Goal: Task Accomplishment & Management: Manage account settings

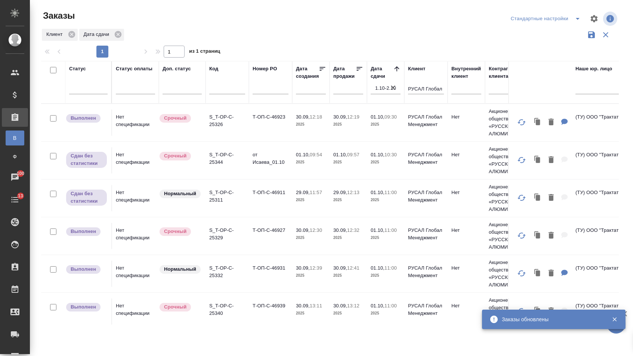
scroll to position [472, 1]
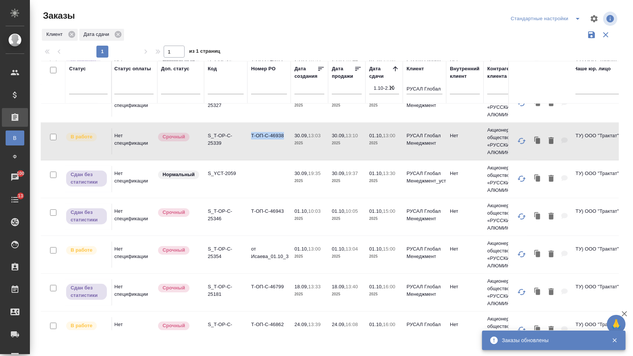
click at [258, 154] on td "Т-ОП-С-46938" at bounding box center [268, 141] width 43 height 26
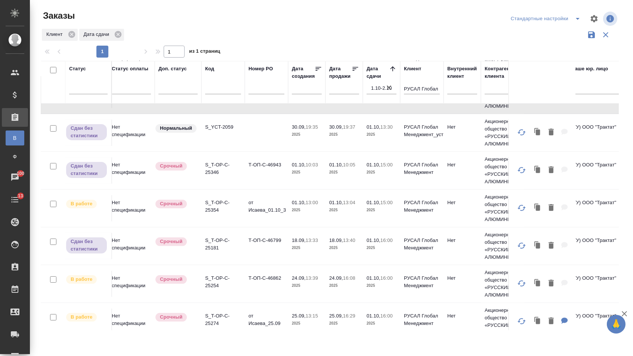
scroll to position [518, 5]
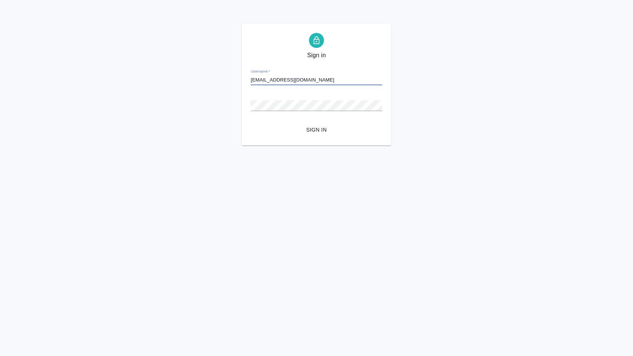
type input "[EMAIL_ADDRESS][DOMAIN_NAME]"
click at [317, 129] on button "Sign in" at bounding box center [317, 130] width 132 height 14
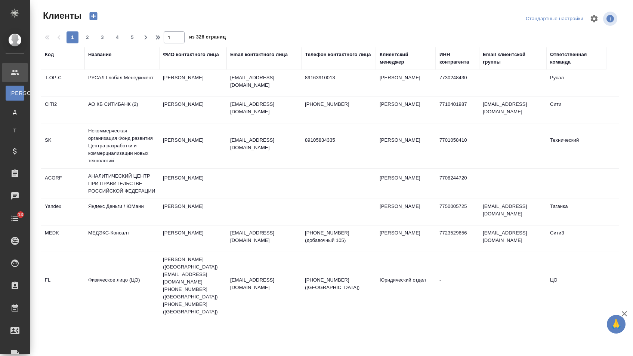
select select "RU"
click at [106, 84] on td "РУСАЛ Глобал Менеджмент" at bounding box center [121, 83] width 75 height 26
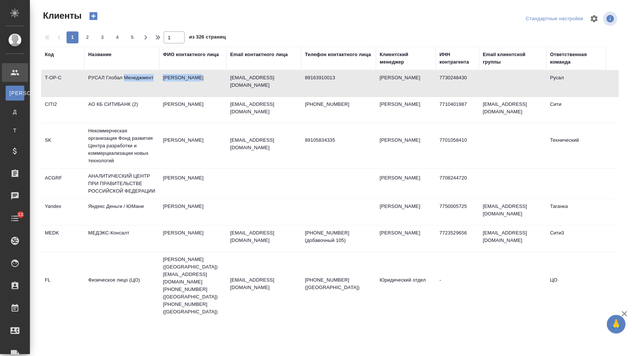
click at [106, 84] on td "РУСАЛ Глобал Менеджмент" at bounding box center [121, 83] width 75 height 26
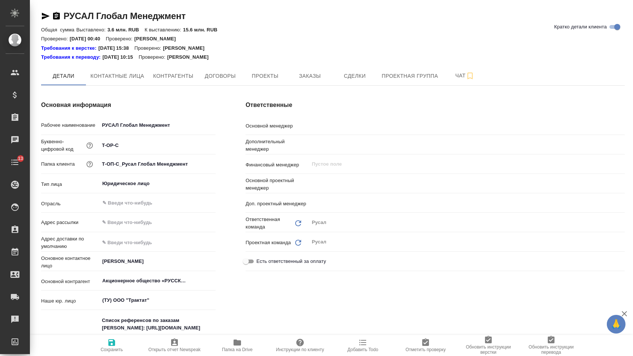
type textarea "x"
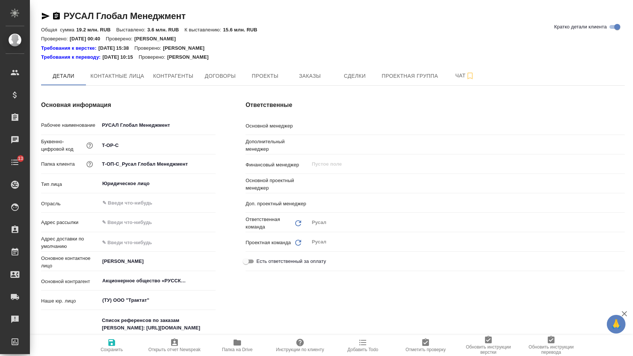
type textarea "x"
click at [319, 69] on button "Заказы" at bounding box center [309, 76] width 45 height 19
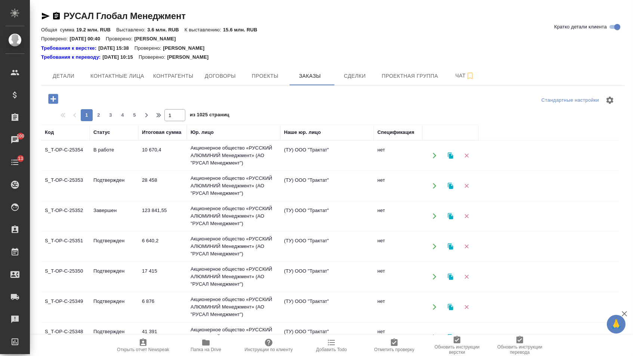
click at [49, 100] on icon "button" at bounding box center [53, 99] width 10 height 10
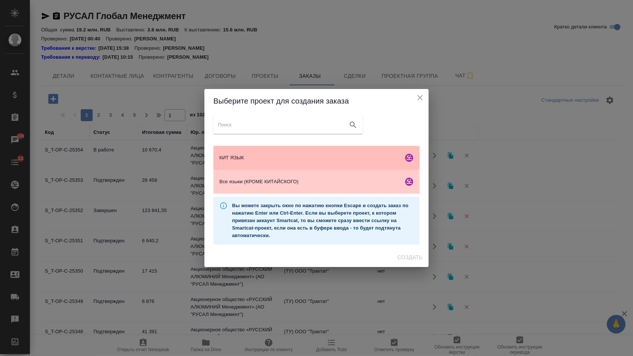
click at [239, 161] on div "КИТ ЯЗЫК" at bounding box center [316, 158] width 206 height 24
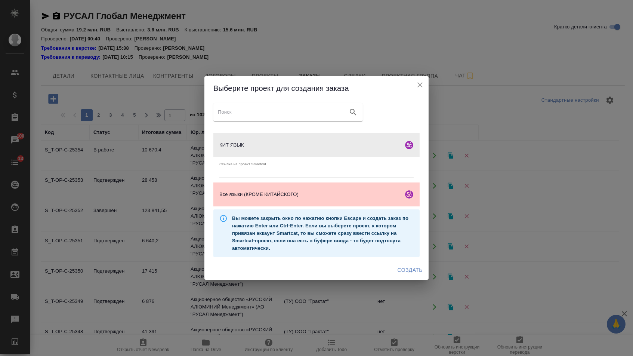
click at [395, 265] on div "Создать" at bounding box center [316, 270] width 224 height 20
click at [398, 270] on span "Создать" at bounding box center [410, 269] width 25 height 9
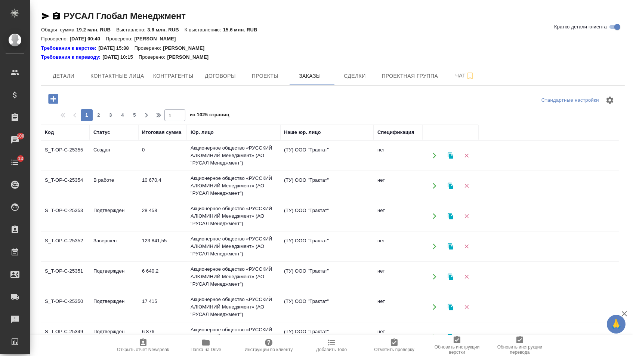
click at [47, 99] on icon "button" at bounding box center [53, 98] width 13 height 13
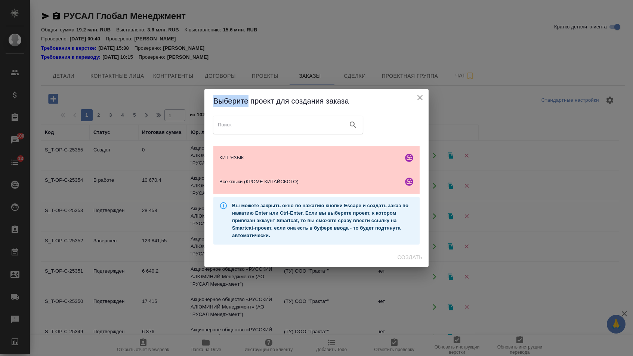
click at [47, 99] on div "Выберите проект для создания заказа КИТ ЯЗЫК Ссылка на проект Smartcat Все язык…" at bounding box center [316, 178] width 633 height 356
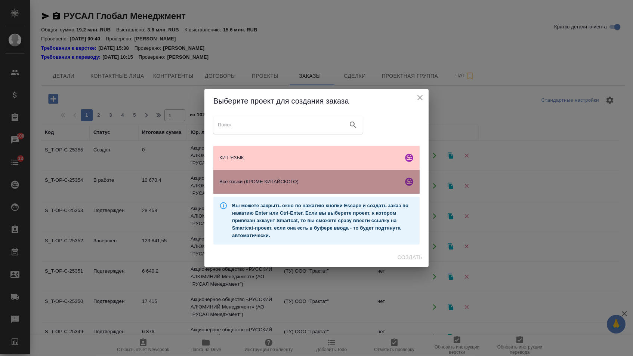
click at [249, 188] on div "Все языки (КРОМЕ КИТАЙСКОГО)" at bounding box center [316, 182] width 206 height 24
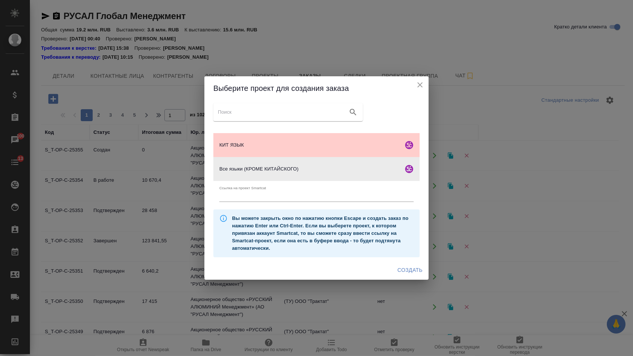
click at [400, 271] on span "Создать" at bounding box center [410, 269] width 25 height 9
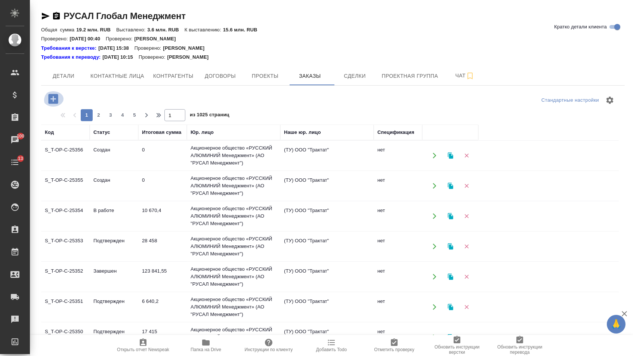
click at [55, 98] on icon "button" at bounding box center [53, 98] width 13 height 13
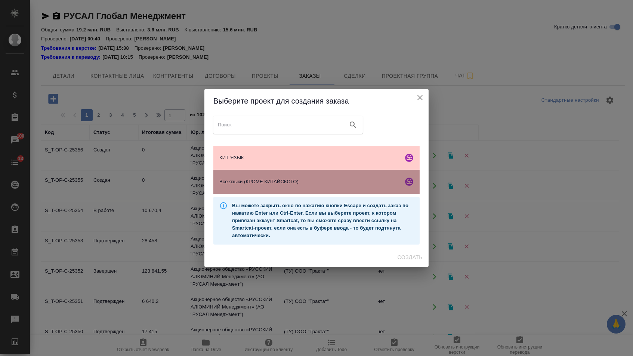
click at [220, 185] on span "Все языки (КРОМЕ КИТАЙСКОГО)" at bounding box center [309, 181] width 181 height 7
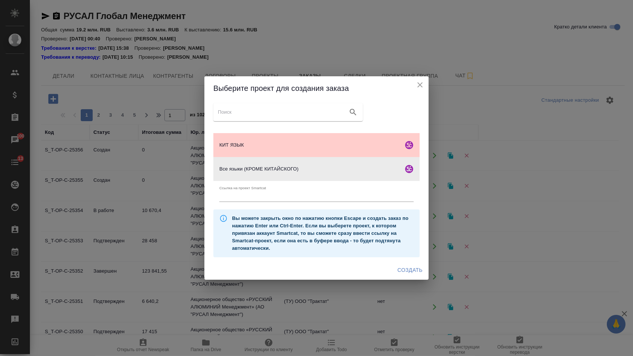
click at [410, 273] on span "Создать" at bounding box center [410, 269] width 25 height 9
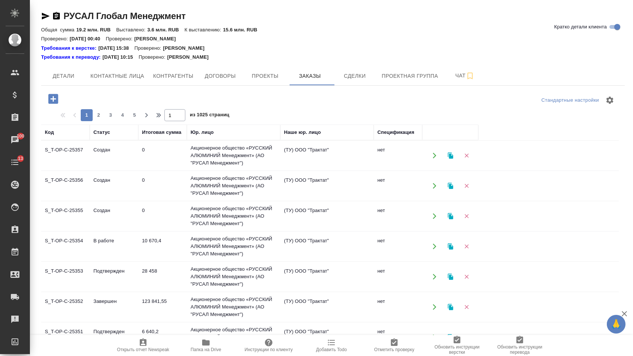
click at [52, 102] on icon "button" at bounding box center [53, 99] width 10 height 10
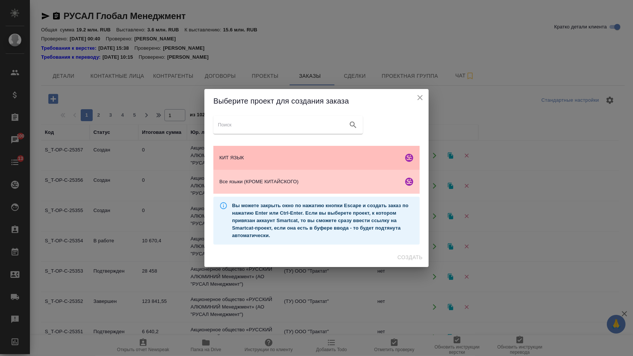
click at [253, 155] on span "КИТ ЯЗЫК" at bounding box center [309, 157] width 181 height 7
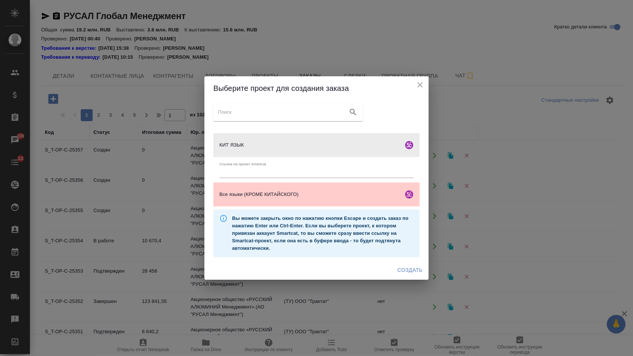
click at [398, 271] on span "Создать" at bounding box center [410, 269] width 25 height 9
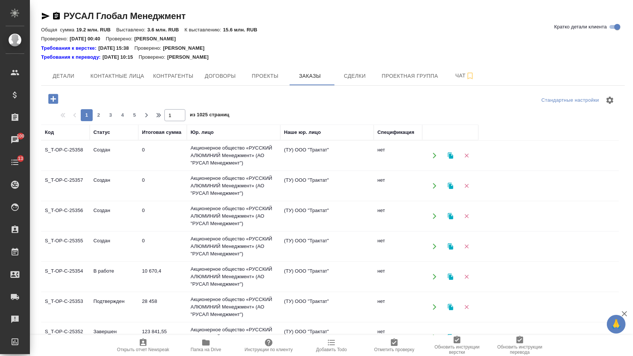
click at [58, 94] on icon "button" at bounding box center [53, 98] width 13 height 13
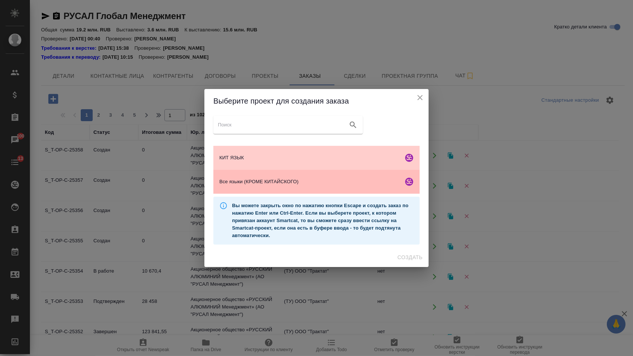
click at [298, 190] on div "Все языки (КРОМЕ КИТАЙСКОГО)" at bounding box center [316, 182] width 206 height 24
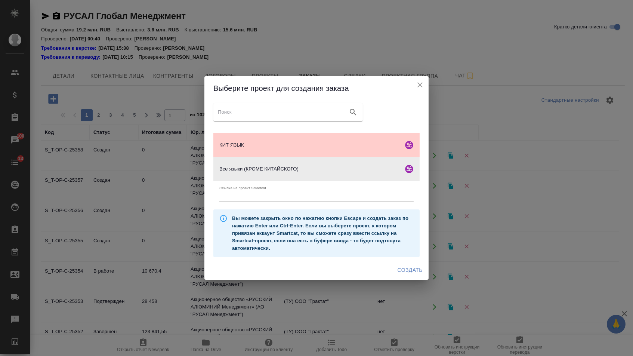
click at [419, 271] on span "Создать" at bounding box center [410, 269] width 25 height 9
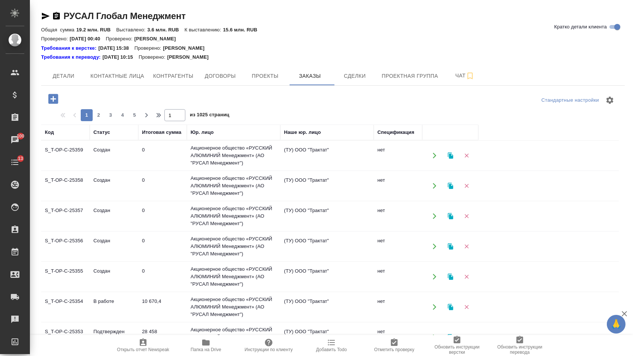
click at [57, 100] on icon "button" at bounding box center [53, 98] width 13 height 13
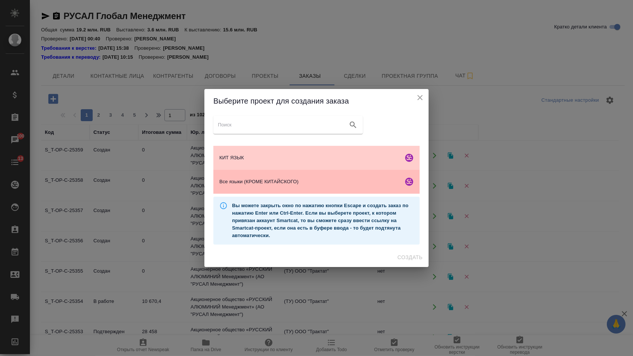
click at [266, 175] on div "Все языки (КРОМЕ КИТАЙСКОГО)" at bounding box center [316, 182] width 206 height 24
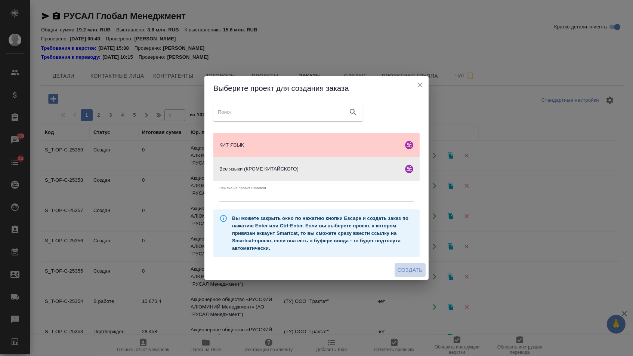
click at [411, 272] on span "Создать" at bounding box center [410, 269] width 25 height 9
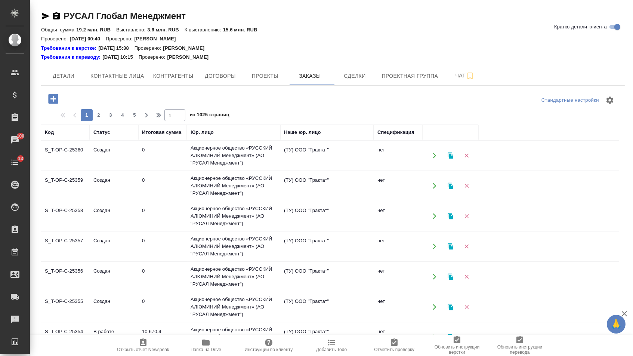
click at [58, 96] on icon "button" at bounding box center [53, 99] width 10 height 10
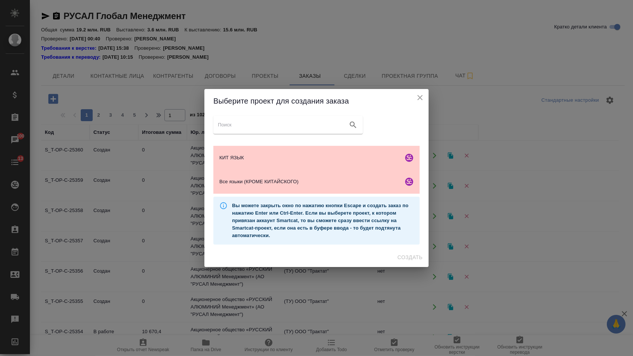
click at [293, 199] on div "Вы можете закрыть окно по нажатию кнопки Escape и создать заказ по нажатию Ente…" at bounding box center [316, 221] width 206 height 48
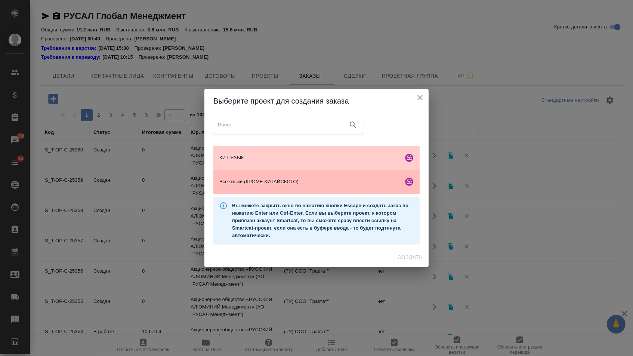
click at [289, 189] on div "Все языки (КРОМЕ КИТАЙСКОГО)" at bounding box center [316, 182] width 206 height 24
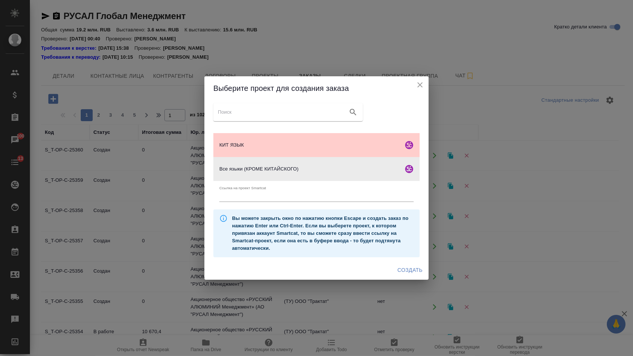
click at [422, 272] on span "Создать" at bounding box center [410, 269] width 25 height 9
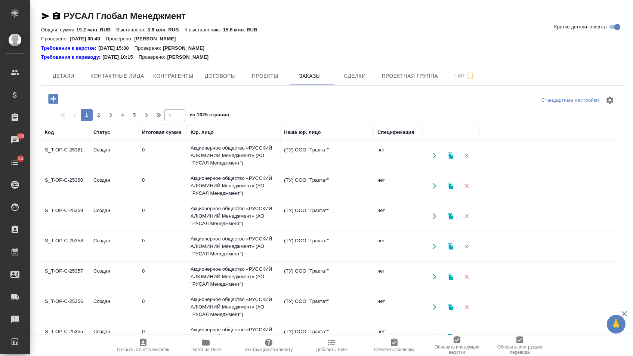
click at [50, 99] on icon "button" at bounding box center [53, 99] width 10 height 10
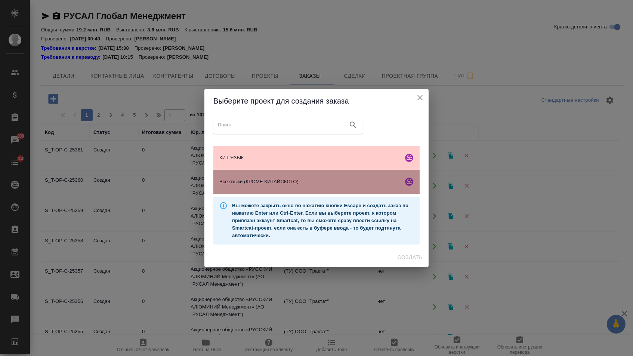
click at [243, 185] on span "Все языки (КРОМЕ КИТАЙСКОГО)" at bounding box center [309, 181] width 181 height 7
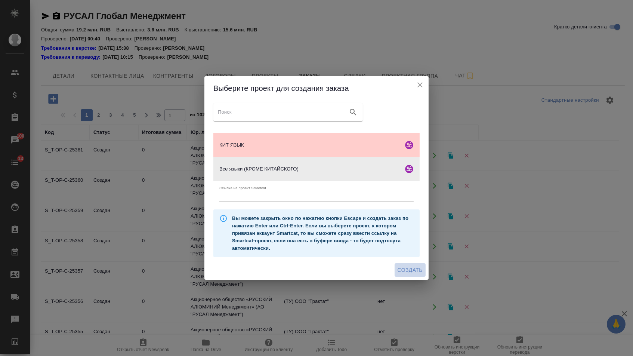
click at [408, 272] on span "Создать" at bounding box center [410, 269] width 25 height 9
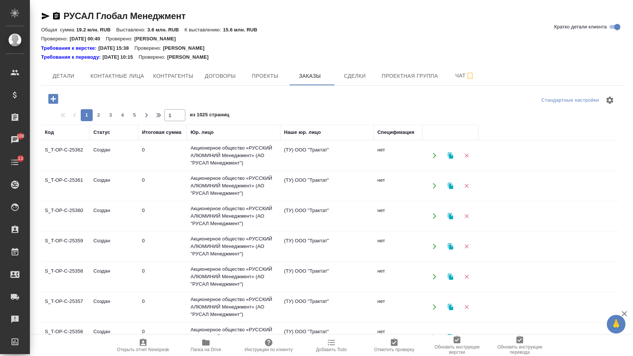
click at [49, 110] on div "Стандартные настройки 1 2 3 4 5 1 из 1025 страниц Код Статус Итоговая сумма Юр.…" at bounding box center [333, 253] width 584 height 334
click at [53, 98] on icon "button" at bounding box center [53, 99] width 10 height 10
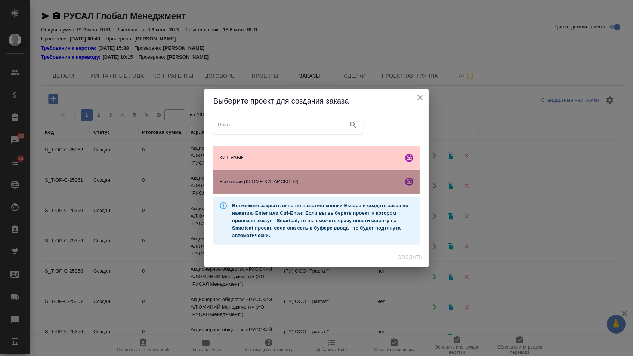
click at [262, 176] on div "Все языки (КРОМЕ КИТАЙСКОГО)" at bounding box center [316, 182] width 206 height 24
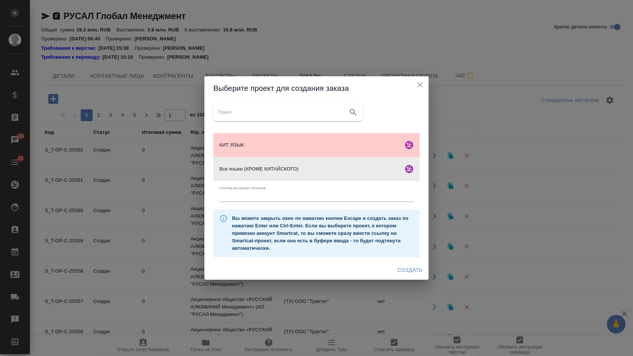
click at [405, 265] on button "Создать" at bounding box center [410, 270] width 31 height 14
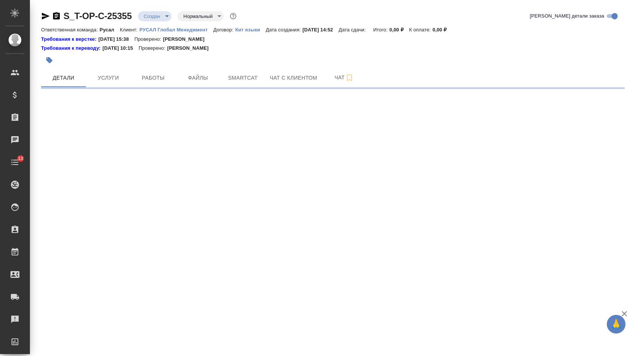
select select "RU"
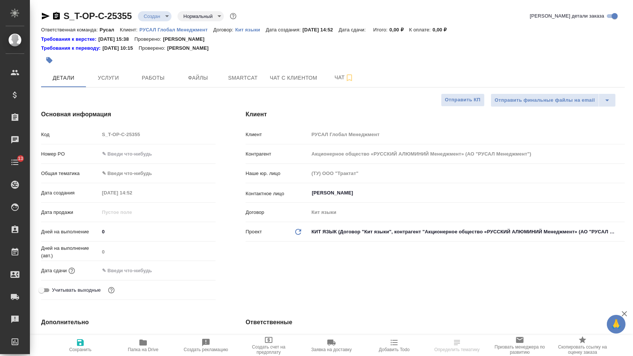
type textarea "x"
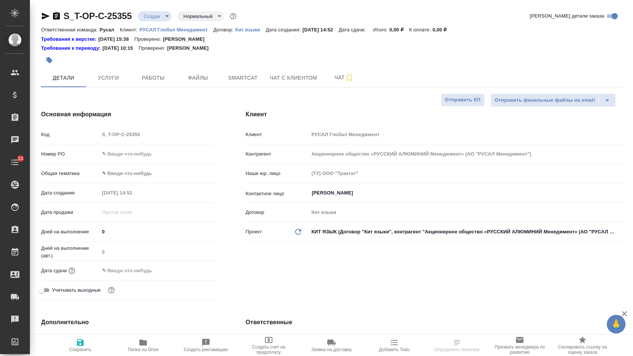
type textarea "x"
click at [133, 153] on input "text" at bounding box center [157, 153] width 117 height 11
type textarea "x"
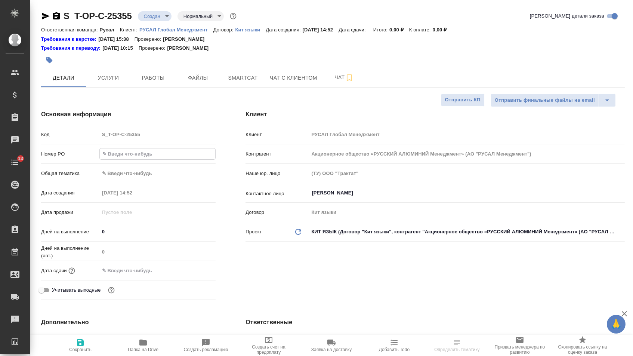
paste input "Т-ОП-С-46949"
type input "Т-ОП-С-46949"
type textarea "x"
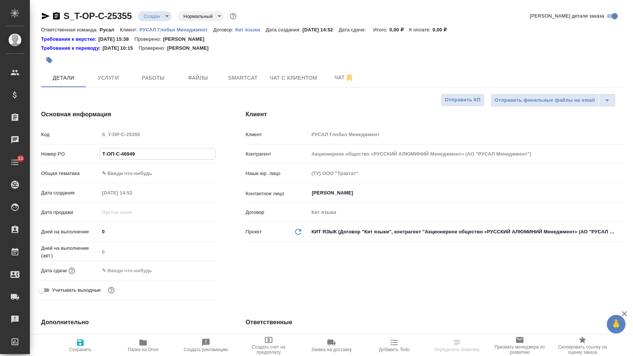
type input "Т-ОП-С-46949"
click at [141, 273] on input "text" at bounding box center [131, 270] width 65 height 11
click at [187, 276] on div at bounding box center [157, 270] width 117 height 11
click at [189, 276] on div at bounding box center [157, 270] width 117 height 11
click at [196, 272] on icon "button" at bounding box center [193, 270] width 9 height 9
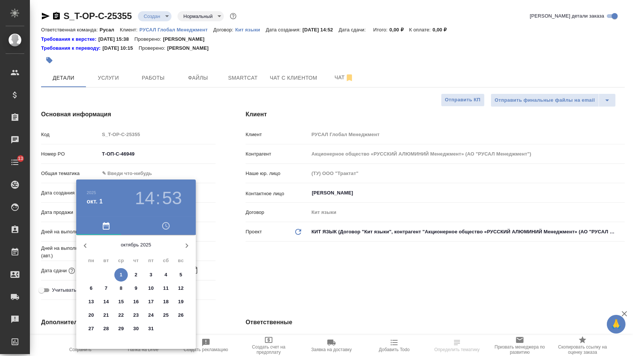
click at [189, 242] on icon "button" at bounding box center [186, 245] width 9 height 9
click at [92, 241] on button "button" at bounding box center [85, 246] width 18 height 18
click at [141, 274] on span "2" at bounding box center [135, 274] width 13 height 7
type input "02.10.2025 14:53"
type textarea "x"
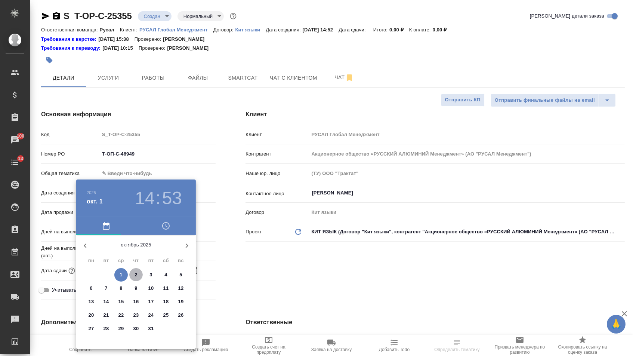
type textarea "x"
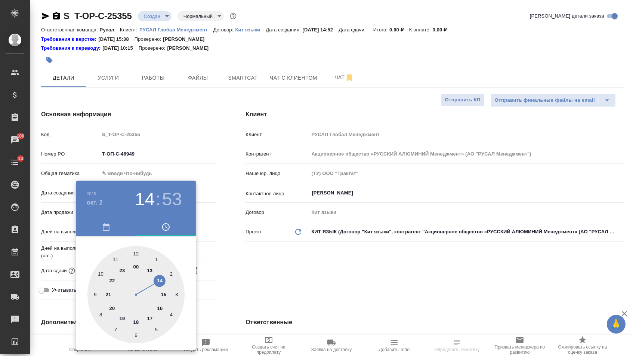
click at [148, 311] on div at bounding box center [135, 294] width 97 height 97
type input "02.10.2025 17:53"
type textarea "x"
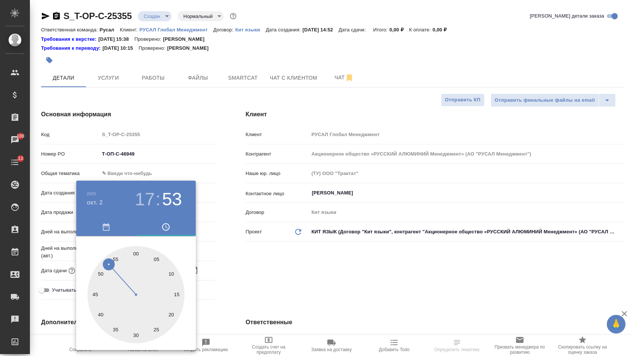
click at [133, 251] on div at bounding box center [135, 294] width 97 height 97
type input "02.10.2025 17:00"
type textarea "x"
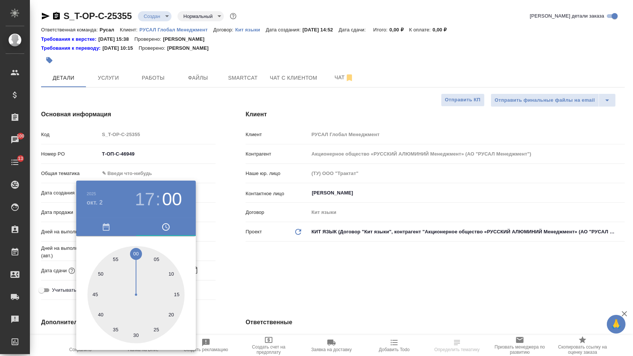
click at [223, 258] on div at bounding box center [316, 178] width 633 height 356
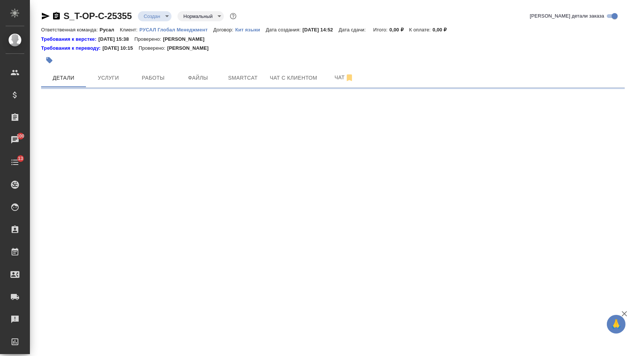
select select "RU"
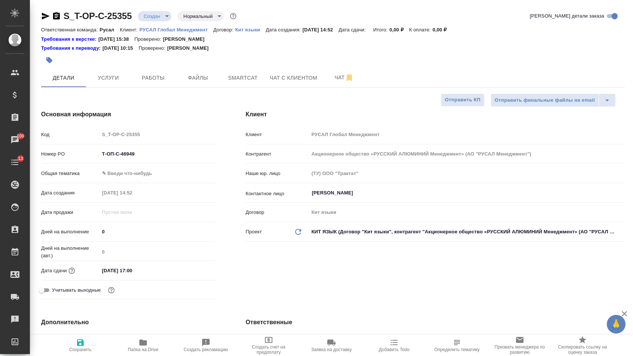
type textarea "x"
drag, startPoint x: 222, startPoint y: 258, endPoint x: 140, endPoint y: 175, distance: 116.5
click at [140, 167] on div "Номер PO Т-ОП-С-46949" at bounding box center [128, 156] width 175 height 19
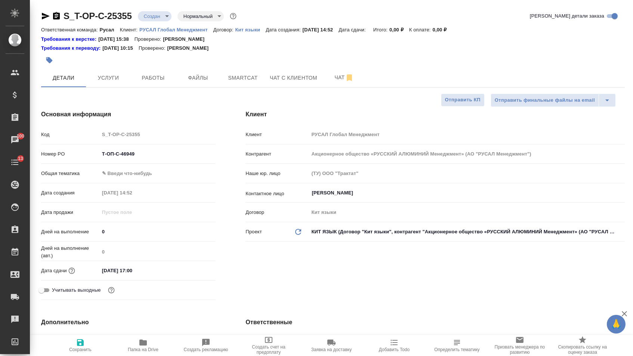
click at [140, 178] on body "🙏 .cls-1 fill:#fff; AWATERA Menshikova Aleksandra Клиенты Спецификации Заказы 1…" at bounding box center [316, 178] width 633 height 356
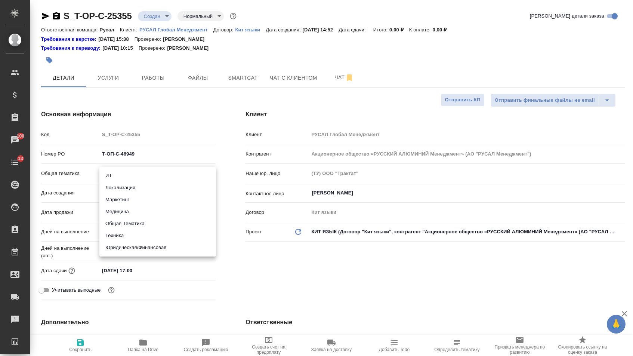
click at [121, 241] on li "Техника" at bounding box center [157, 235] width 117 height 12
type input "tech"
type textarea "x"
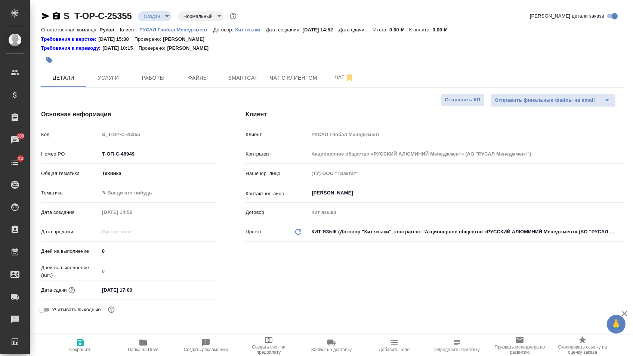
click at [126, 198] on body "🙏 .cls-1 fill:#fff; AWATERA Menshikova Aleksandra Клиенты Спецификации Заказы 1…" at bounding box center [316, 178] width 633 height 356
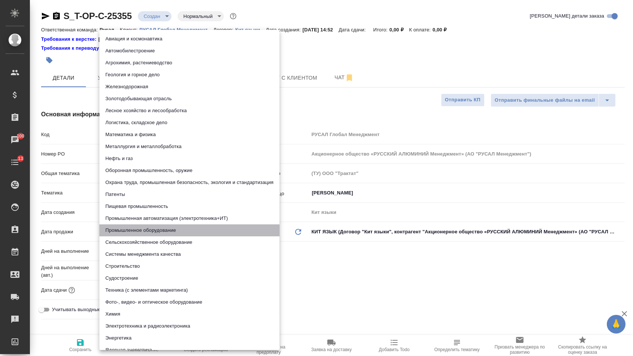
click at [123, 228] on li "Промышленное оборудование" at bounding box center [189, 230] width 180 height 12
type textarea "x"
type input "5f647205b73bc97568ca66bc"
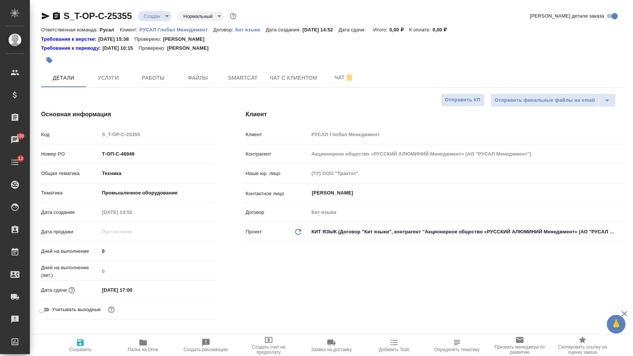
click at [77, 338] on icon "button" at bounding box center [80, 342] width 9 height 9
type textarea "x"
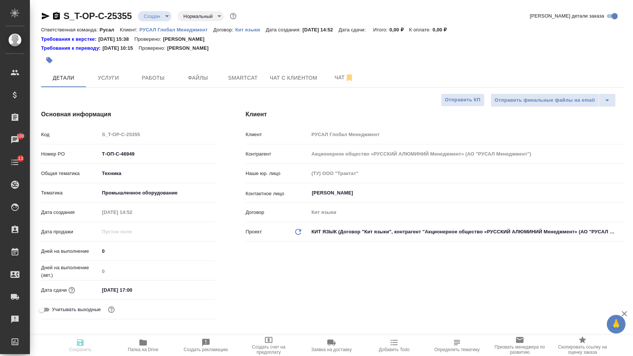
type textarea "x"
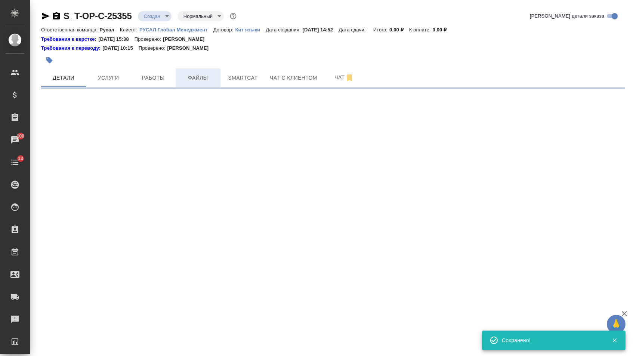
select select "RU"
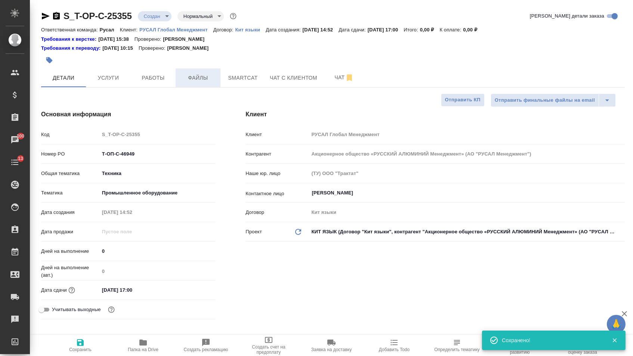
click at [189, 83] on span "Файлы" at bounding box center [198, 77] width 36 height 9
type textarea "x"
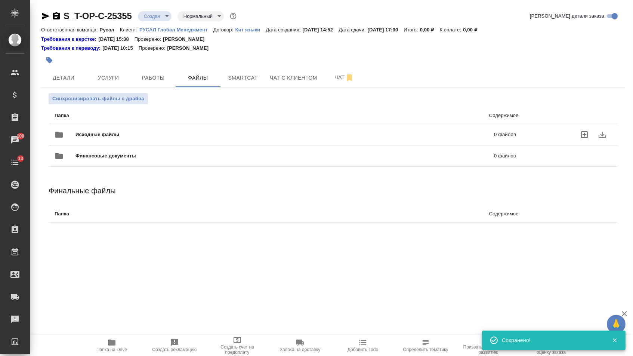
click at [118, 135] on span "Исходные файлы" at bounding box center [190, 134] width 231 height 7
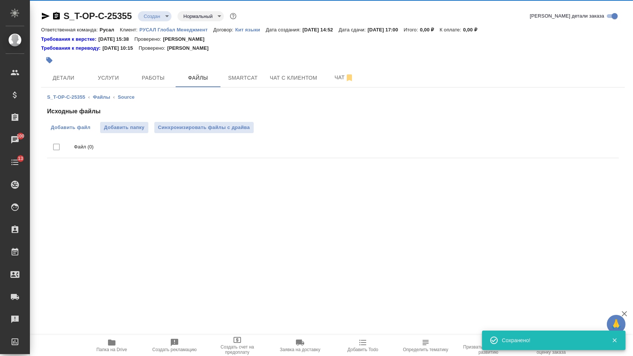
click at [78, 128] on span "Добавить файл" at bounding box center [71, 127] width 40 height 7
click at [0, 0] on input "Добавить файл" at bounding box center [0, 0] width 0 height 0
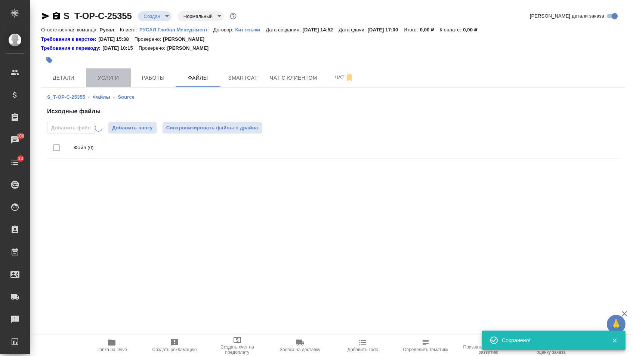
click at [94, 79] on span "Услуги" at bounding box center [108, 77] width 36 height 9
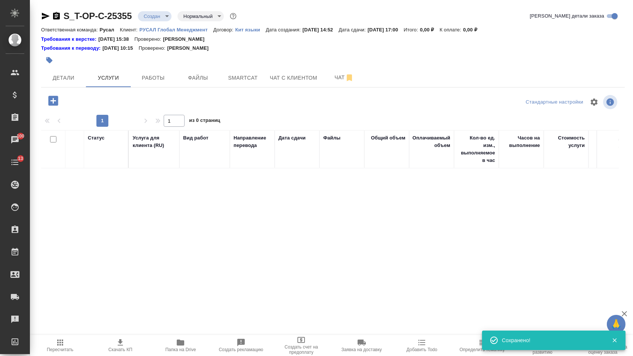
click at [51, 108] on button "button" at bounding box center [53, 100] width 21 height 15
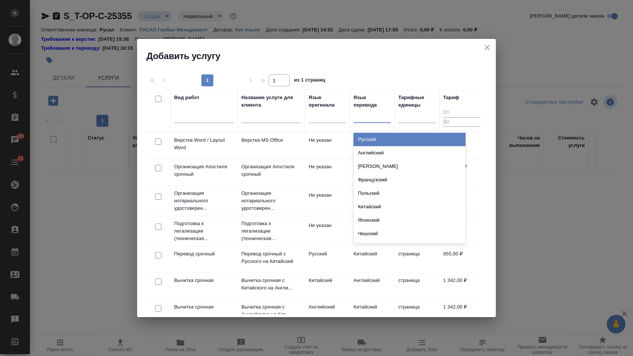
click at [370, 115] on div at bounding box center [372, 115] width 37 height 11
click at [366, 145] on div "Русский" at bounding box center [410, 139] width 112 height 13
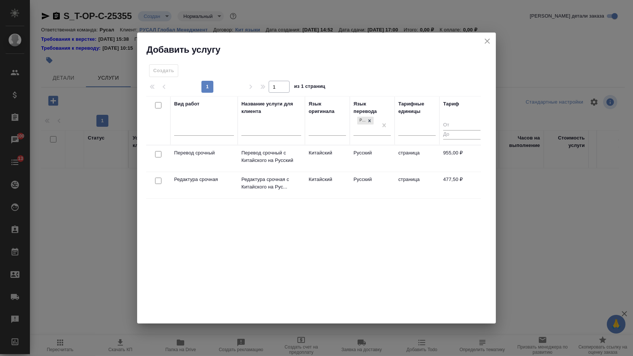
click at [155, 152] on input "checkbox" at bounding box center [158, 154] width 6 height 6
checkbox input "true"
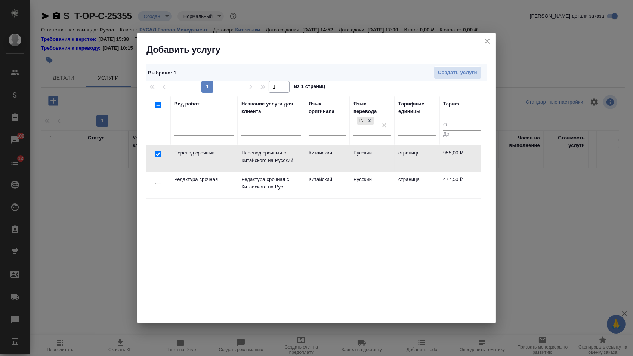
click at [157, 185] on td at bounding box center [158, 185] width 24 height 26
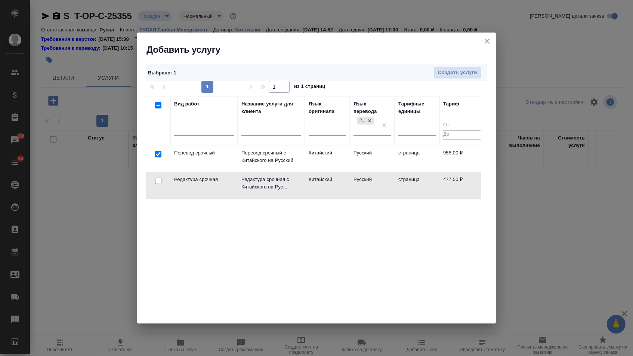
click at [159, 181] on input "checkbox" at bounding box center [158, 181] width 6 height 6
checkbox input "true"
checkbox input "false"
drag, startPoint x: 380, startPoint y: 126, endPoint x: 367, endPoint y: 126, distance: 13.1
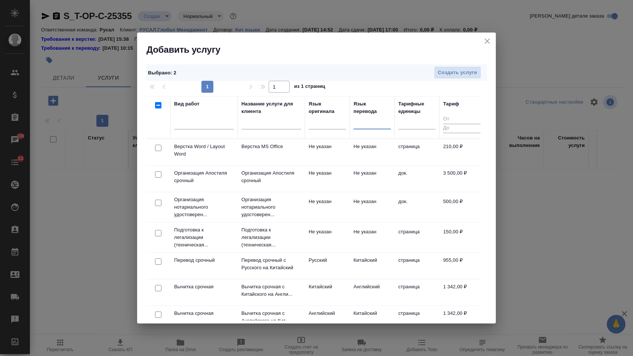
click at [156, 148] on input "checkbox" at bounding box center [158, 148] width 6 height 6
checkbox input "true"
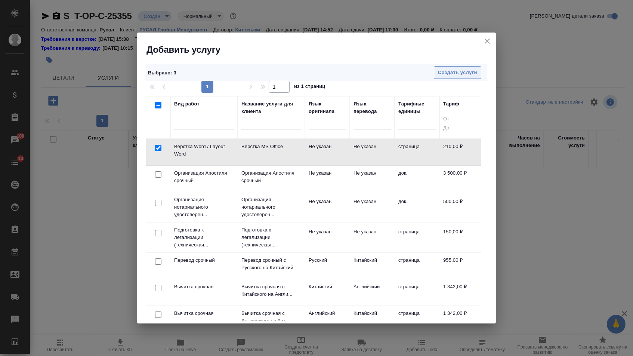
click at [479, 69] on button "Создать услуги" at bounding box center [457, 72] width 47 height 13
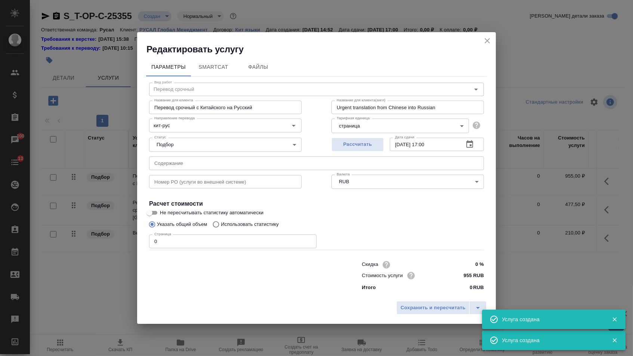
type input "Перевод срочный"
type input "Перевод срочный с Китайского на Русский"
type input "Urgent translation from Chinese into Russian"
type input "955 RUB"
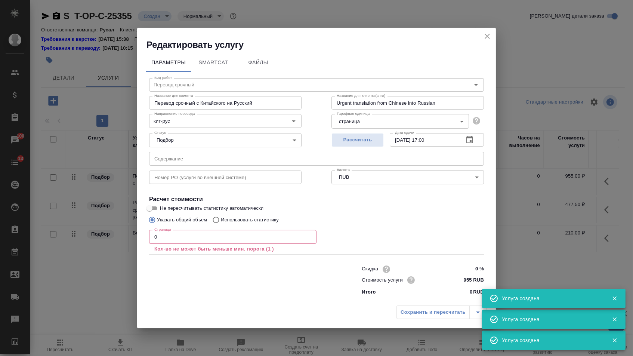
type input "Верстка Word / Layout Word"
type input "Верстка MS Office"
type input "Layout MS Office"
type input "Не указан"
type input "210 RUB"
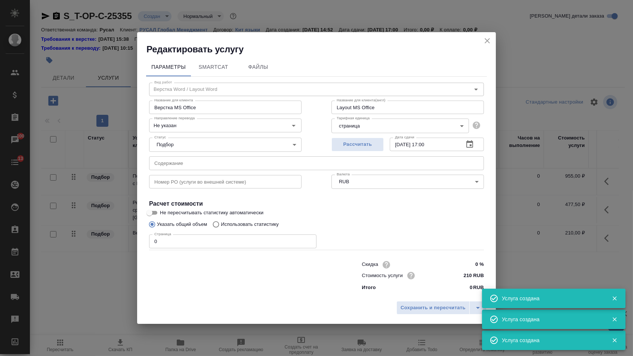
click at [181, 166] on div "Номер PO (услуги во внешней системе) Номер PO (услуги во внешней системе)" at bounding box center [225, 181] width 182 height 48
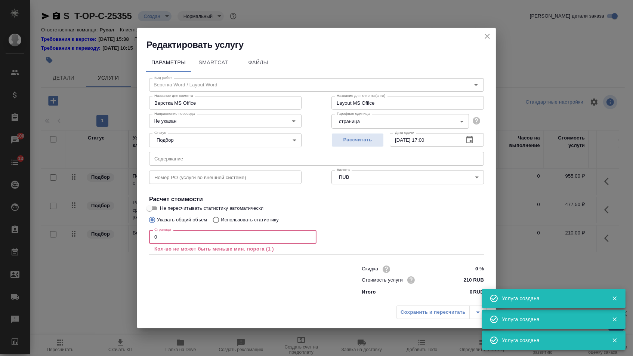
drag, startPoint x: 163, startPoint y: 235, endPoint x: 129, endPoint y: 235, distance: 33.6
click at [129, 235] on div "Редактировать услугу Параметры SmartCat Файлы Вид работ Верстка Word / Layout W…" at bounding box center [316, 178] width 633 height 356
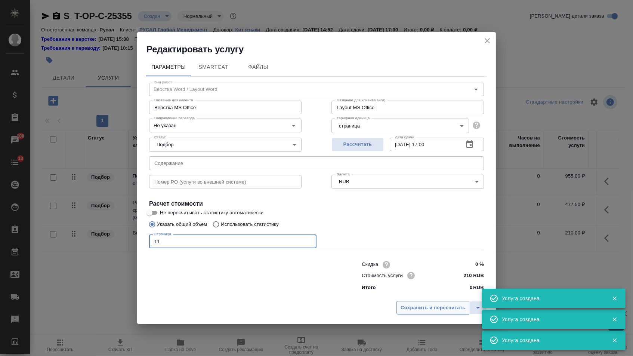
type input "11"
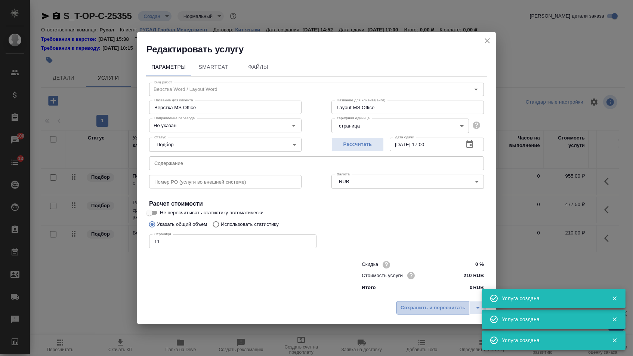
click at [406, 314] on button "Сохранить и пересчитать" at bounding box center [433, 307] width 73 height 13
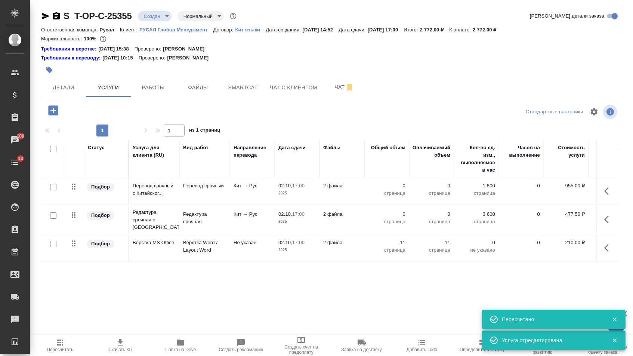
click at [604, 194] on icon "button" at bounding box center [608, 190] width 9 height 9
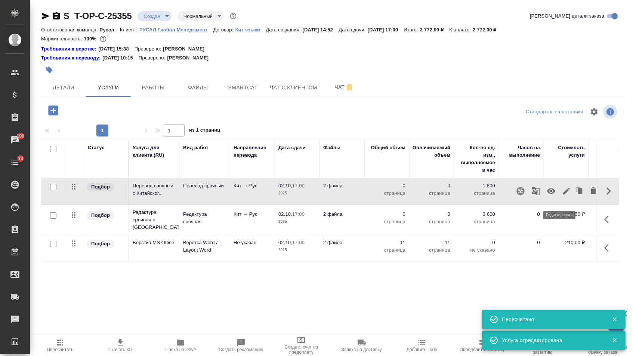
click at [562, 195] on icon "button" at bounding box center [566, 190] width 9 height 9
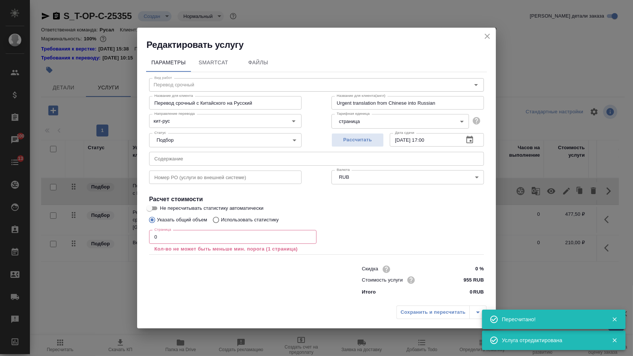
click at [281, 160] on input "text" at bounding box center [316, 158] width 335 height 13
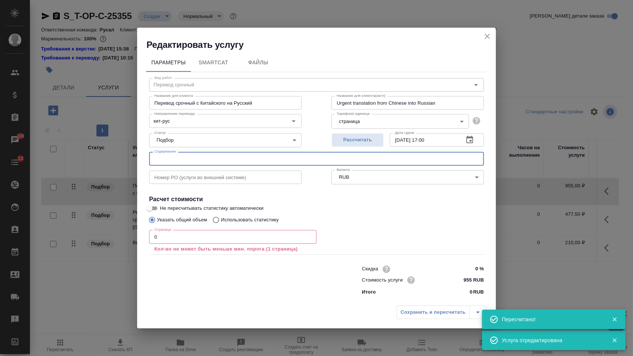
paste input "KYA500方案书To 俄罗斯铝业 侯煜-From科仰（上海）公司(1)"
type input "KYA500方案书To 俄罗斯铝业 侯煜-From科仰（上海）公司(1)"
click at [204, 238] on input "0" at bounding box center [232, 236] width 167 height 13
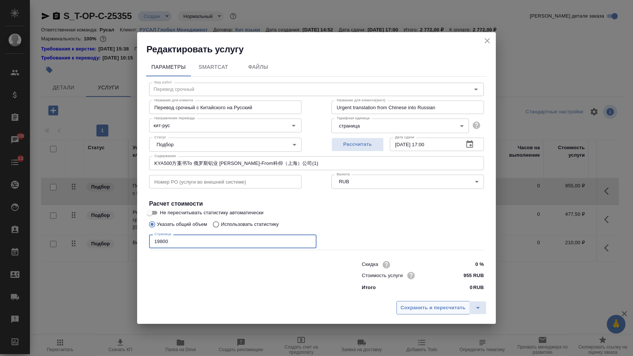
type input "19800"
click at [422, 309] on span "Сохранить и пересчитать" at bounding box center [433, 307] width 65 height 9
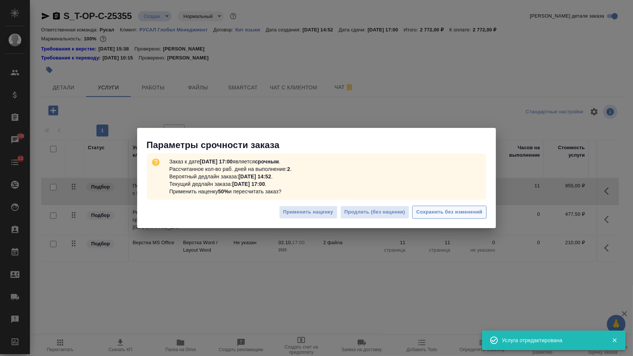
click at [447, 212] on span "Сохранить без изменений" at bounding box center [449, 212] width 66 height 9
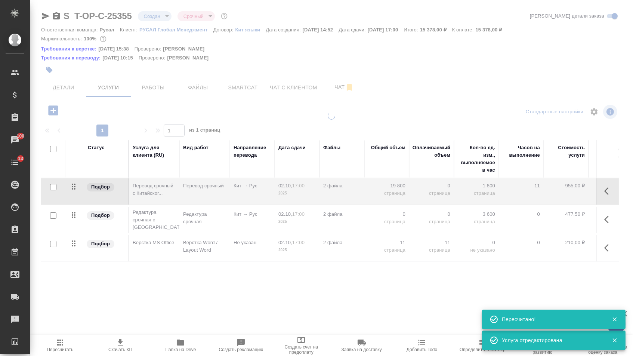
type input "urgent"
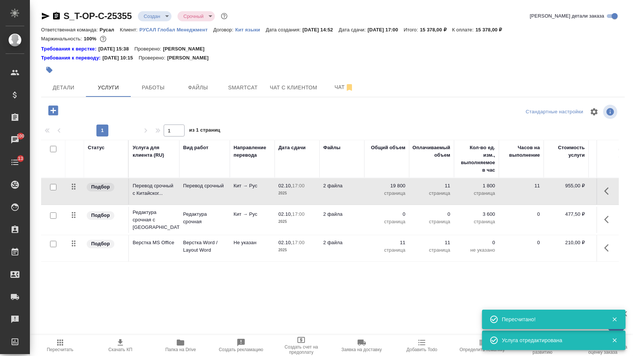
click at [395, 218] on p "0" at bounding box center [386, 213] width 37 height 7
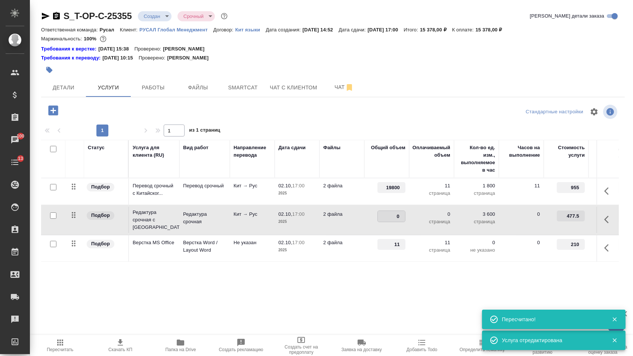
click at [395, 219] on input "0" at bounding box center [391, 216] width 27 height 11
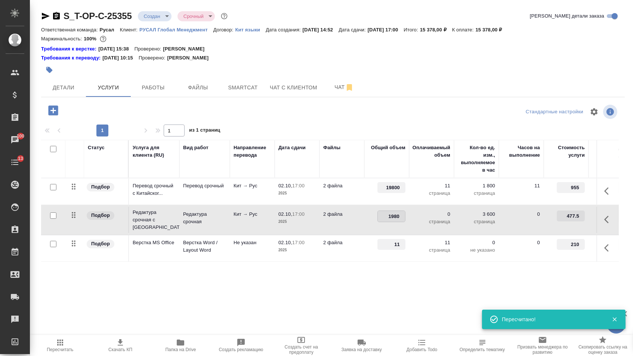
type input "19800"
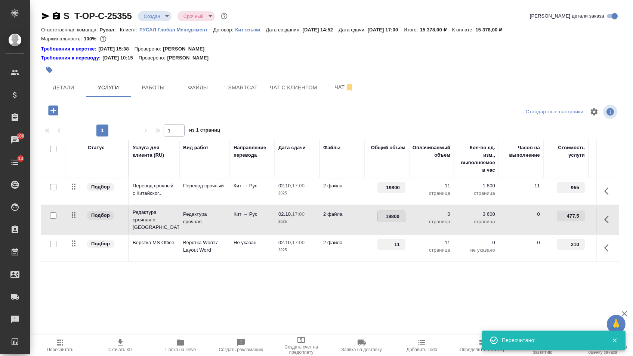
click at [376, 280] on div "Статус Услуга для клиента (RU) Вид работ Направление перевода Дата сдачи Файлы …" at bounding box center [330, 220] width 578 height 161
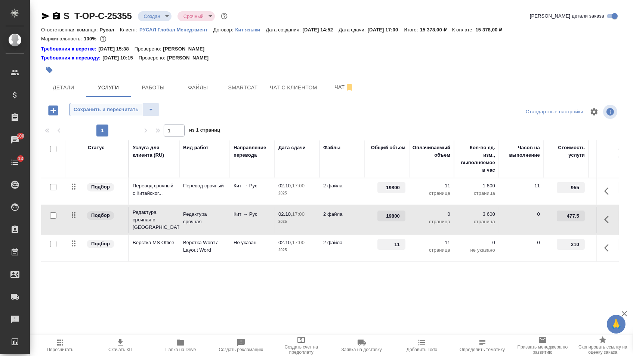
click at [139, 112] on span "Сохранить и пересчитать" at bounding box center [106, 109] width 65 height 9
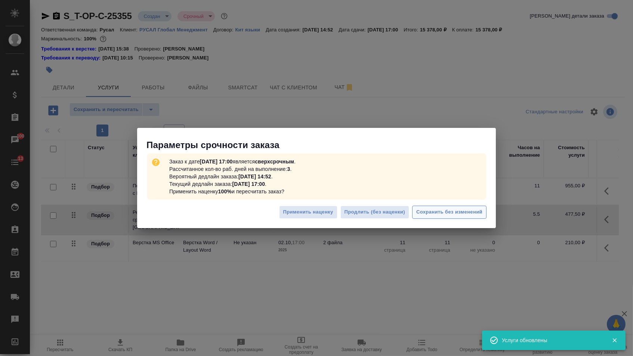
click at [445, 213] on span "Сохранить без изменений" at bounding box center [449, 212] width 66 height 9
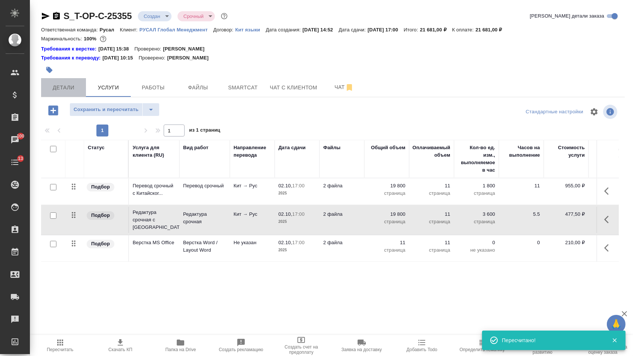
click at [83, 91] on button "Детали" at bounding box center [63, 87] width 45 height 19
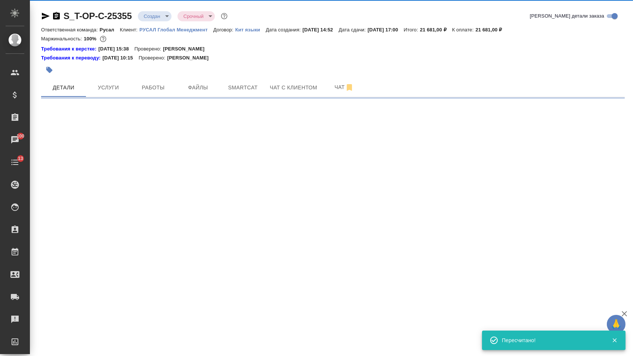
select select "RU"
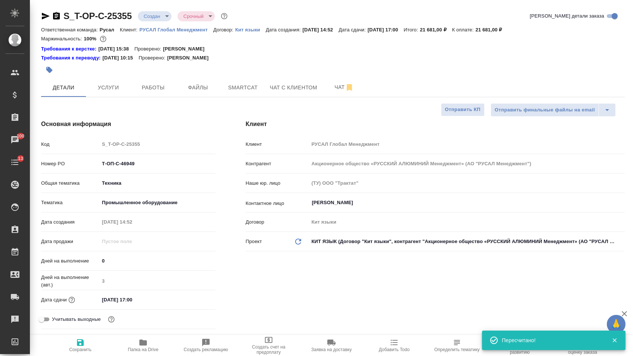
click at [156, 18] on body "🙏 .cls-1 fill:#fff; AWATERA Menshikova Aleksandra Клиенты Спецификации Заказы 1…" at bounding box center [316, 178] width 633 height 356
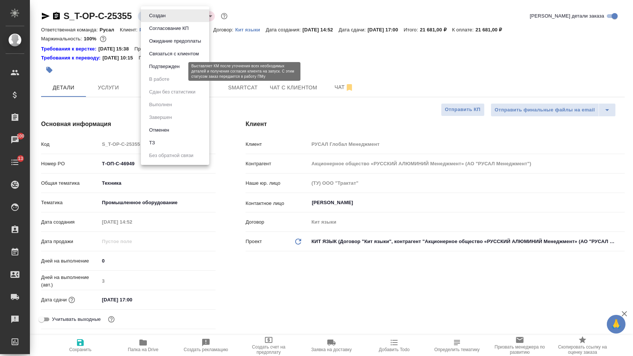
click at [176, 71] on button "Подтвержден" at bounding box center [164, 66] width 35 height 8
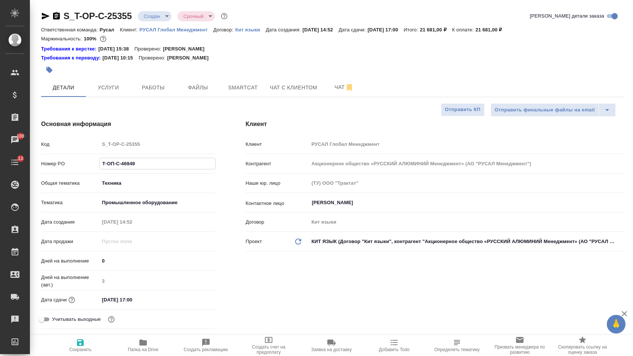
drag, startPoint x: 145, startPoint y: 166, endPoint x: 54, endPoint y: 165, distance: 91.2
click at [54, 165] on div "Номер PO Т-ОП-С-46949" at bounding box center [128, 163] width 175 height 13
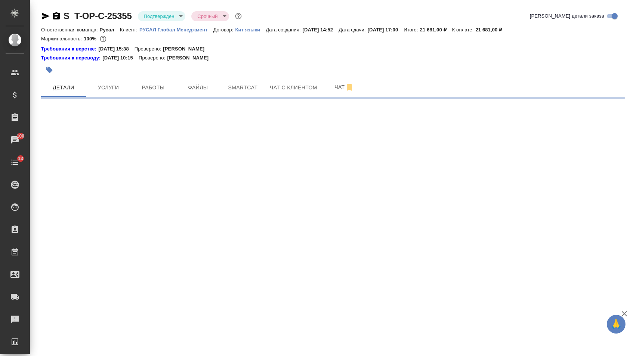
select select "RU"
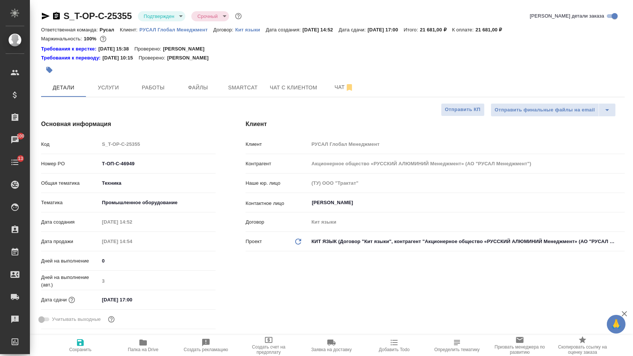
type textarea "x"
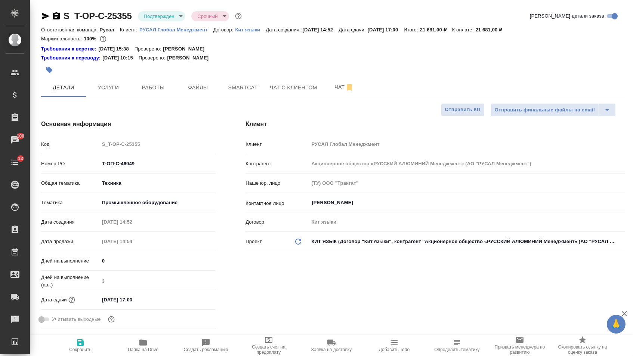
type textarea "x"
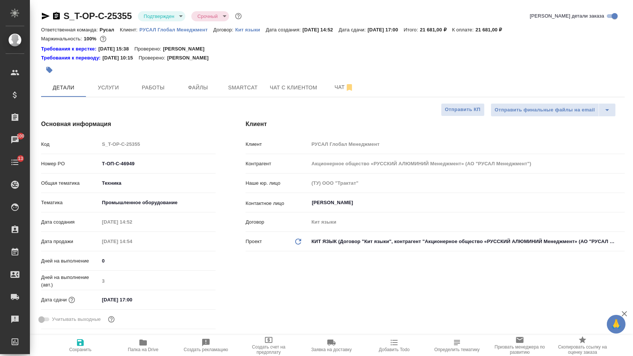
type textarea "x"
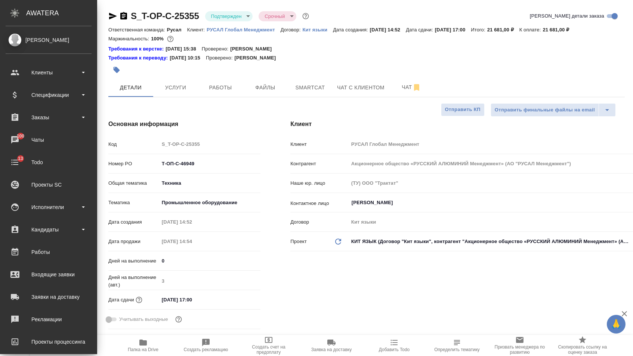
type textarea "x"
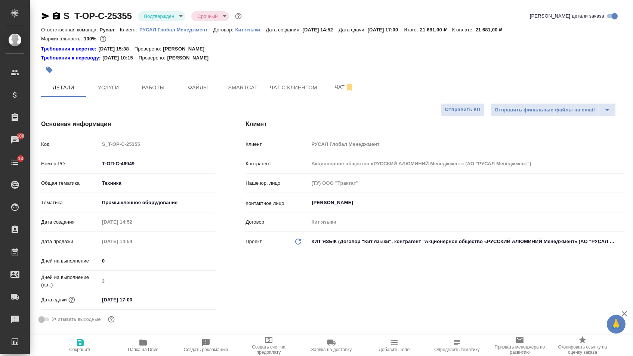
click at [44, 13] on icon "button" at bounding box center [45, 16] width 9 height 9
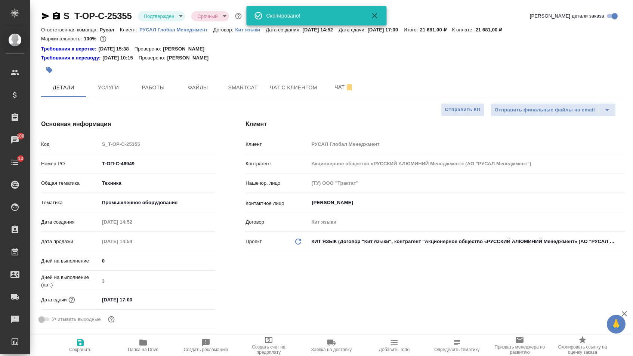
type textarea "x"
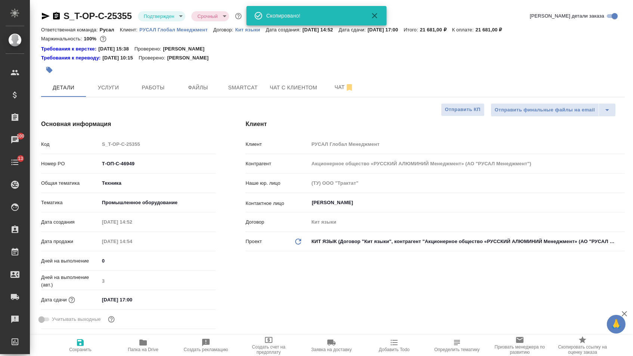
type textarea "x"
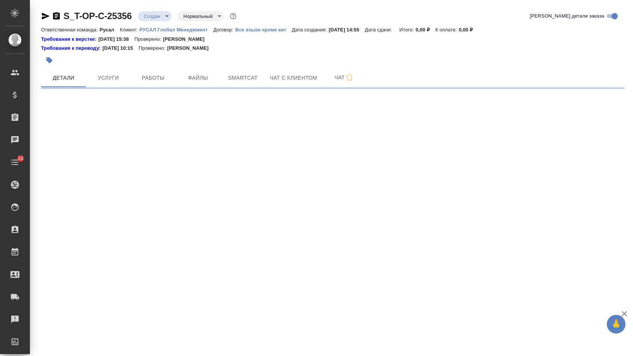
select select "RU"
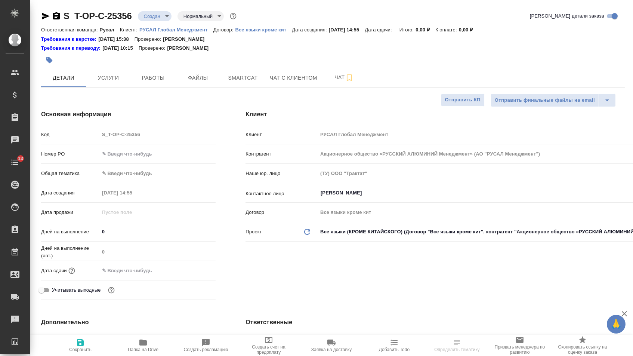
type textarea "x"
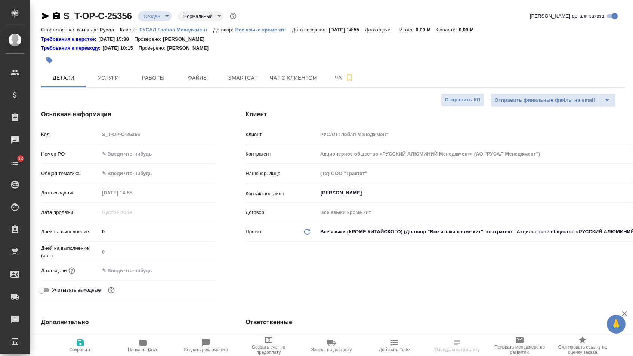
type textarea "x"
click at [149, 156] on input "text" at bounding box center [158, 153] width 116 height 11
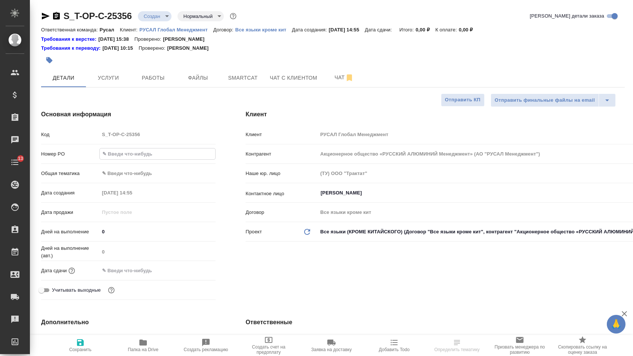
paste input "Т-ОП-С-46950"
type input "Т-ОП-С-46950"
type textarea "x"
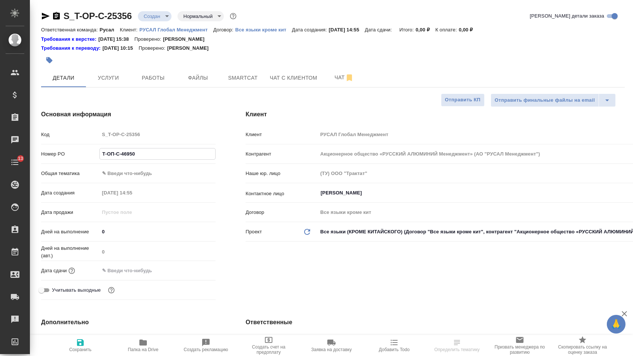
type input "Т-ОП-С-46950"
click at [141, 283] on div "Дата сдачи" at bounding box center [128, 273] width 175 height 19
click at [141, 276] on input "text" at bounding box center [131, 270] width 65 height 11
click at [188, 276] on div at bounding box center [157, 271] width 117 height 12
click at [193, 275] on icon "button" at bounding box center [193, 270] width 9 height 9
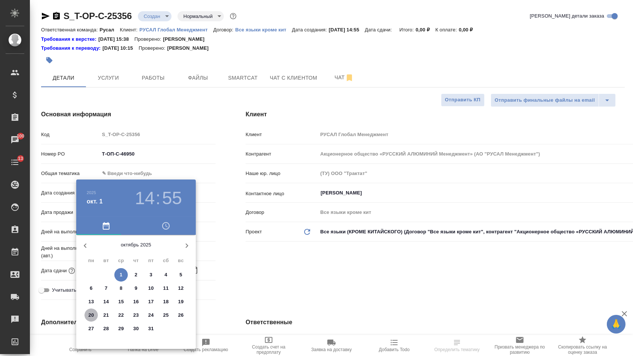
click at [92, 317] on p "20" at bounding box center [92, 314] width 6 height 7
type input "20.10.2025 14:55"
type textarea "x"
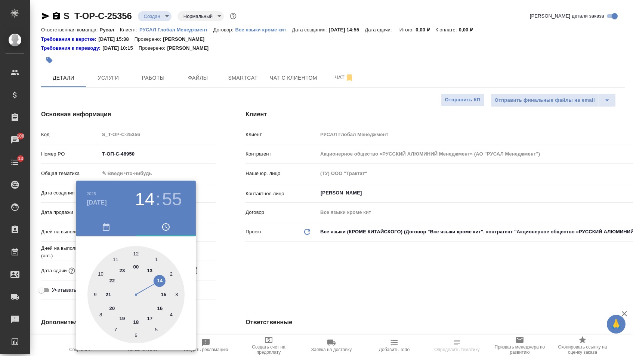
type textarea "x"
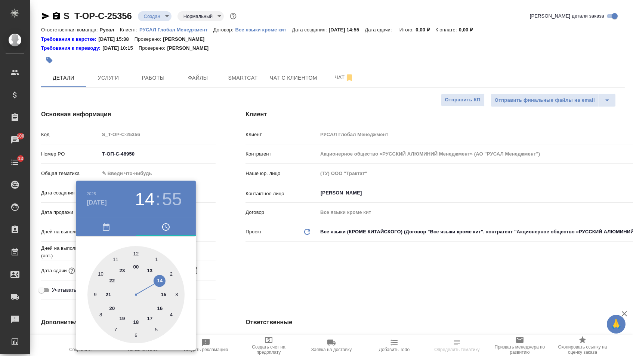
type textarea "x"
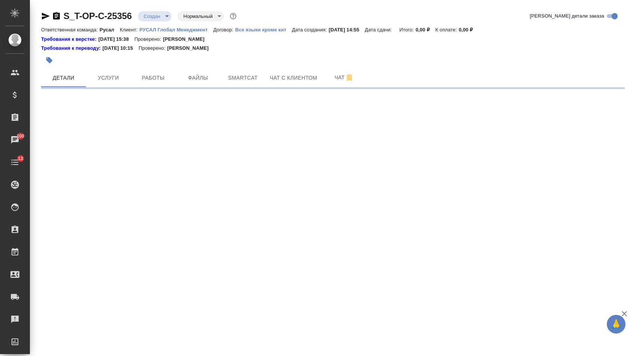
click at [101, 274] on div ".cls-1 fill:#fff; AWATERA Menshikova Aleksandra Клиенты Спецификации Заказы 100…" at bounding box center [316, 178] width 633 height 356
select select "RU"
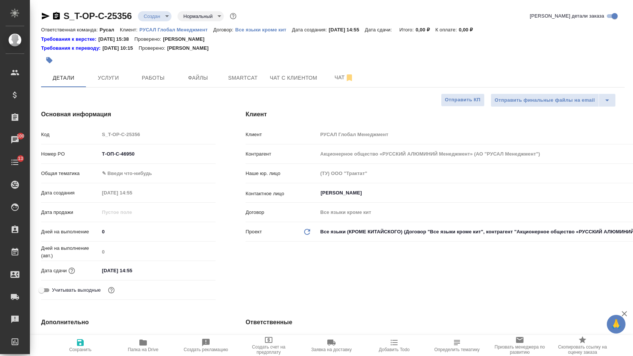
type textarea "x"
click at [146, 272] on input "20.10.2025 14:55" at bounding box center [131, 270] width 65 height 11
type input "20.10.2025 14:5_"
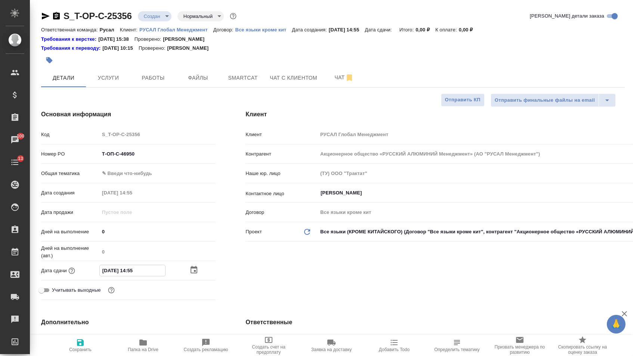
type textarea "x"
type input "20.10.2025 14:__"
type textarea "x"
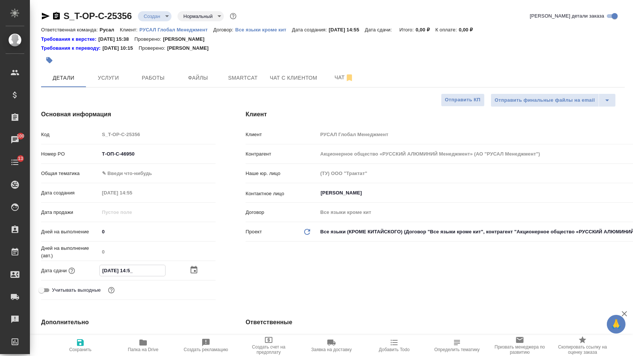
type textarea "x"
type input "20.10.2025 1_:__"
type textarea "x"
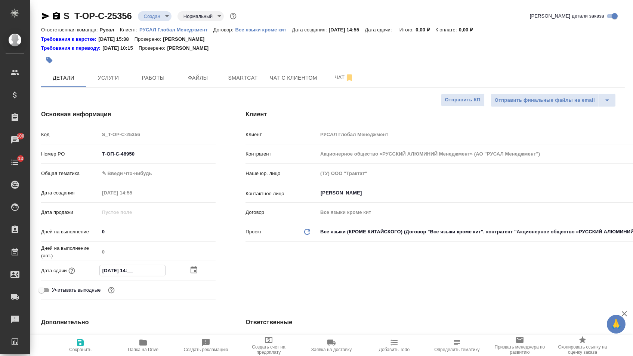
type textarea "x"
type input "20.10.2025 10:__"
type textarea "x"
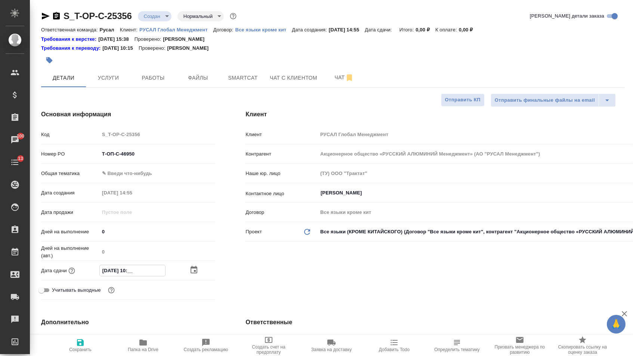
type input "20.10.2025 10:0_"
type textarea "x"
type input "20.10.2025 10:00"
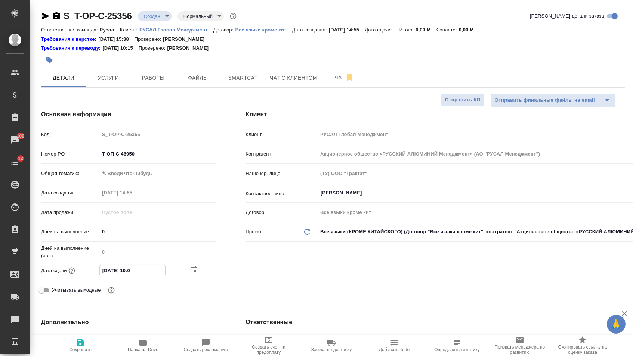
type textarea "x"
click at [327, 276] on div "Клиент Клиент РУСАЛ Глобал Менеджмент Контрагент Акционерное общество «РУССКИЙ …" at bounding box center [435, 206] width 409 height 223
type textarea "x"
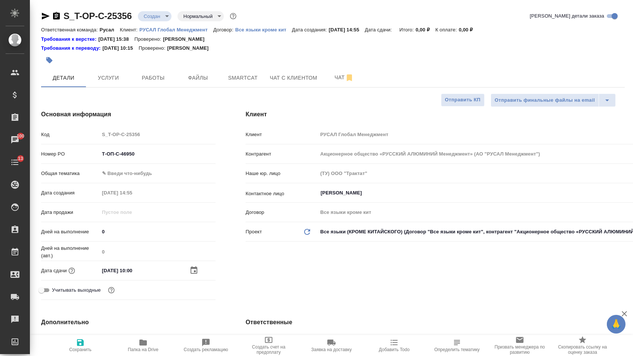
type textarea "x"
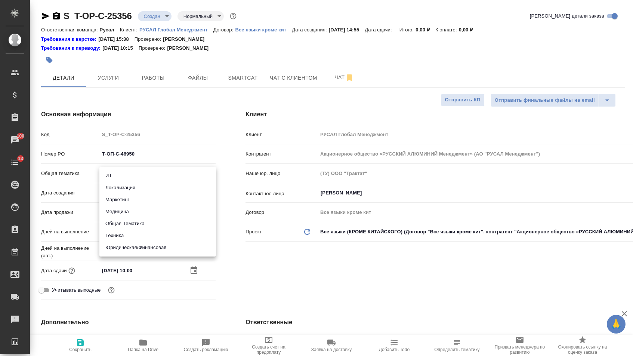
click at [156, 173] on body "🙏 .cls-1 fill:#fff; AWATERA Menshikova Aleksandra Клиенты Спецификации Заказы 1…" at bounding box center [316, 178] width 633 height 356
click at [116, 237] on li "Техника" at bounding box center [157, 235] width 117 height 12
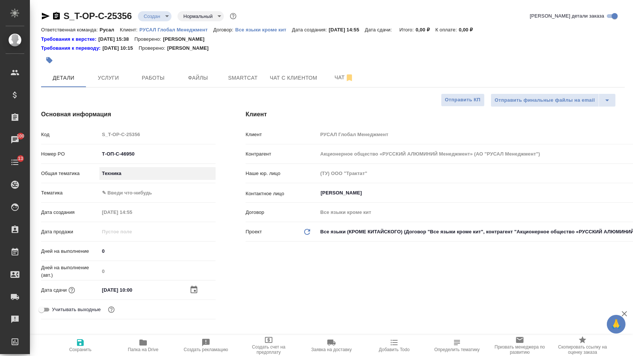
type input "tech"
type textarea "x"
click at [120, 190] on body "🙏 .cls-1 fill:#fff; AWATERA Menshikova Aleksandra Клиенты Спецификации Заказы 1…" at bounding box center [316, 178] width 633 height 356
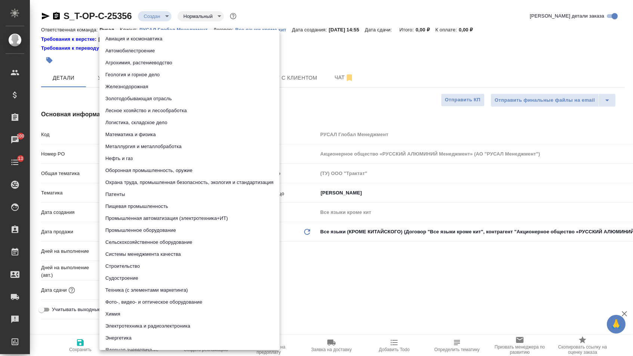
click at [128, 180] on li "Охрана труда, промышленная безопасность, экология и стандартизация" at bounding box center [189, 182] width 180 height 12
type textarea "x"
type input "5f647205b73bc97568ca66b9"
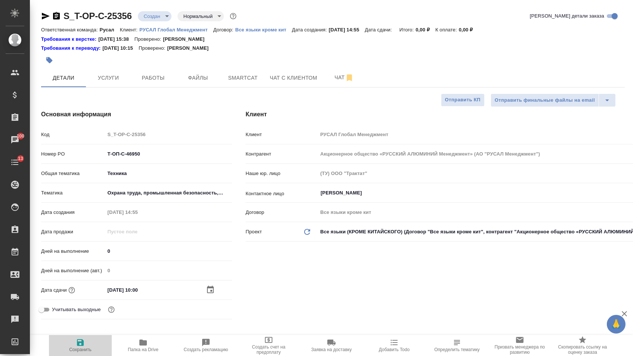
click at [83, 343] on icon "button" at bounding box center [80, 342] width 7 height 7
type textarea "x"
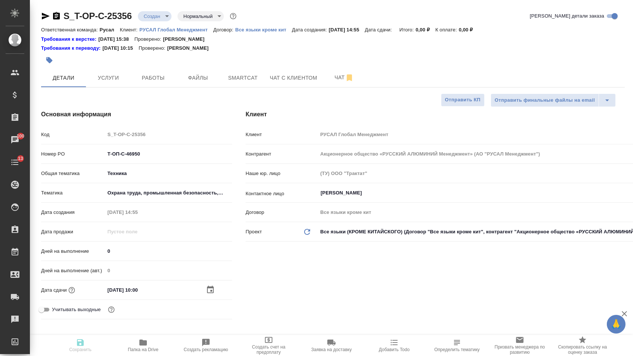
type textarea "x"
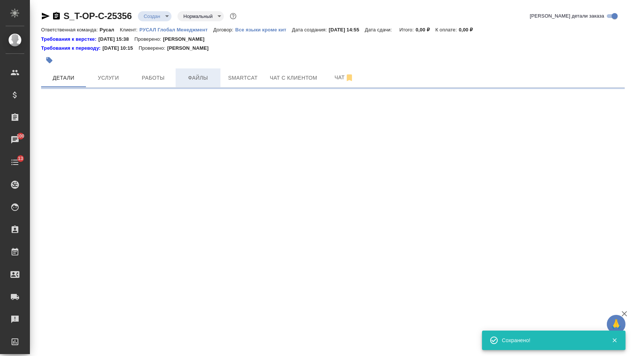
select select "RU"
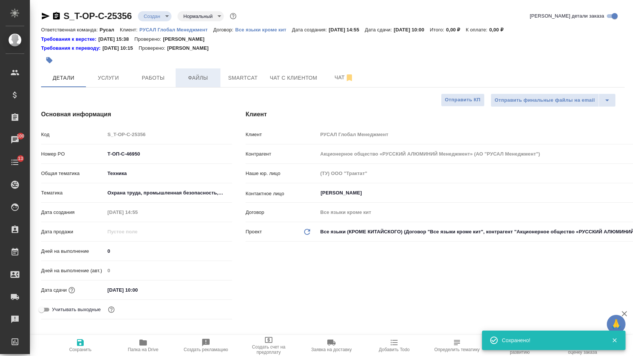
click at [194, 86] on button "Файлы" at bounding box center [198, 77] width 45 height 19
type textarea "x"
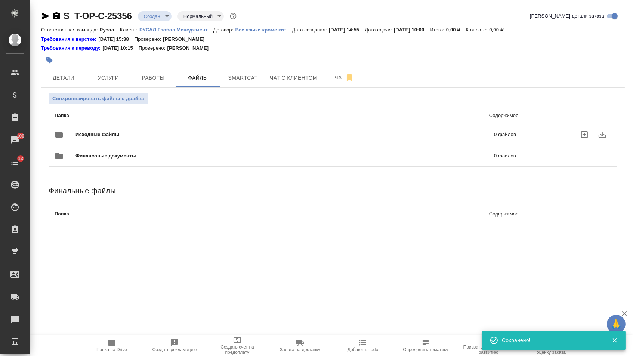
click at [131, 133] on span "Исходные файлы" at bounding box center [190, 134] width 231 height 7
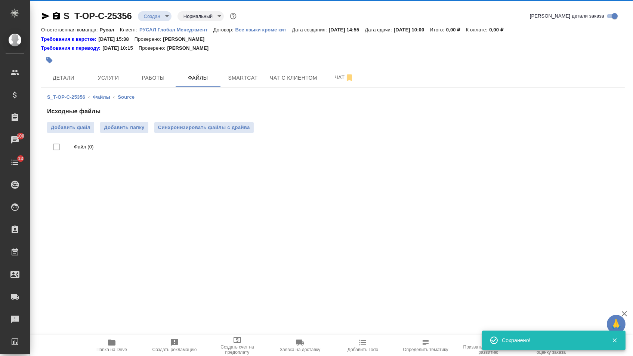
click at [73, 126] on span "Добавить файл" at bounding box center [71, 127] width 40 height 7
click at [0, 0] on input "Добавить файл" at bounding box center [0, 0] width 0 height 0
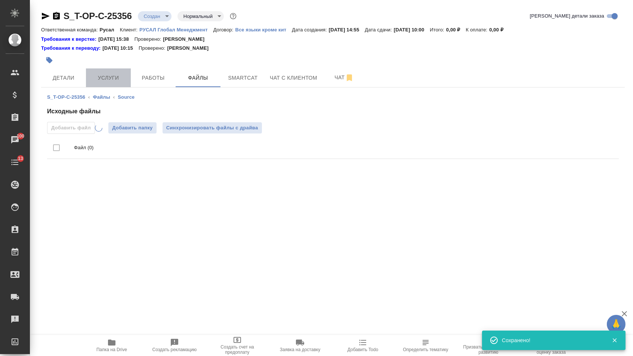
click at [105, 71] on button "Услуги" at bounding box center [108, 77] width 45 height 19
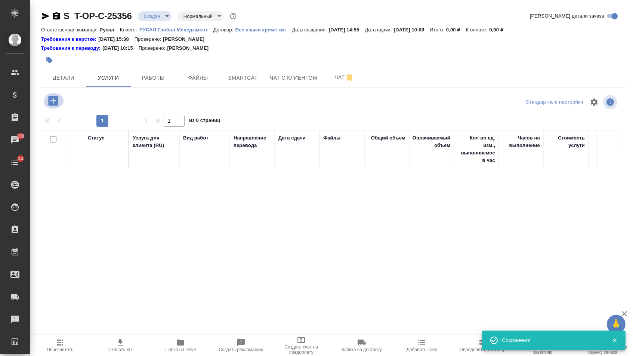
click at [58, 104] on icon "button" at bounding box center [53, 101] width 10 height 10
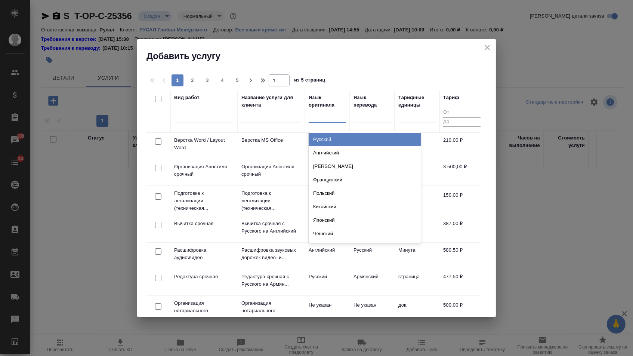
click at [341, 118] on div at bounding box center [327, 115] width 37 height 11
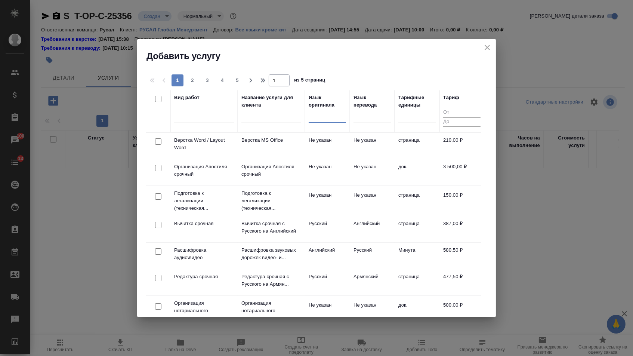
drag, startPoint x: 324, startPoint y: 111, endPoint x: 323, endPoint y: 120, distance: 8.6
click at [324, 111] on div at bounding box center [327, 115] width 37 height 11
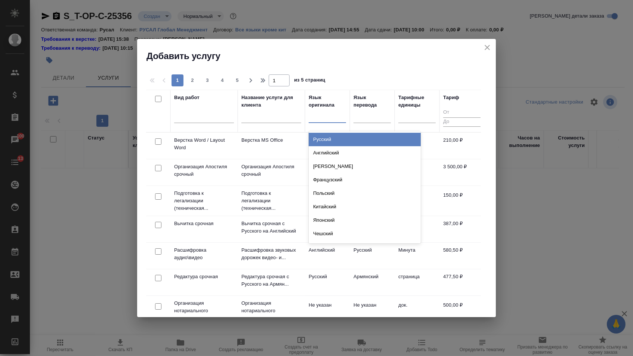
click at [321, 139] on div "Русский" at bounding box center [365, 139] width 112 height 13
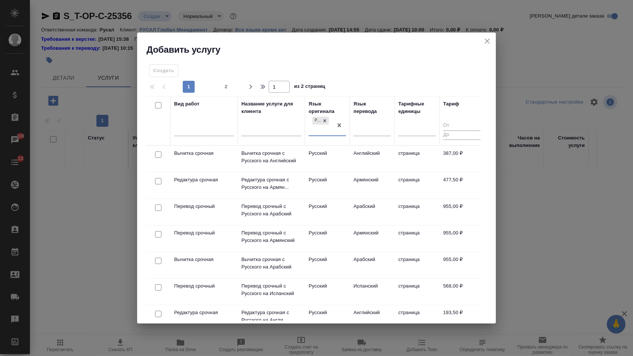
drag, startPoint x: 361, startPoint y: 133, endPoint x: 360, endPoint y: 142, distance: 8.6
click at [361, 133] on div at bounding box center [372, 128] width 37 height 11
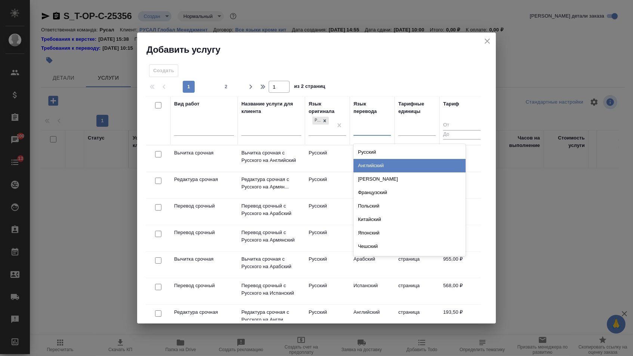
click at [360, 165] on div "Английский" at bounding box center [410, 165] width 112 height 13
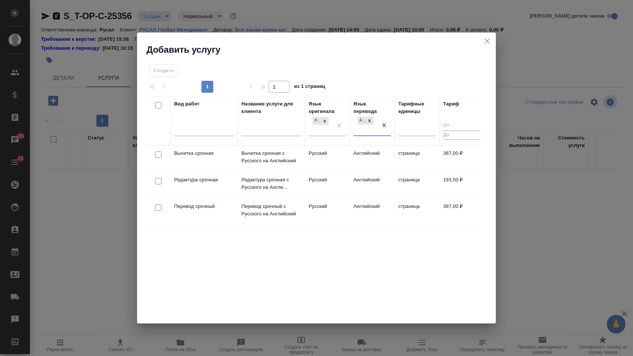
click at [158, 206] on input "checkbox" at bounding box center [158, 207] width 6 height 6
checkbox input "true"
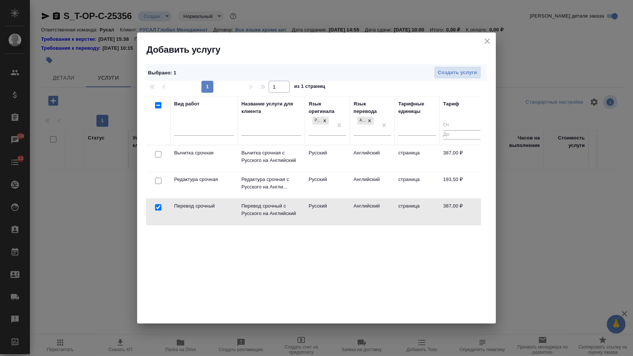
click at [158, 181] on input "checkbox" at bounding box center [158, 181] width 6 height 6
checkbox input "true"
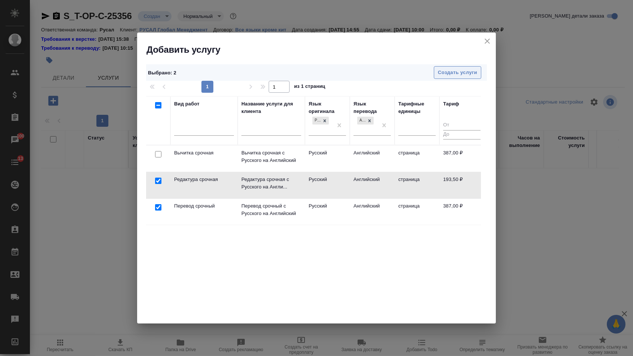
click at [448, 69] on span "Создать услуги" at bounding box center [457, 72] width 39 height 9
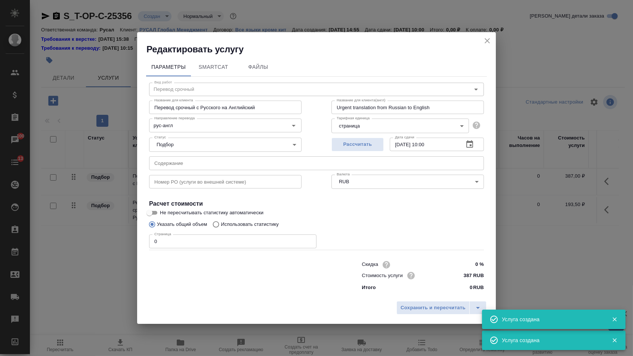
type input "Перевод срочный"
type input "Перевод срочный с Русского на Английский"
type input "Urgent translation from Russian to English"
type input "387 RUB"
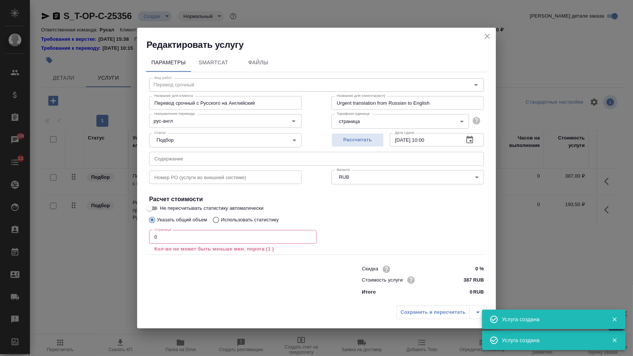
click at [170, 164] on input "text" at bounding box center [316, 158] width 335 height 13
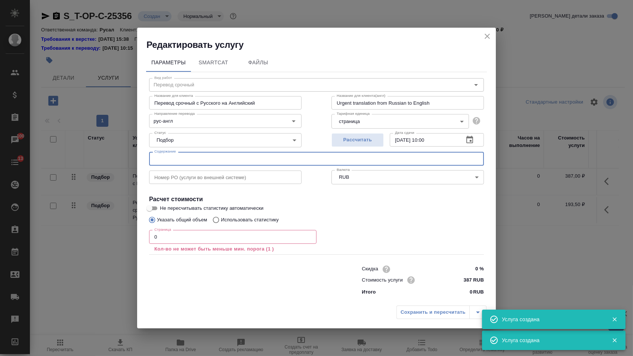
paste input "ЦРГТО 06-01-2022 Инструкция по охране труда слесаря по ремонту автомобилей ЦРГТО"
type input "ЦРГТО 06-01-2022 Инструкция по охране труда слесаря по ремонту автомобилей ЦРГТО"
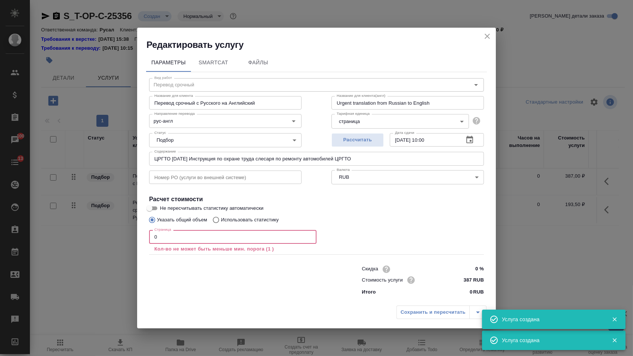
click at [161, 240] on input "0" at bounding box center [232, 236] width 167 height 13
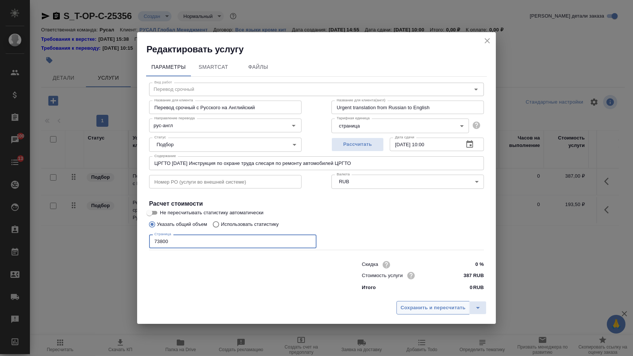
type input "73800"
click at [415, 314] on button "Сохранить и пересчитать" at bounding box center [433, 307] width 73 height 13
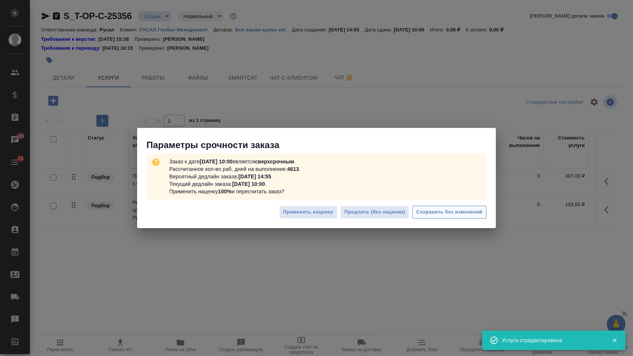
click at [431, 209] on span "Сохранить без изменений" at bounding box center [449, 212] width 66 height 9
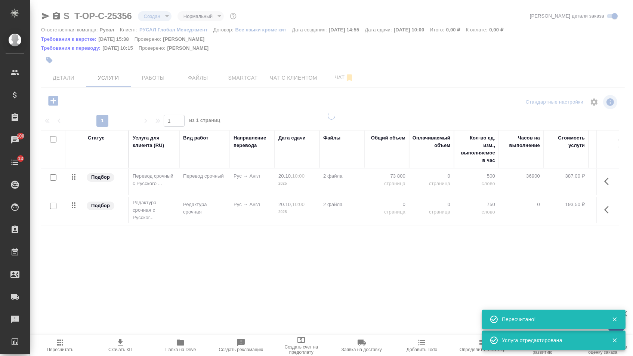
type input "urgent"
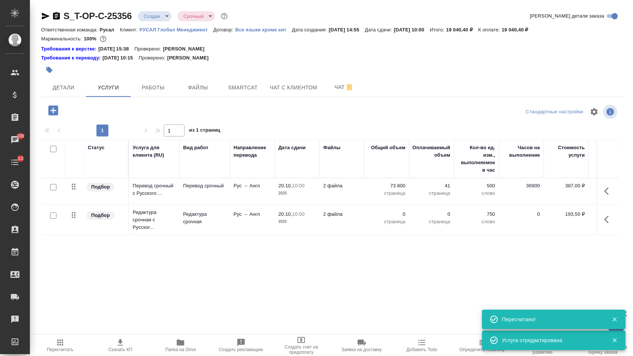
click at [393, 214] on td "0 страница" at bounding box center [386, 220] width 45 height 26
click at [393, 216] on p "0" at bounding box center [386, 213] width 37 height 7
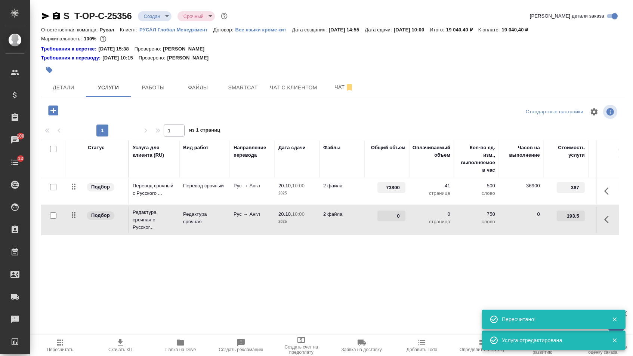
click at [392, 220] on input "0" at bounding box center [391, 215] width 28 height 11
type input "73800"
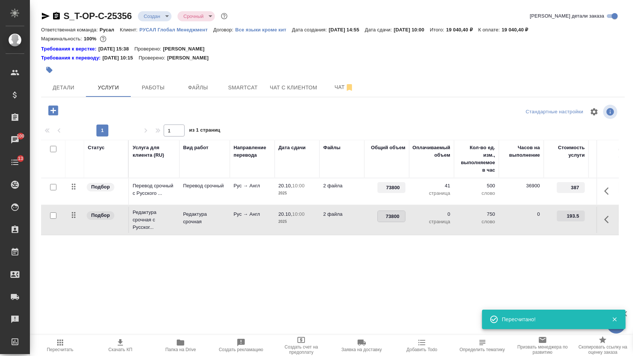
click at [391, 277] on div "Статус Услуга для клиента (RU) Вид работ Направление перевода Дата сдачи Файлы …" at bounding box center [330, 220] width 578 height 161
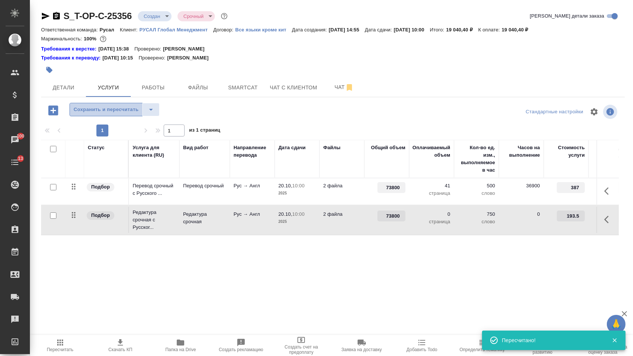
click at [130, 107] on button "Сохранить и пересчитать" at bounding box center [106, 109] width 73 height 13
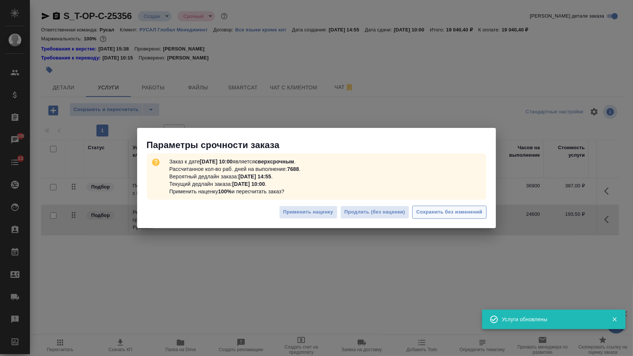
click at [429, 215] on span "Сохранить без изменений" at bounding box center [449, 212] width 66 height 9
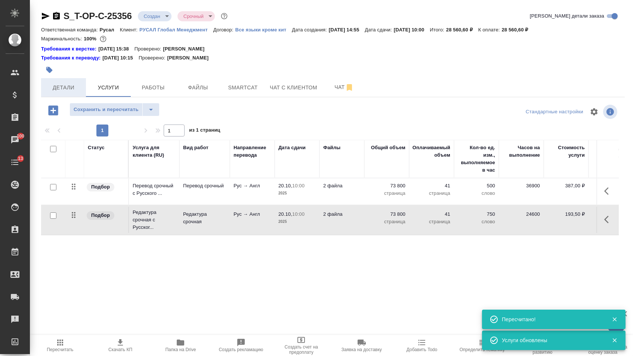
click at [74, 89] on span "Детали" at bounding box center [64, 87] width 36 height 9
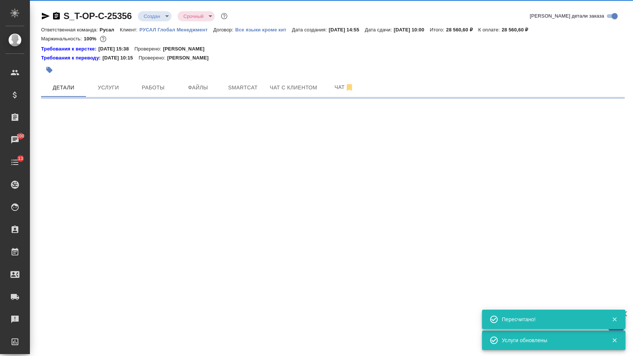
select select "RU"
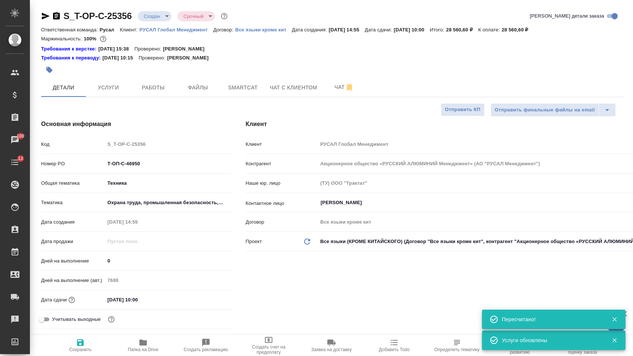
click at [160, 15] on body "🙏 .cls-1 fill:#fff; AWATERA Menshikova Aleksandra Клиенты Спецификации Заказы 1…" at bounding box center [316, 178] width 633 height 356
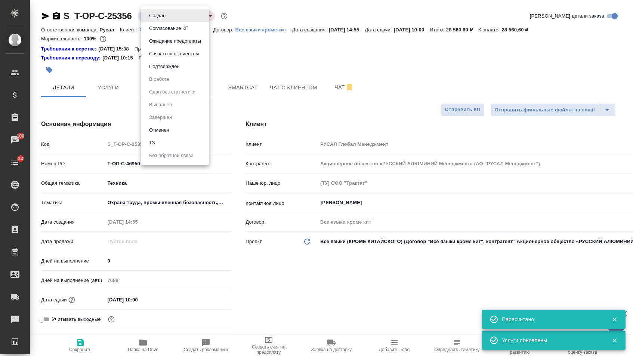
click at [160, 68] on button "Подтвержден" at bounding box center [164, 66] width 35 height 8
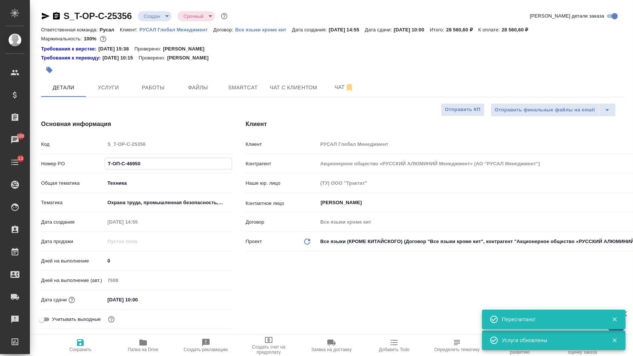
drag, startPoint x: 145, startPoint y: 167, endPoint x: 70, endPoint y: 164, distance: 75.6
click at [70, 164] on div "Номер PO Т-ОП-С-46950" at bounding box center [136, 163] width 191 height 13
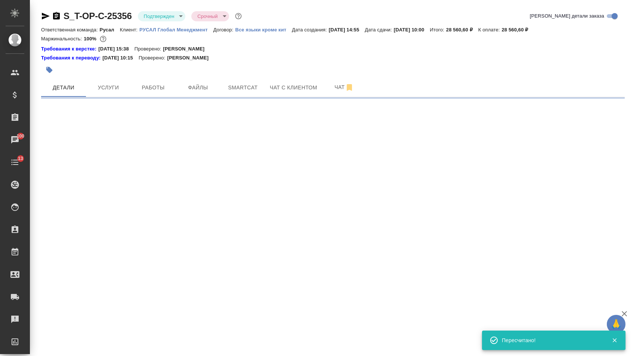
select select "RU"
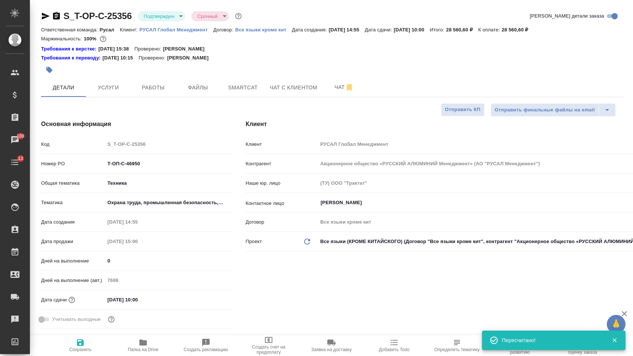
type textarea "x"
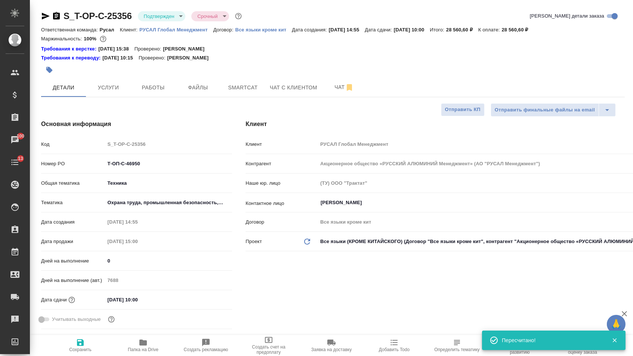
type textarea "x"
click at [45, 18] on icon "button" at bounding box center [46, 16] width 8 height 7
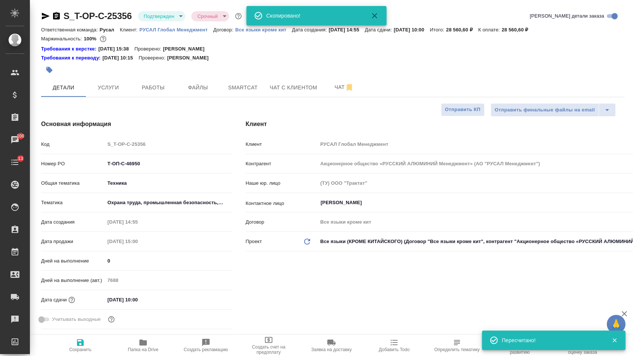
type textarea "x"
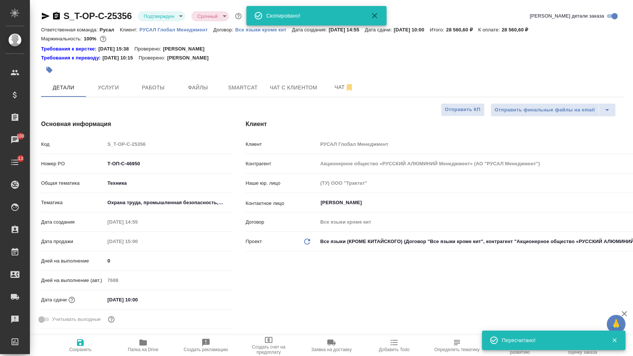
type textarea "x"
click at [189, 91] on span "Файлы" at bounding box center [198, 87] width 36 height 9
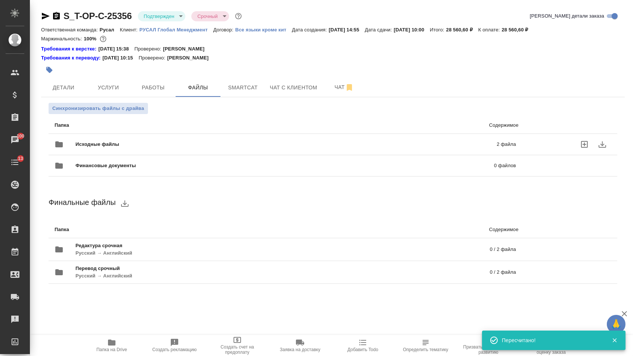
click at [143, 141] on div "Исходные файлы 2 файла" at bounding box center [286, 144] width 462 height 18
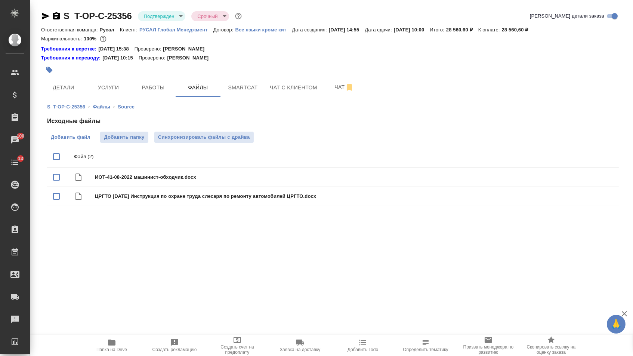
click at [81, 134] on label "Добавить файл" at bounding box center [70, 137] width 47 height 11
click at [0, 0] on input "Добавить файл" at bounding box center [0, 0] width 0 height 0
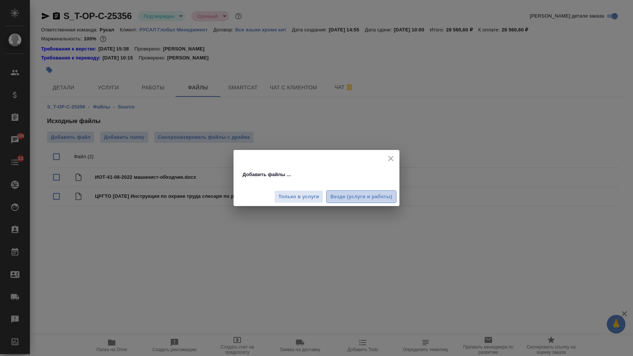
click at [357, 200] on span "Везде (услуги и работы)" at bounding box center [361, 196] width 62 height 9
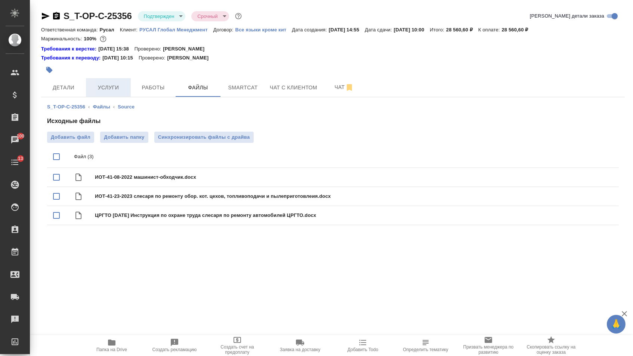
click at [103, 97] on button "Услуги" at bounding box center [108, 87] width 45 height 19
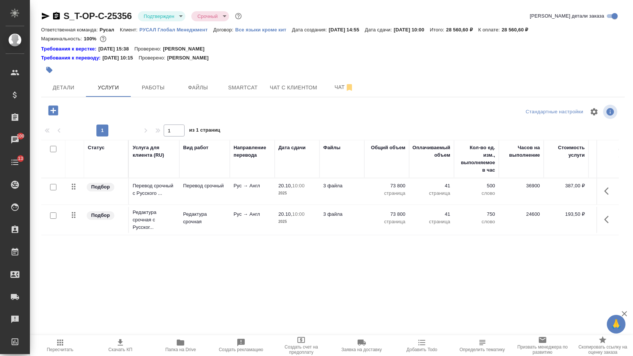
click at [392, 189] on p "73 800" at bounding box center [386, 185] width 37 height 7
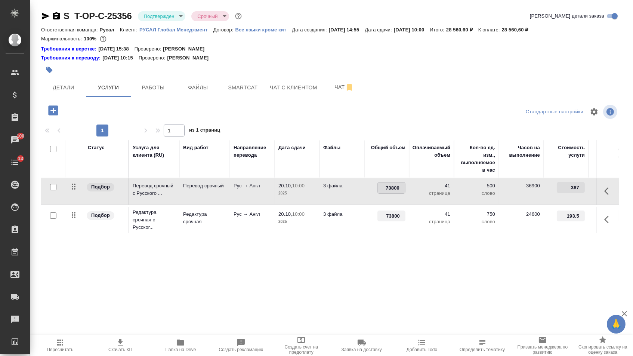
drag, startPoint x: 379, startPoint y: 193, endPoint x: 426, endPoint y: 193, distance: 47.5
click at [426, 193] on tr "Подбор Перевод срочный с Русского ... Перевод срочный Рус → Англ 20.10, 10:00 2…" at bounding box center [393, 191] width 704 height 27
type input "120600"
drag, startPoint x: 386, startPoint y: 223, endPoint x: 422, endPoint y: 223, distance: 35.1
type input "120600"
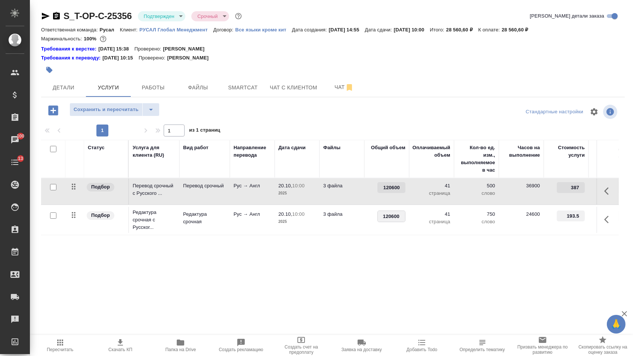
click at [412, 262] on div "Статус Услуга для клиента (RU) Вид работ Направление перевода Дата сдачи Файлы …" at bounding box center [330, 220] width 578 height 161
click at [129, 111] on span "Сохранить и пересчитать" at bounding box center [106, 109] width 65 height 9
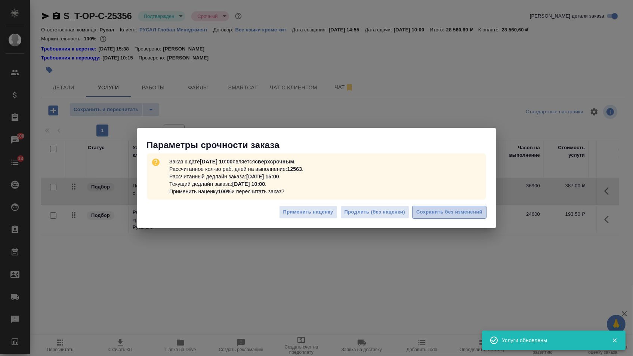
click at [442, 213] on span "Сохранить без изменений" at bounding box center [449, 212] width 66 height 9
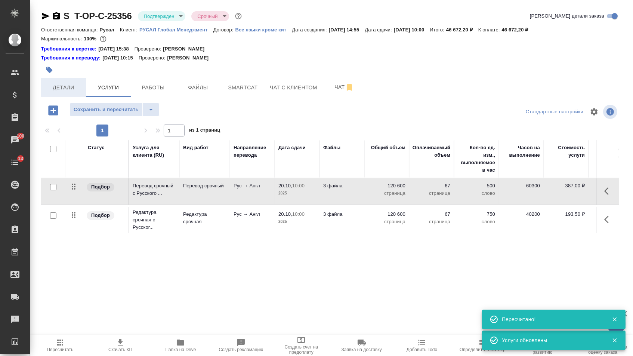
click at [70, 92] on span "Детали" at bounding box center [64, 87] width 36 height 9
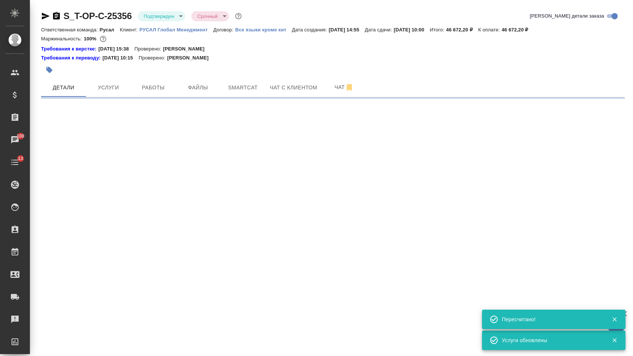
select select "RU"
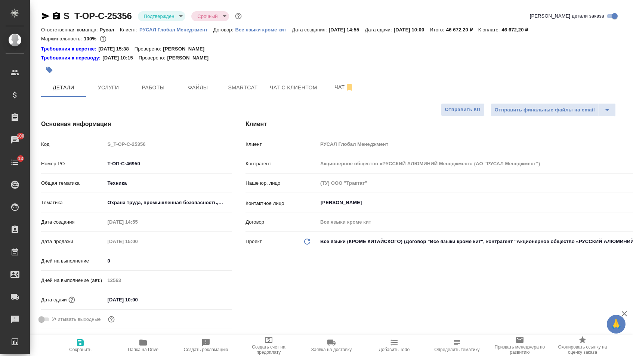
type textarea "x"
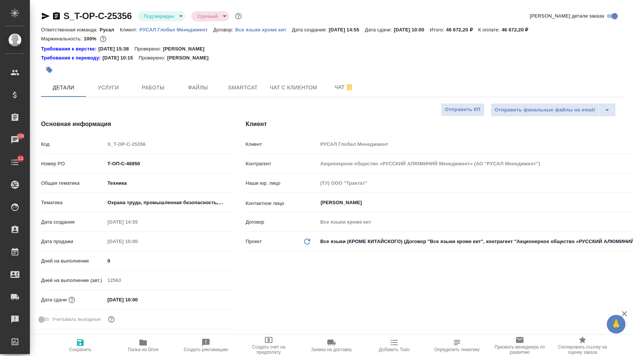
type textarea "x"
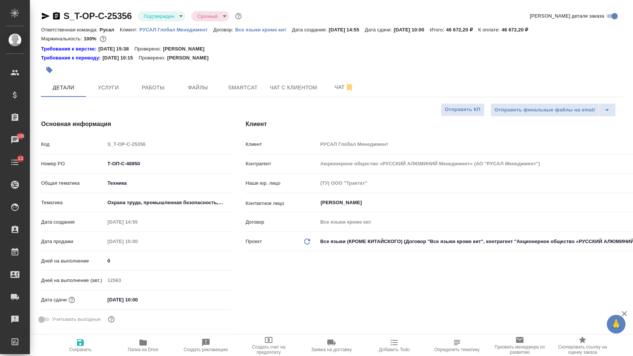
type textarea "x"
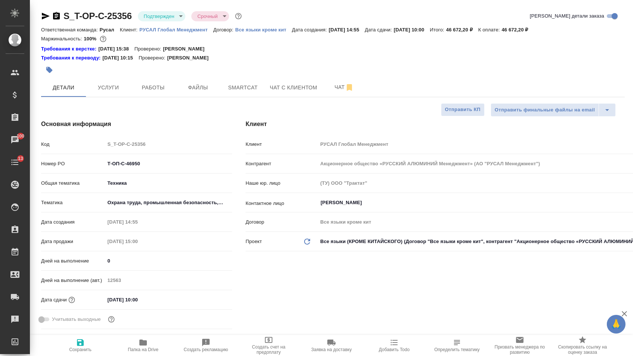
type textarea "x"
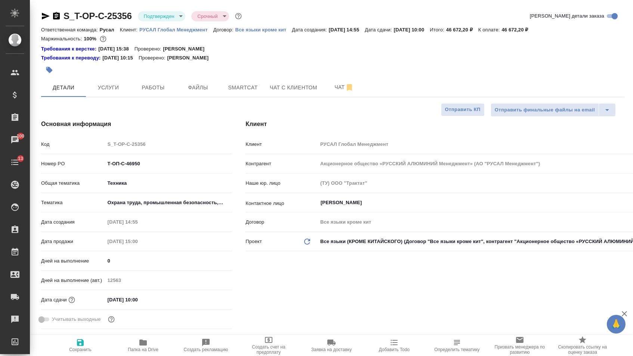
type textarea "x"
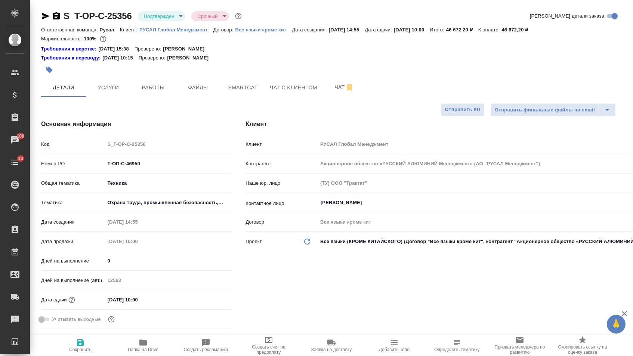
type textarea "x"
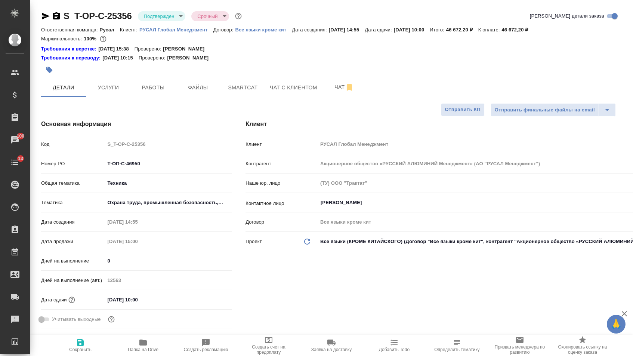
type textarea "x"
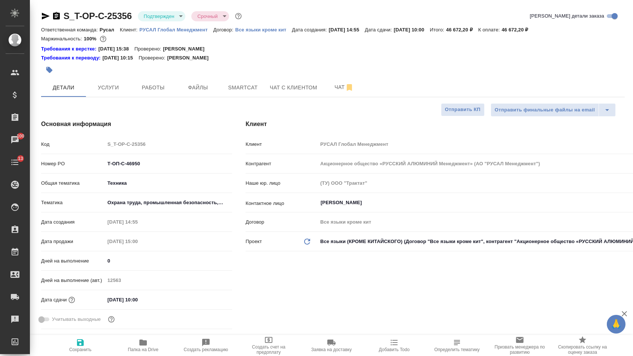
type textarea "x"
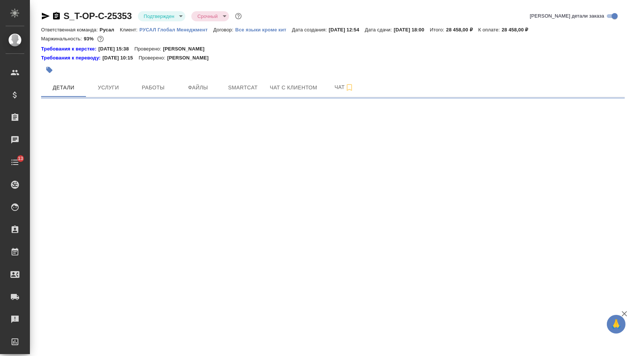
select select "RU"
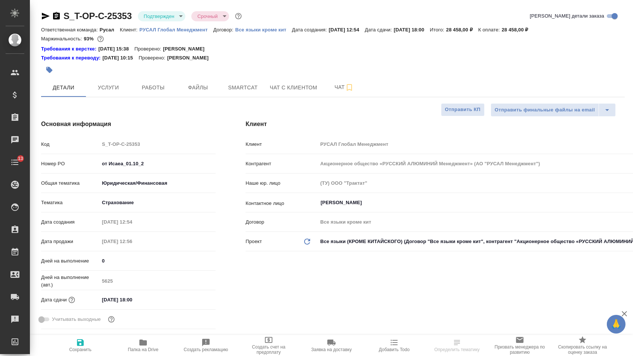
type textarea "x"
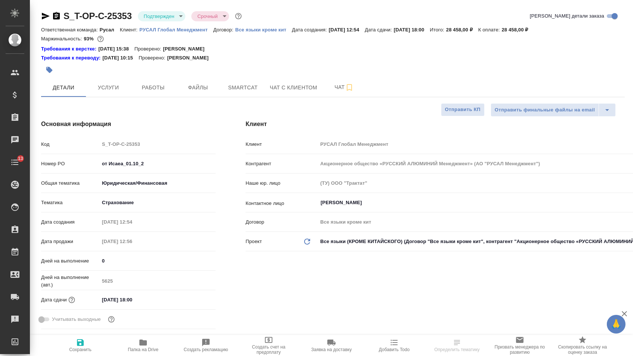
type textarea "x"
click at [102, 92] on span "Услуги" at bounding box center [108, 87] width 36 height 9
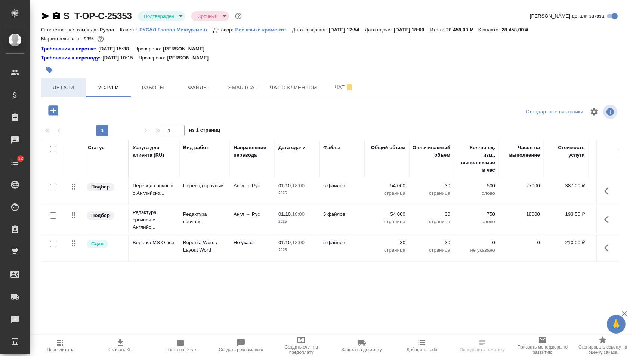
click at [68, 91] on span "Детали" at bounding box center [64, 87] width 36 height 9
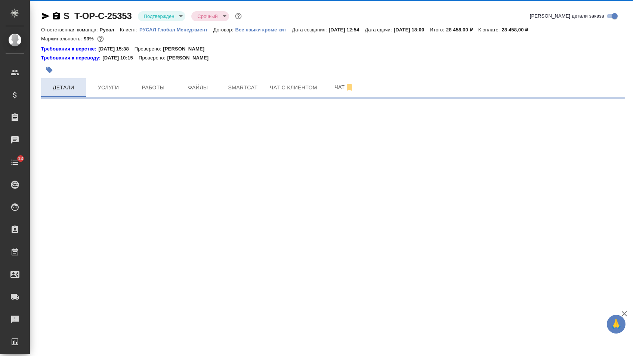
select select "RU"
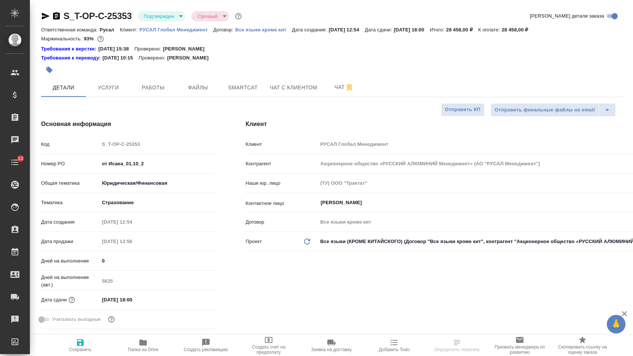
type textarea "x"
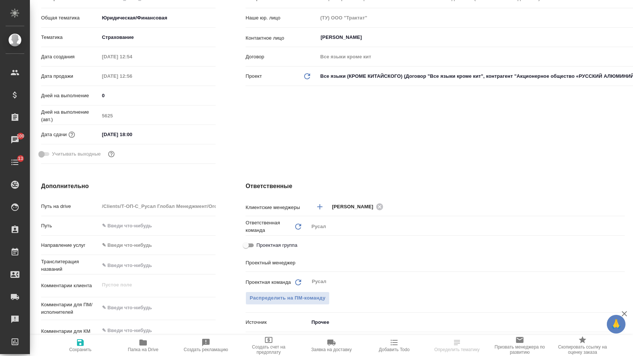
scroll to position [108, 0]
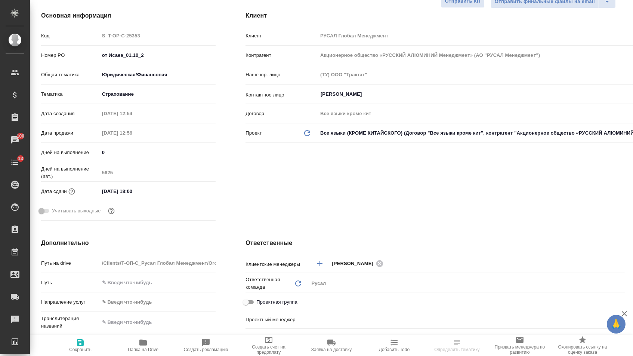
select select "RU"
type textarea "x"
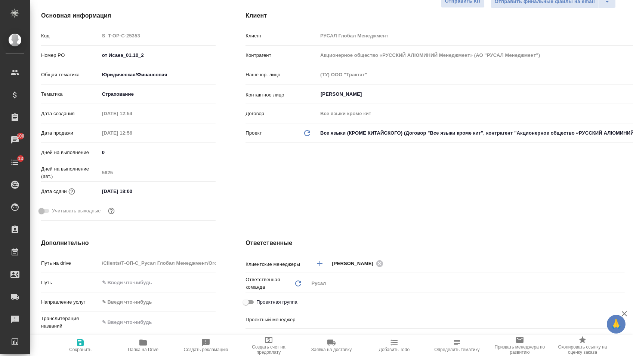
type textarea "x"
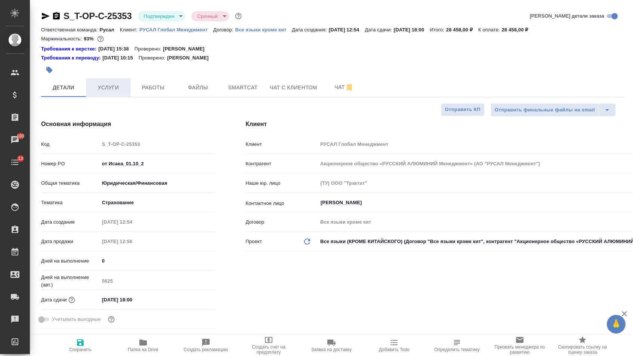
click at [103, 86] on span "Услуги" at bounding box center [108, 87] width 36 height 9
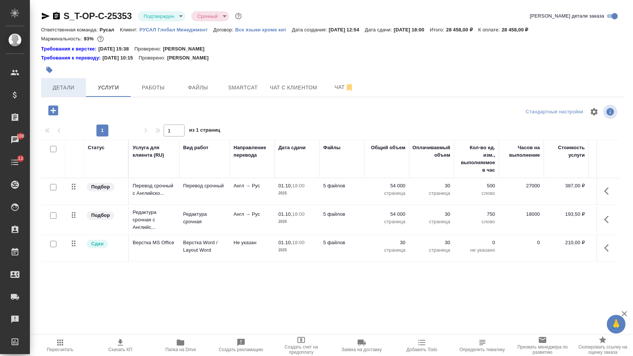
click at [56, 92] on span "Детали" at bounding box center [64, 87] width 36 height 9
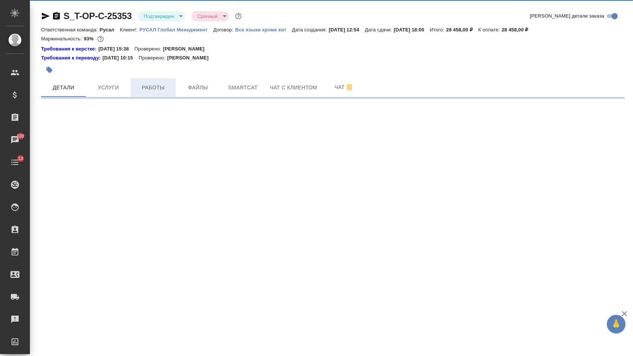
select select "RU"
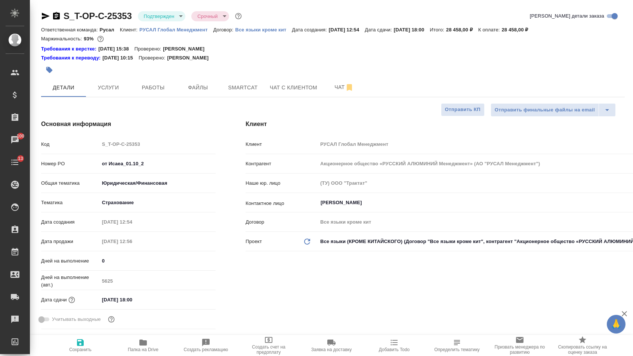
type textarea "x"
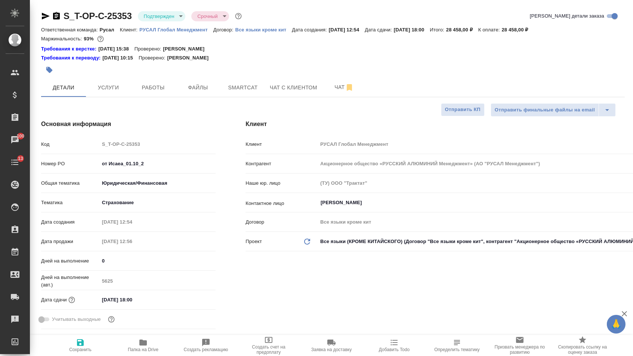
type textarea "x"
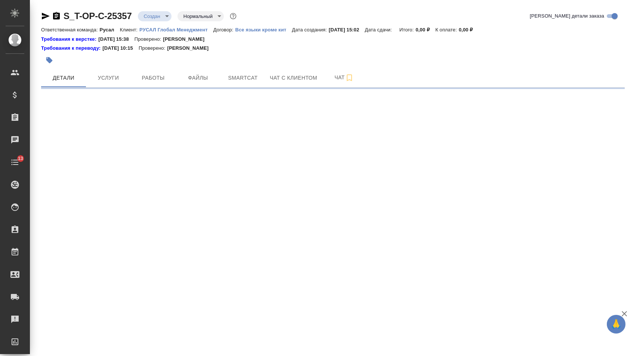
select select "RU"
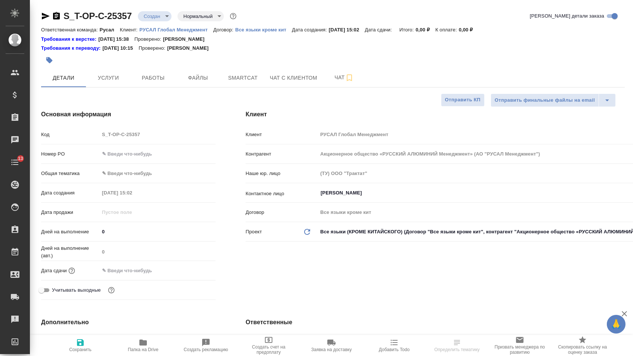
type textarea "x"
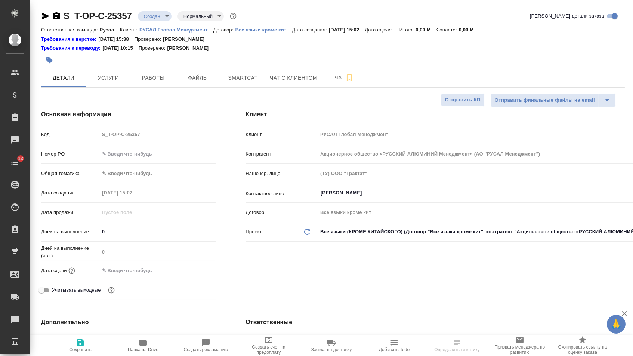
type textarea "x"
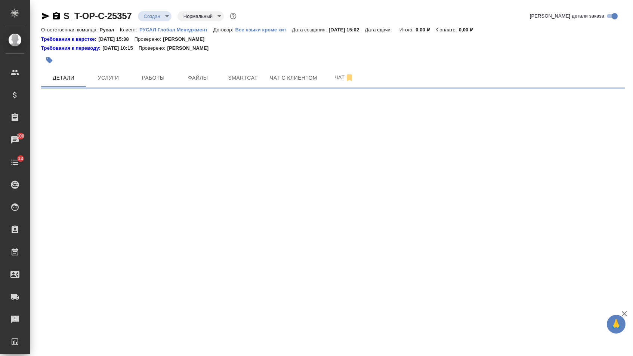
select select "RU"
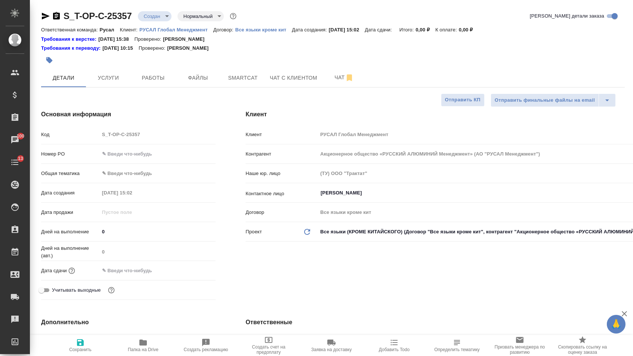
type textarea "x"
click at [152, 155] on input "text" at bounding box center [157, 153] width 117 height 11
paste input "Т-ОП-С-46951"
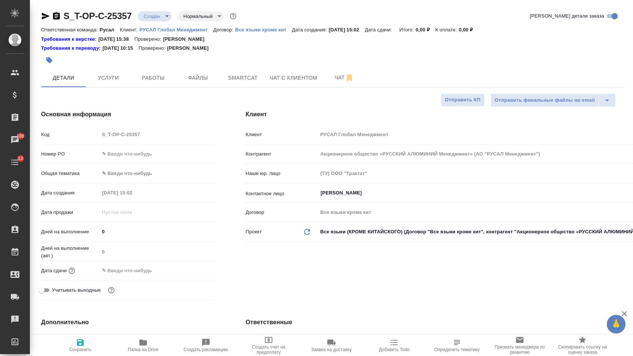
type input "Т-ОП-С-46951"
type textarea "x"
type input "Т-ОП-С-46951"
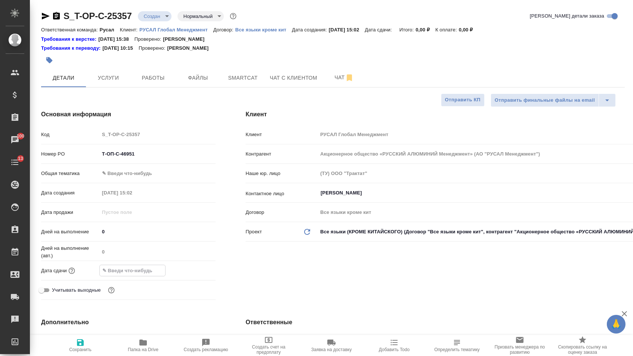
click at [146, 272] on input "text" at bounding box center [132, 270] width 65 height 11
click at [202, 272] on div at bounding box center [202, 269] width 26 height 9
click at [197, 272] on icon "button" at bounding box center [194, 269] width 7 height 7
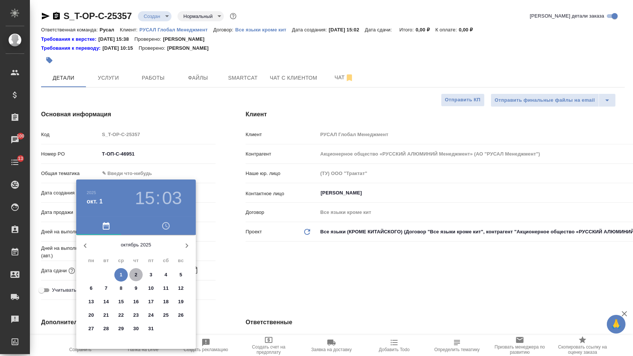
click at [138, 274] on span "2" at bounding box center [135, 274] width 13 height 7
type input "02.10.2025 15:03"
type textarea "x"
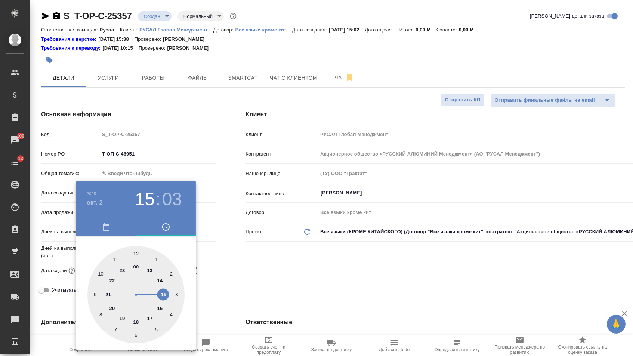
type textarea "x"
type input "02.10.2025 10:03"
click at [100, 273] on div at bounding box center [135, 294] width 97 height 97
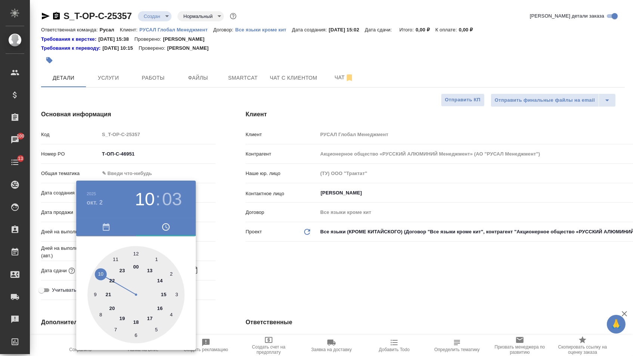
type textarea "x"
click at [137, 253] on div at bounding box center [135, 294] width 97 height 97
type input "02.10.2025 10:00"
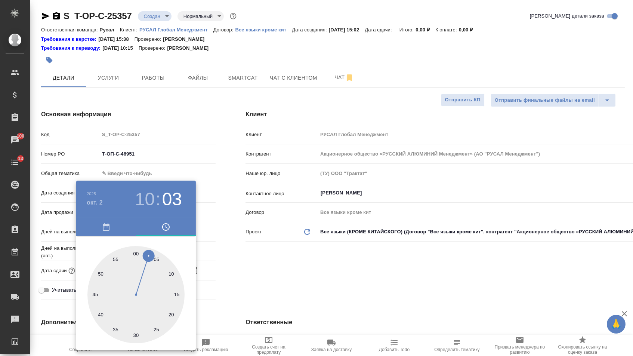
type textarea "x"
click at [276, 267] on div at bounding box center [316, 178] width 633 height 356
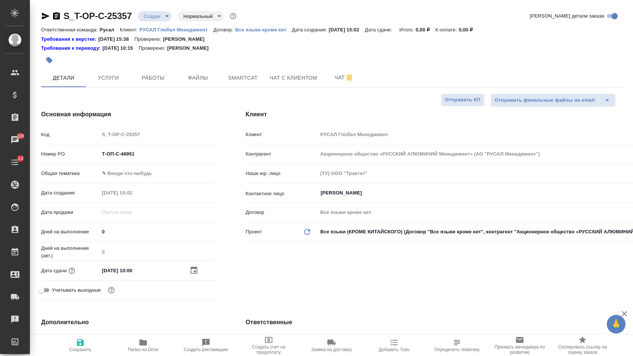
type textarea "x"
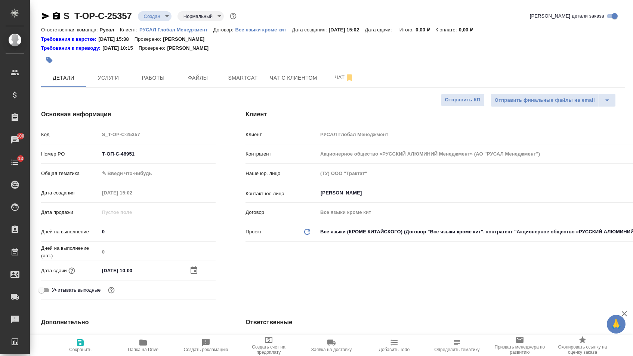
type textarea "x"
click at [129, 180] on body "🙏 .cls-1 fill:#fff; AWATERA Menshikova Aleksandra Клиенты Спецификации Заказы 1…" at bounding box center [316, 178] width 633 height 356
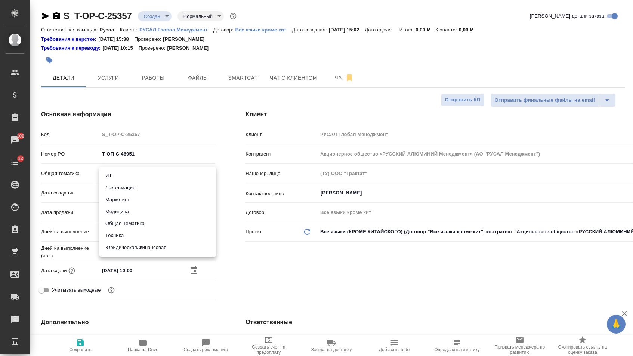
click at [118, 231] on li "Техника" at bounding box center [157, 235] width 117 height 12
type input "tech"
type textarea "x"
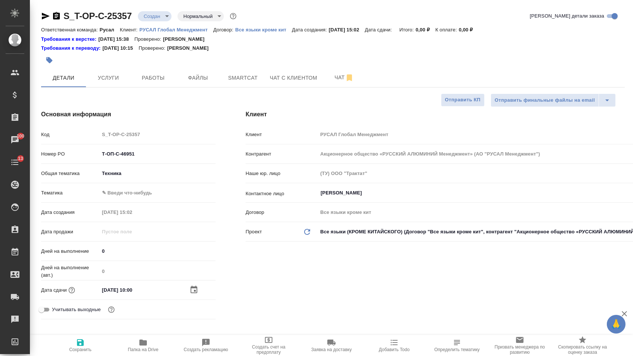
click at [127, 191] on body "🙏 .cls-1 fill:#fff; AWATERA Menshikova Aleksandra Клиенты Спецификации Заказы 1…" at bounding box center [316, 178] width 633 height 356
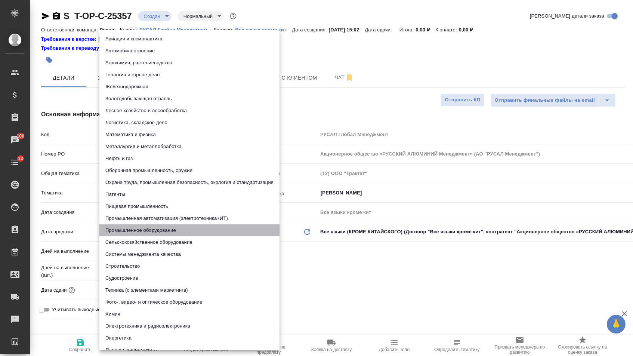
click at [127, 230] on li "Промышленное оборудование" at bounding box center [189, 230] width 180 height 12
type textarea "x"
type input "5f647205b73bc97568ca66bc"
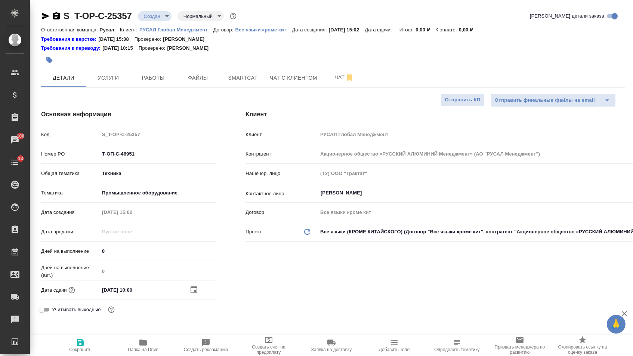
click at [83, 343] on icon "button" at bounding box center [80, 342] width 7 height 7
type textarea "x"
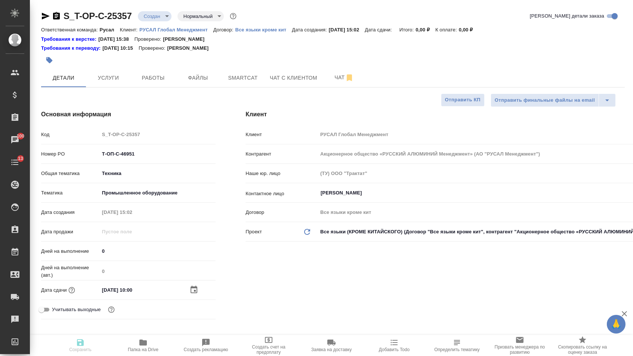
type textarea "x"
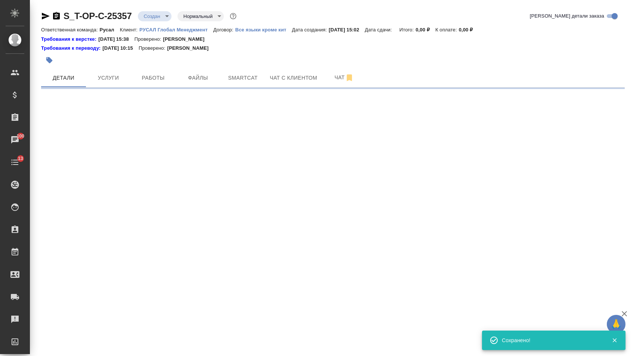
select select "RU"
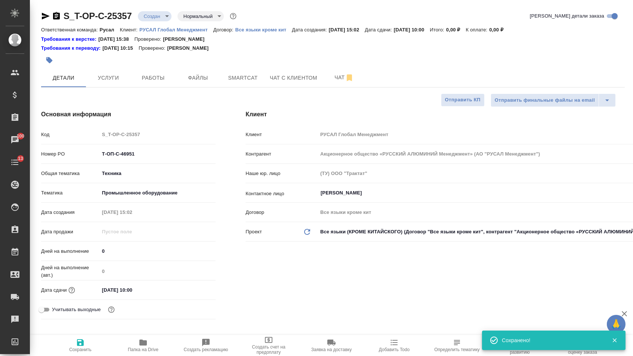
type textarea "x"
click at [188, 87] on button "Файлы" at bounding box center [198, 77] width 45 height 19
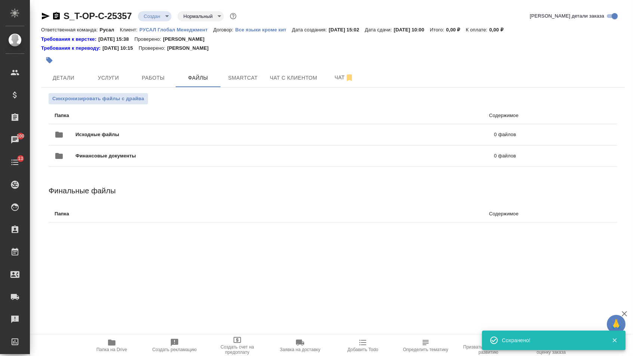
click at [133, 119] on div "Исходные файлы 0 файлов" at bounding box center [285, 134] width 476 height 33
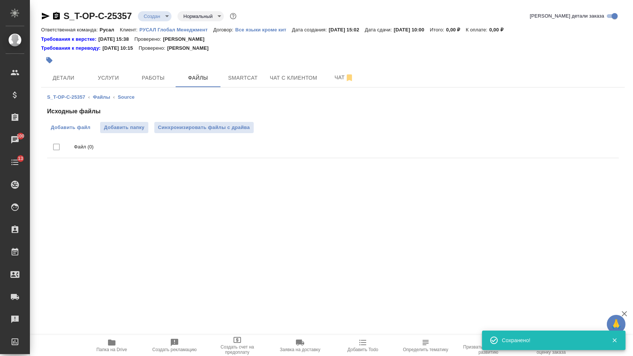
click at [74, 128] on span "Добавить файл" at bounding box center [71, 127] width 40 height 7
click at [0, 0] on input "Добавить файл" at bounding box center [0, 0] width 0 height 0
click at [100, 77] on span "Услуги" at bounding box center [108, 77] width 36 height 9
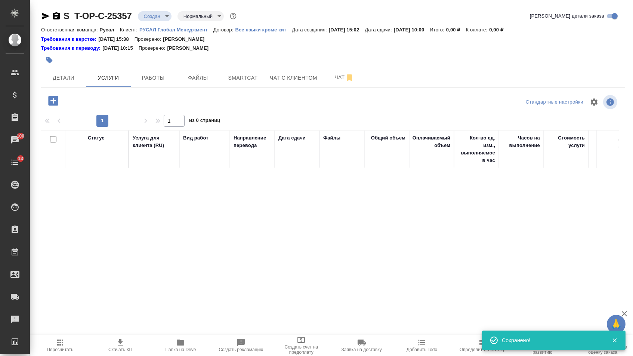
click at [58, 102] on icon "button" at bounding box center [53, 101] width 10 height 10
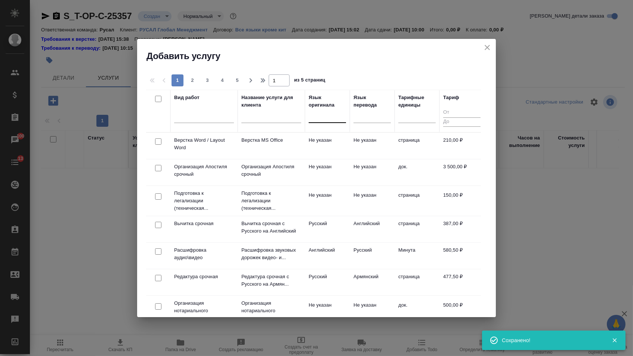
click at [342, 117] on div at bounding box center [327, 115] width 37 height 11
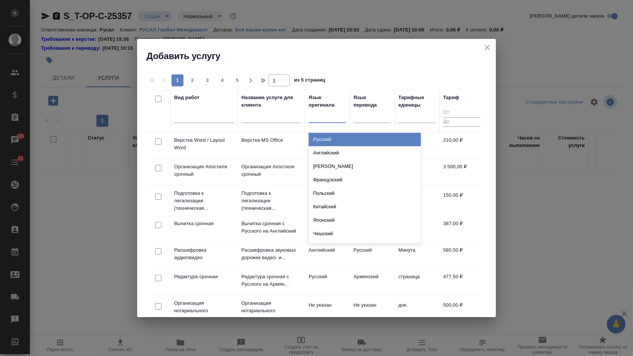
click at [342, 140] on div "Русский" at bounding box center [365, 139] width 112 height 13
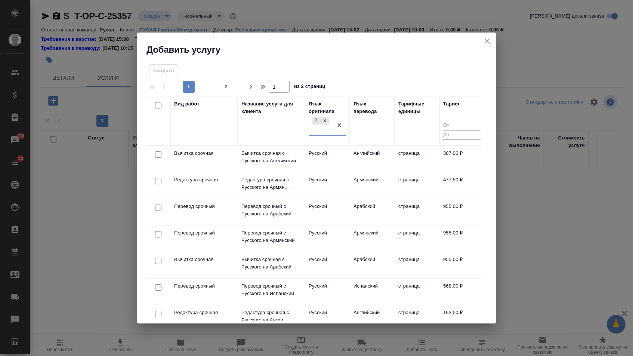
drag, startPoint x: 379, startPoint y: 128, endPoint x: 379, endPoint y: 138, distance: 10.1
click at [379, 128] on div at bounding box center [372, 128] width 37 height 11
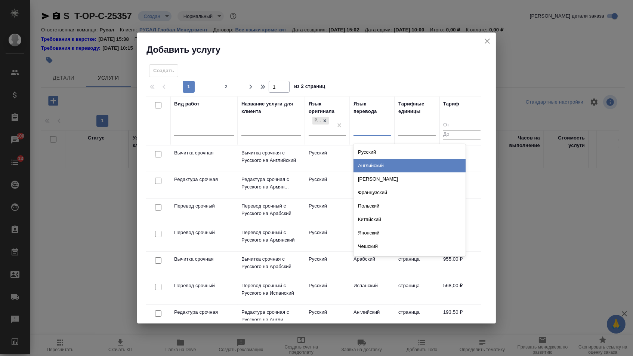
click at [378, 161] on div "Английский" at bounding box center [410, 165] width 112 height 13
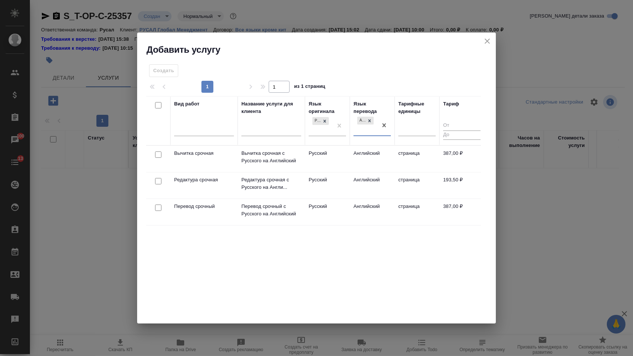
click at [156, 203] on div at bounding box center [158, 208] width 17 height 10
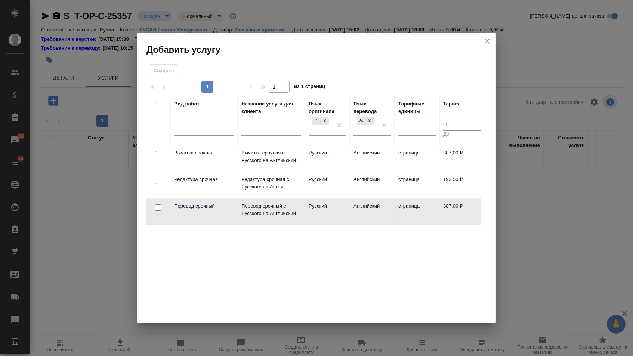
click at [156, 205] on input "checkbox" at bounding box center [158, 207] width 6 height 6
checkbox input "true"
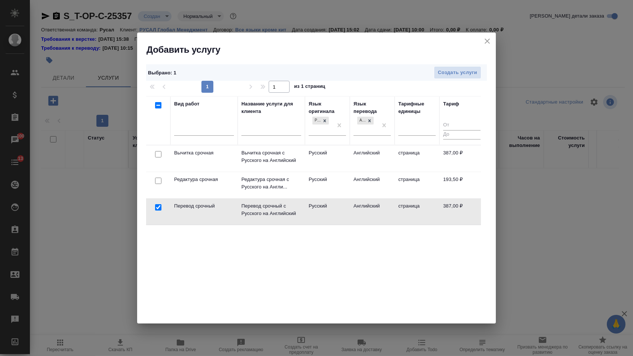
click at [157, 178] on input "checkbox" at bounding box center [158, 181] width 6 height 6
checkbox input "true"
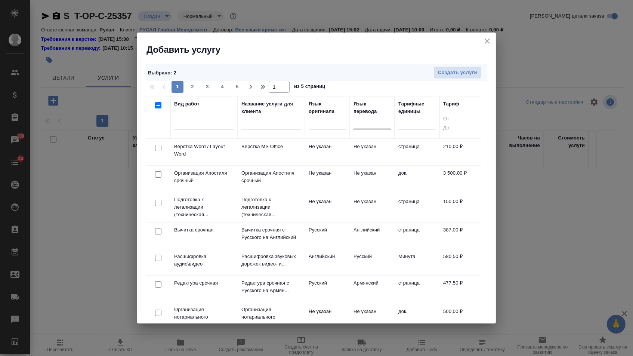
click at [158, 148] on input "checkbox" at bounding box center [158, 148] width 6 height 6
checkbox input "true"
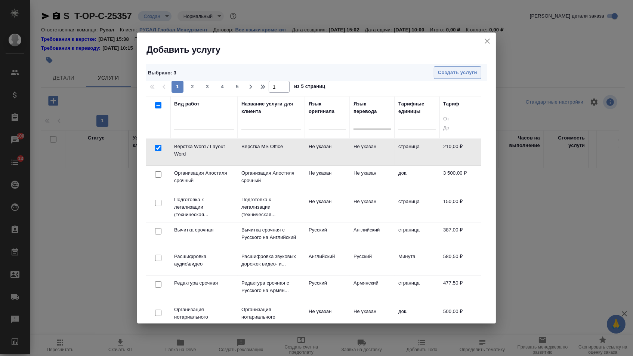
click at [462, 74] on span "Создать услуги" at bounding box center [457, 72] width 39 height 9
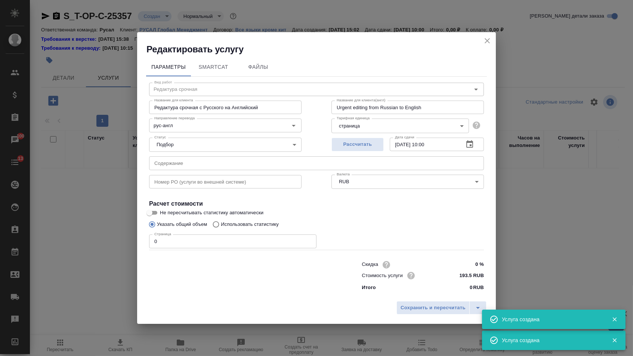
type input "Перевод срочный"
type input "Перевод срочный с Русского на Английский"
type input "Urgent translation from Russian to English"
type input "рус-англ"
type input "387 RUB"
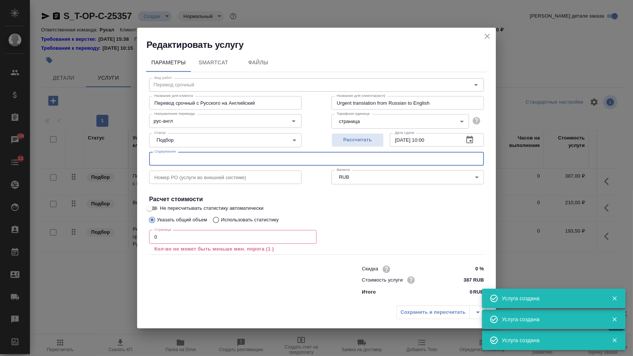
click at [216, 158] on input "text" at bounding box center [316, 158] width 335 height 13
paste input "УО.СЦ.178.60.000-КН"
type input "УО.СЦ.178.60.000-КН"
click at [177, 238] on input "0" at bounding box center [232, 236] width 167 height 13
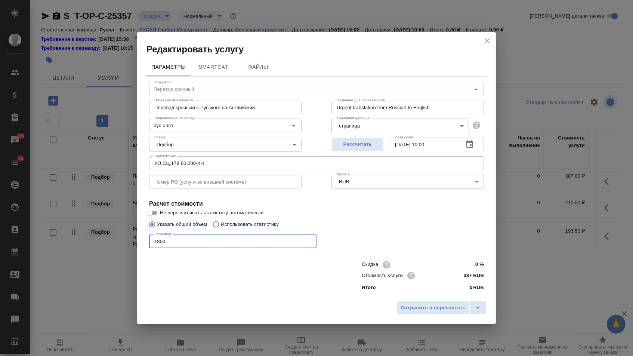
type input "1800"
click at [414, 300] on div "Сохранить и пересчитать" at bounding box center [316, 310] width 359 height 27
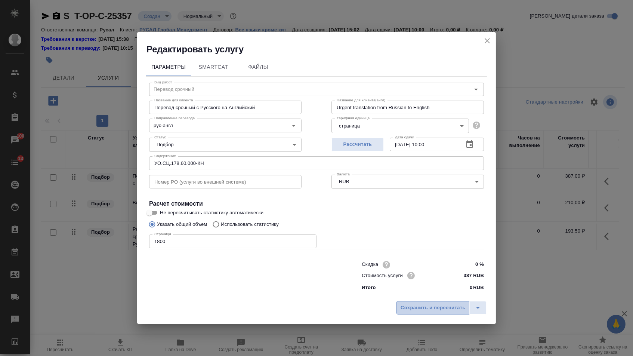
click at [414, 305] on span "Сохранить и пересчитать" at bounding box center [433, 307] width 65 height 9
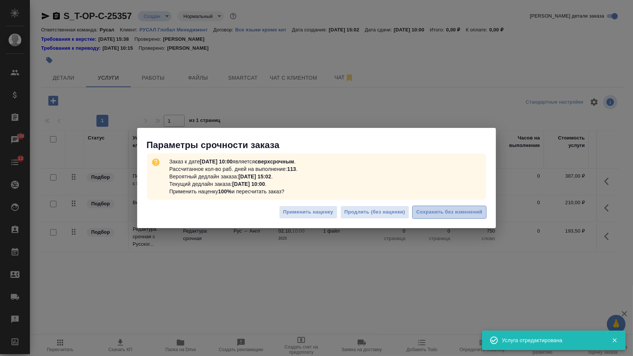
click at [422, 217] on button "Сохранить без изменений" at bounding box center [449, 212] width 74 height 13
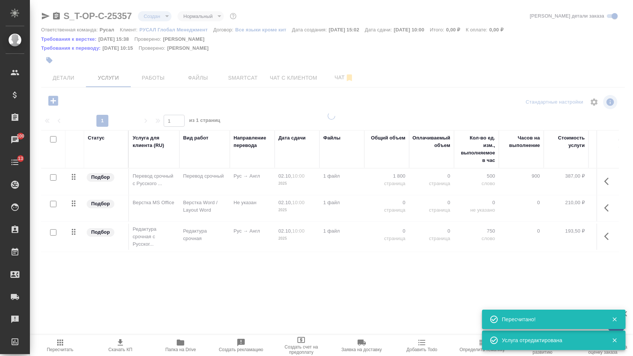
type input "urgent"
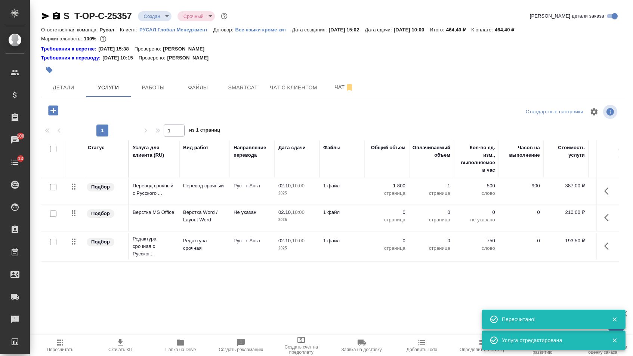
click at [394, 216] on p "0" at bounding box center [386, 212] width 37 height 7
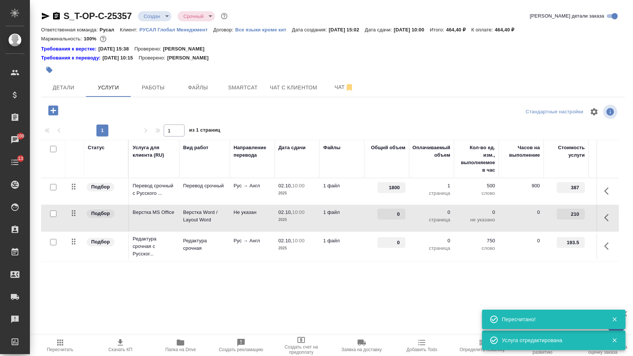
click at [394, 218] on input "0" at bounding box center [391, 214] width 28 height 11
type input "1"
click at [388, 254] on td "0" at bounding box center [386, 246] width 45 height 26
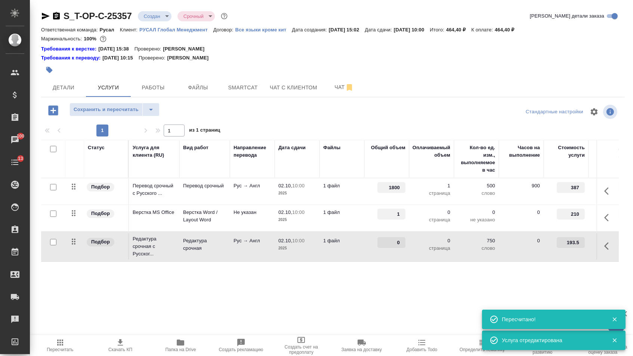
click at [388, 248] on input "0" at bounding box center [391, 242] width 28 height 11
click at [387, 248] on input "0" at bounding box center [391, 242] width 27 height 11
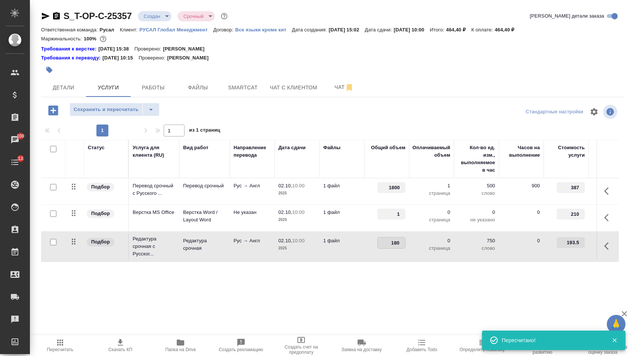
type input "1800"
click at [386, 277] on div "Статус Услуга для клиента (RU) Вид работ Направление перевода Дата сдачи Файлы …" at bounding box center [330, 220] width 578 height 161
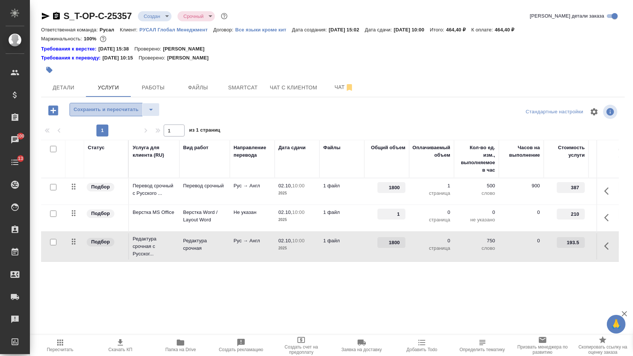
click at [121, 114] on span "Сохранить и пересчитать" at bounding box center [106, 109] width 65 height 9
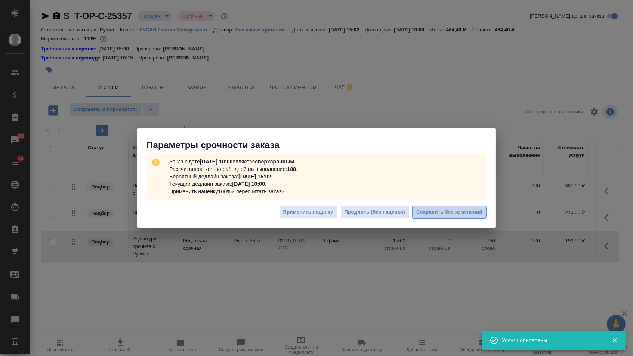
click at [447, 216] on span "Сохранить без изменений" at bounding box center [449, 212] width 66 height 9
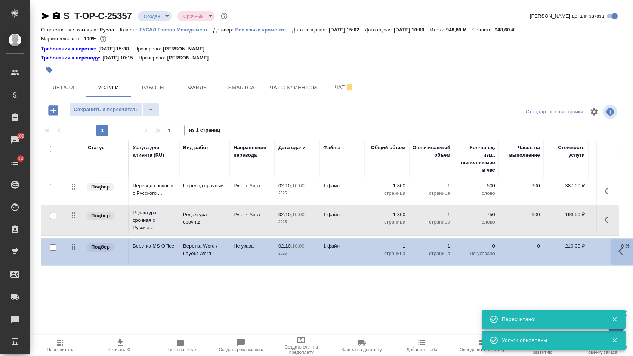
drag, startPoint x: 75, startPoint y: 215, endPoint x: 75, endPoint y: 247, distance: 32.5
click at [75, 246] on table "Статус Услуга для клиента (RU) Вид работ Направление перевода Дата сдачи Файлы …" at bounding box center [393, 201] width 704 height 123
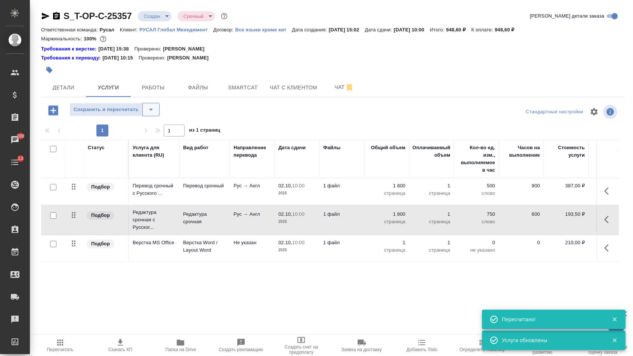
click at [155, 114] on icon "split button" at bounding box center [150, 109] width 9 height 9
click at [155, 138] on ul "Сохранить" at bounding box center [118, 129] width 92 height 18
click at [152, 133] on li "Сохранить" at bounding box center [118, 129] width 92 height 12
click at [59, 97] on hr at bounding box center [333, 97] width 584 height 0
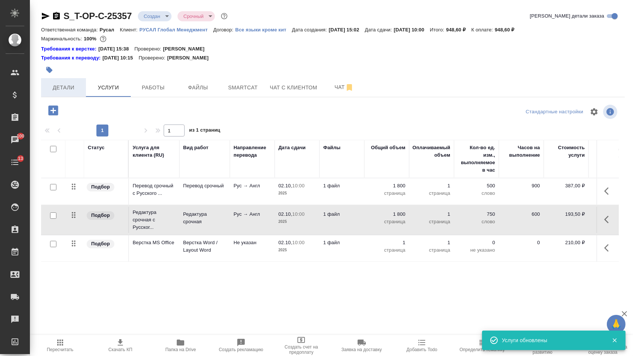
click at [74, 92] on span "Детали" at bounding box center [64, 87] width 36 height 9
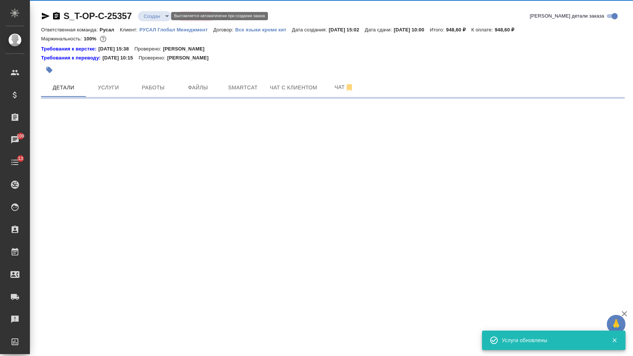
select select "RU"
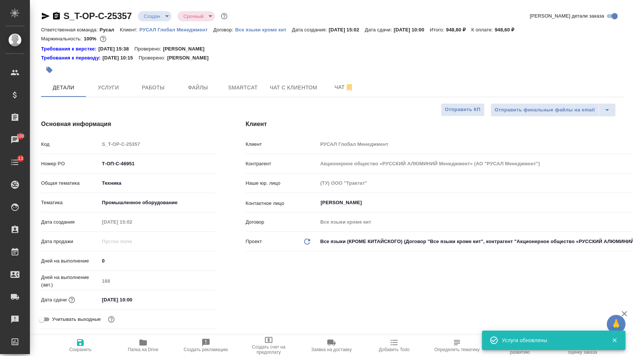
drag, startPoint x: 153, startPoint y: 21, endPoint x: 153, endPoint y: 41, distance: 19.8
click at [153, 21] on div "S_T-OP-C-25357 Создан new Срочный urgent" at bounding box center [135, 16] width 188 height 12
type textarea "x"
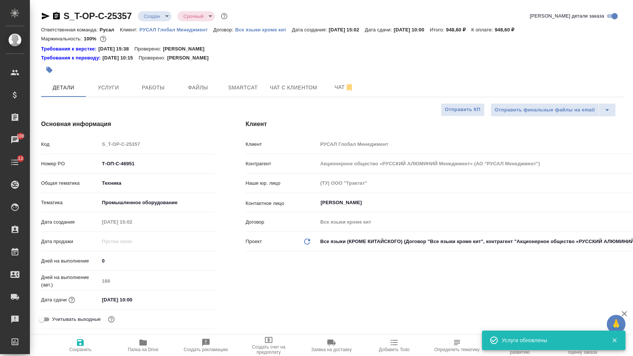
click at [161, 18] on body "🙏 .cls-1 fill:#fff; AWATERA Menshikova Aleksandra Клиенты Спецификации Заказы 1…" at bounding box center [316, 178] width 633 height 356
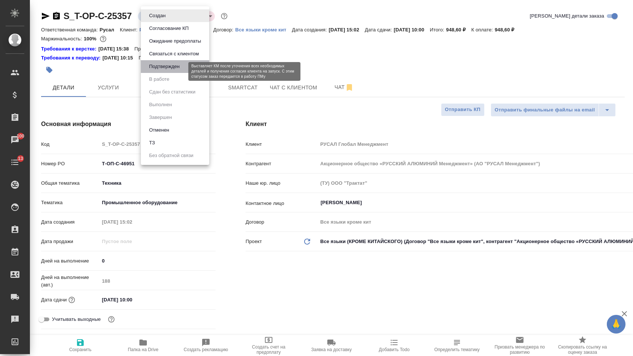
click at [161, 71] on button "Подтвержден" at bounding box center [164, 66] width 35 height 8
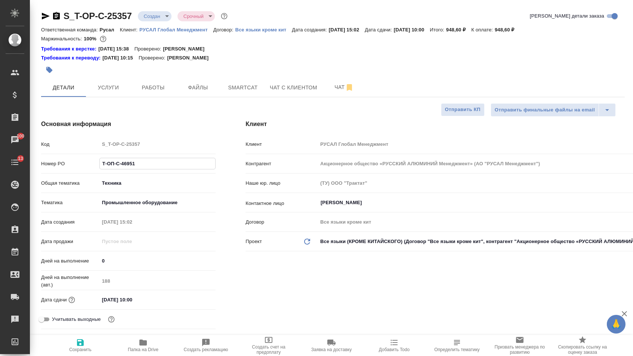
drag, startPoint x: 143, startPoint y: 166, endPoint x: 64, endPoint y: 167, distance: 79.6
click at [64, 168] on div "Номер PO Т-ОП-С-46951" at bounding box center [128, 163] width 175 height 13
type textarea "x"
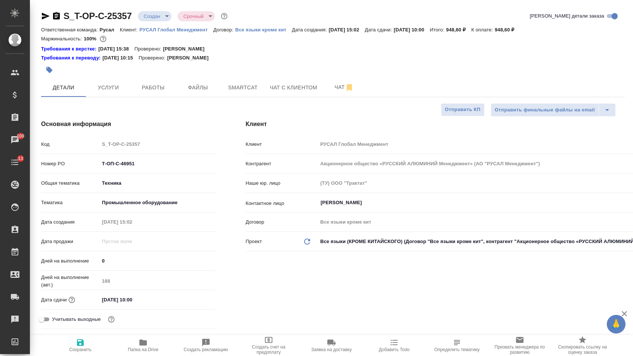
select select "RU"
type textarea "x"
click at [46, 14] on icon "button" at bounding box center [46, 16] width 8 height 7
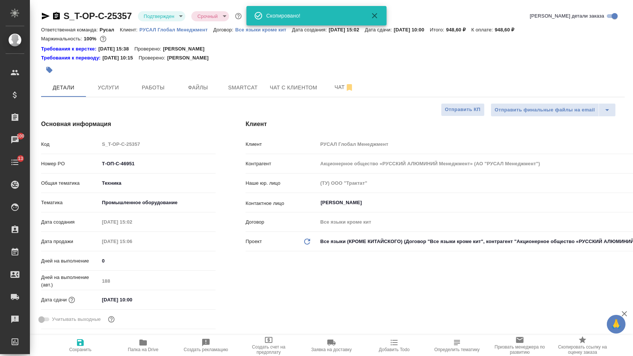
type textarea "x"
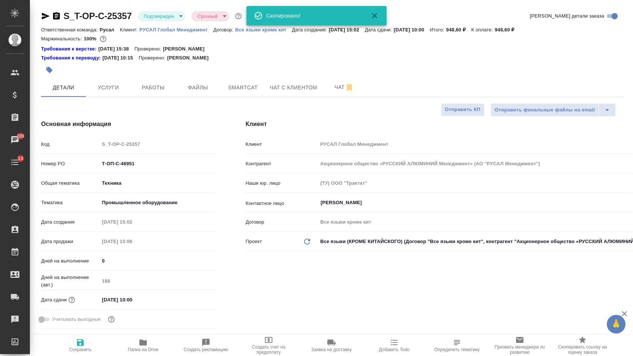
type textarea "x"
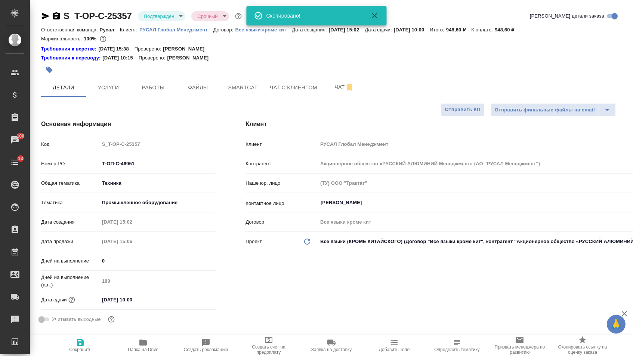
type textarea "x"
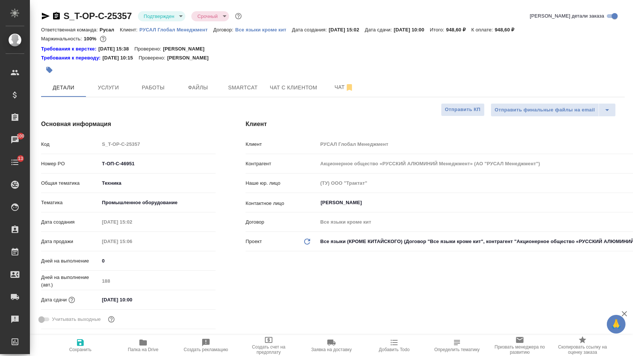
type textarea "x"
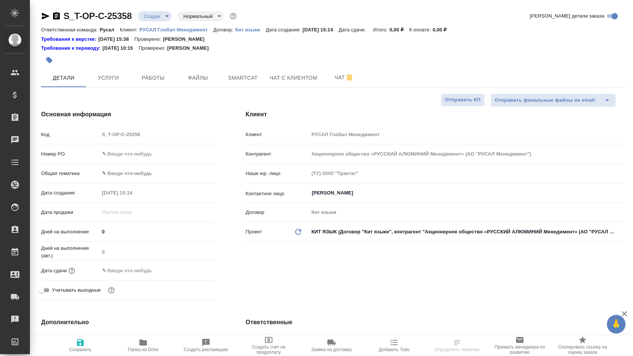
select select "RU"
type textarea "x"
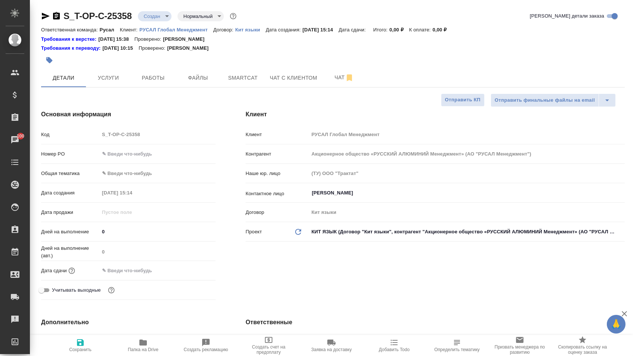
type textarea "x"
drag, startPoint x: 0, startPoint y: 0, endPoint x: 160, endPoint y: 153, distance: 221.0
click at [160, 153] on input "text" at bounding box center [158, 153] width 116 height 11
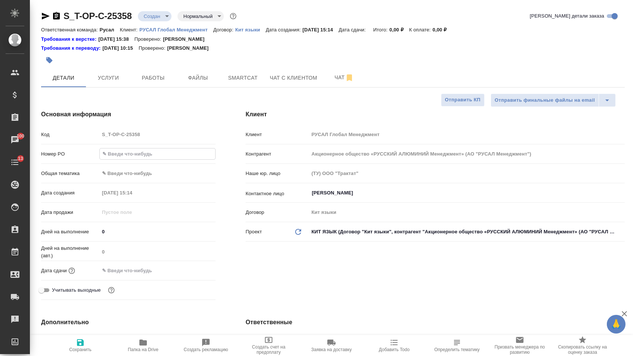
type input "о"
type textarea "x"
type input "от"
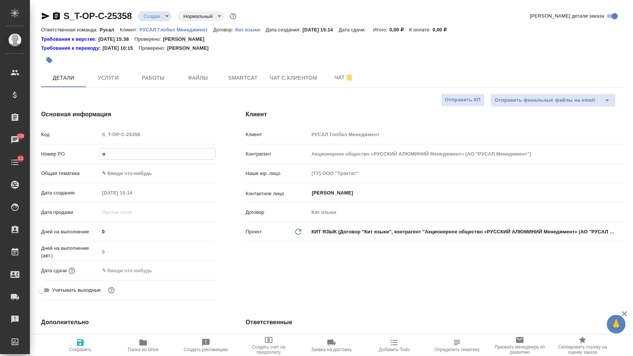
type textarea "x"
type input "от"
type textarea "x"
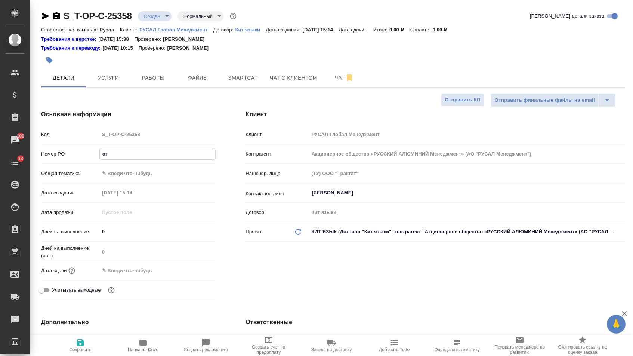
type textarea "x"
type input "от Т"
type textarea "x"
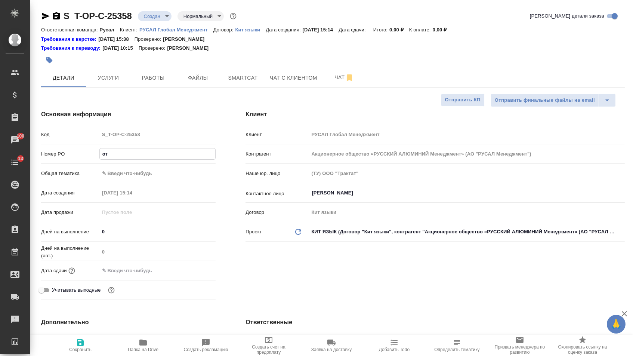
type textarea "x"
type input "от ТМ"
type textarea "x"
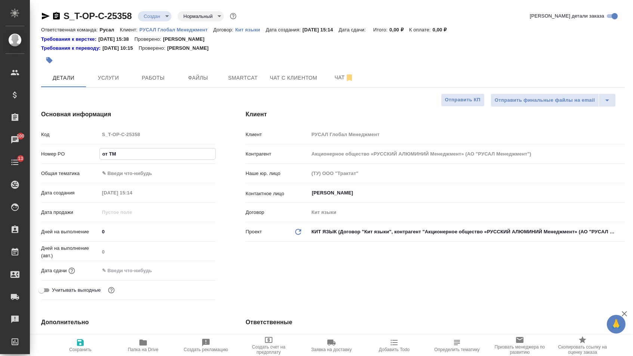
type input "от Т"
type textarea "x"
type input "от"
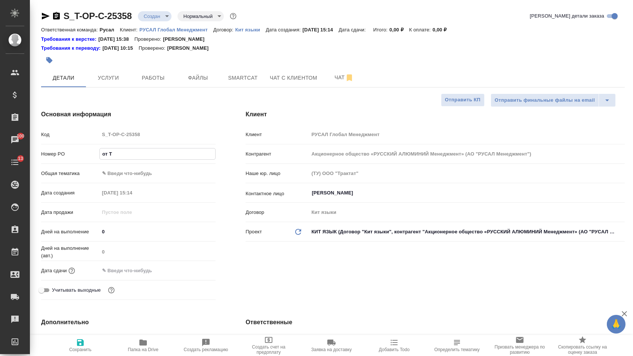
type textarea "x"
type input "от И"
type textarea "x"
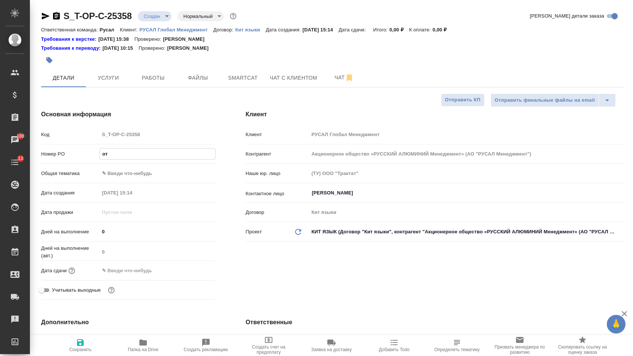
type textarea "x"
type input "от [DEMOGRAPHIC_DATA]"
type textarea "x"
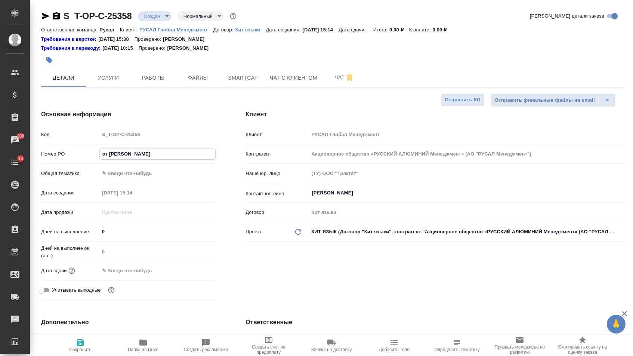
type textarea "x"
type input "от [DEMOGRAPHIC_DATA]"
type textarea "x"
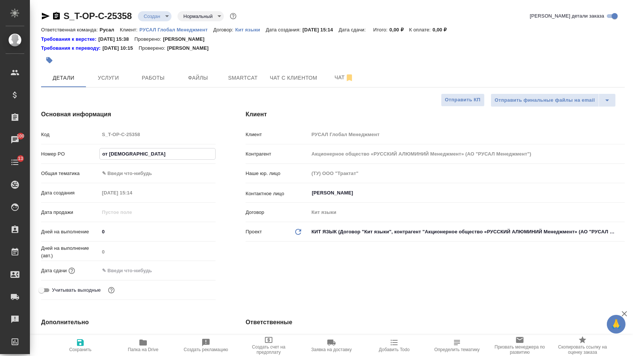
type input "от [DEMOGRAPHIC_DATA]"
type textarea "x"
type input "от [PERSON_NAME]"
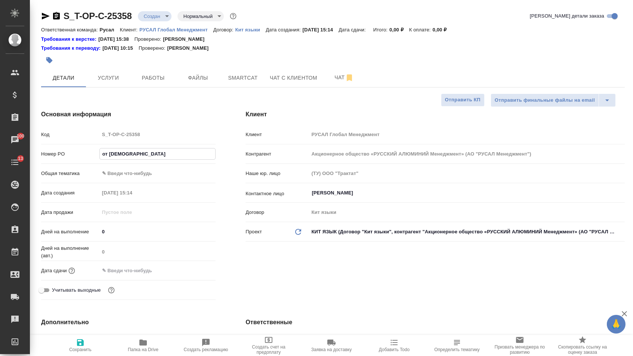
type textarea "x"
type input "от [PERSON_NAME]"
type textarea "x"
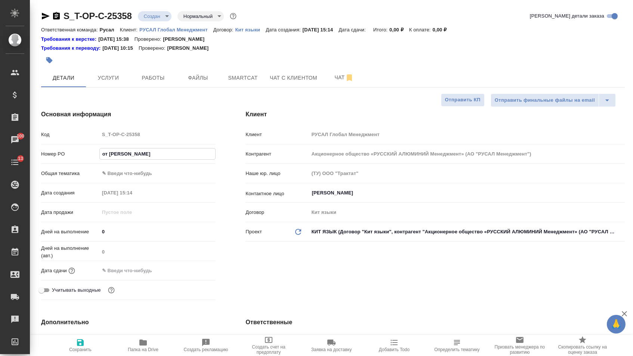
type textarea "x"
type input "от Исаева_"
type textarea "x"
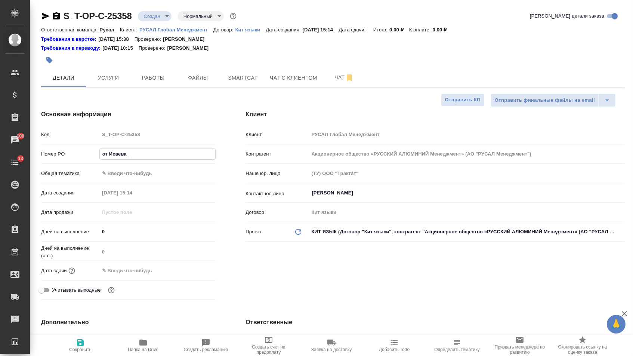
type textarea "x"
type input "от Исаева_0"
type textarea "x"
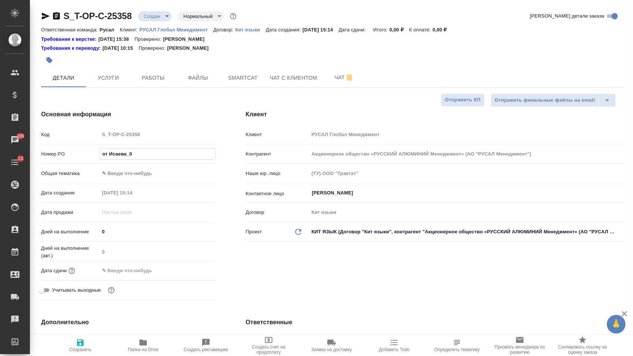
type input "от Исаева_01"
type textarea "x"
type input "от Исаева_01."
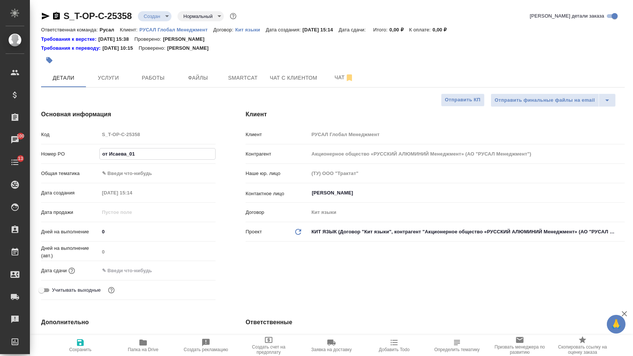
type textarea "x"
type input "от Исаева_01.1"
type textarea "x"
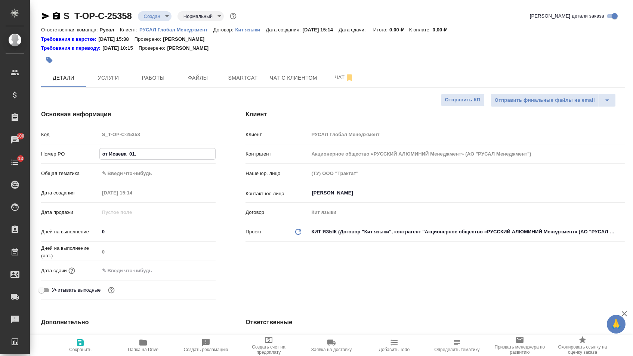
type textarea "x"
type input "от Исаева_01.10"
type textarea "x"
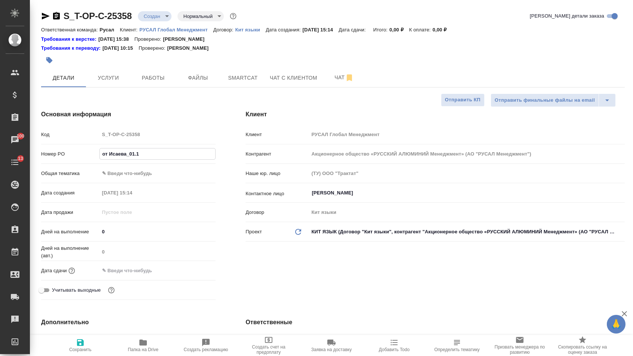
type textarea "x"
type input "от Исаева_01.10_"
type textarea "x"
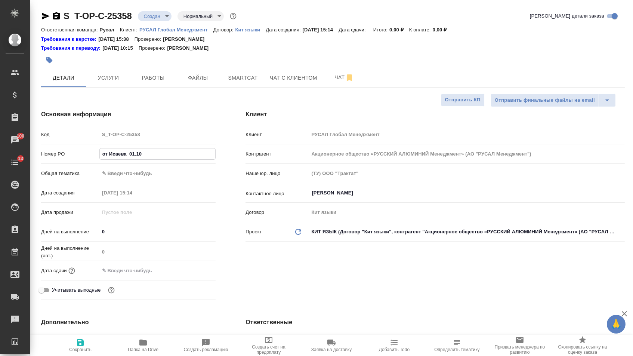
type input "от Исаева_01.10_4"
type textarea "x"
type input "от Исаева_01.10_4"
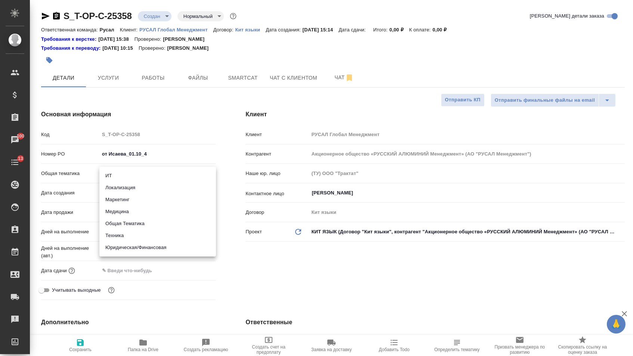
click at [151, 176] on body "🙏 .cls-1 fill:#fff; AWATERA Menshikova Aleksandra Клиенты Спецификации Заказы 1…" at bounding box center [316, 178] width 633 height 356
click at [137, 221] on li "Общая Тематика" at bounding box center [157, 224] width 117 height 12
type input "obtem"
type textarea "x"
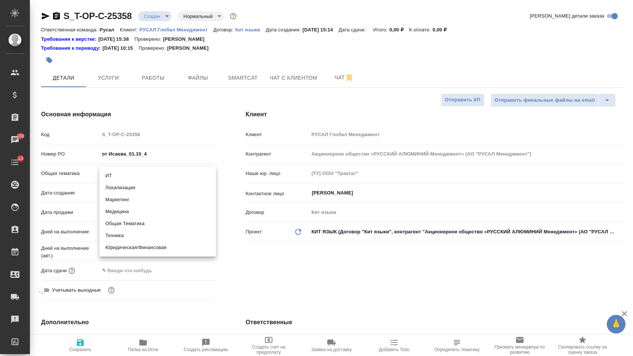
type textarea "x"
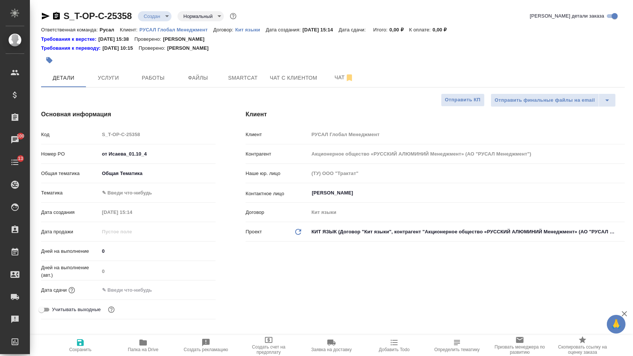
click at [136, 195] on body "🙏 .cls-1 fill:#fff; AWATERA Menshikova Aleksandra Клиенты Спецификации Заказы 1…" at bounding box center [316, 178] width 633 height 356
click at [139, 195] on li "Общая Тематика" at bounding box center [157, 195] width 117 height 12
type textarea "x"
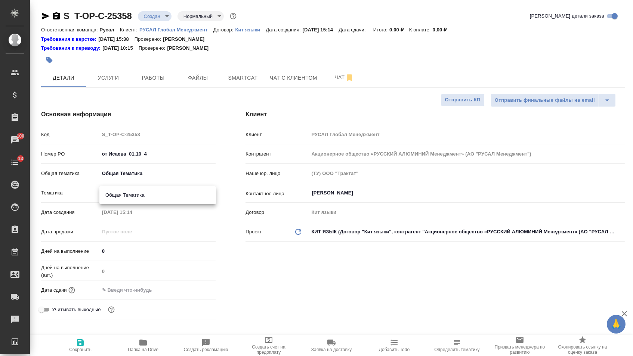
type input "6012b1ca196b0e5c9229a120"
click at [137, 291] on input "text" at bounding box center [132, 289] width 65 height 11
click at [192, 292] on icon "button" at bounding box center [193, 289] width 9 height 9
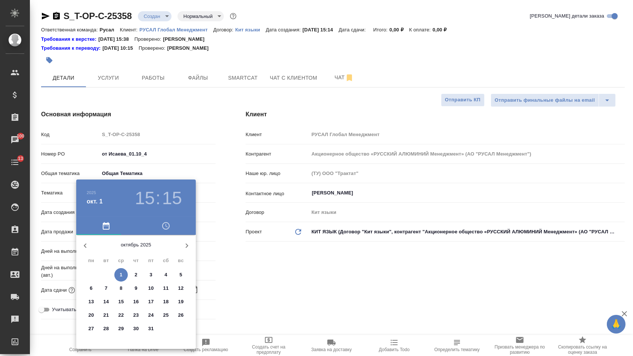
click at [118, 270] on button "1" at bounding box center [120, 274] width 13 height 13
type input "01.10.2025 15:15"
type textarea "x"
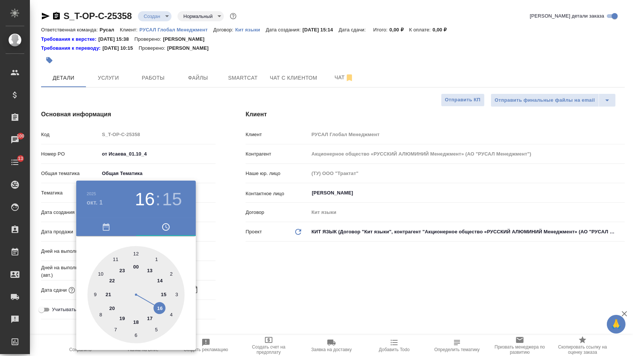
type textarea "x"
click at [160, 307] on div at bounding box center [135, 294] width 97 height 97
type input "01.10.2025 16:15"
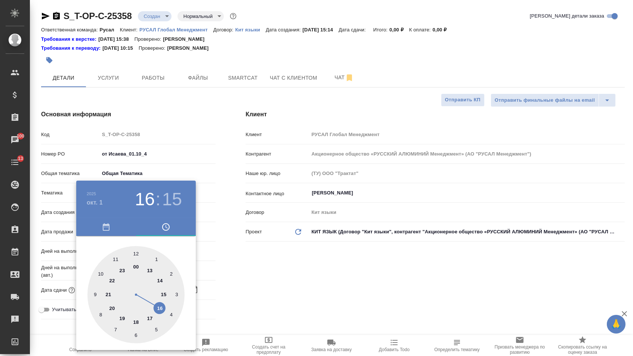
type textarea "x"
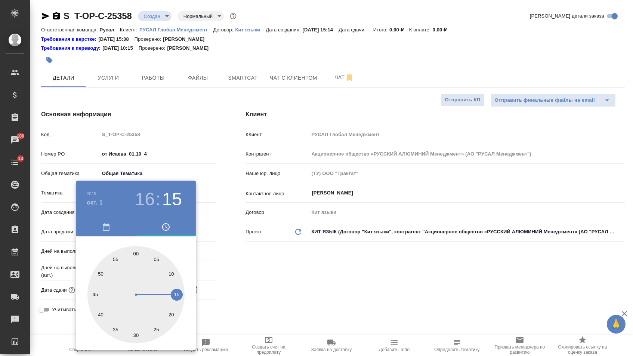
type textarea "x"
click at [135, 250] on div at bounding box center [135, 294] width 97 height 97
type input "01.10.2025 16:00"
type textarea "x"
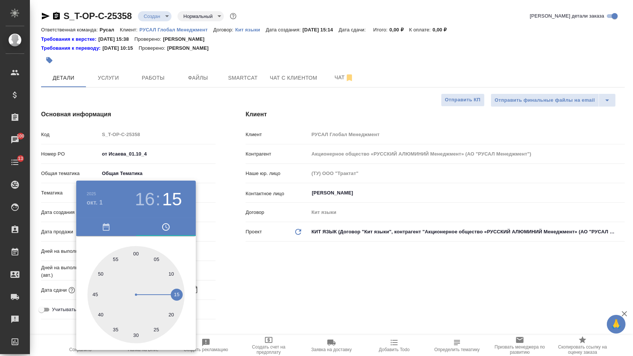
type textarea "x"
click at [235, 264] on div at bounding box center [316, 178] width 633 height 356
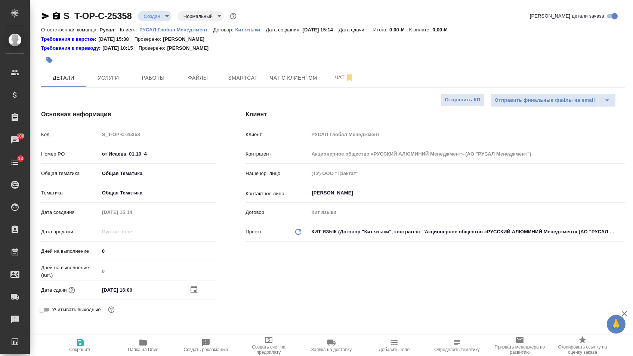
click at [90, 335] on button "Сохранить" at bounding box center [80, 345] width 63 height 21
type textarea "x"
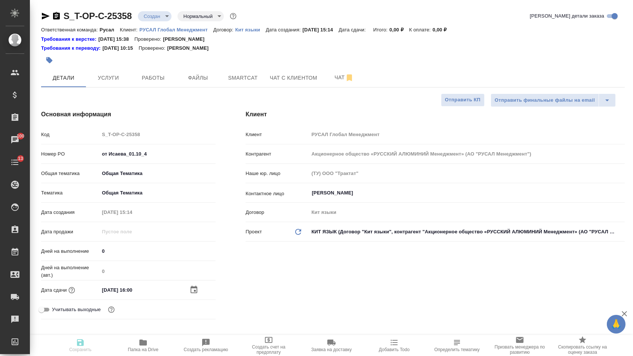
type textarea "x"
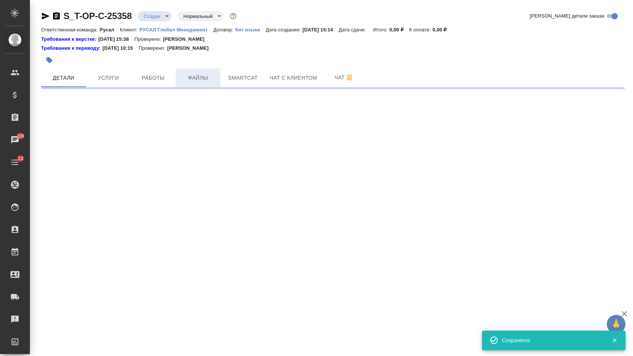
select select "RU"
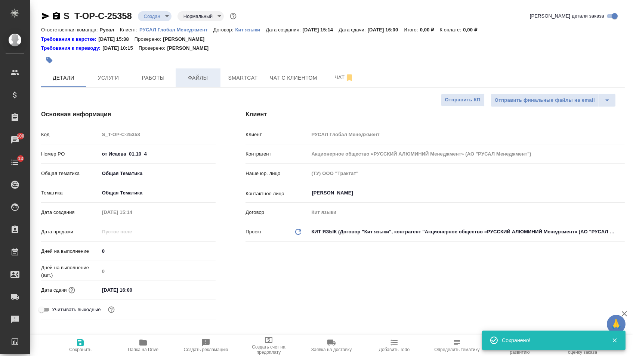
type textarea "x"
drag, startPoint x: 209, startPoint y: 70, endPoint x: 202, endPoint y: 82, distance: 13.5
click at [209, 70] on button "Файлы" at bounding box center [198, 77] width 45 height 19
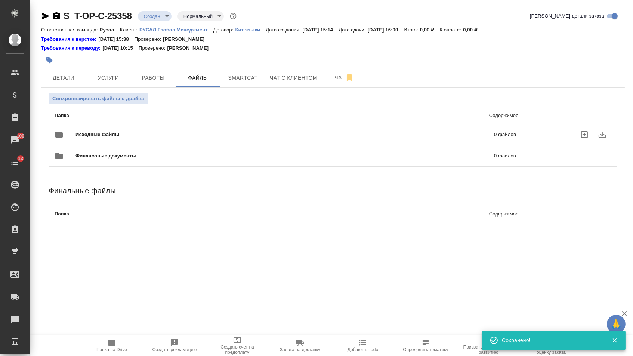
click at [150, 136] on span "Исходные файлы" at bounding box center [190, 134] width 231 height 7
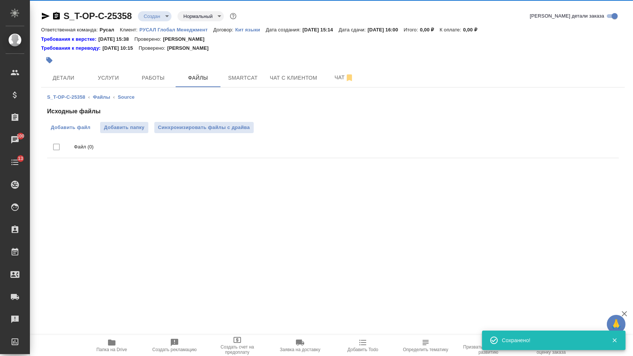
click at [91, 125] on label "Добавить файл" at bounding box center [70, 127] width 47 height 11
click at [0, 0] on input "Добавить файл" at bounding box center [0, 0] width 0 height 0
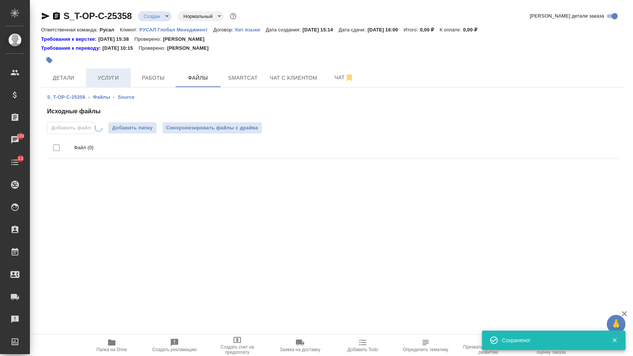
click at [108, 70] on button "Услуги" at bounding box center [108, 77] width 45 height 19
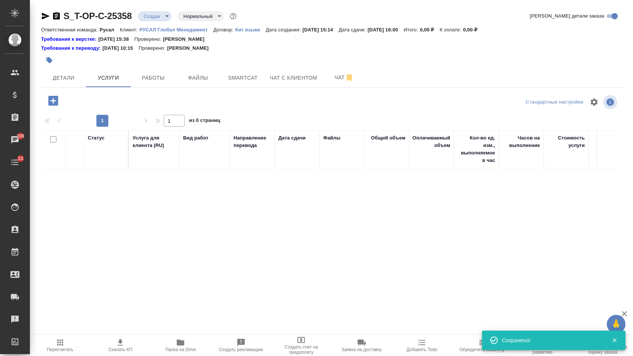
click at [50, 104] on icon "button" at bounding box center [53, 101] width 10 height 10
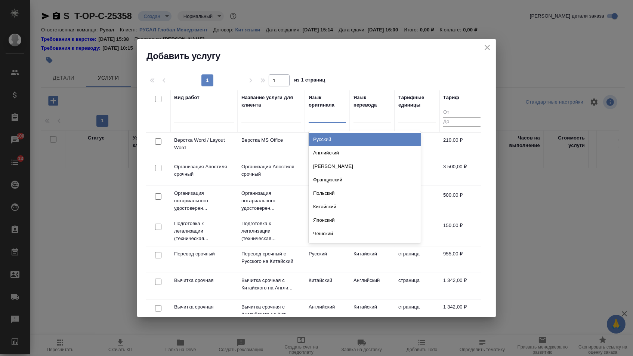
click at [321, 112] on div at bounding box center [327, 115] width 37 height 11
click at [321, 141] on div "Русский" at bounding box center [365, 139] width 112 height 13
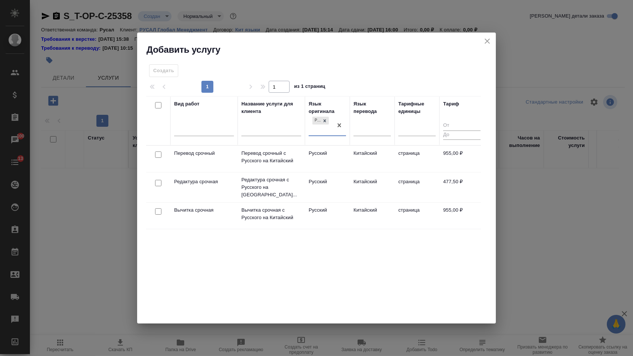
click at [158, 154] on input "checkbox" at bounding box center [158, 154] width 6 height 6
checkbox input "true"
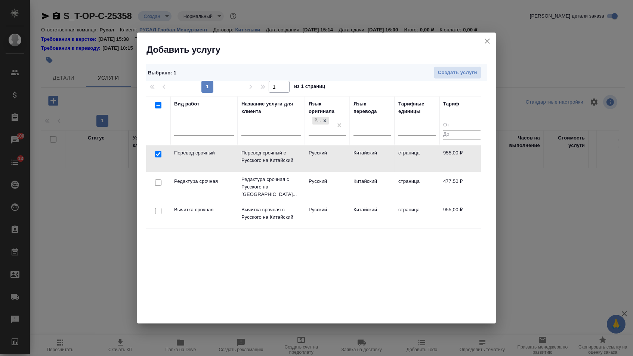
click at [158, 185] on div at bounding box center [158, 183] width 17 height 10
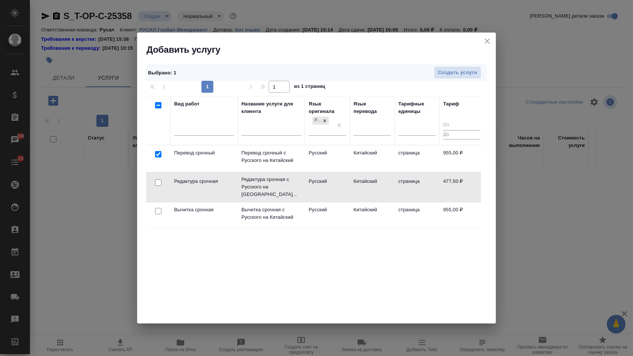
click at [157, 181] on input "checkbox" at bounding box center [158, 182] width 6 height 6
checkbox input "true"
click at [459, 74] on span "Создать услуги" at bounding box center [457, 72] width 39 height 9
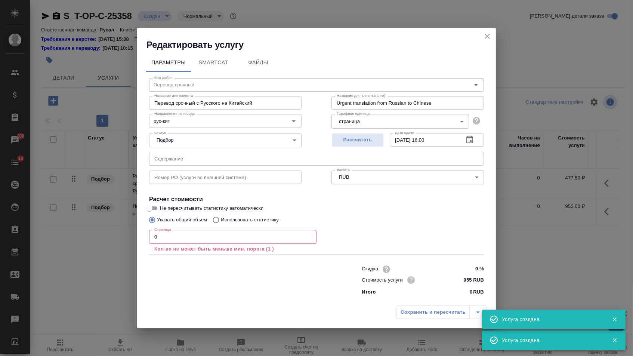
type input "Перевод срочный"
type input "Перевод срочный с Русского на Китайский"
type input "Urgent translation from Russian to Chinese"
type input "955 RUB"
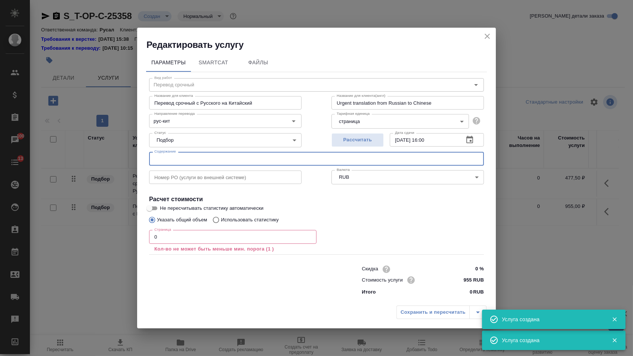
click at [181, 161] on input "text" at bounding box center [316, 158] width 335 height 13
paste input "Поздравление-1окт.25"
type input "Поздравление-1окт.25"
click at [169, 243] on input "0" at bounding box center [232, 236] width 167 height 13
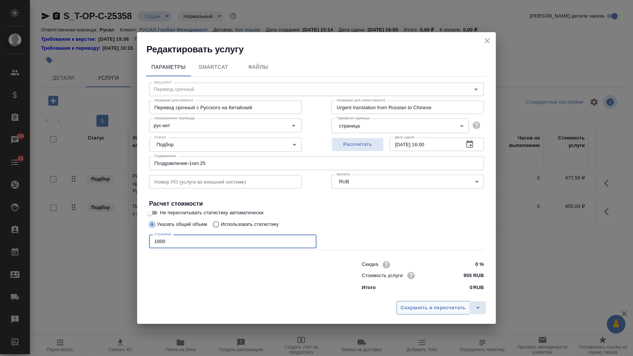
type input "1800"
click at [427, 312] on span "Сохранить и пересчитать" at bounding box center [433, 307] width 65 height 9
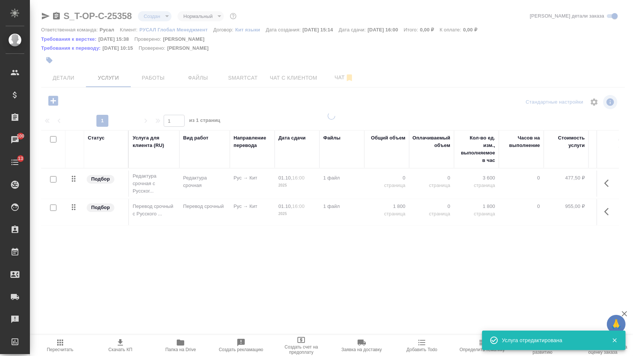
type input "urgent"
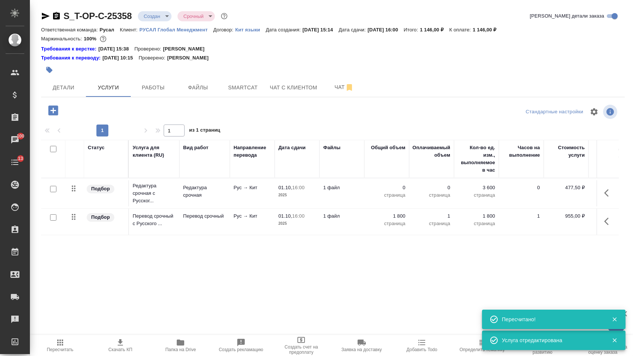
click at [396, 191] on p "0" at bounding box center [386, 187] width 37 height 7
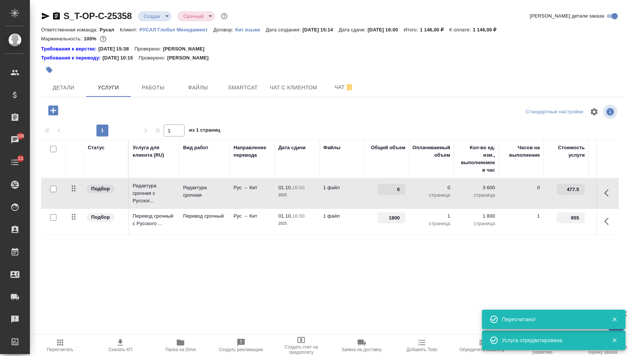
click at [396, 193] on input "0" at bounding box center [391, 189] width 28 height 11
type input "1800"
click at [375, 268] on div "Статус Услуга для клиента (RU) Вид работ Направление перевода Дата сдачи Файлы …" at bounding box center [330, 220] width 578 height 161
click at [131, 113] on span "Сохранить и пересчитать" at bounding box center [106, 109] width 65 height 9
drag, startPoint x: 79, startPoint y: 192, endPoint x: 79, endPoint y: 220, distance: 27.7
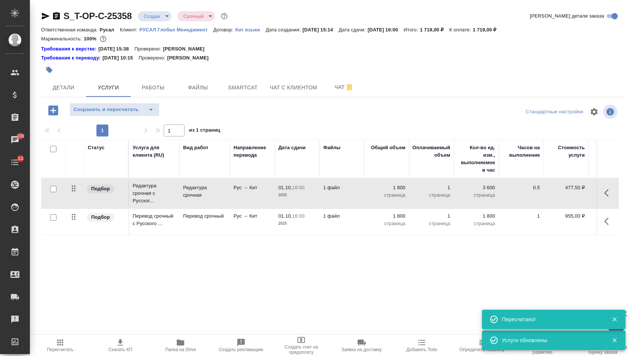
click at [79, 220] on table "Статус Услуга для клиента (RU) Вид работ Направление перевода Дата сдачи Файлы …" at bounding box center [393, 187] width 704 height 95
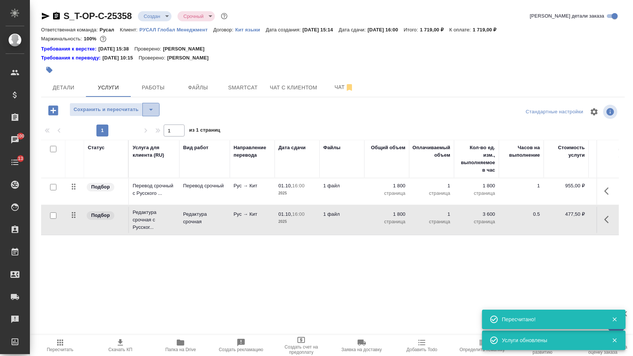
click at [155, 111] on icon "split button" at bounding box center [150, 109] width 9 height 9
drag, startPoint x: 157, startPoint y: 119, endPoint x: 156, endPoint y: 130, distance: 10.9
click at [156, 130] on li "Сохранить" at bounding box center [118, 129] width 92 height 12
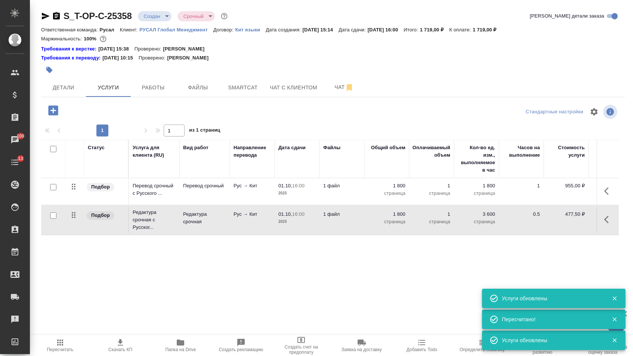
click at [97, 97] on span at bounding box center [108, 96] width 45 height 1
click at [66, 90] on span "Детали" at bounding box center [64, 87] width 36 height 9
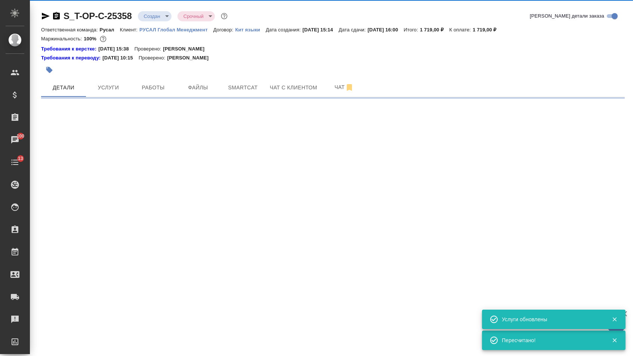
click at [165, 16] on body "🙏 .cls-1 fill:#fff; AWATERA Menshikova Aleksandra Клиенты Спецификации Заказы 1…" at bounding box center [316, 178] width 633 height 356
select select "RU"
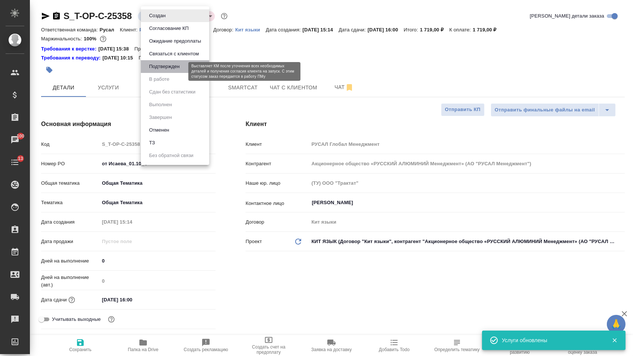
click at [165, 71] on button "Подтвержден" at bounding box center [164, 66] width 35 height 8
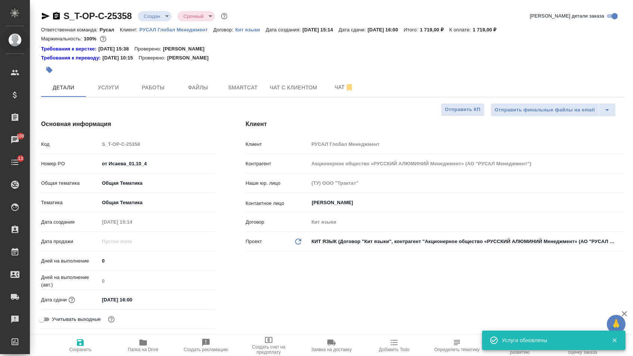
click at [44, 17] on icon "button" at bounding box center [46, 16] width 8 height 7
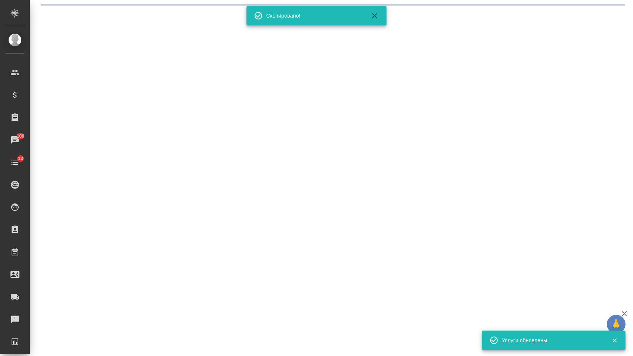
select select "RU"
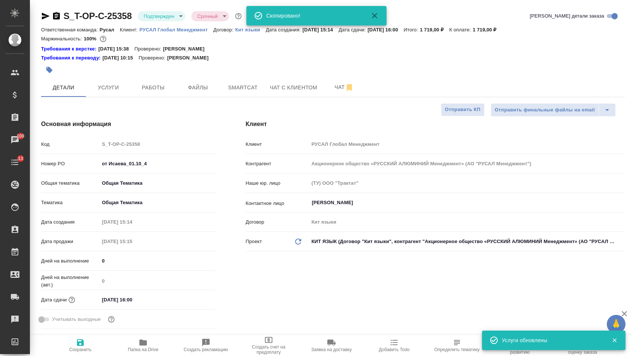
type textarea "x"
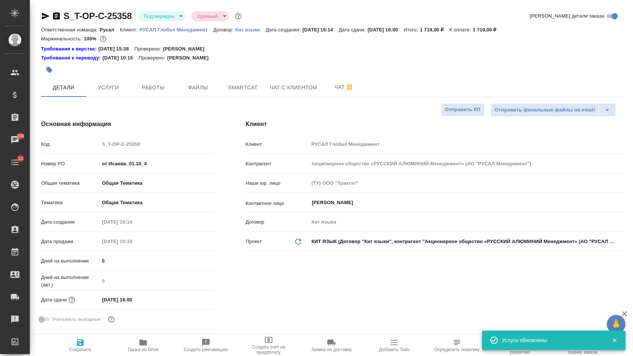
type textarea "x"
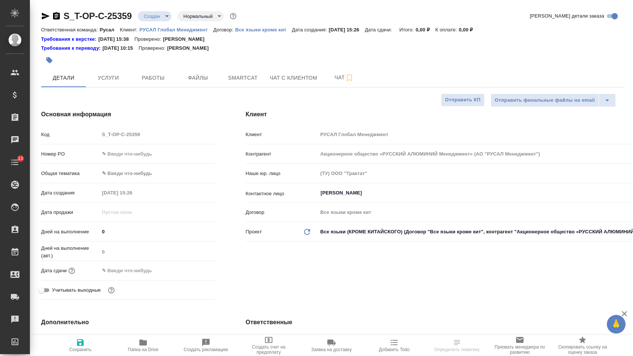
select select "RU"
click at [142, 150] on div "Номер PO" at bounding box center [128, 153] width 175 height 13
click at [144, 153] on input "text" at bounding box center [158, 153] width 116 height 11
paste input "Т-ОП-С-46932"
type input "Т-ОП-С-46932"
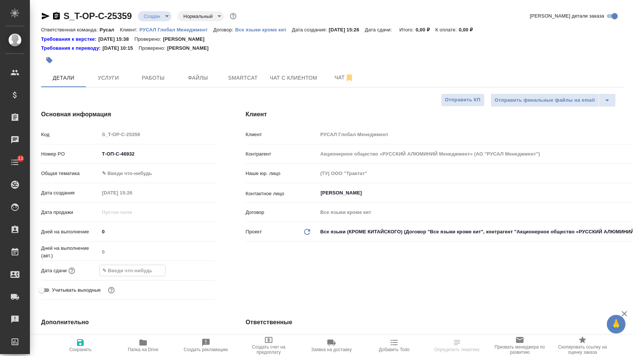
click at [143, 276] on input "text" at bounding box center [132, 270] width 65 height 11
click at [194, 274] on icon "button" at bounding box center [193, 269] width 9 height 9
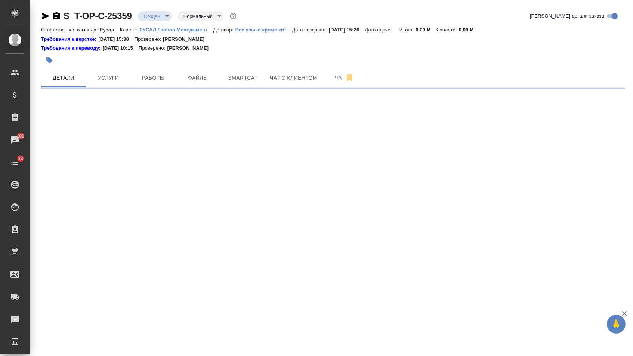
select select "RU"
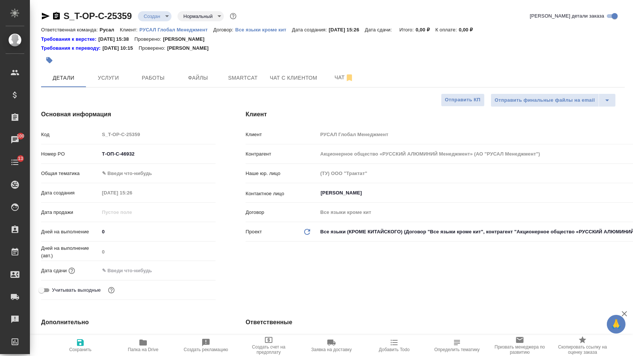
type textarea "x"
click at [142, 159] on input "Т-ОП-С-46932" at bounding box center [158, 153] width 116 height 11
paste input "53"
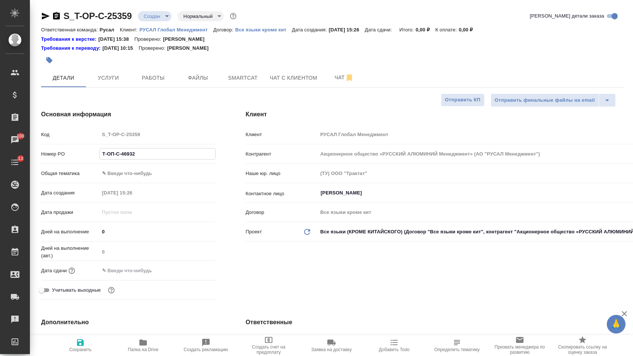
type input "Т-ОП-С-46953"
type textarea "x"
type input "Т-ОП-С-46953"
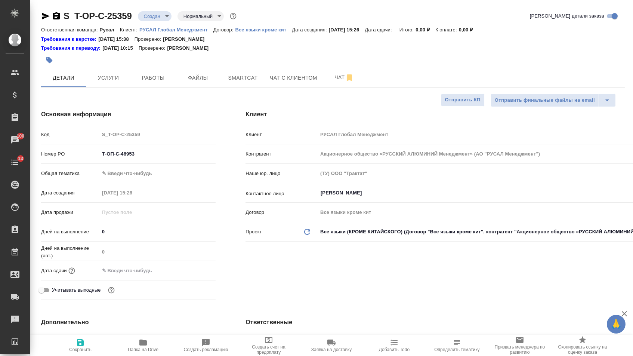
click at [134, 264] on div "Дней на выполнение (авт.) 0" at bounding box center [128, 253] width 175 height 19
click at [165, 274] on input "text" at bounding box center [131, 270] width 65 height 11
click at [196, 276] on div at bounding box center [157, 271] width 117 height 12
click at [195, 274] on icon "button" at bounding box center [194, 269] width 7 height 7
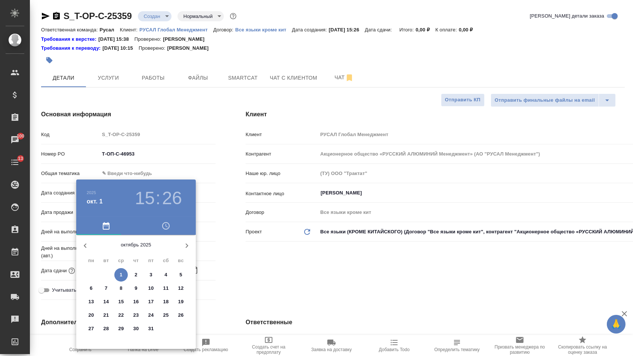
click at [124, 276] on span "1" at bounding box center [120, 274] width 13 height 7
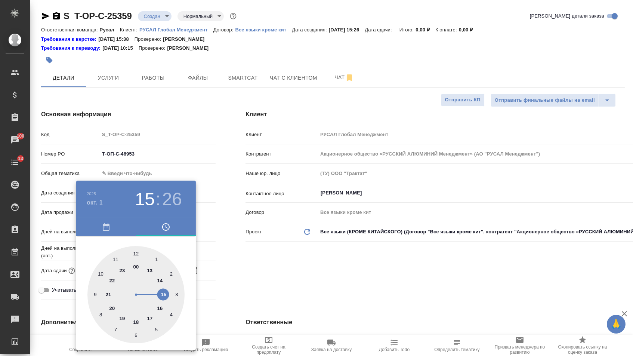
type input "01.10.2025 15:26"
type textarea "x"
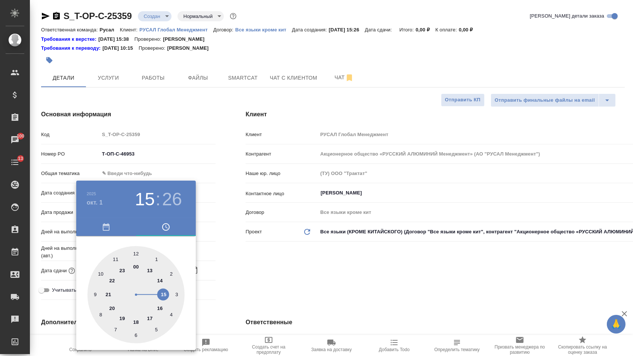
type textarea "x"
type input "01.10.2025 17:26"
click at [147, 318] on div at bounding box center [135, 294] width 97 height 97
type textarea "x"
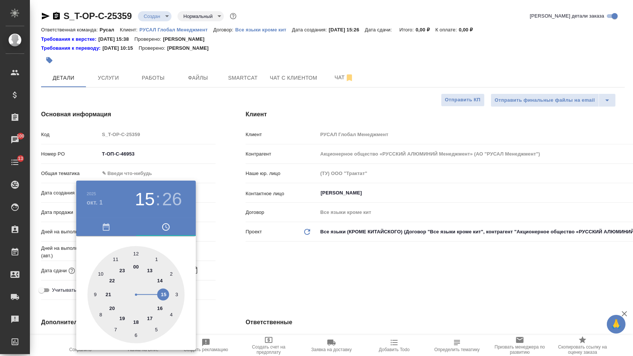
type textarea "x"
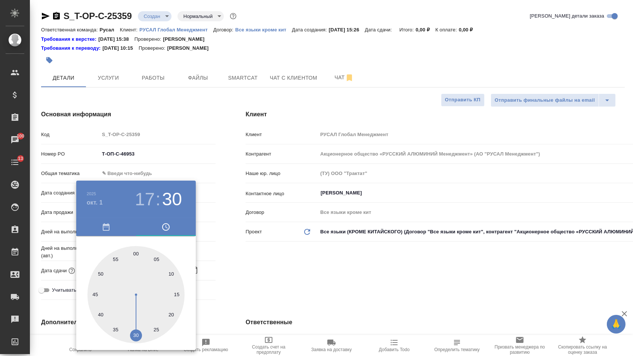
type input "01.10.2025 17:30"
click at [135, 335] on div at bounding box center [135, 294] width 97 height 97
type textarea "x"
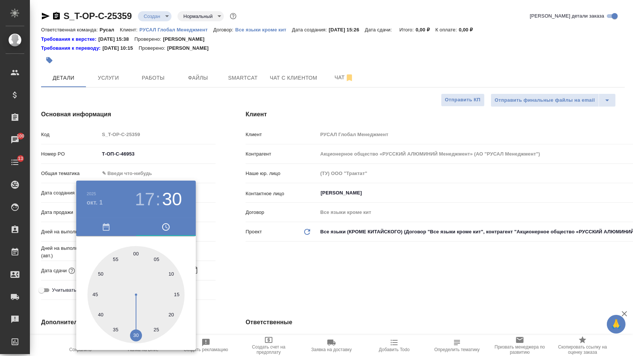
click at [272, 298] on div at bounding box center [316, 178] width 633 height 356
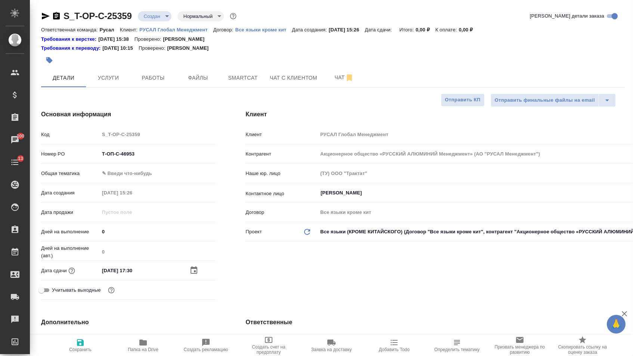
type textarea "x"
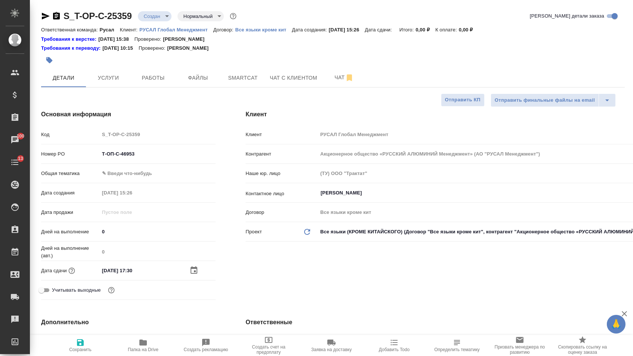
type textarea "x"
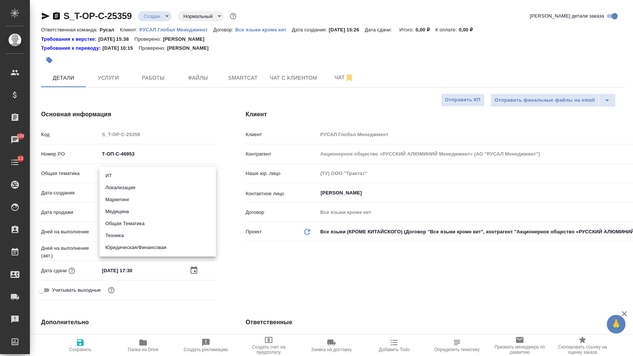
click at [139, 170] on body "🙏 .cls-1 fill:#fff; AWATERA Menshikova Aleksandra Клиенты Спецификации Заказы 1…" at bounding box center [316, 178] width 633 height 356
click at [121, 243] on li "Юридическая/Финансовая" at bounding box center [157, 247] width 117 height 12
type input "yr-fn"
type textarea "x"
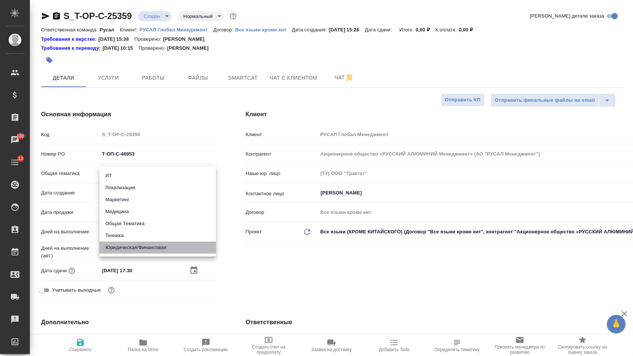
type textarea "x"
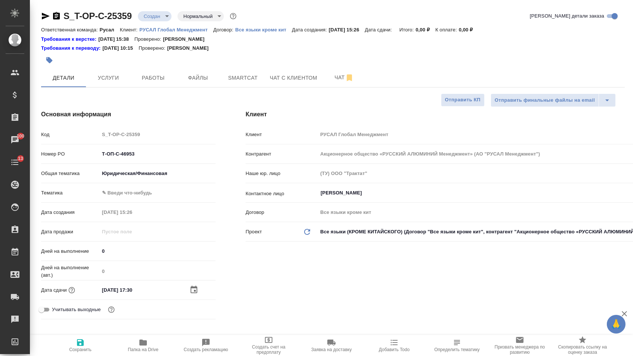
click at [121, 189] on body "🙏 .cls-1 fill:#fff; AWATERA Menshikova Aleksandra Клиенты Спецификации Заказы 1…" at bounding box center [316, 178] width 633 height 356
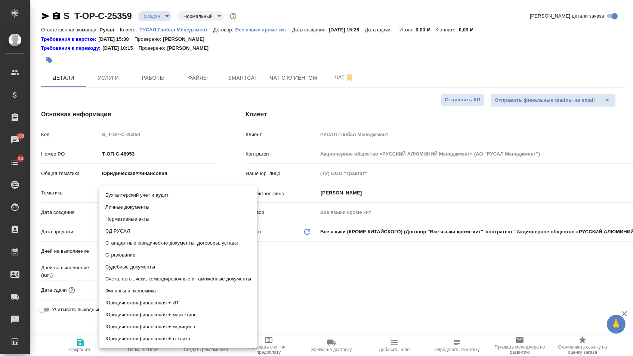
click at [121, 242] on li "Стандартные юридические документы, договоры, уставы" at bounding box center [178, 243] width 158 height 12
type textarea "x"
type input "5f647205b73bc97568ca66bf"
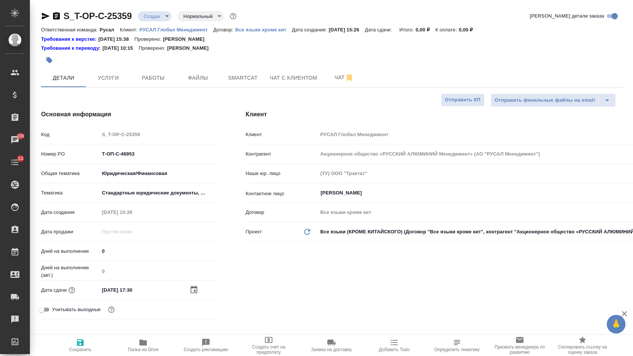
click at [90, 335] on button "Сохранить" at bounding box center [80, 345] width 63 height 21
type textarea "x"
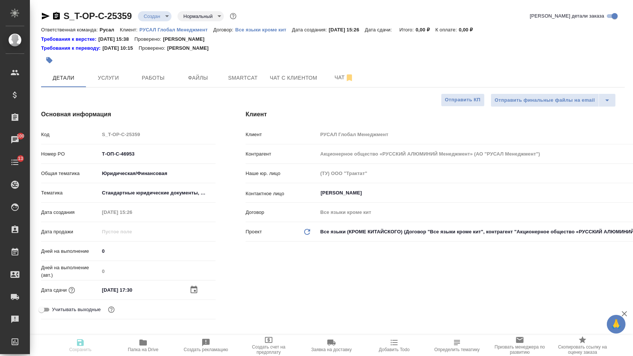
type textarea "x"
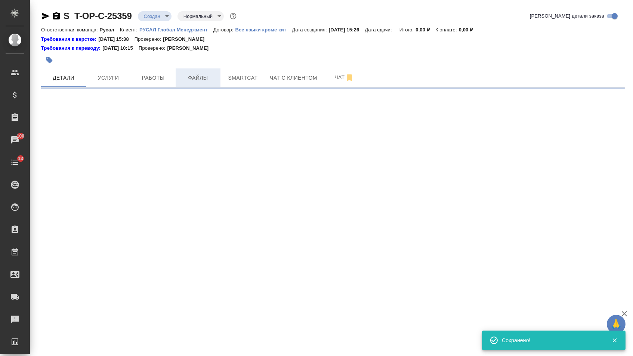
select select "RU"
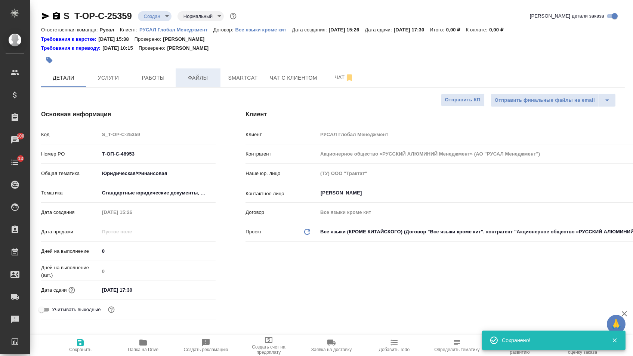
click at [205, 84] on button "Файлы" at bounding box center [198, 77] width 45 height 19
type textarea "x"
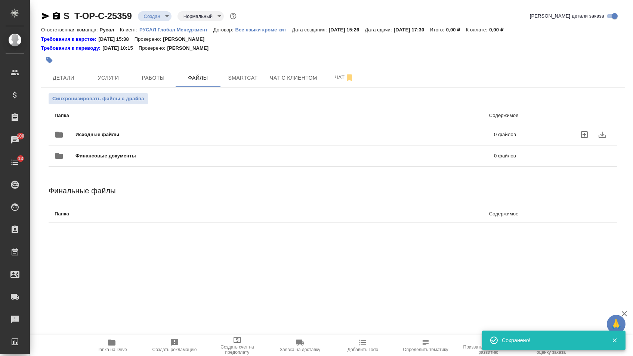
click at [117, 131] on div "Исходные файлы 0 файлов" at bounding box center [286, 135] width 462 height 18
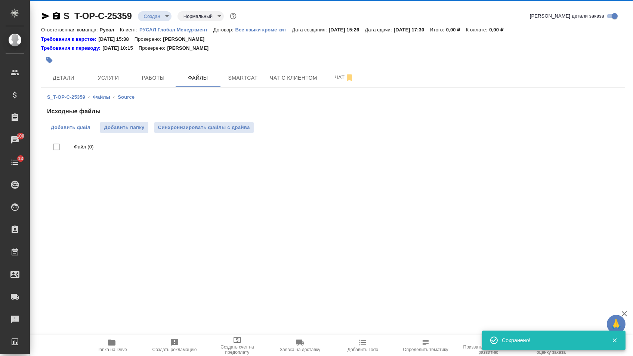
click at [69, 131] on span "Добавить файл" at bounding box center [71, 127] width 40 height 7
click at [0, 0] on input "Добавить файл" at bounding box center [0, 0] width 0 height 0
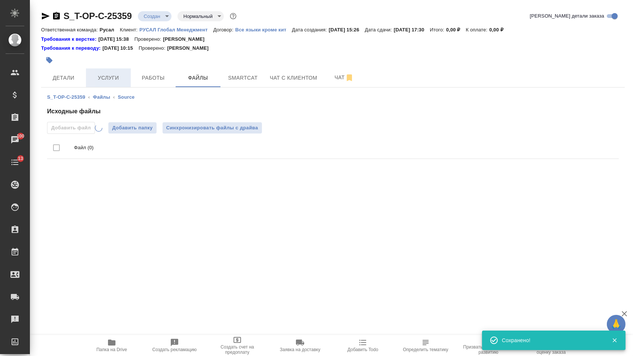
click at [122, 75] on span "Услуги" at bounding box center [108, 77] width 36 height 9
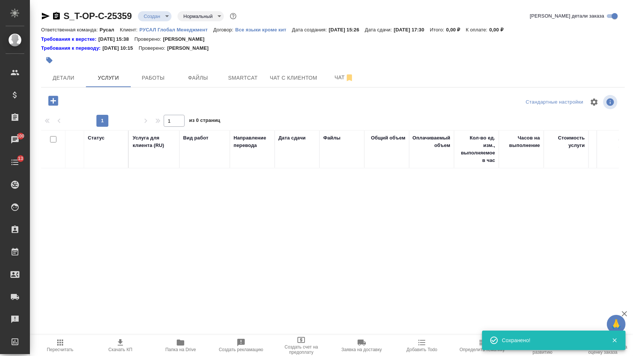
click at [58, 104] on icon "button" at bounding box center [53, 101] width 10 height 10
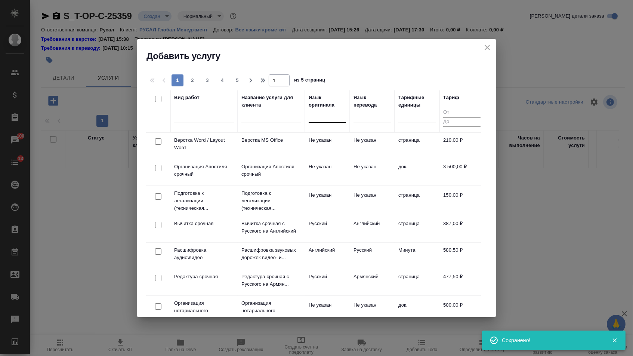
click at [342, 112] on div at bounding box center [327, 115] width 37 height 11
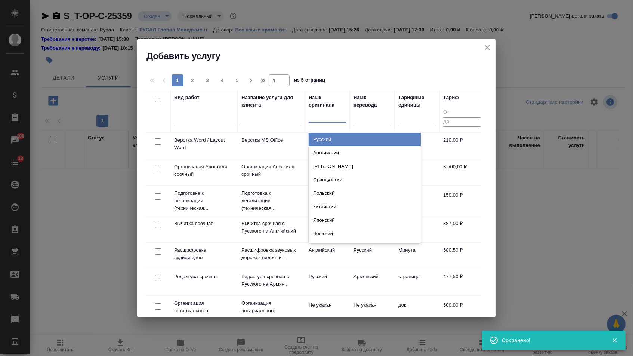
click at [337, 136] on div "Русский" at bounding box center [365, 139] width 112 height 13
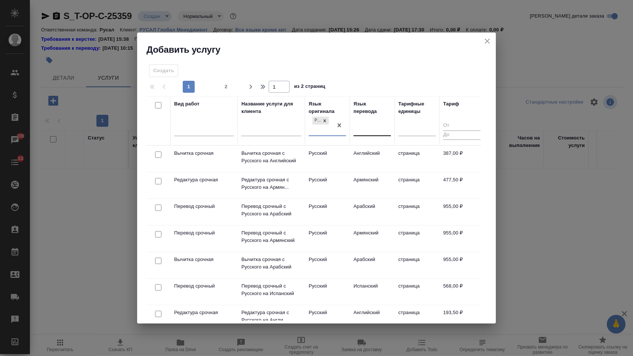
click at [370, 128] on div at bounding box center [372, 128] width 37 height 11
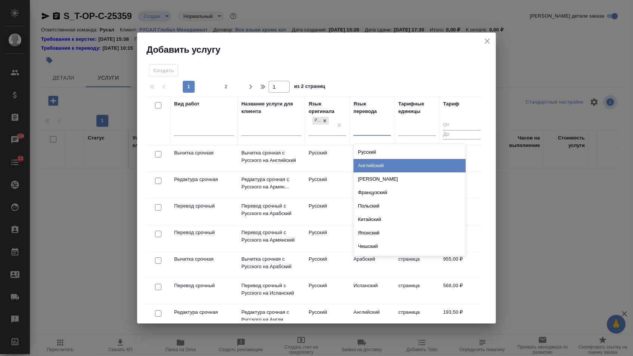
click at [369, 164] on div "Английский" at bounding box center [410, 165] width 112 height 13
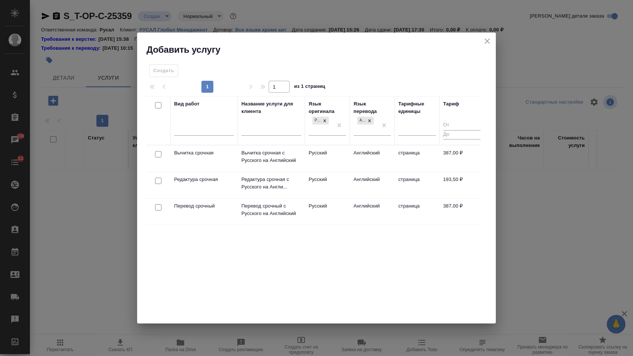
click at [156, 210] on input "checkbox" at bounding box center [158, 207] width 6 height 6
checkbox input "true"
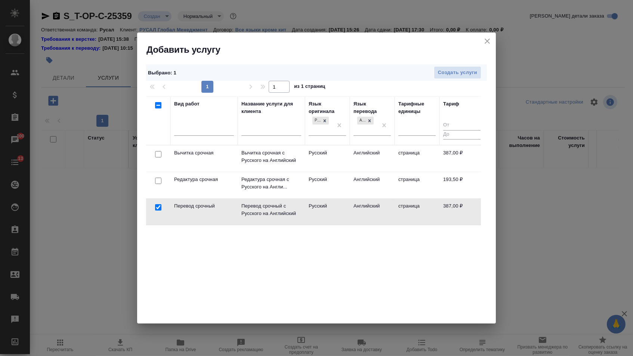
click at [156, 181] on input "checkbox" at bounding box center [158, 181] width 6 height 6
checkbox input "true"
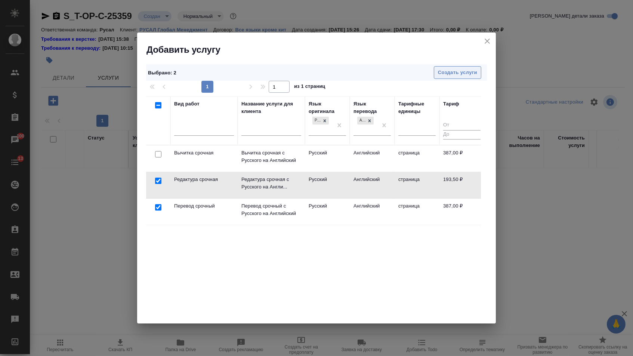
click at [451, 66] on button "Создать услуги" at bounding box center [457, 72] width 47 height 13
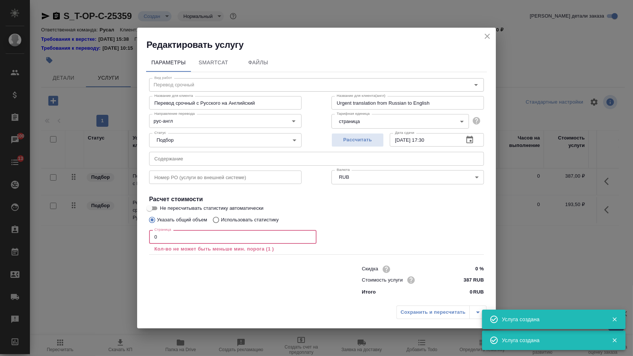
click at [163, 240] on input "0" at bounding box center [232, 236] width 167 height 13
type input "8"
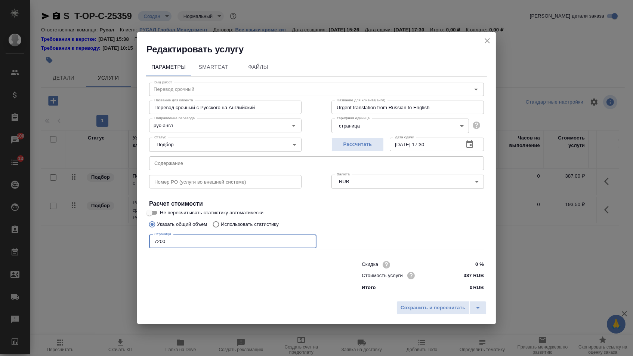
type input "7200"
click at [172, 164] on input "text" at bounding box center [316, 162] width 335 height 13
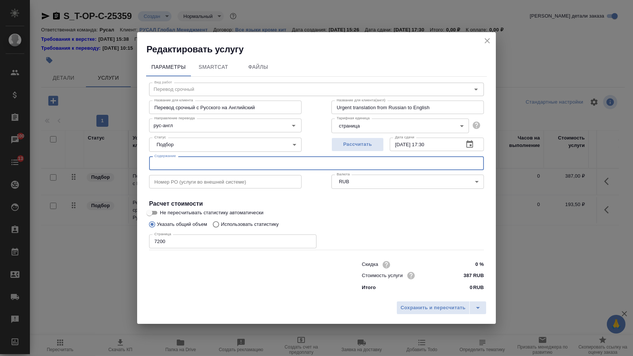
paste input "Вычет НДС переработчик_ БРАЗ_финал"
type input "Вычет НДС переработчик_ БРАЗ_финал"
click at [416, 307] on span "Сохранить и пересчитать" at bounding box center [433, 307] width 65 height 9
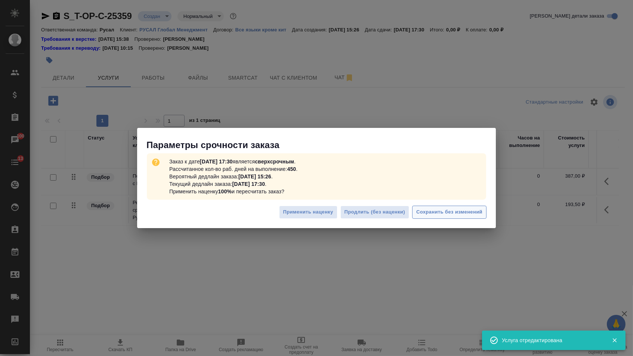
click at [466, 209] on span "Сохранить без изменений" at bounding box center [449, 212] width 66 height 9
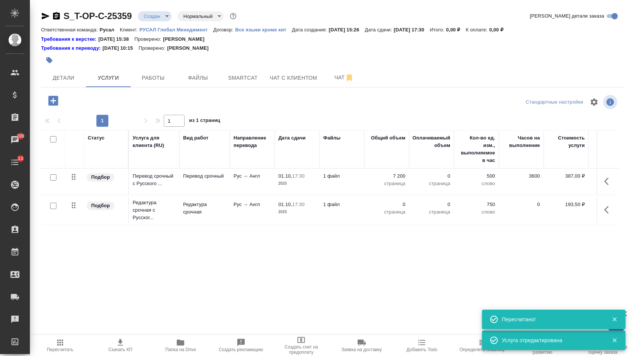
type input "urgent"
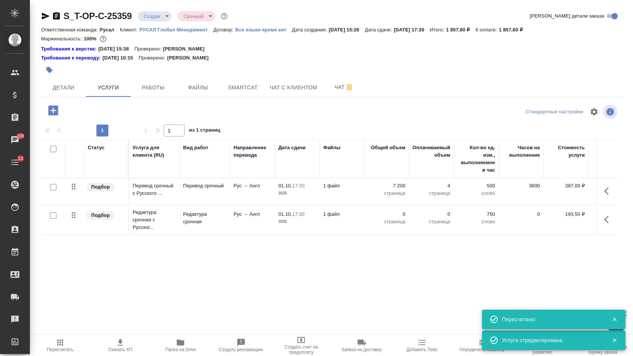
click at [393, 218] on p "0" at bounding box center [386, 213] width 37 height 7
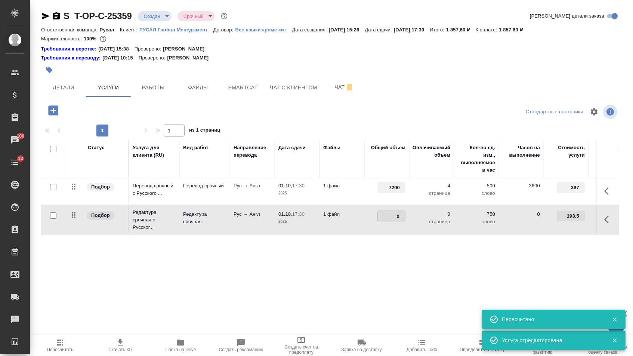
click at [393, 218] on input "0" at bounding box center [391, 216] width 27 height 11
type input "7200"
click at [374, 267] on div "Статус Услуга для клиента (RU) Вид работ Направление перевода Дата сдачи Файлы …" at bounding box center [330, 220] width 578 height 161
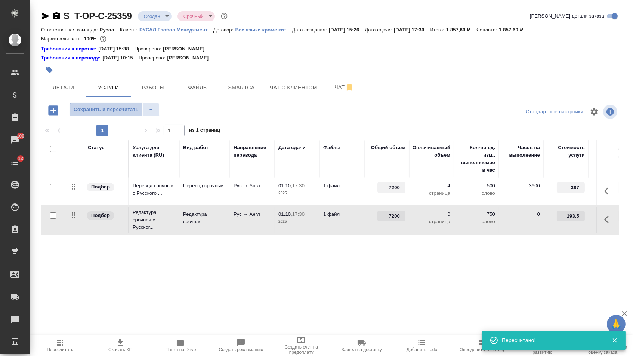
click at [123, 110] on span "Сохранить и пересчитать" at bounding box center [106, 109] width 65 height 9
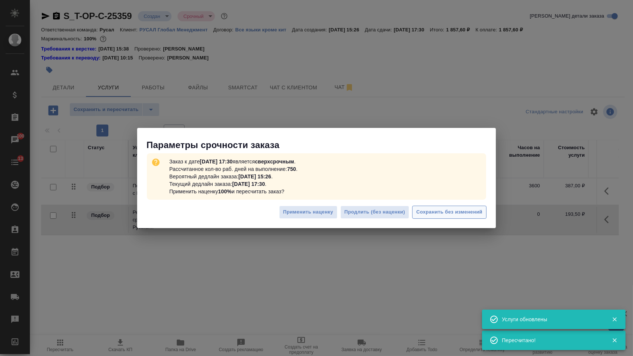
click at [457, 216] on span "Сохранить без изменений" at bounding box center [449, 212] width 66 height 9
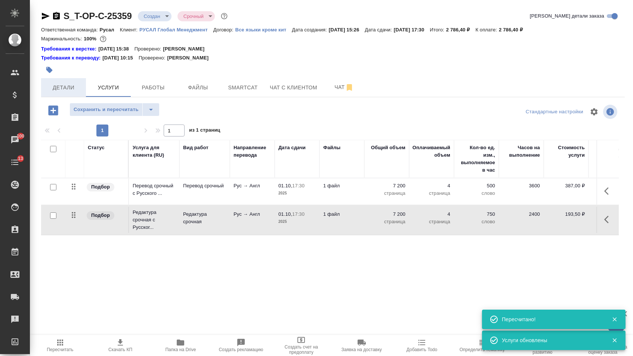
click at [77, 88] on span "Детали" at bounding box center [64, 87] width 36 height 9
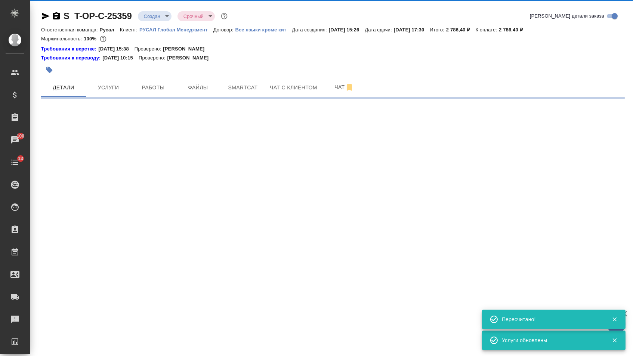
select select "RU"
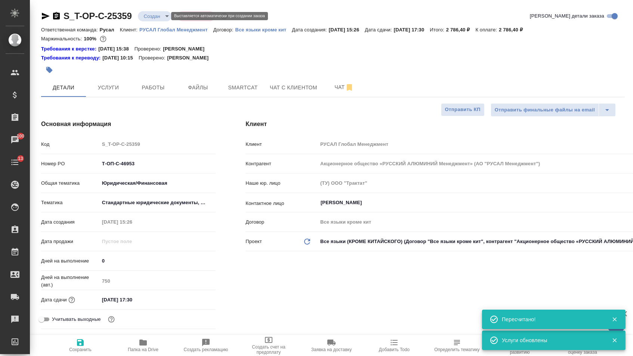
click at [155, 15] on body "🙏 .cls-1 fill:#fff; AWATERA Menshikova Aleksandra Клиенты Спецификации Заказы 1…" at bounding box center [316, 178] width 633 height 356
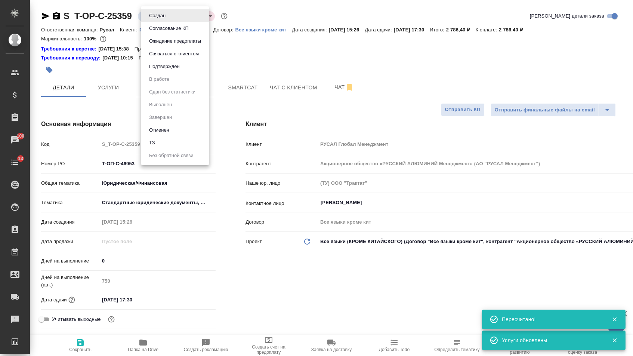
click at [163, 73] on li "Подтвержден" at bounding box center [175, 66] width 68 height 13
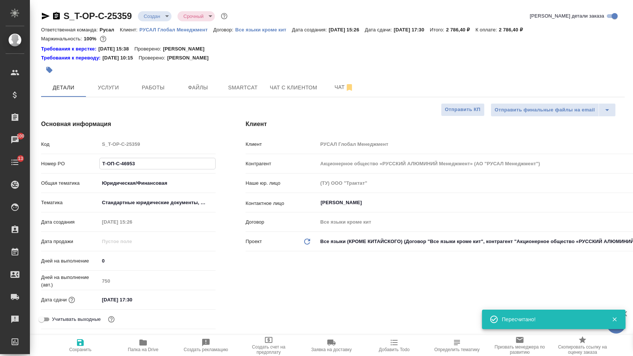
drag, startPoint x: 139, startPoint y: 168, endPoint x: 71, endPoint y: 167, distance: 67.3
click at [71, 167] on div "Номер PO Т-ОП-С-46953" at bounding box center [128, 163] width 175 height 13
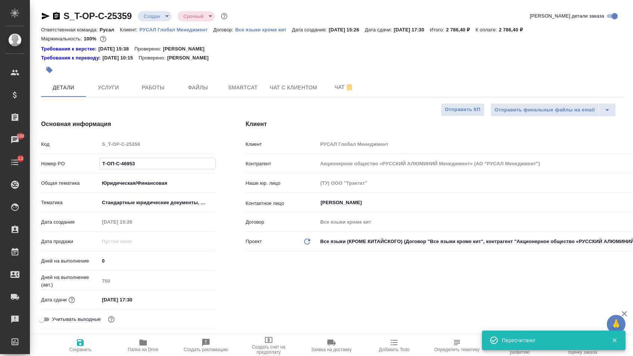
type textarea "x"
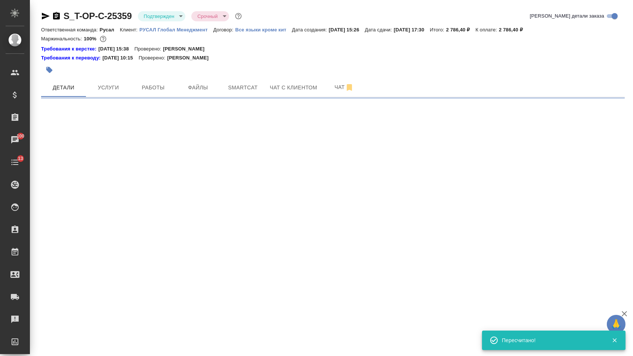
select select "RU"
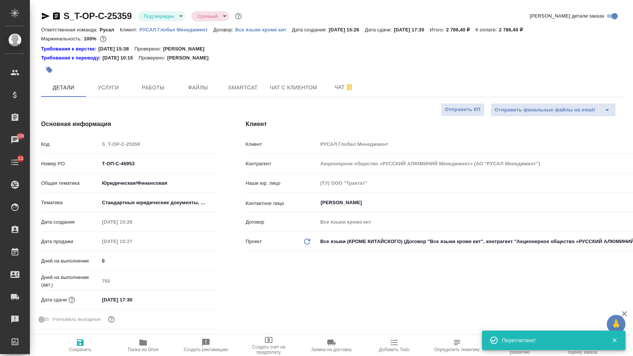
click at [48, 16] on icon "button" at bounding box center [46, 16] width 8 height 7
type textarea "x"
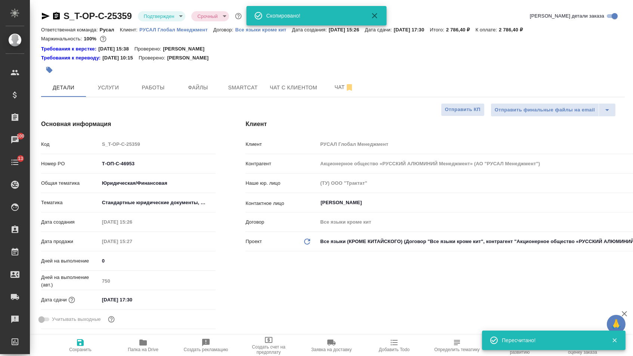
type textarea "x"
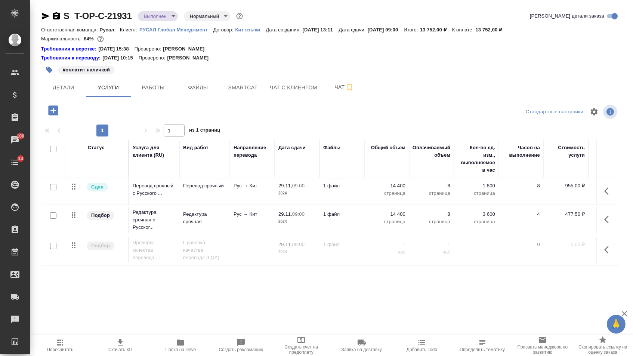
scroll to position [0, 126]
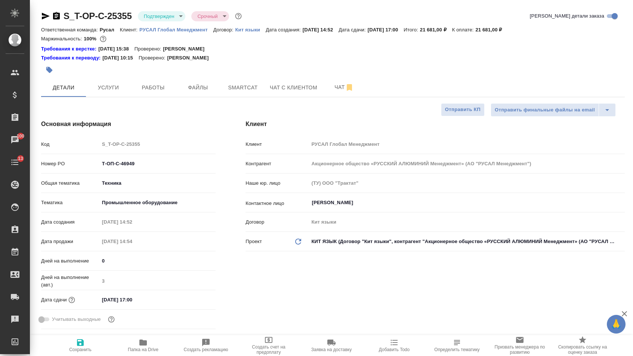
select select "RU"
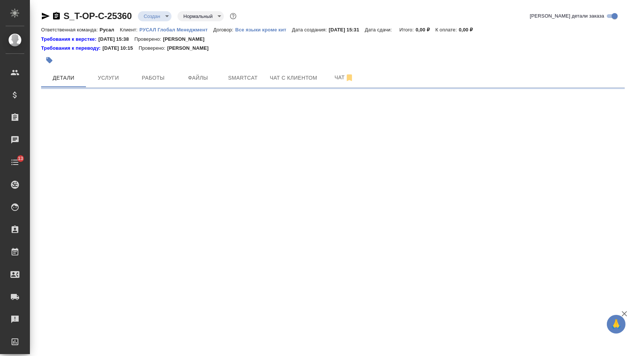
select select "RU"
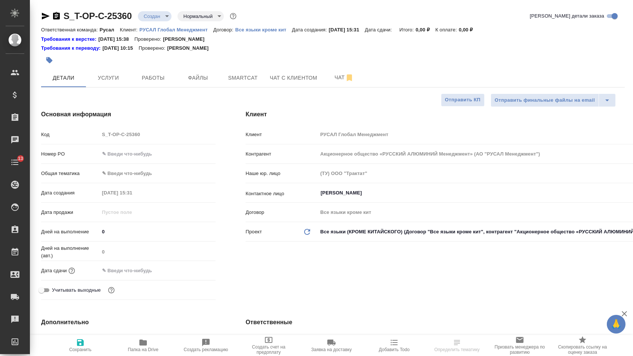
type textarea "x"
click at [130, 156] on input "text" at bounding box center [158, 153] width 116 height 11
paste input "Т-ОП-С-46952"
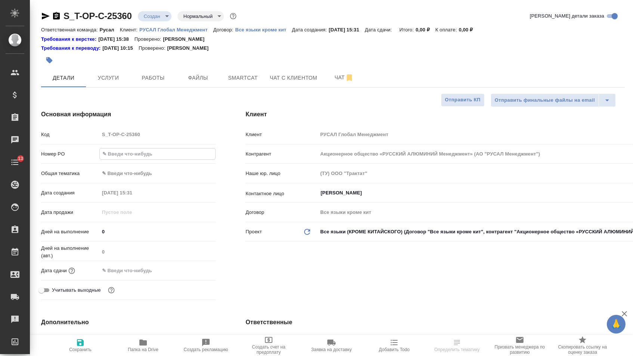
type input "Т-ОП-С-46952"
type textarea "x"
type input "Т-ОП-С-46952"
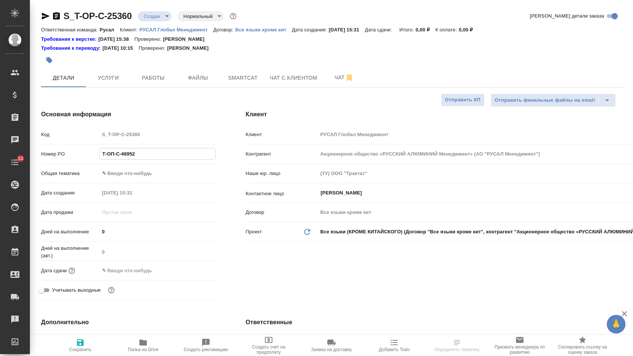
click at [135, 280] on div "Дата сдачи" at bounding box center [128, 273] width 175 height 19
click at [135, 271] on input "text" at bounding box center [131, 270] width 65 height 11
click at [193, 272] on icon "button" at bounding box center [193, 269] width 9 height 9
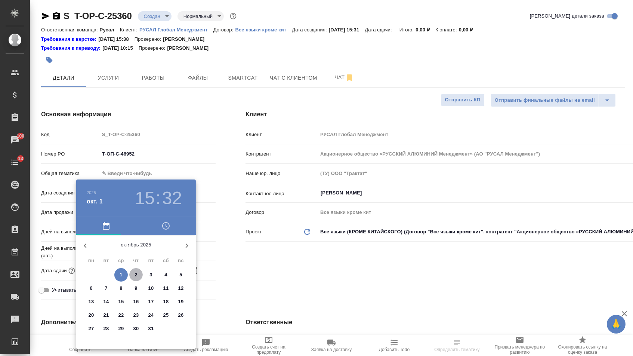
click at [136, 275] on p "2" at bounding box center [136, 274] width 3 height 7
type input "02.10.2025 15:32"
type textarea "x"
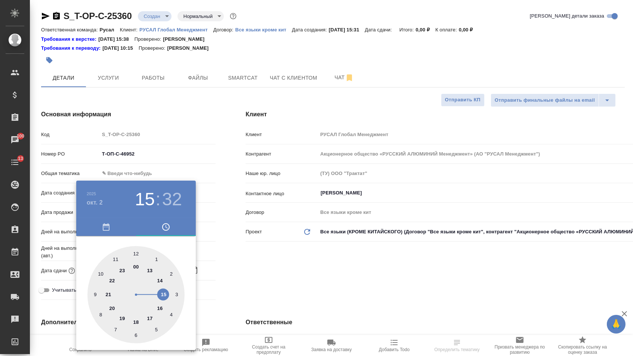
type textarea "x"
click at [101, 274] on div at bounding box center [135, 294] width 97 height 97
type input "02.10.2025 10:32"
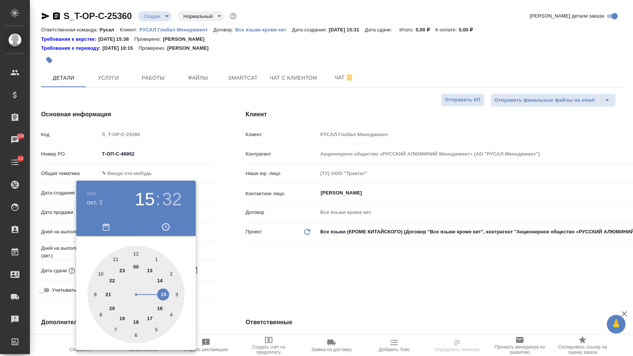
type textarea "x"
click at [136, 254] on div at bounding box center [135, 294] width 97 height 97
type input "02.10.2025 10:00"
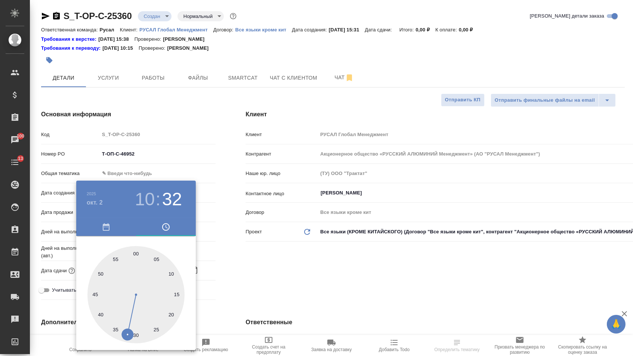
type textarea "x"
click at [269, 266] on div at bounding box center [316, 178] width 633 height 356
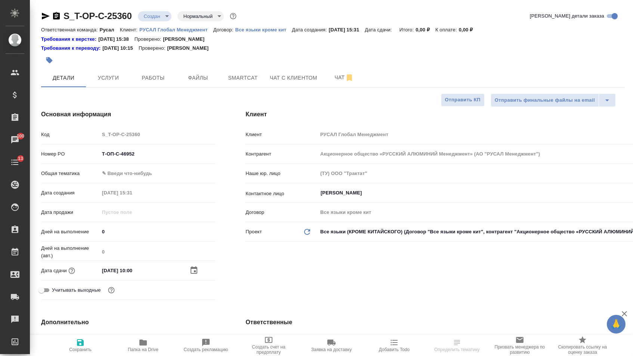
select select "RU"
type textarea "x"
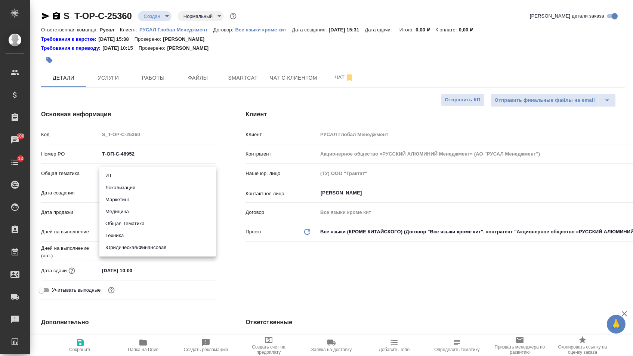
click at [126, 171] on body "🙏 .cls-1 fill:#fff; AWATERA Menshikova Aleksandra Клиенты Спецификации Заказы 1…" at bounding box center [316, 178] width 633 height 356
click at [123, 246] on li "Юридическая/Финансовая" at bounding box center [157, 247] width 117 height 12
type input "yr-fn"
type textarea "x"
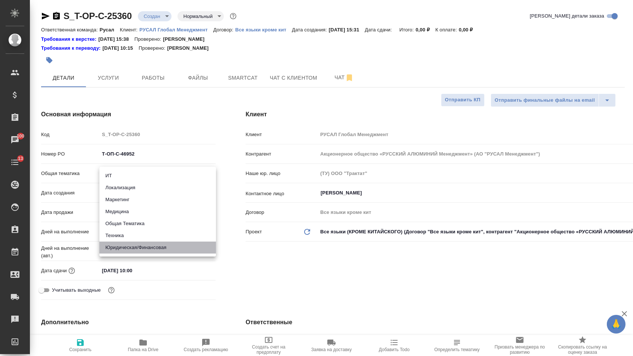
type textarea "x"
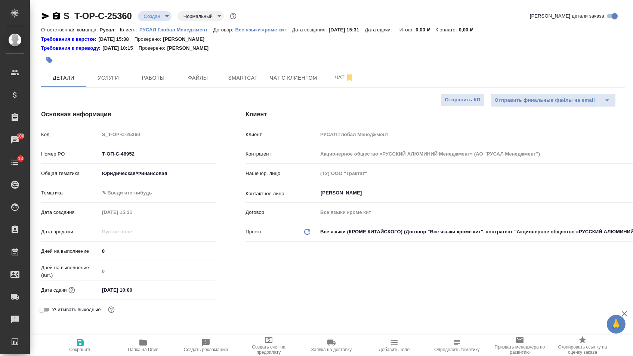
click at [125, 197] on body "🙏 .cls-1 fill:#fff; AWATERA Menshikova Aleksandra Клиенты Спецификации Заказы 1…" at bounding box center [316, 178] width 633 height 356
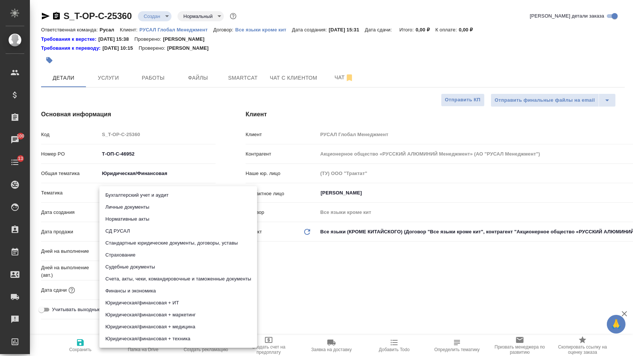
click at [126, 249] on li "Страхование" at bounding box center [178, 255] width 158 height 12
type textarea "x"
type input "5a8b8b956a9677013d343d43"
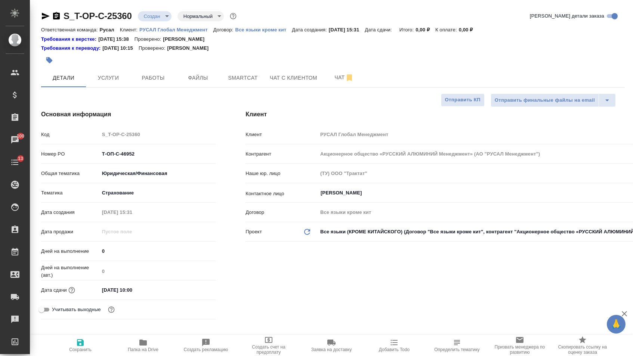
click at [132, 192] on body "🙏 .cls-1 fill:#fff; AWATERA Menshikova Aleksandra Клиенты Спецификации Заказы 1…" at bounding box center [316, 178] width 633 height 356
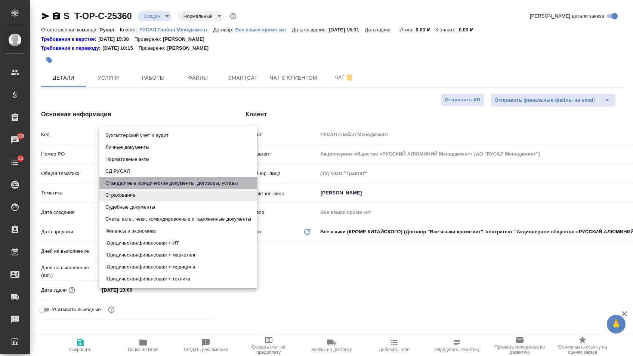
click at [131, 183] on li "Стандартные юридические документы, договоры, уставы" at bounding box center [178, 183] width 158 height 12
type textarea "x"
type input "5f647205b73bc97568ca66bf"
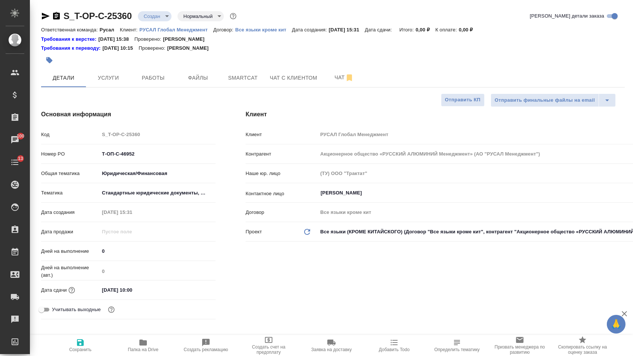
click at [92, 339] on span "Сохранить" at bounding box center [80, 345] width 54 height 14
type textarea "x"
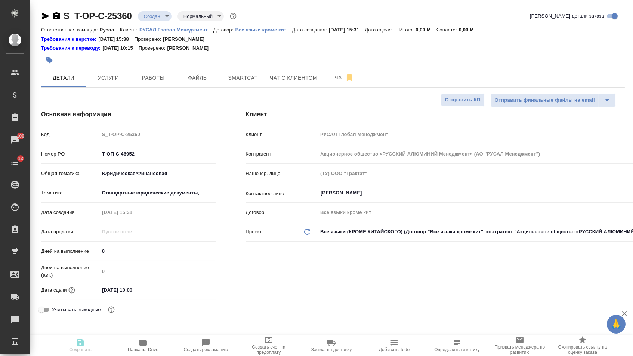
type textarea "x"
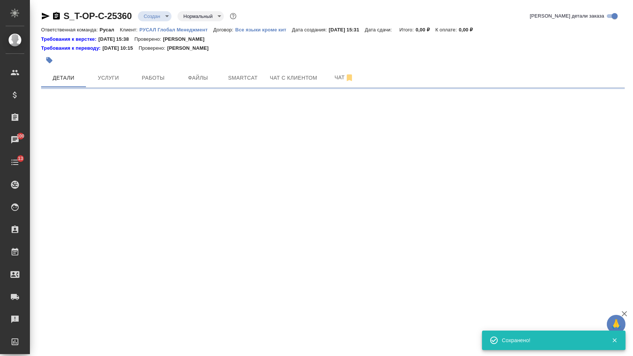
select select "RU"
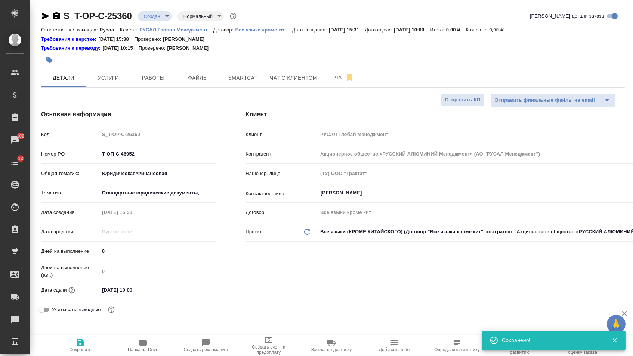
type textarea "x"
click at [191, 76] on span "Файлы" at bounding box center [198, 77] width 36 height 9
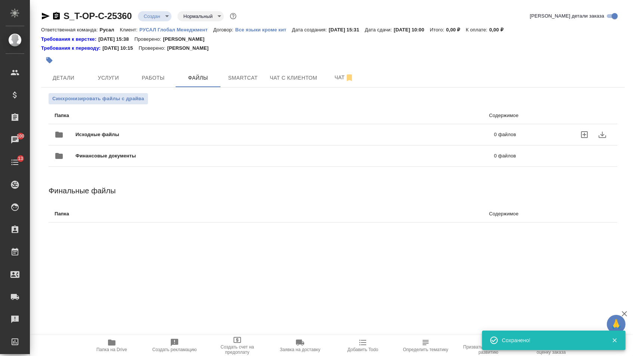
click at [126, 130] on div "Исходные файлы 0 файлов" at bounding box center [286, 135] width 462 height 18
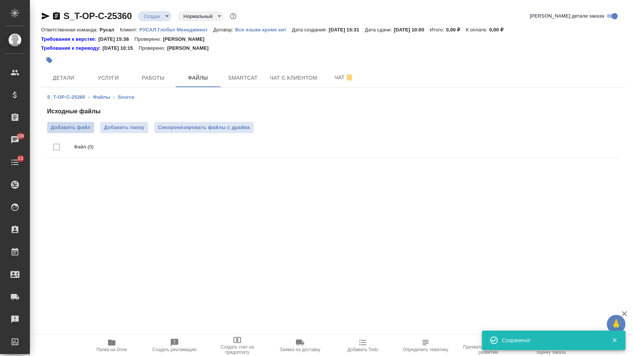
click at [64, 130] on span "Добавить файл" at bounding box center [71, 127] width 40 height 7
click at [0, 0] on input "Добавить файл" at bounding box center [0, 0] width 0 height 0
click at [130, 73] on button "Услуги" at bounding box center [108, 77] width 45 height 19
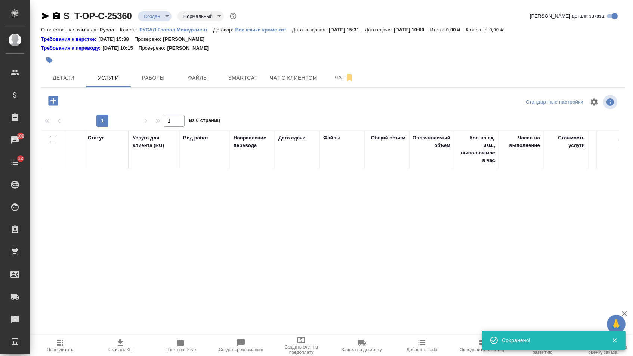
click at [64, 91] on div "S_T-OP-C-25360 Создан new Нормальный normal Кратко детали заказа Ответственная …" at bounding box center [333, 155] width 592 height 310
click at [63, 98] on button "button" at bounding box center [53, 100] width 21 height 15
click at [49, 104] on icon "button" at bounding box center [53, 101] width 10 height 10
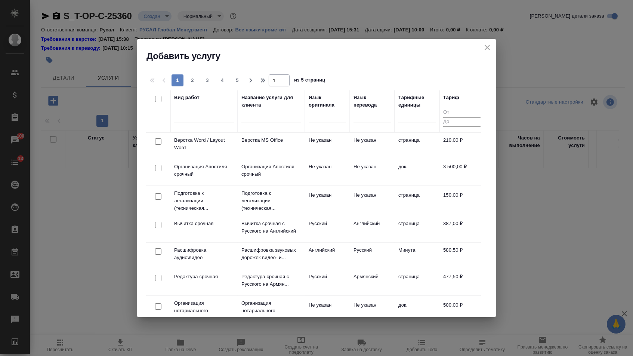
drag, startPoint x: 367, startPoint y: 116, endPoint x: 367, endPoint y: 129, distance: 12.7
click at [367, 116] on div at bounding box center [372, 115] width 37 height 11
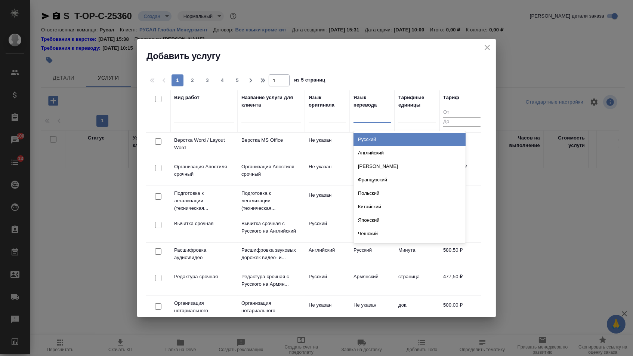
click at [367, 134] on div "Русский" at bounding box center [410, 139] width 112 height 13
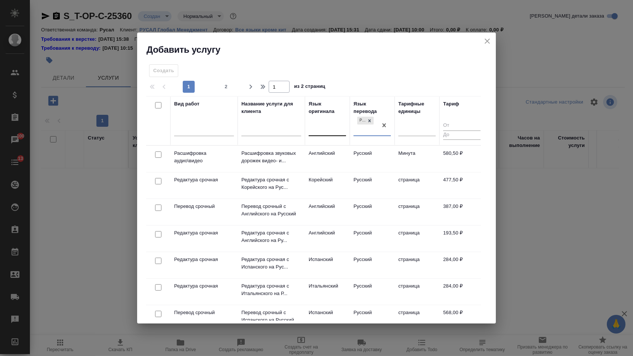
drag, startPoint x: 340, startPoint y: 126, endPoint x: 332, endPoint y: 135, distance: 12.5
click at [340, 126] on div at bounding box center [327, 128] width 37 height 11
click at [339, 128] on div at bounding box center [327, 128] width 37 height 11
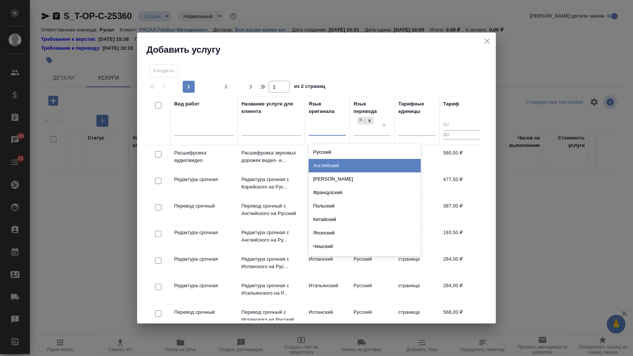
click at [330, 163] on div "Английский" at bounding box center [365, 165] width 112 height 13
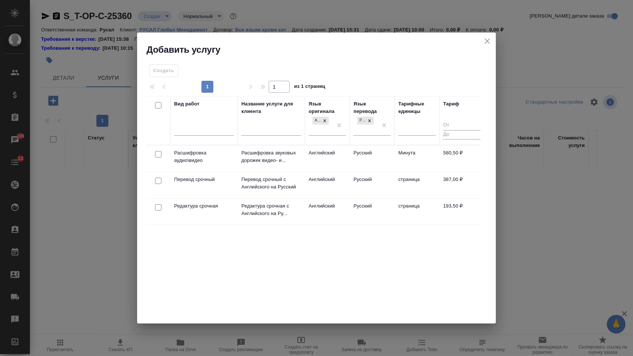
click at [156, 183] on input "checkbox" at bounding box center [158, 181] width 6 height 6
checkbox input "true"
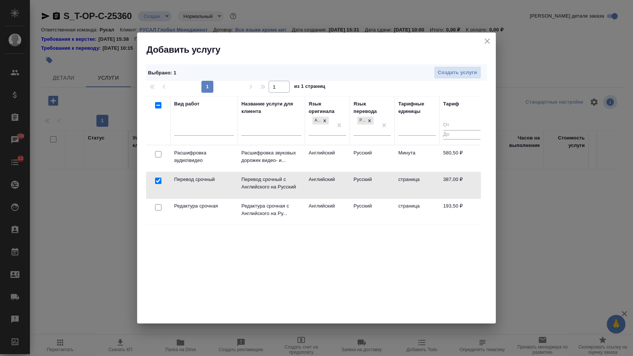
click at [156, 209] on input "checkbox" at bounding box center [158, 207] width 6 height 6
checkbox input "true"
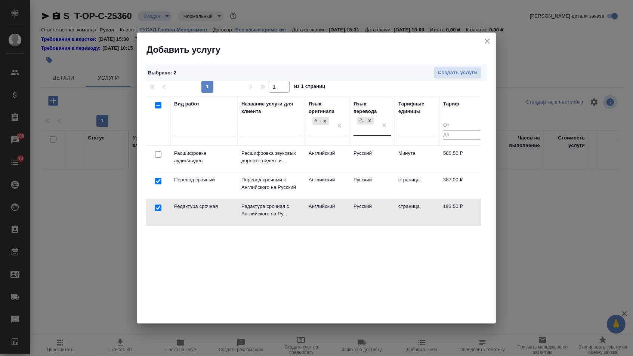
click at [376, 126] on div "Русский" at bounding box center [366, 125] width 24 height 20
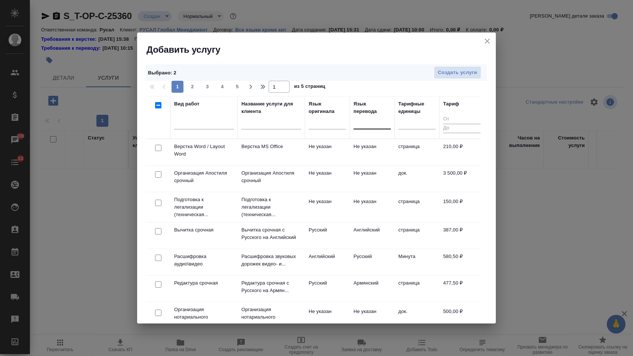
click at [160, 145] on input "checkbox" at bounding box center [158, 148] width 6 height 6
checkbox input "true"
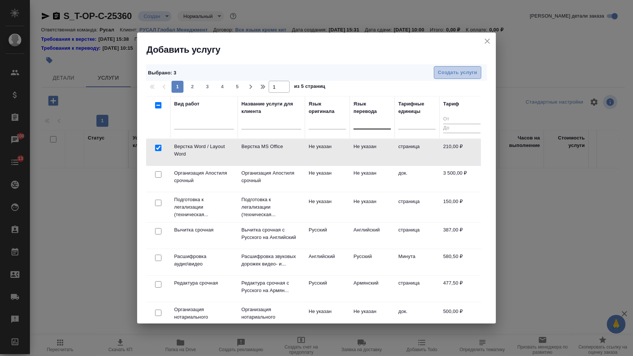
click at [462, 71] on span "Создать услуги" at bounding box center [457, 72] width 39 height 9
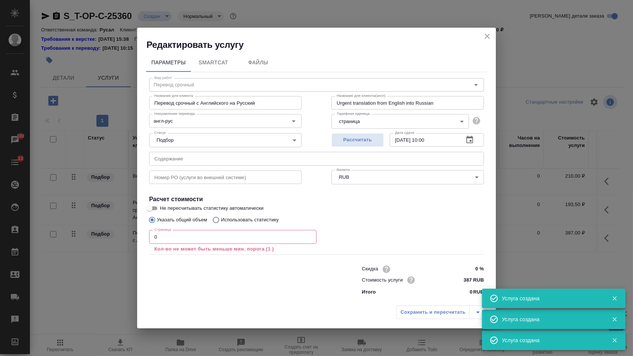
click at [191, 151] on div "Статус Подбор none Статус" at bounding box center [225, 139] width 182 height 49
click at [191, 154] on input "text" at bounding box center [316, 158] width 335 height 13
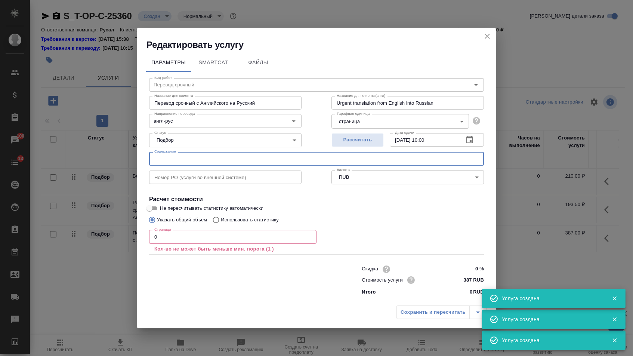
paste input "俄铝-partner card_NCHM"
type input "俄铝-partner card_NCHM"
click at [159, 229] on div "Страница 0 Страница Кол-во не может быть меньше мин. порога (1 )" at bounding box center [232, 240] width 167 height 27
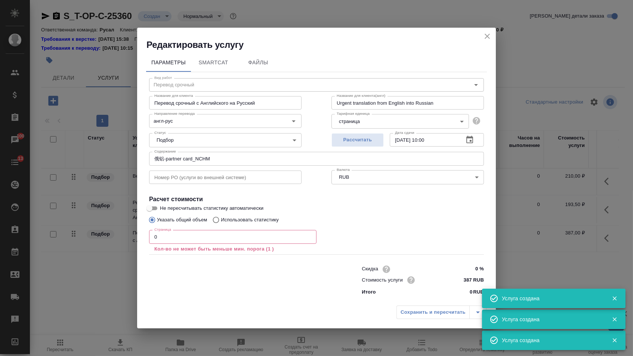
click at [160, 240] on input "0" at bounding box center [232, 236] width 167 height 13
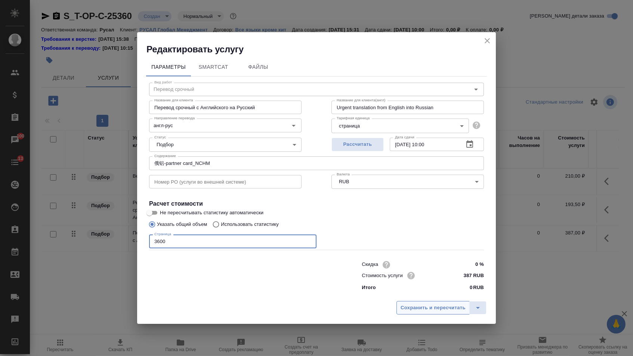
type input "3600"
click at [418, 308] on span "Сохранить и пересчитать" at bounding box center [433, 307] width 65 height 9
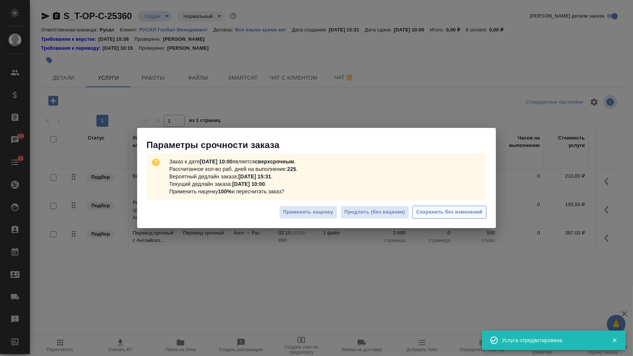
click at [459, 212] on span "Сохранить без изменений" at bounding box center [449, 212] width 66 height 9
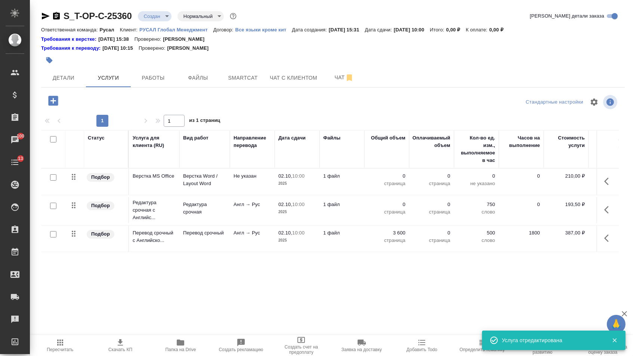
type input "urgent"
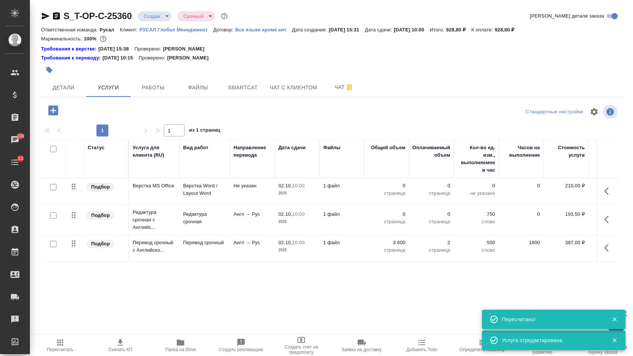
click at [388, 218] on p "0" at bounding box center [386, 213] width 37 height 7
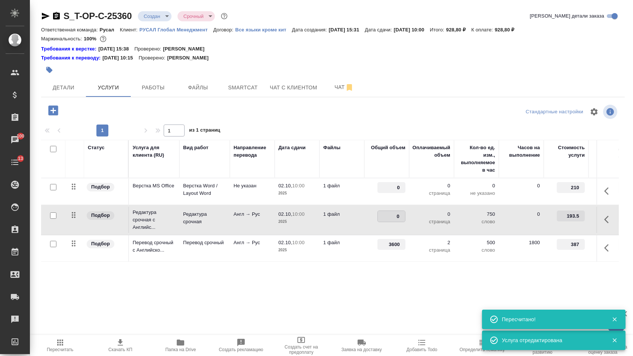
click at [388, 220] on input "0" at bounding box center [391, 216] width 27 height 11
type input "3600"
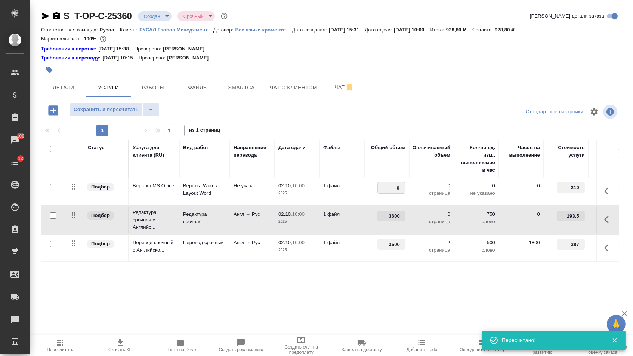
drag, startPoint x: 394, startPoint y: 188, endPoint x: 410, endPoint y: 188, distance: 16.1
click at [355, 287] on div "Статус Услуга для клиента (RU) Вид работ Направление перевода Дата сдачи Файлы …" at bounding box center [330, 220] width 578 height 161
click at [388, 193] on input "number" at bounding box center [391, 187] width 28 height 11
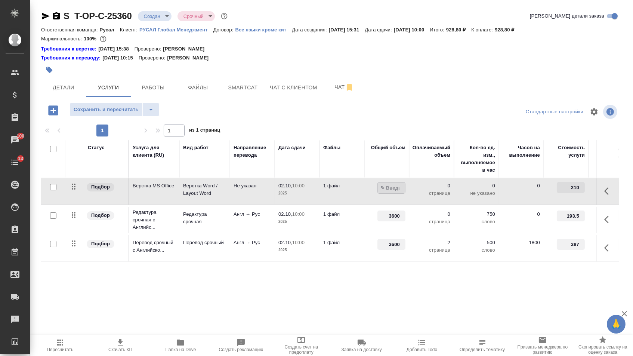
type input "2"
click at [374, 269] on div "Статус Услуга для клиента (RU) Вид работ Направление перевода Дата сдачи Файлы …" at bounding box center [330, 220] width 578 height 161
click at [119, 113] on span "Сохранить и пересчитать" at bounding box center [106, 109] width 65 height 9
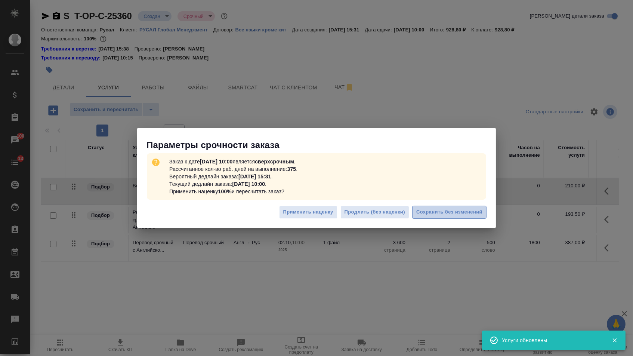
click at [464, 206] on button "Сохранить без изменений" at bounding box center [449, 212] width 74 height 13
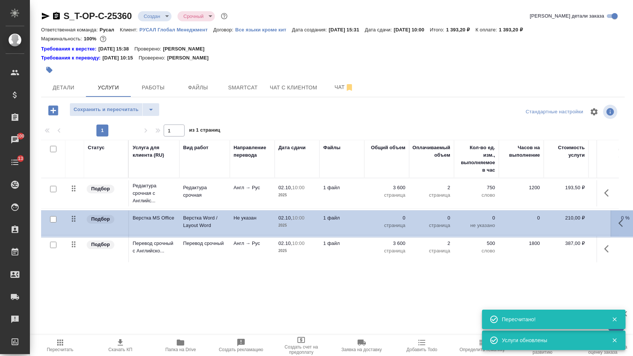
drag, startPoint x: 71, startPoint y: 197, endPoint x: 71, endPoint y: 276, distance: 79.2
click at [71, 276] on div "Статус Услуга для клиента (RU) Вид работ Направление перевода Дата сдачи Файлы …" at bounding box center [330, 220] width 578 height 161
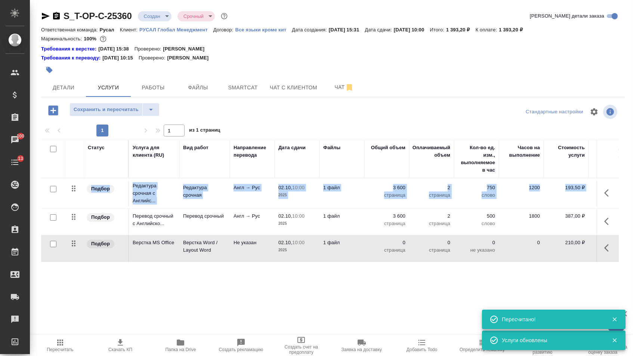
drag, startPoint x: 73, startPoint y: 200, endPoint x: 72, endPoint y: 232, distance: 31.8
click at [72, 232] on tbody "Подбор Редактура срочная с Английс... Редактура срочная Англ → Рус 02.10, 10:00…" at bounding box center [393, 219] width 704 height 83
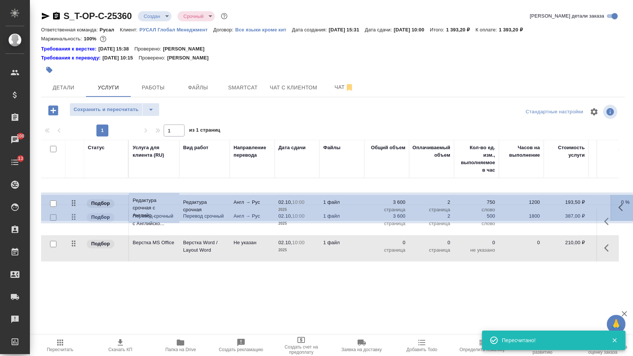
drag, startPoint x: 76, startPoint y: 191, endPoint x: 76, endPoint y: 228, distance: 36.6
click at [76, 228] on tbody "Подбор Редактура срочная с Английс... Редактура срочная Англ → Рус 02.10, 10:00…" at bounding box center [393, 220] width 704 height 84
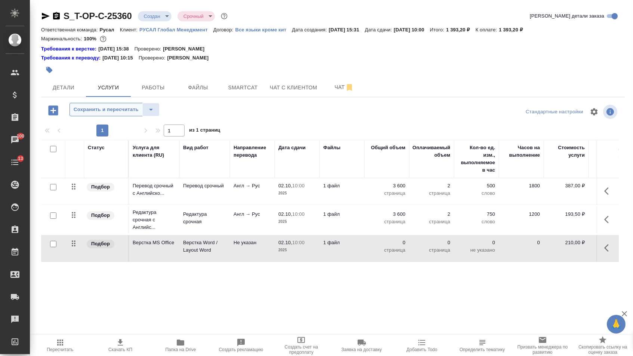
click at [125, 112] on span "Сохранить и пересчитать" at bounding box center [106, 109] width 65 height 9
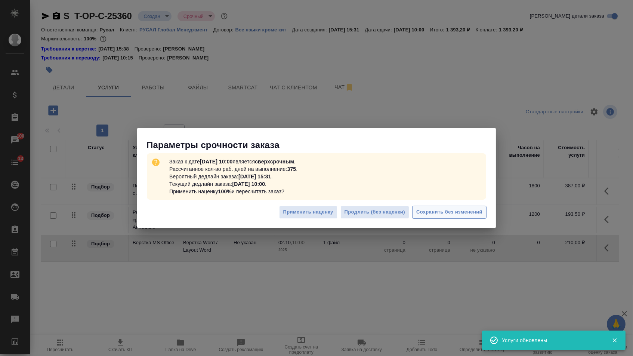
click at [453, 213] on span "Сохранить без изменений" at bounding box center [449, 212] width 66 height 9
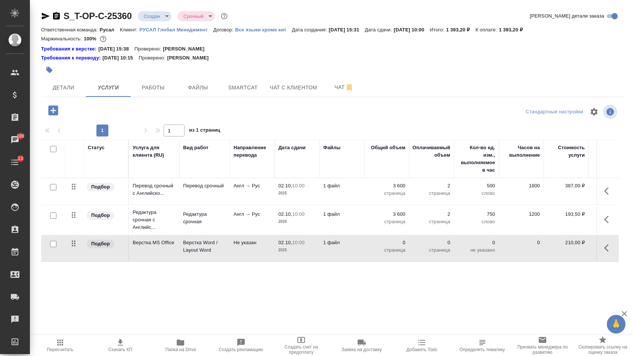
click at [397, 246] on p "0" at bounding box center [386, 242] width 37 height 7
click at [394, 250] on input "0" at bounding box center [391, 244] width 27 height 11
type input "2"
click at [370, 294] on div "Статус Услуга для клиента (RU) Вид работ Направление перевода Дата сдачи Файлы …" at bounding box center [330, 220] width 578 height 161
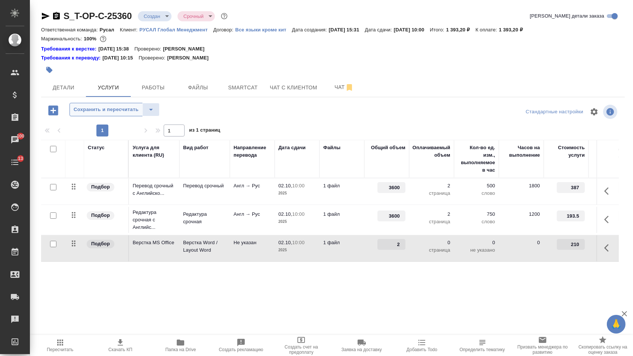
click at [113, 110] on span "Сохранить и пересчитать" at bounding box center [106, 109] width 65 height 9
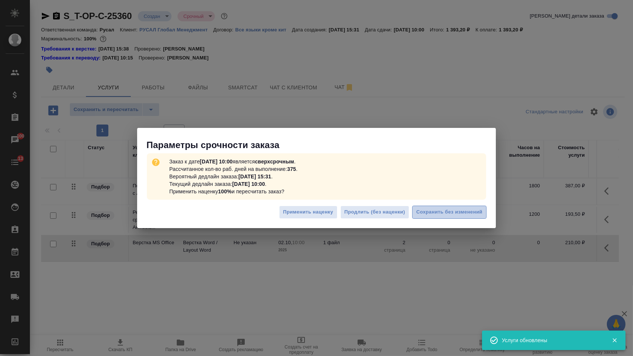
click at [462, 212] on span "Сохранить без изменений" at bounding box center [449, 212] width 66 height 9
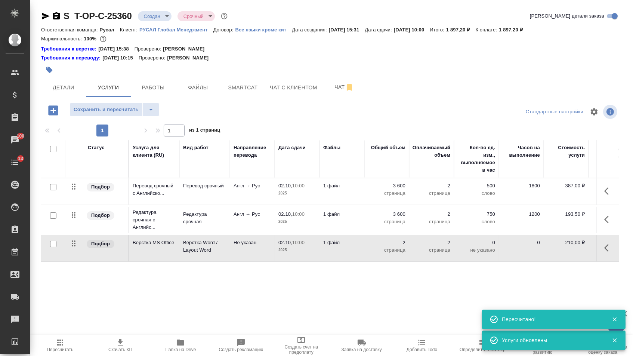
click at [153, 18] on body "🙏 .cls-1 fill:#fff; AWATERA Menshikova Aleksandra Клиенты Спецификации Заказы 1…" at bounding box center [316, 178] width 633 height 356
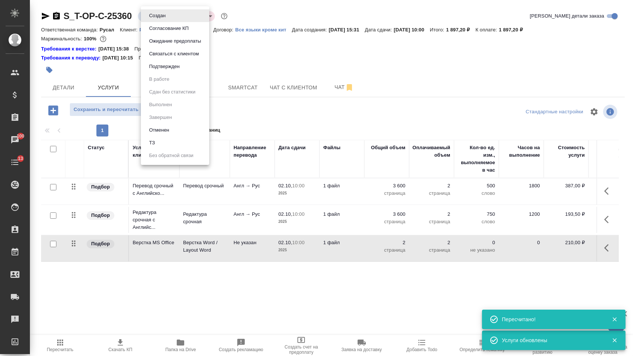
click at [153, 71] on button "Подтвержден" at bounding box center [164, 66] width 35 height 8
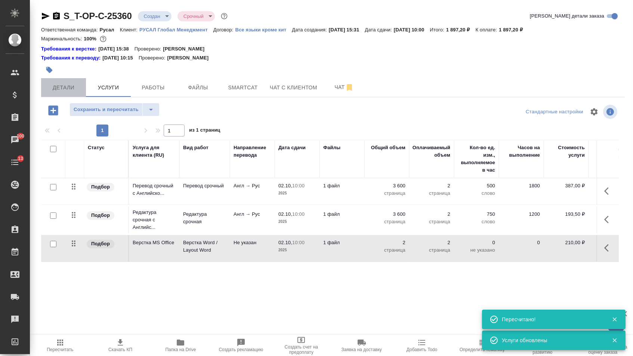
click at [64, 86] on span "Детали" at bounding box center [64, 87] width 36 height 9
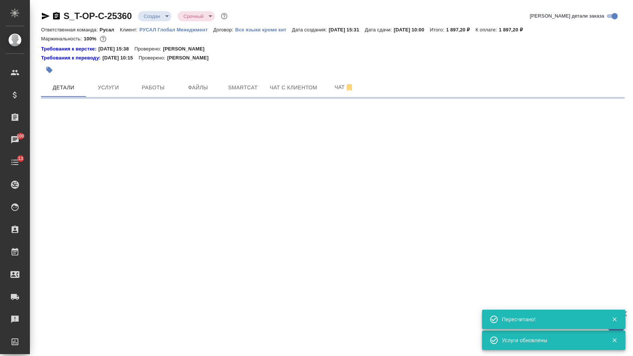
select select "RU"
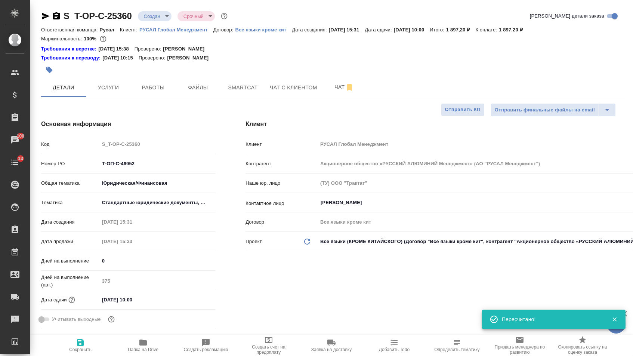
type textarea "x"
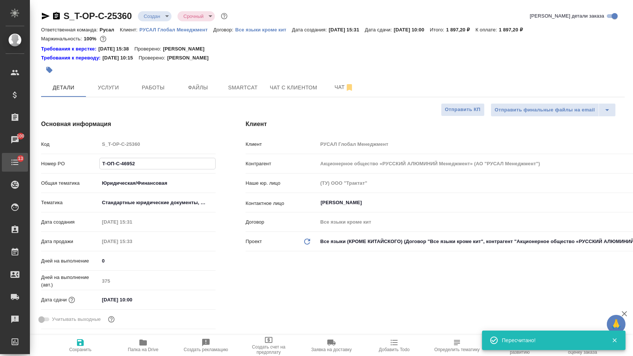
type textarea "x"
drag, startPoint x: 150, startPoint y: 167, endPoint x: 4, endPoint y: 156, distance: 147.0
click at [6, 156] on div ".cls-1 fill:#fff; AWATERA Menshikova Aleksandra Клиенты Спецификации Заказы 100…" at bounding box center [316, 178] width 633 height 356
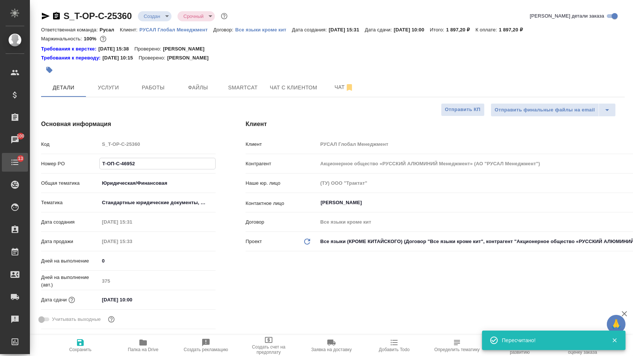
type textarea "x"
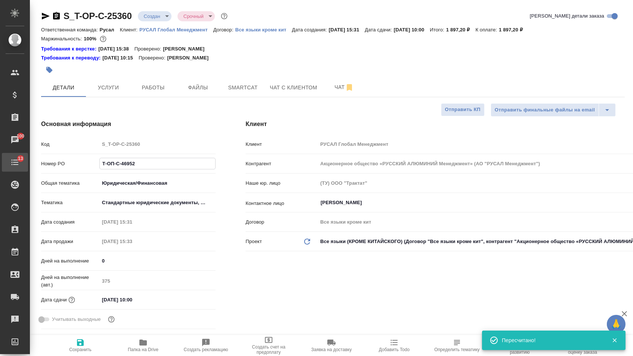
type textarea "x"
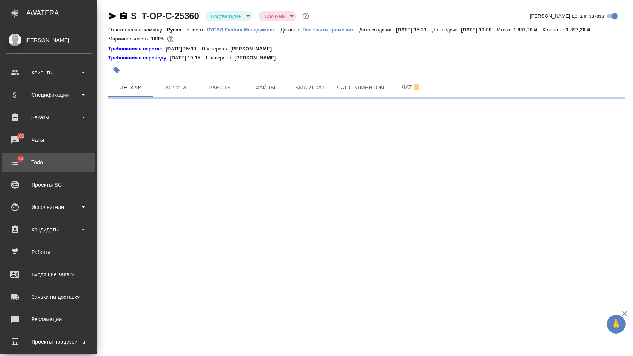
select select "RU"
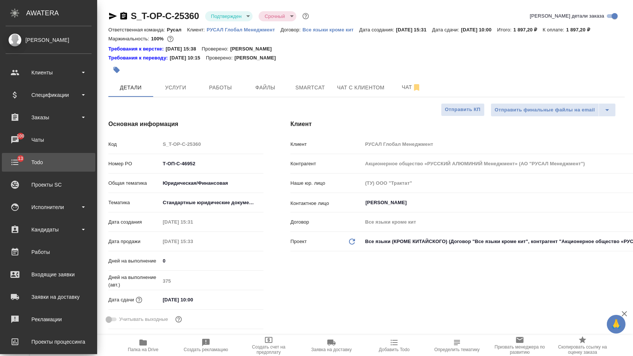
type textarea "x"
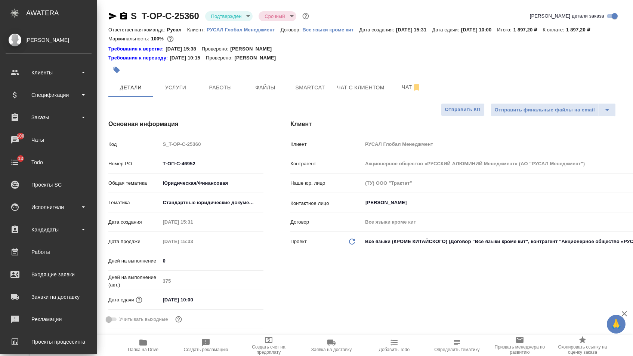
type textarea "x"
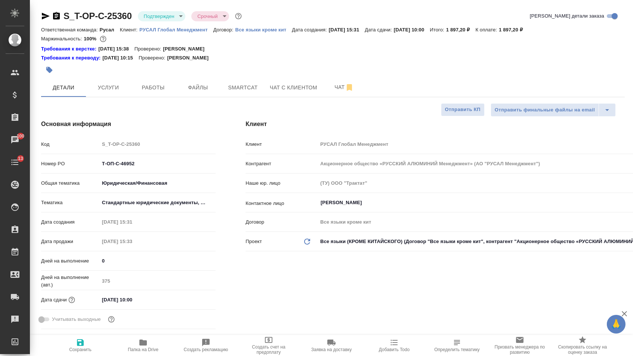
click at [47, 21] on icon "button" at bounding box center [45, 16] width 9 height 9
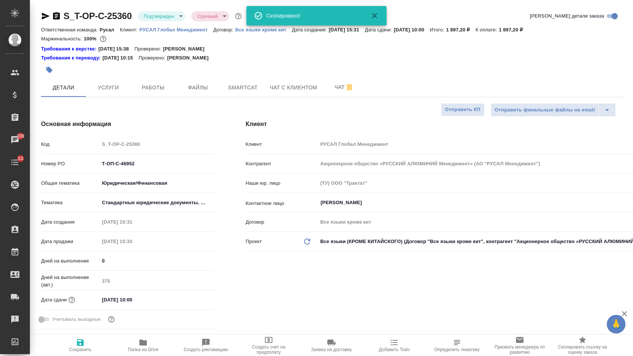
click at [47, 19] on icon "button" at bounding box center [45, 16] width 9 height 9
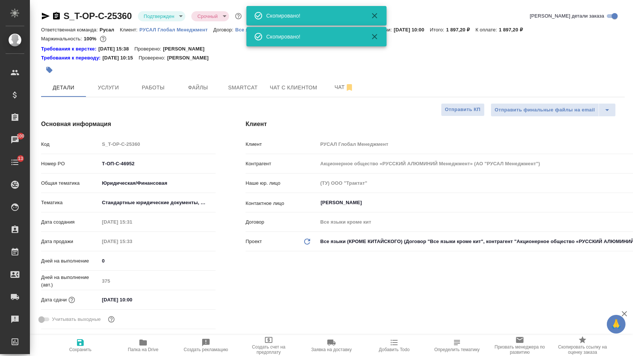
type textarea "x"
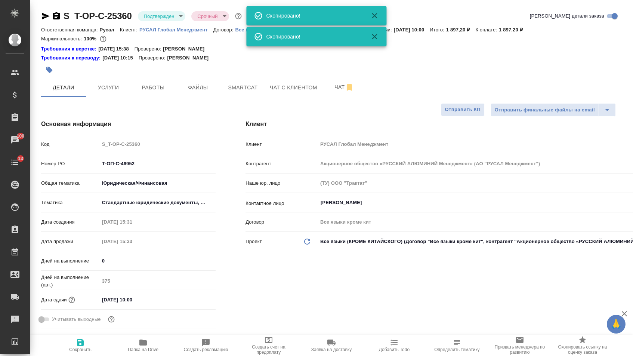
type textarea "x"
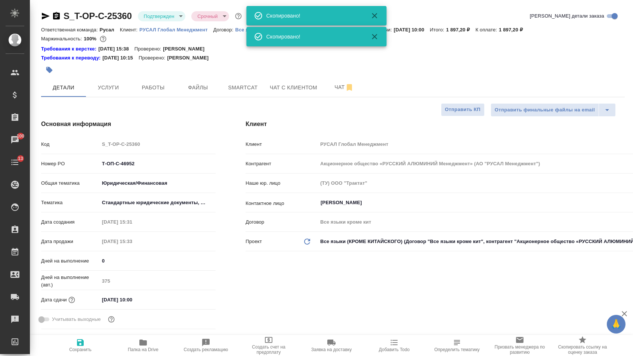
type textarea "x"
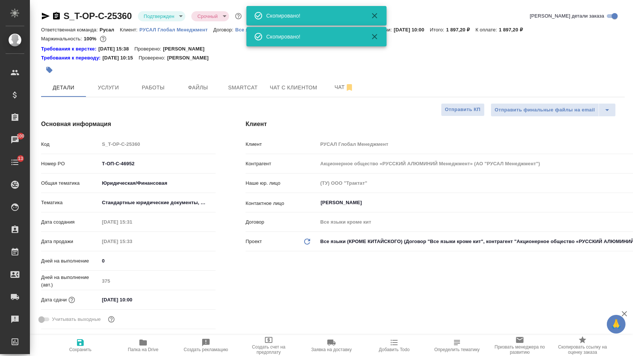
type textarea "x"
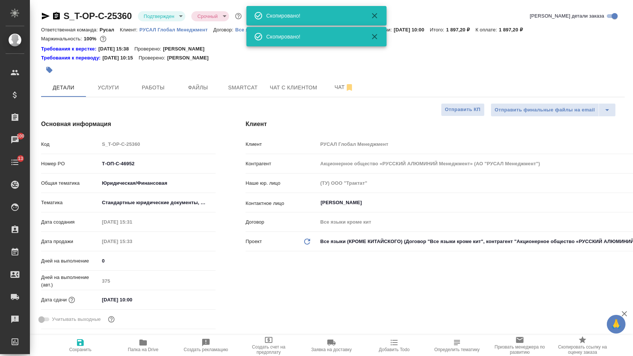
type textarea "x"
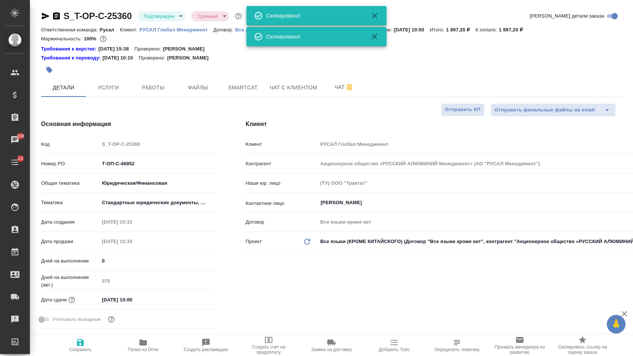
type textarea "x"
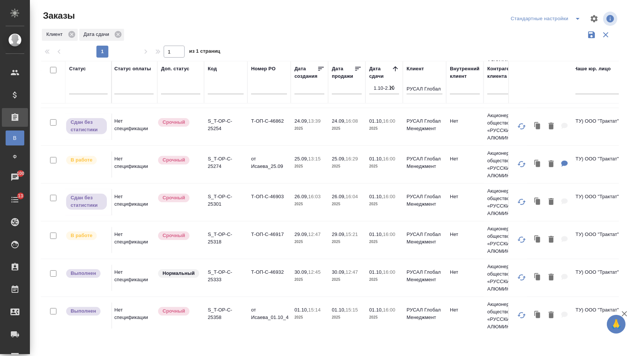
scroll to position [677, 1]
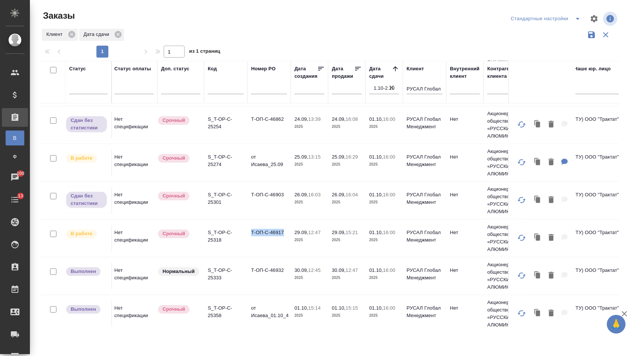
drag, startPoint x: 249, startPoint y: 247, endPoint x: 286, endPoint y: 246, distance: 37.4
click at [286, 246] on td "Т-ОП-С-46917" at bounding box center [268, 238] width 43 height 26
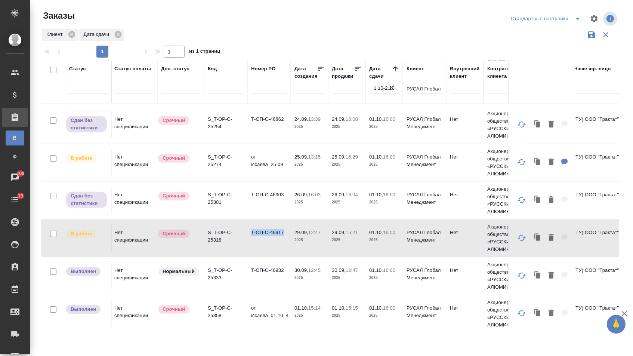
copy td "Т-ОП-С-46917"
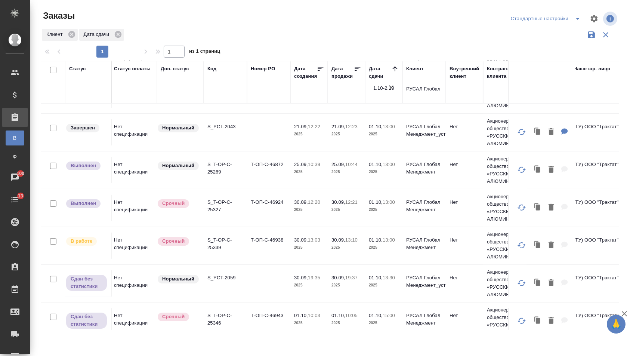
scroll to position [271, 2]
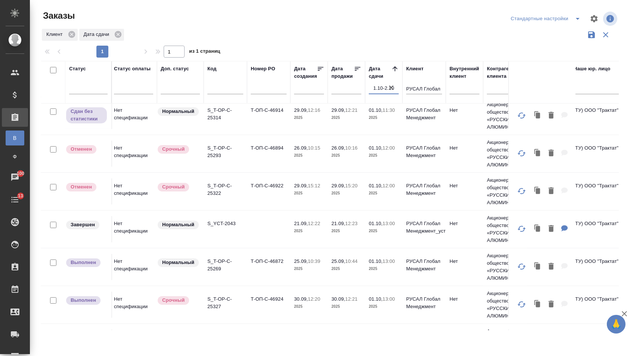
click at [374, 88] on input "1.10-2.10" at bounding box center [385, 88] width 25 height 10
click at [382, 36] on div "Клиент Дата сдачи" at bounding box center [330, 35] width 578 height 14
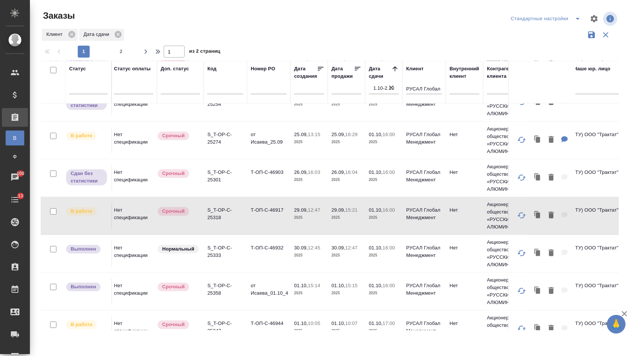
scroll to position [699, 2]
click at [118, 53] on span "2" at bounding box center [121, 51] width 12 height 7
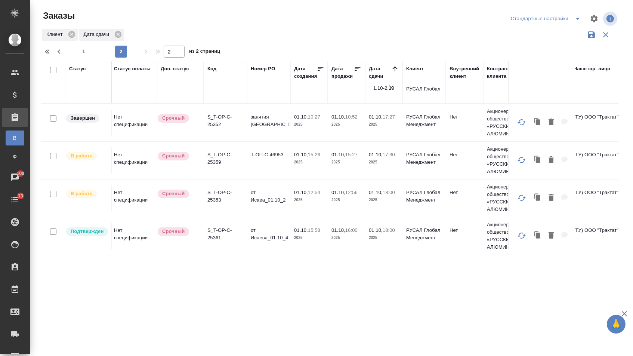
scroll to position [0, 0]
click at [86, 52] on span "1" at bounding box center [84, 51] width 12 height 7
type input "1"
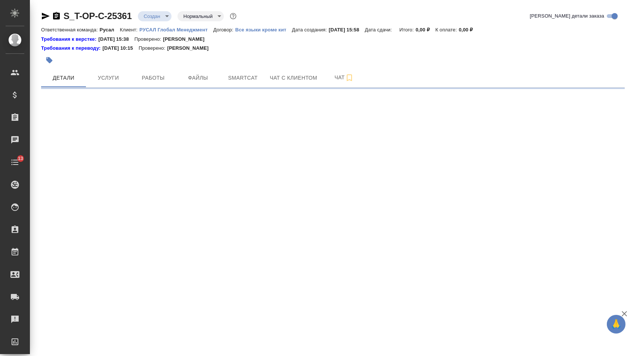
select select "RU"
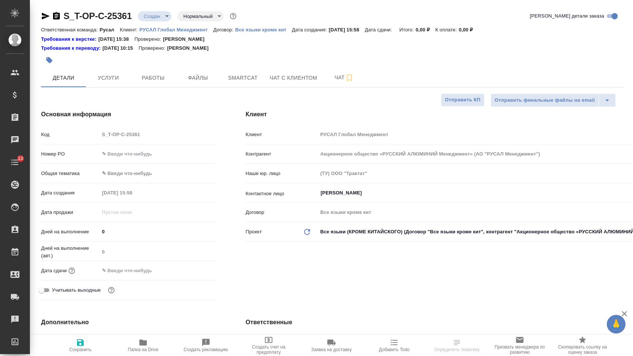
type textarea "x"
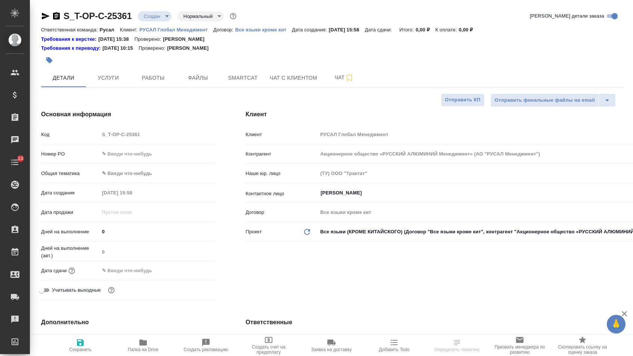
type textarea "x"
click at [157, 158] on input "text" at bounding box center [158, 153] width 116 height 11
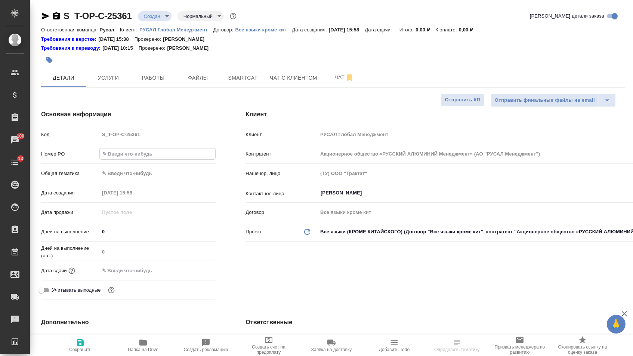
paste input "То есть 4 абзаца текста ну и должность и фамилия подписанта"
type input "То есть 4 абзаца текста ну и должность и фамилия подписанта"
type textarea "x"
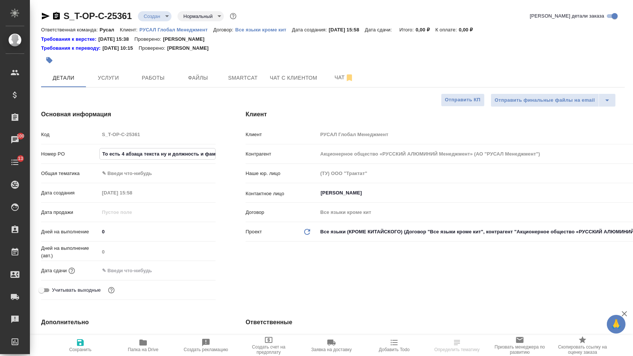
type textarea "x"
type input "о"
type textarea "x"
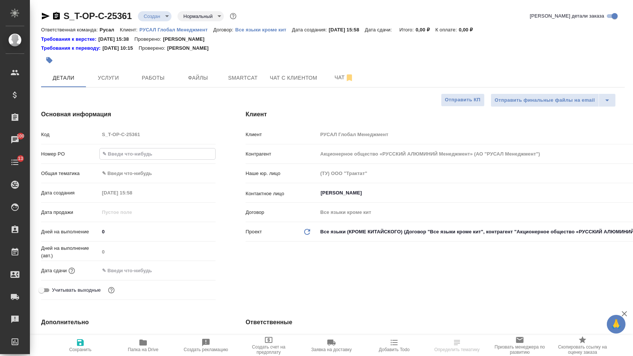
type textarea "x"
type input "от"
type textarea "x"
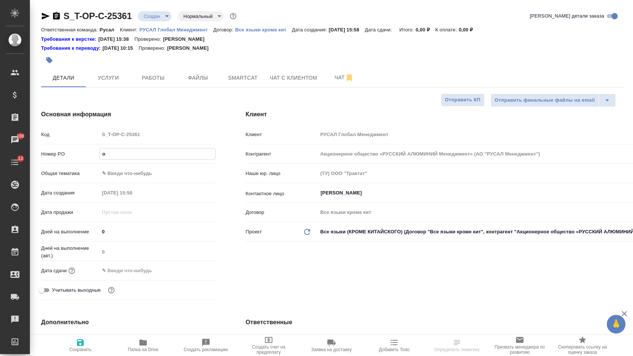
type textarea "x"
type input "от"
type textarea "x"
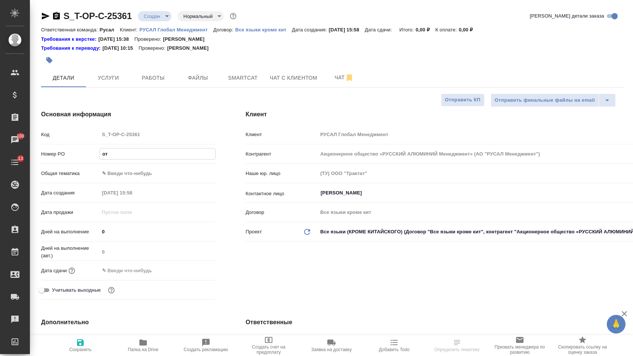
type input "от [PERSON_NAME]"
type textarea "x"
type input "от [DEMOGRAPHIC_DATA]"
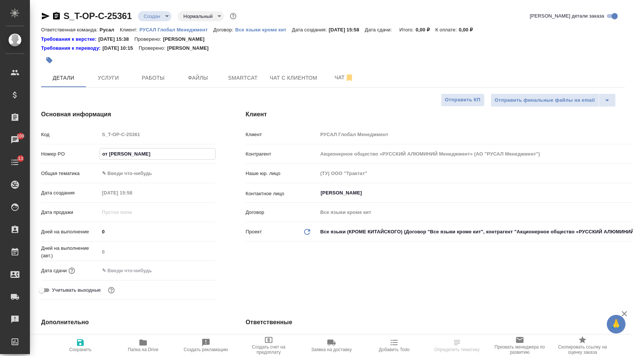
type textarea "x"
type input "от [DEMOGRAPHIC_DATA]"
type textarea "x"
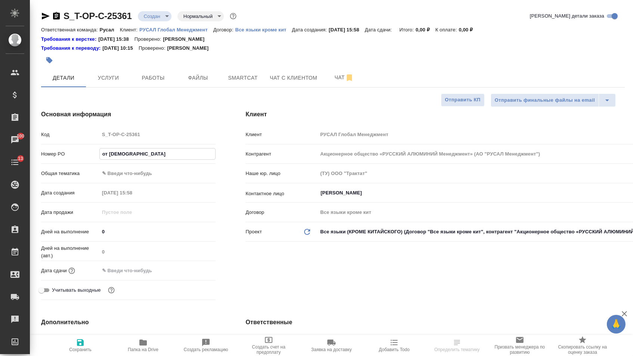
type textarea "x"
type input "от [DEMOGRAPHIC_DATA]"
type textarea "x"
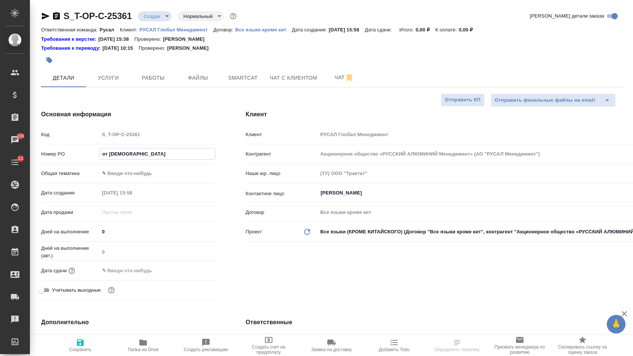
type textarea "x"
type input "от [PERSON_NAME]"
type textarea "x"
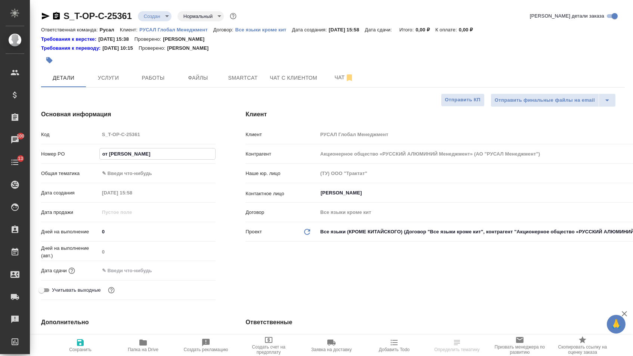
type input "от [PERSON_NAME]"
type textarea "x"
type input "от Исаева_"
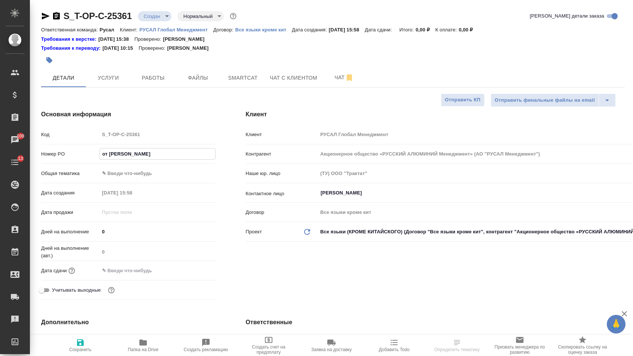
type textarea "x"
type input "от Исаева_1"
type textarea "x"
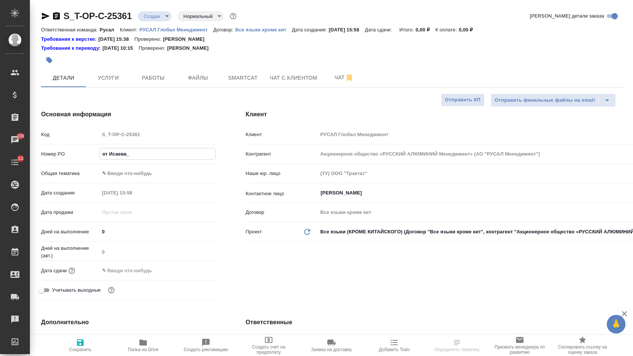
type textarea "x"
type input "от Исаева_"
type textarea "x"
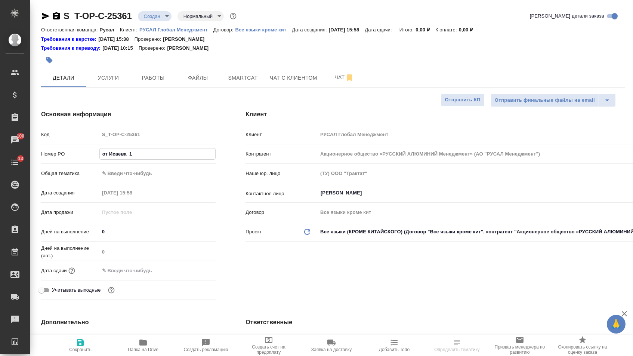
type textarea "x"
type input "от Исаева_0"
type textarea "x"
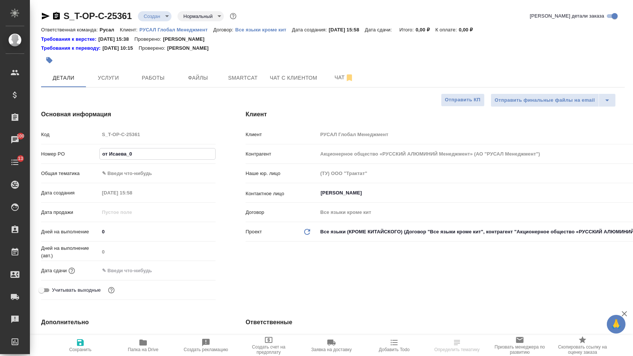
type input "от Исаева_01"
type textarea "x"
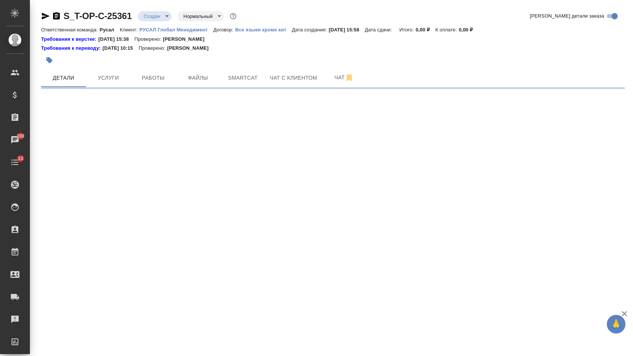
select select "RU"
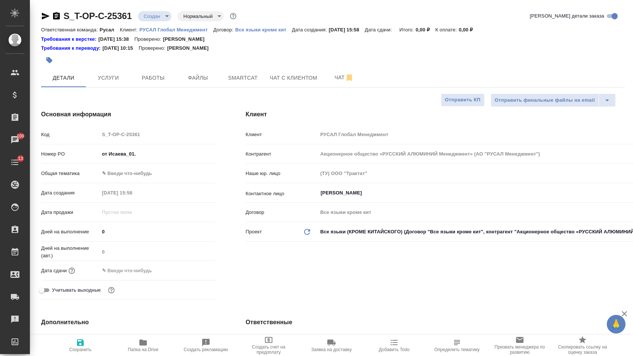
type textarea "x"
click at [165, 157] on input "от Исаева_01." at bounding box center [158, 153] width 116 height 11
type input "от Исаева_01.1"
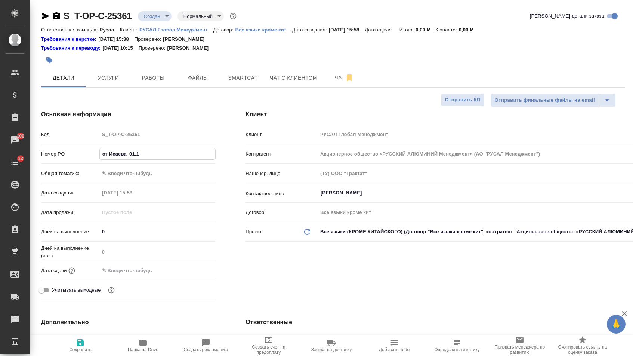
type textarea "x"
type input "от Исаева_01.10"
type textarea "x"
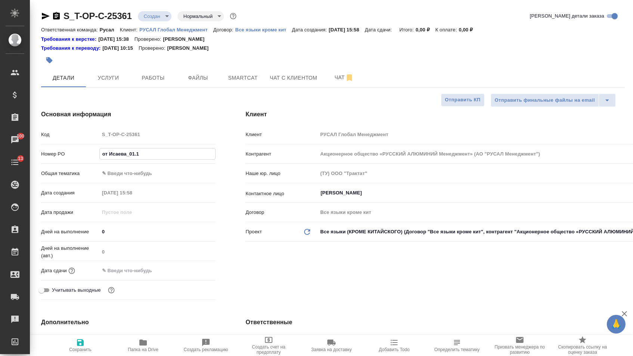
type textarea "x"
type input "от Исаева_01.10_"
type textarea "x"
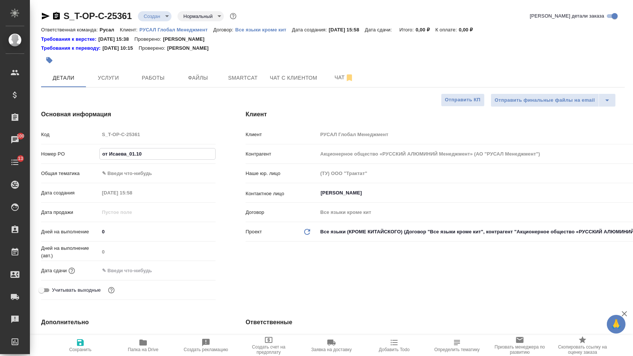
type textarea "x"
type input "от Исаева_01.10_4"
type textarea "x"
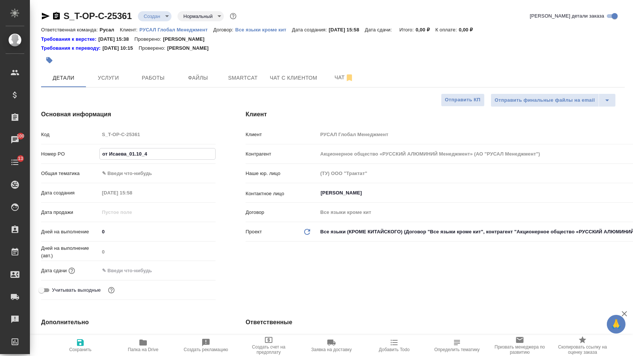
type input "от Исаева_01.10_4"
click at [136, 178] on body "🙏 .cls-1 fill:#fff; AWATERA [PERSON_NAME] Спецификации Заказы 100 Чаты 13 Todo …" at bounding box center [316, 178] width 633 height 356
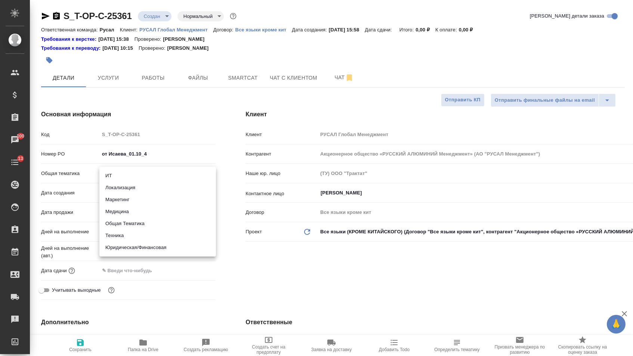
click at [134, 245] on li "Юридическая/Финансовая" at bounding box center [157, 247] width 117 height 12
type input "yr-fn"
type textarea "x"
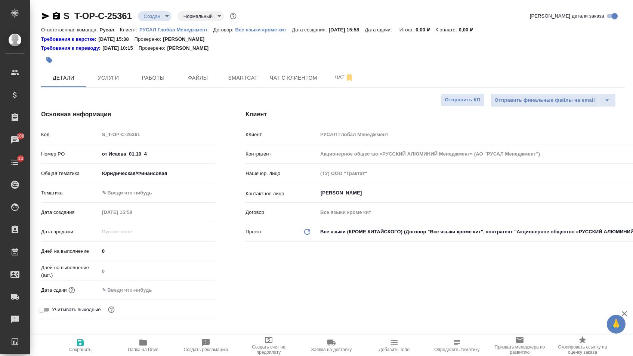
click at [133, 198] on body "🙏 .cls-1 fill:#fff; AWATERA [PERSON_NAME] Спецификации Заказы 100 Чаты 13 Todo …" at bounding box center [316, 178] width 633 height 356
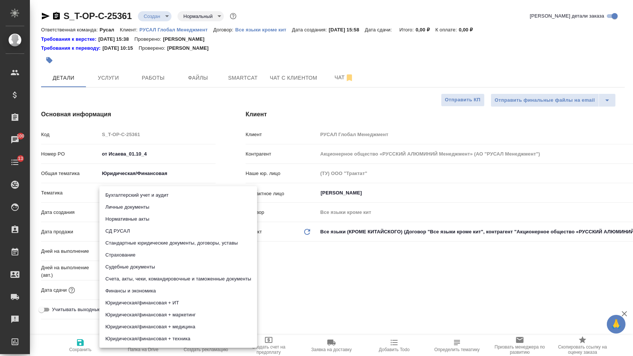
click at [133, 238] on li "Стандартные юридические документы, договоры, уставы" at bounding box center [178, 243] width 158 height 12
type textarea "x"
type input "5f647205b73bc97568ca66bf"
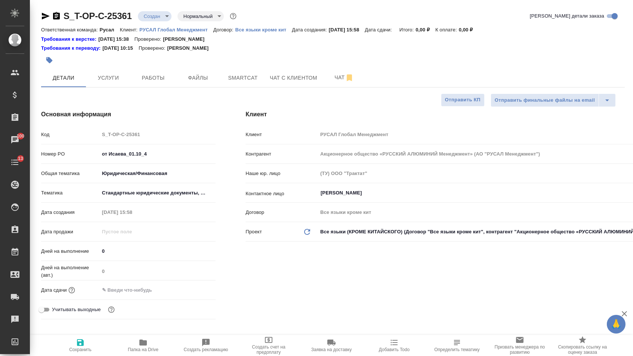
click at [133, 289] on input "text" at bounding box center [131, 289] width 65 height 11
click at [197, 293] on icon "button" at bounding box center [193, 289] width 9 height 9
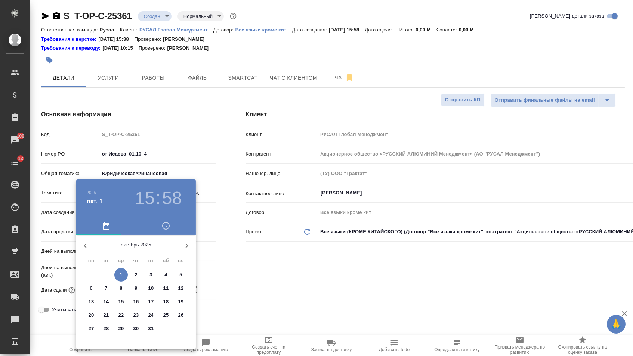
click at [123, 273] on span "1" at bounding box center [120, 274] width 13 height 7
type input "[DATE] 15:58"
type textarea "x"
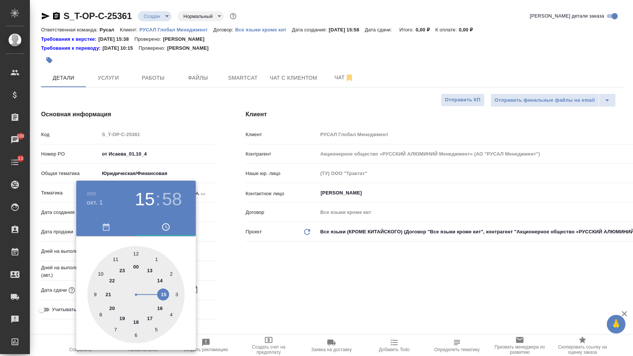
type input "[DATE] 18:58"
type textarea "x"
click at [133, 322] on div at bounding box center [135, 294] width 97 height 97
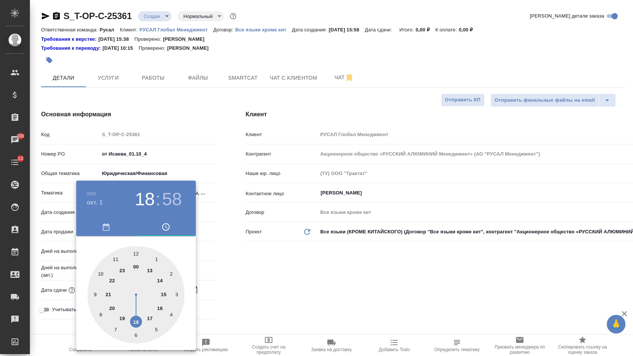
type textarea "x"
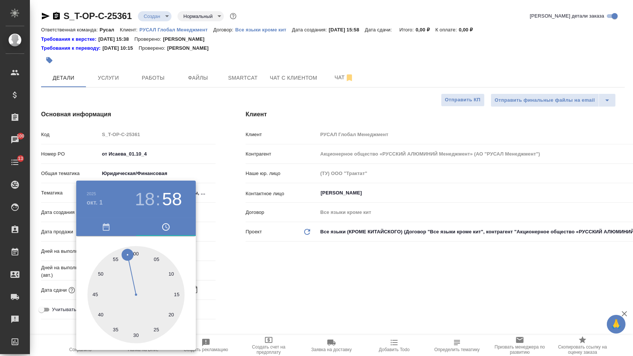
type textarea "x"
type input "[DATE] 18:00"
click at [134, 250] on div at bounding box center [135, 294] width 97 height 97
type textarea "x"
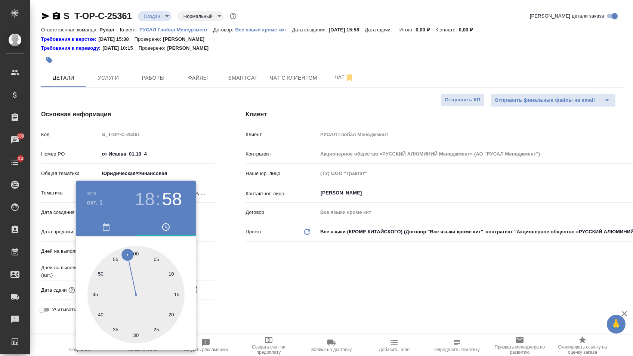
type textarea "x"
click at [242, 255] on div at bounding box center [316, 178] width 633 height 356
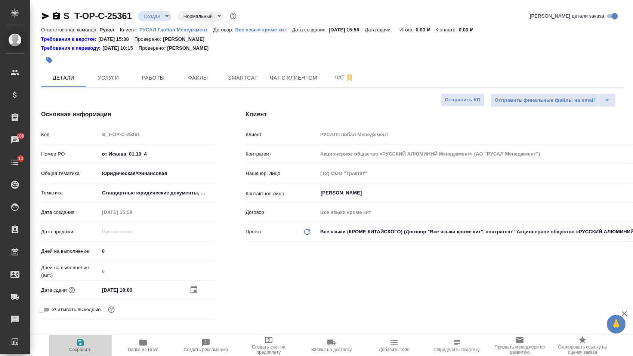
click at [85, 342] on icon "button" at bounding box center [80, 342] width 9 height 9
type textarea "x"
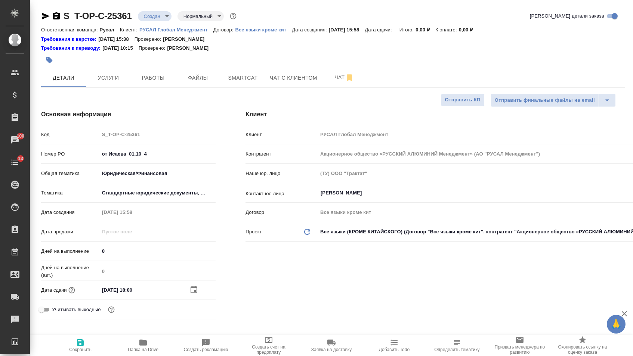
type textarea "x"
click at [192, 83] on button "Файлы" at bounding box center [198, 77] width 45 height 19
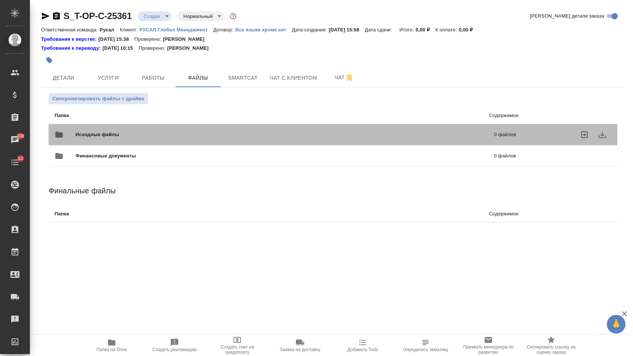
click at [105, 121] on div "Исходные файлы 0 файлов" at bounding box center [285, 134] width 476 height 33
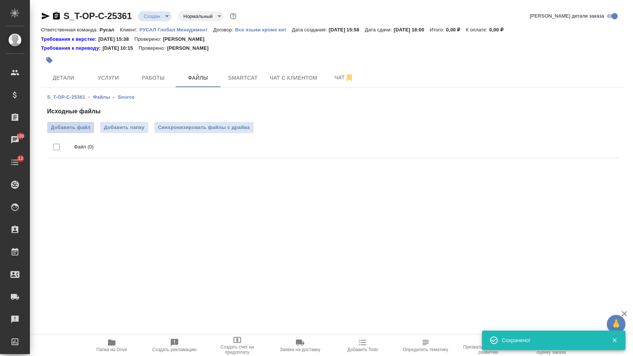
click at [74, 123] on label "Добавить файл" at bounding box center [70, 127] width 47 height 11
click at [0, 0] on input "Добавить файл" at bounding box center [0, 0] width 0 height 0
click at [109, 73] on button "Услуги" at bounding box center [108, 77] width 45 height 19
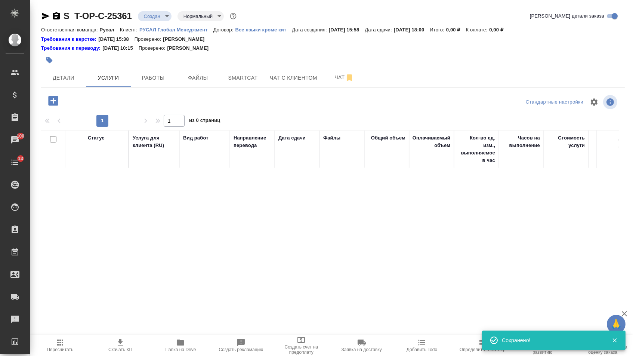
click at [60, 101] on icon "button" at bounding box center [53, 100] width 13 height 13
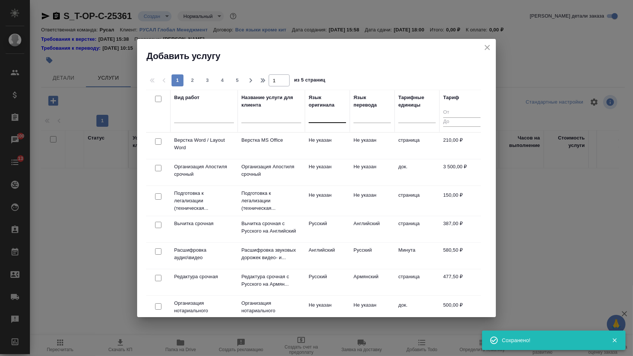
click at [339, 118] on div at bounding box center [327, 115] width 37 height 11
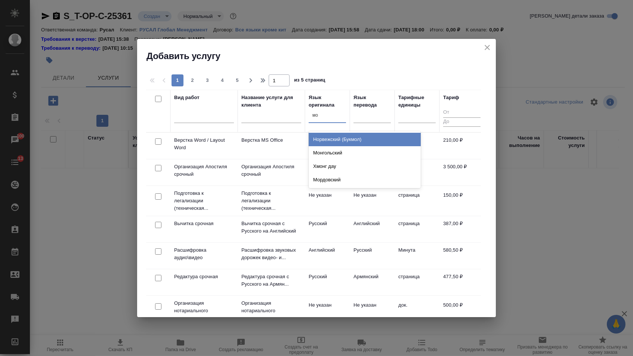
type input "м"
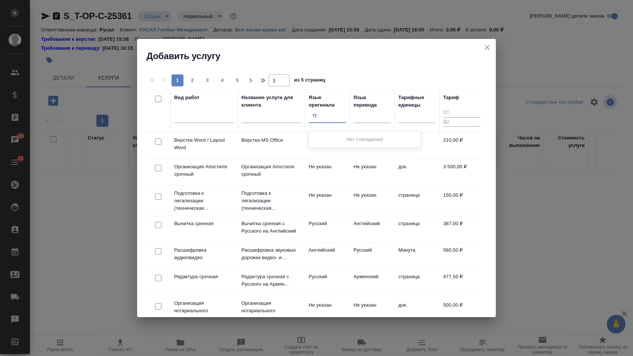
type input "тур"
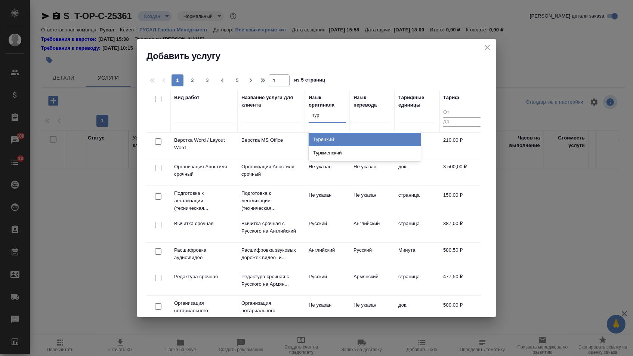
click at [330, 136] on div "Турецкий" at bounding box center [365, 139] width 112 height 13
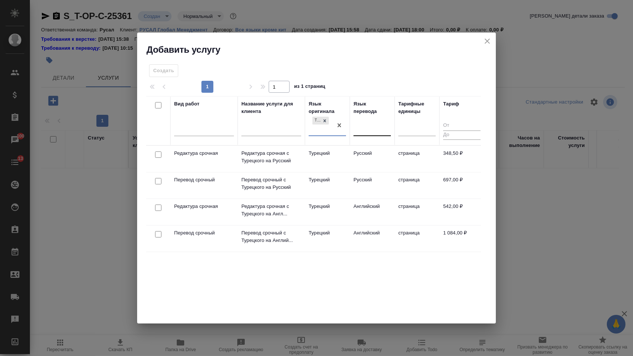
click at [361, 130] on div at bounding box center [372, 128] width 37 height 11
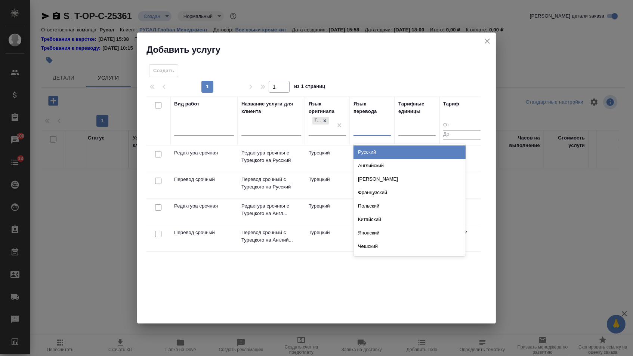
click at [357, 154] on div "Русский" at bounding box center [410, 151] width 112 height 13
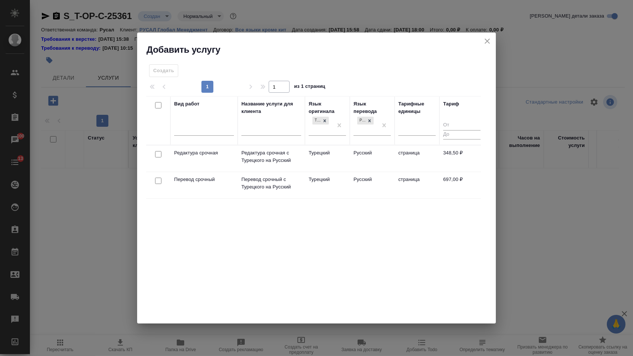
drag, startPoint x: 156, startPoint y: 179, endPoint x: 156, endPoint y: 167, distance: 11.2
click at [156, 179] on input "checkbox" at bounding box center [158, 181] width 6 height 6
checkbox input "true"
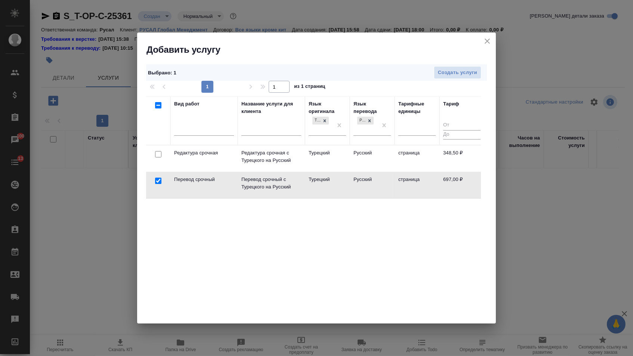
click at [156, 153] on input "checkbox" at bounding box center [158, 154] width 6 height 6
checkbox input "true"
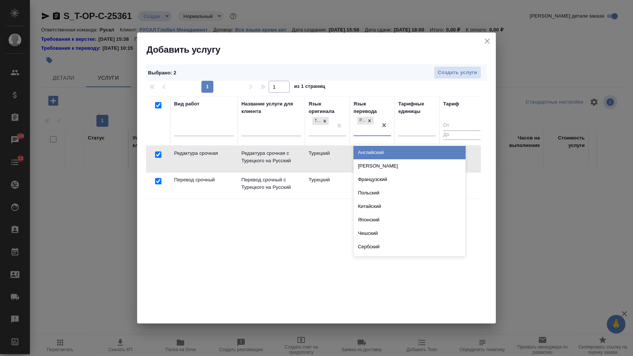
click at [376, 124] on div "Русский" at bounding box center [366, 125] width 24 height 20
checkbox input "false"
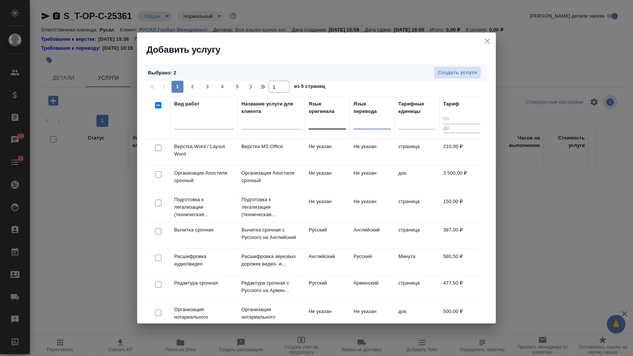
click at [157, 146] on input "checkbox" at bounding box center [158, 148] width 6 height 6
checkbox input "true"
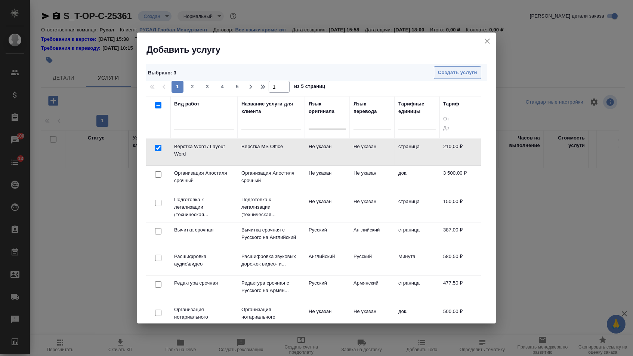
click at [451, 74] on span "Создать услуги" at bounding box center [457, 72] width 39 height 9
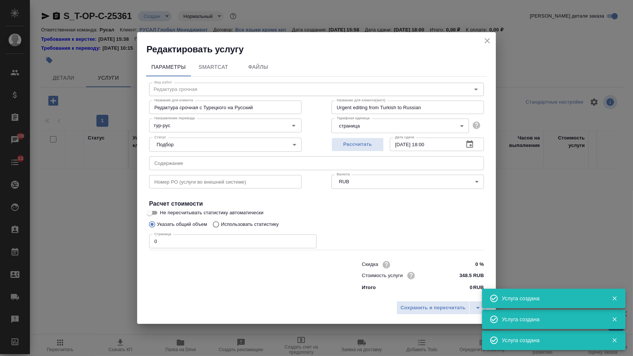
type input "Перевод срочный"
type input "Перевод срочный с Турецкого на Русский"
type input "Urgent translation from Turkish to Russian"
type input "тур-рус"
type input "697 RUB"
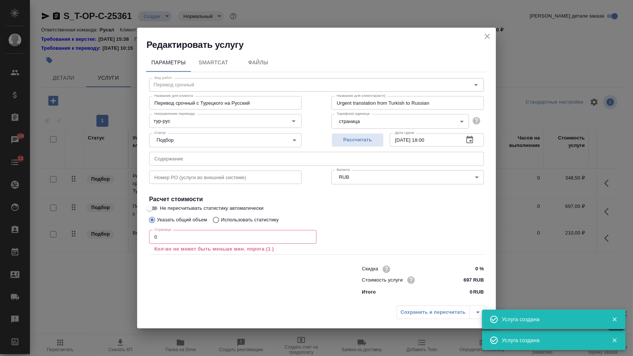
click at [213, 161] on input "text" at bounding box center [316, 158] width 335 height 13
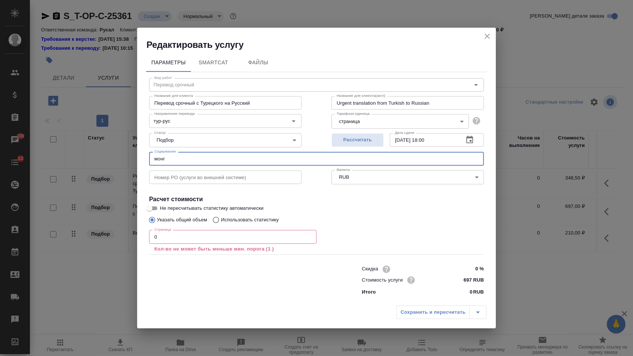
type input "монг"
click at [189, 235] on input "0" at bounding box center [232, 236] width 167 height 13
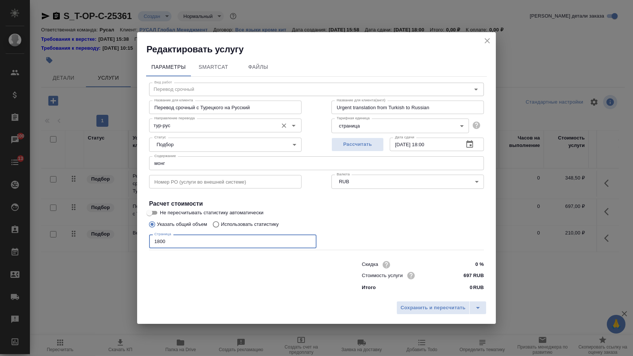
type input "1800"
click at [197, 121] on input "тур-рус" at bounding box center [212, 125] width 123 height 9
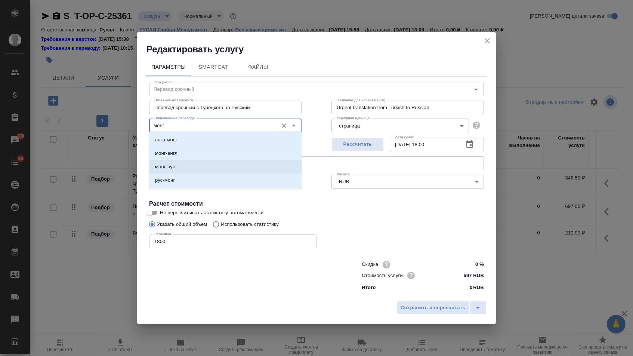
click at [193, 171] on li "монг-рус" at bounding box center [225, 166] width 152 height 13
type input "монг-рус"
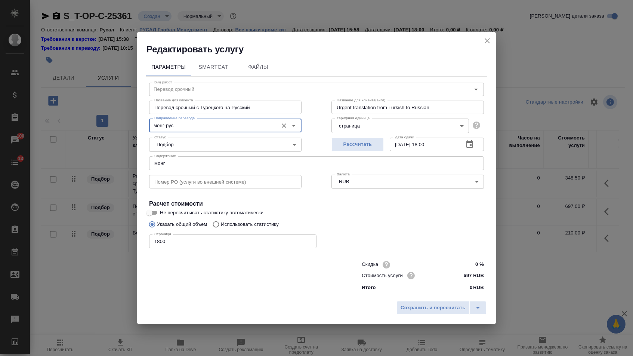
drag, startPoint x: 197, startPoint y: 107, endPoint x: 345, endPoint y: 106, distance: 147.2
click at [345, 106] on div "Название для клиента Перевод срочный с Турецкого на Русский Название для клиент…" at bounding box center [316, 107] width 365 height 48
type input "Перевод срочный"
click at [426, 310] on span "Сохранить и пересчитать" at bounding box center [433, 307] width 65 height 9
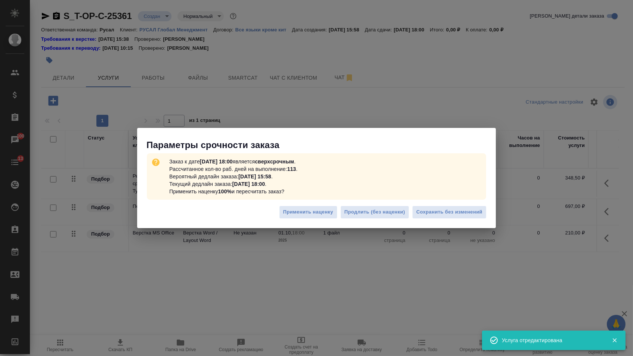
click at [429, 202] on div "Применить наценку Продлить (без наценки) Сохранить без изменений" at bounding box center [316, 215] width 359 height 26
click at [435, 208] on span "Сохранить без изменений" at bounding box center [449, 212] width 66 height 9
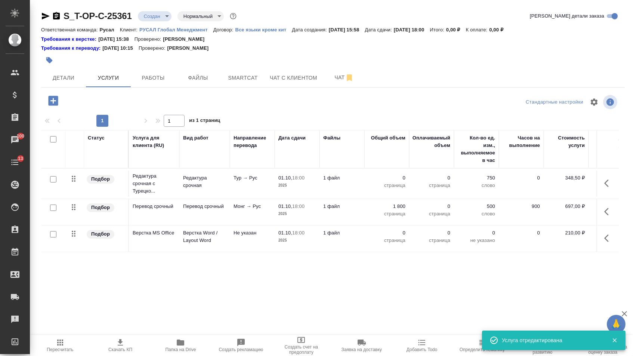
type input "urgent"
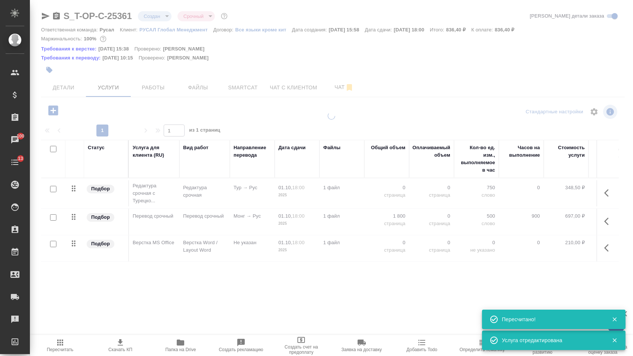
click at [610, 188] on button "button" at bounding box center [609, 193] width 18 height 18
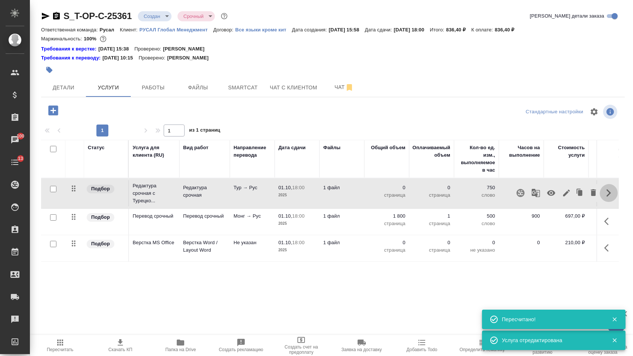
click at [607, 197] on icon "button" at bounding box center [609, 192] width 4 height 7
click at [608, 197] on icon "button" at bounding box center [608, 192] width 9 height 9
click at [562, 196] on icon "button" at bounding box center [566, 192] width 9 height 9
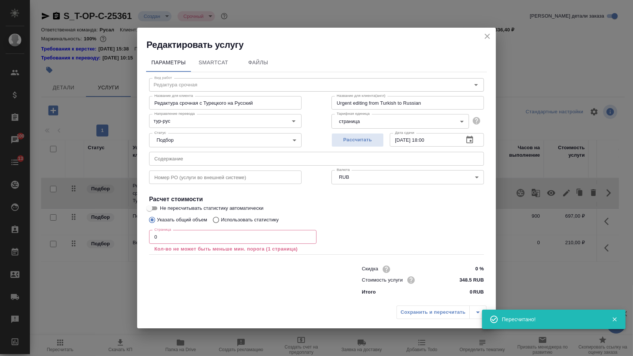
click at [235, 243] on input "0" at bounding box center [232, 236] width 167 height 13
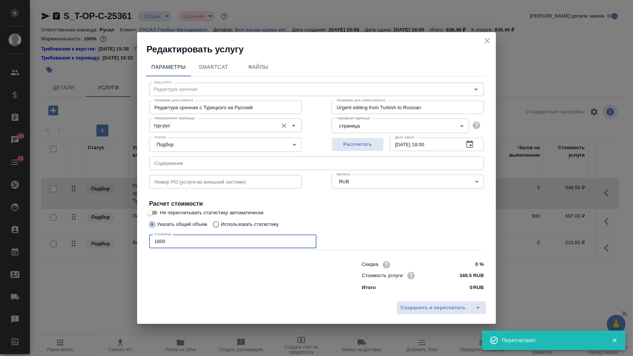
type input "1800"
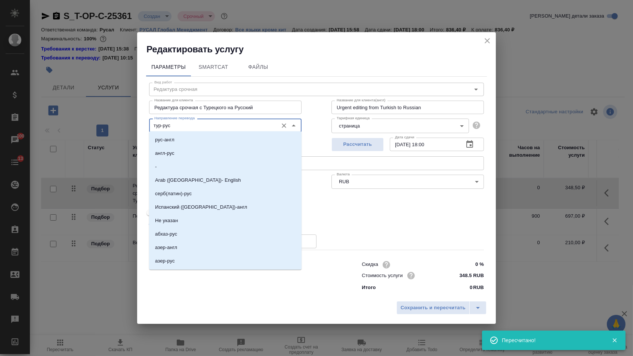
click at [211, 124] on input "тур-рус" at bounding box center [212, 125] width 123 height 9
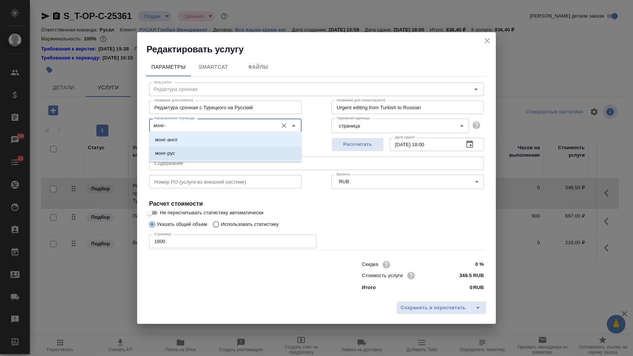
click at [214, 149] on li "монг-рус" at bounding box center [225, 152] width 152 height 13
type input "монг-рус"
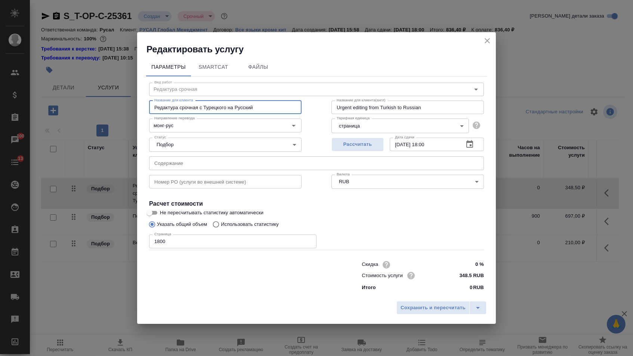
drag, startPoint x: 200, startPoint y: 104, endPoint x: 357, endPoint y: 104, distance: 157.0
click at [357, 104] on div "Название для клиента Редактура срочная с Турецкого на Русский Название для клие…" at bounding box center [316, 107] width 365 height 48
type input "Редактура срочная"
click at [438, 308] on span "Сохранить и пересчитать" at bounding box center [433, 307] width 65 height 9
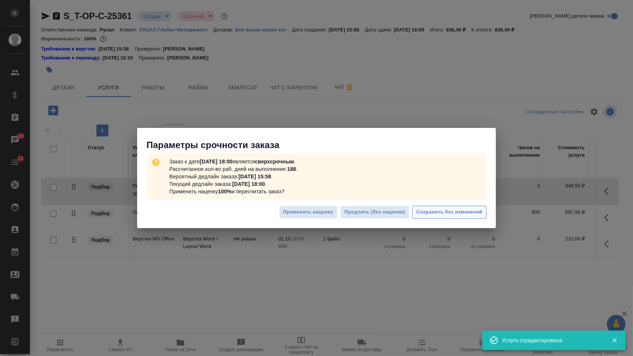
click at [422, 215] on span "Сохранить без изменений" at bounding box center [449, 212] width 66 height 9
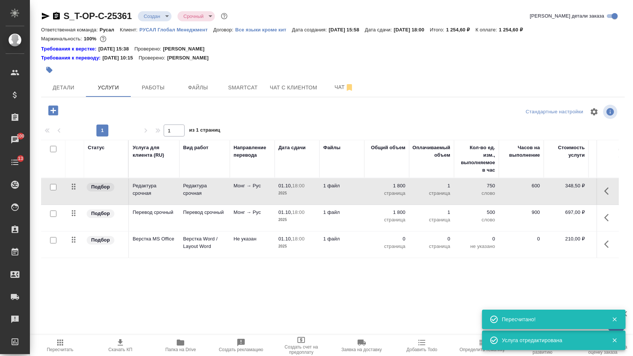
click at [395, 250] on p "страница" at bounding box center [386, 246] width 37 height 7
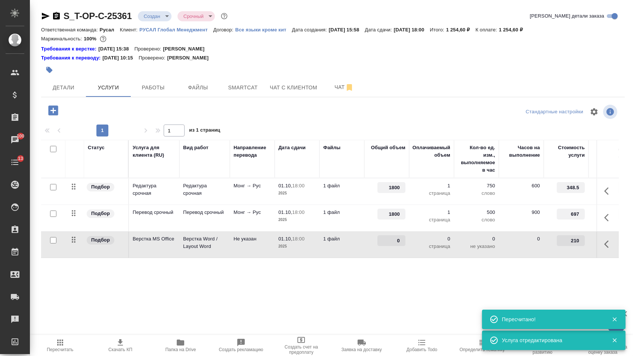
click at [395, 246] on input "0" at bounding box center [391, 240] width 28 height 11
drag, startPoint x: 394, startPoint y: 245, endPoint x: 410, endPoint y: 245, distance: 15.7
click at [409, 245] on tr "Подбор Верстка MS Office Верстка Word / Layout Word Не указан 01.10, 18:00 2025…" at bounding box center [393, 244] width 704 height 27
type input "1"
click at [397, 280] on div "Статус Услуга для клиента (RU) Вид работ Направление перевода Дата сдачи Файлы …" at bounding box center [330, 220] width 578 height 161
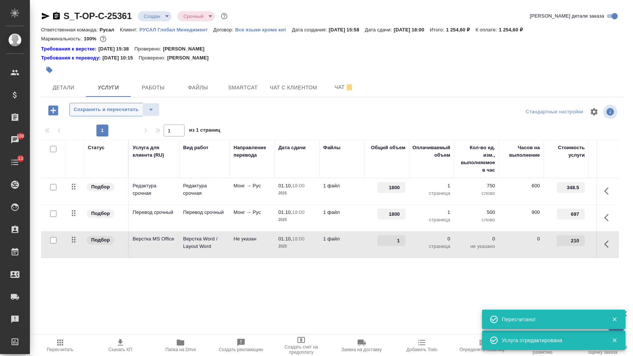
click at [130, 112] on span "Сохранить и пересчитать" at bounding box center [106, 109] width 65 height 9
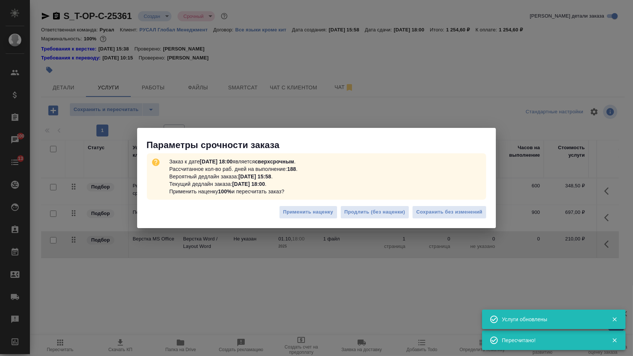
click at [454, 224] on div "Применить наценку Продлить (без наценки) Сохранить без изменений" at bounding box center [316, 215] width 359 height 26
click at [454, 214] on span "Сохранить без изменений" at bounding box center [449, 212] width 66 height 9
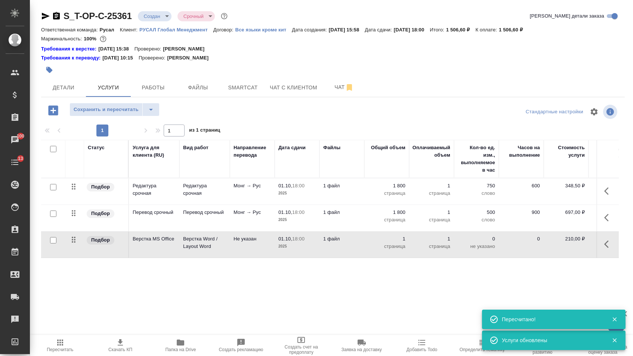
drag, startPoint x: 71, startPoint y: 218, endPoint x: 73, endPoint y: 169, distance: 49.0
click at [73, 169] on table "Статус Услуга для клиента (RU) Вид работ Направление перевода Дата сдачи Файлы …" at bounding box center [393, 199] width 704 height 118
click at [150, 111] on icon "split button" at bounding box center [150, 109] width 9 height 9
click at [150, 127] on li "Сохранить" at bounding box center [118, 129] width 92 height 12
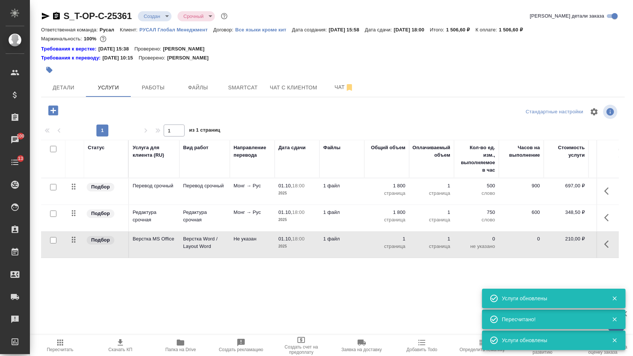
click at [163, 16] on body "🙏 .cls-1 fill:#fff; AWATERA Menshikova Aleksandra Клиенты Спецификации Заказы 1…" at bounding box center [316, 178] width 633 height 356
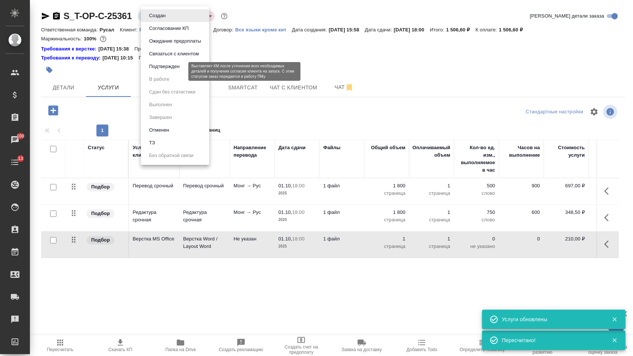
click at [162, 69] on button "Подтвержден" at bounding box center [164, 66] width 35 height 8
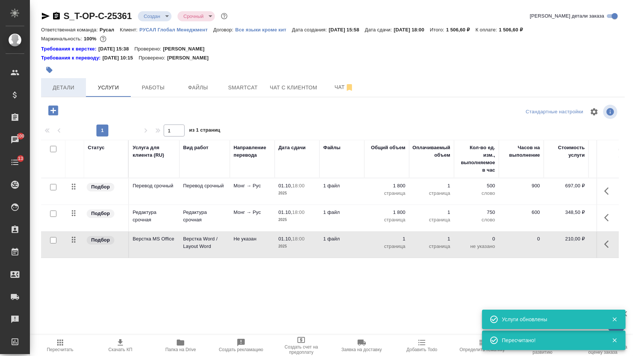
click at [63, 92] on span "Детали" at bounding box center [64, 87] width 36 height 9
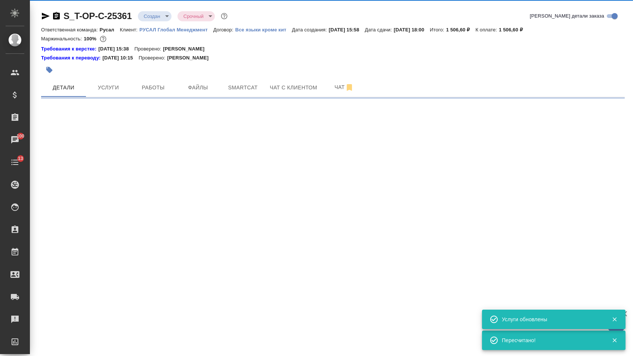
select select "RU"
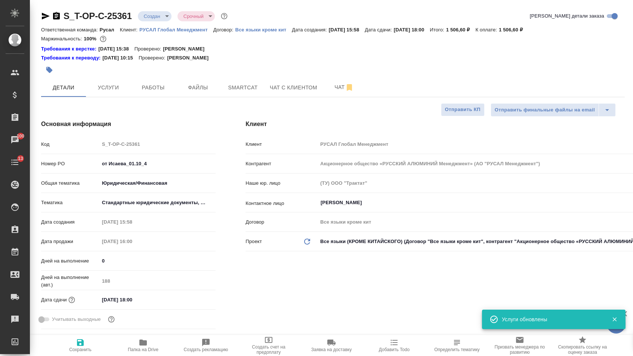
click at [46, 14] on icon "button" at bounding box center [46, 16] width 8 height 7
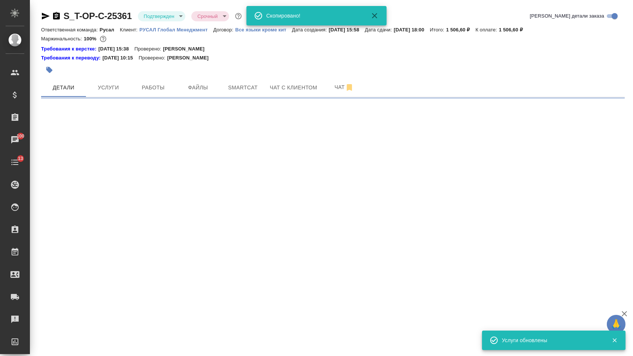
select select "RU"
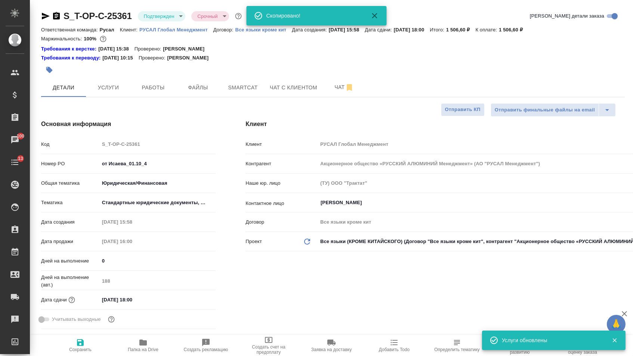
type textarea "x"
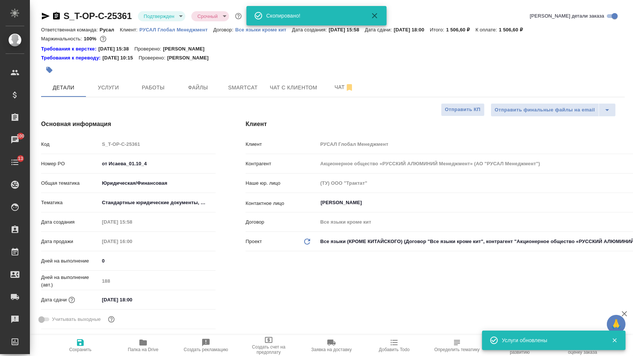
type textarea "x"
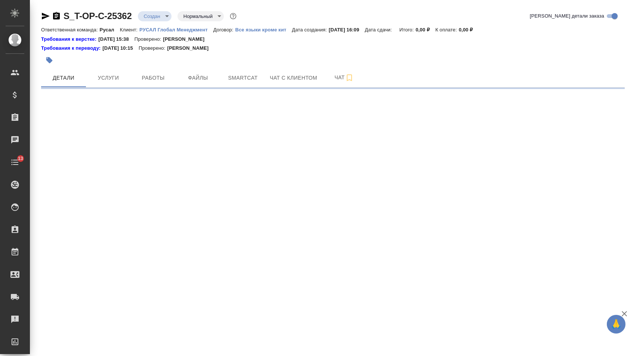
select select "RU"
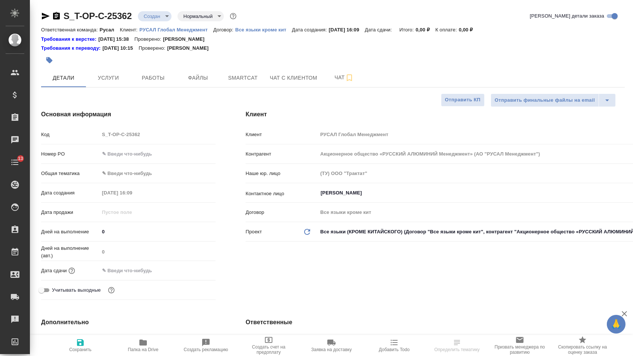
type textarea "x"
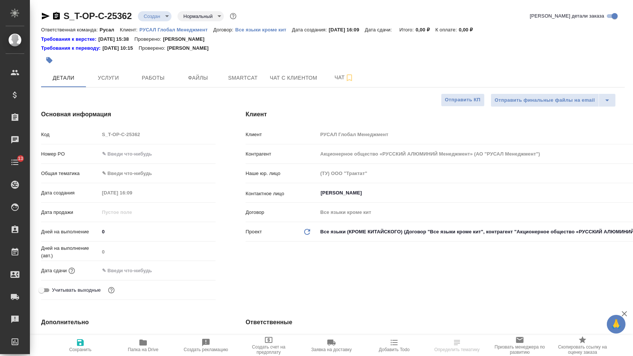
type textarea "x"
click at [131, 147] on div "Код S_T-OP-C-25362" at bounding box center [128, 137] width 175 height 19
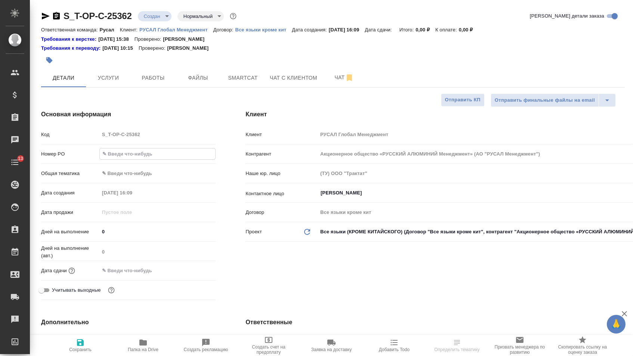
click at [133, 154] on input "text" at bounding box center [158, 153] width 116 height 11
paste input "Т-ОП-С-46954"
type input "Т-ОП-С-46954"
type textarea "x"
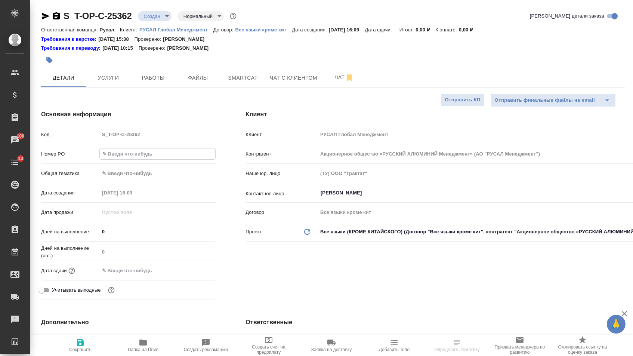
type textarea "x"
type input "Т-ОП-С-46954"
click at [141, 174] on body "🙏 .cls-1 fill:#fff; AWATERA Menshikova Aleksandra Клиенты Спецификации Заказы 1…" at bounding box center [316, 178] width 633 height 356
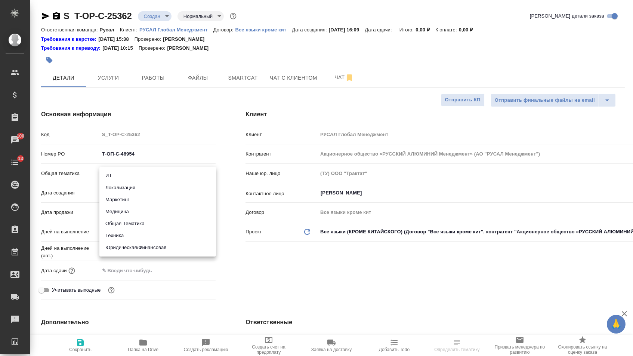
click at [163, 281] on div at bounding box center [316, 178] width 633 height 356
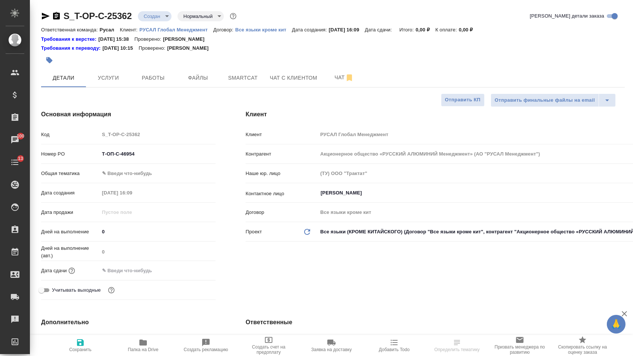
click at [146, 273] on div "ИТ Локализация Маркетинг Медицина Общая Тематика Техника Юридическая/Финансовая" at bounding box center [316, 178] width 633 height 356
click at [146, 273] on input "text" at bounding box center [132, 270] width 65 height 11
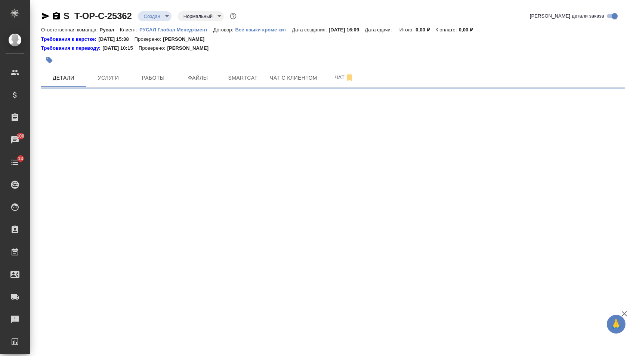
select select "RU"
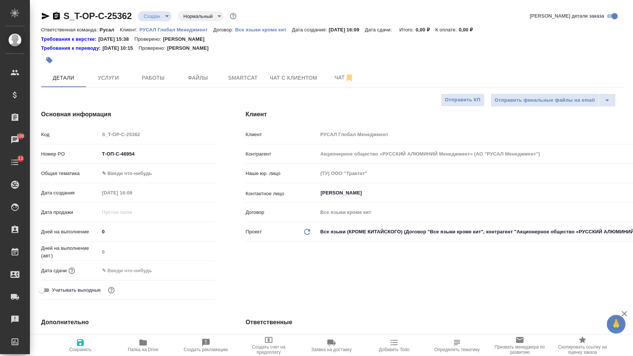
drag, startPoint x: 136, startPoint y: 268, endPoint x: 140, endPoint y: 269, distance: 4.2
click at [136, 268] on input "text" at bounding box center [131, 270] width 65 height 11
type textarea "x"
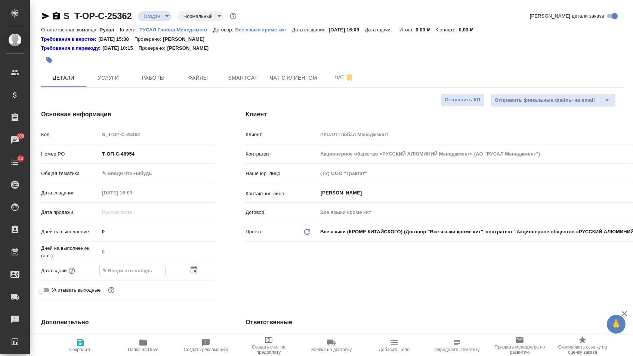
click at [189, 272] on icon "button" at bounding box center [193, 269] width 9 height 9
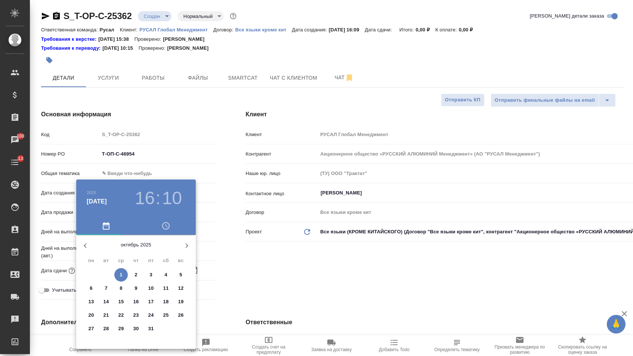
click at [145, 273] on span "3" at bounding box center [150, 274] width 13 height 7
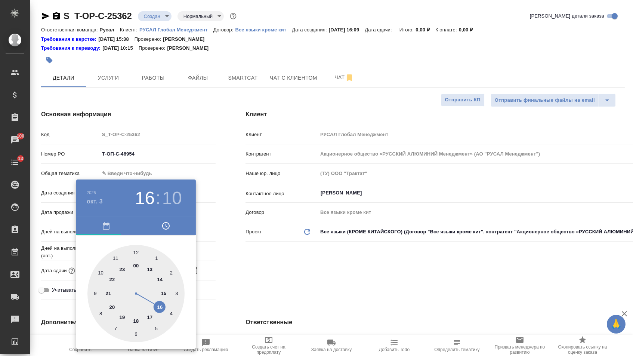
type input "03.10.2025 16:10"
type textarea "x"
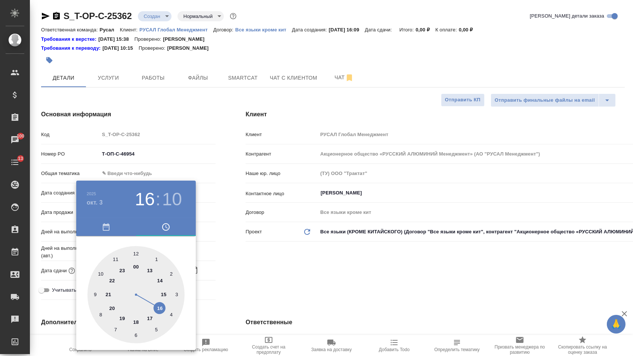
type textarea "x"
type input "03.10.2025 17:10"
click at [146, 314] on div at bounding box center [135, 294] width 97 height 97
type textarea "x"
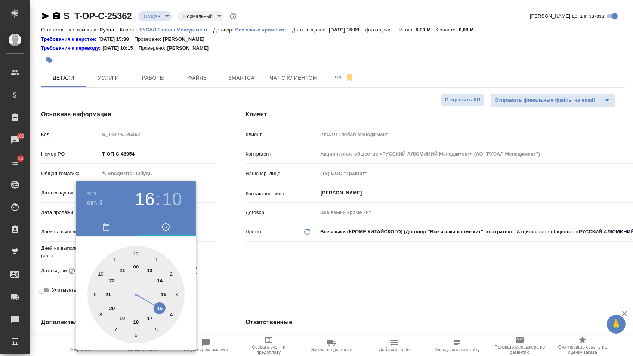
type textarea "x"
click at [136, 253] on div at bounding box center [135, 294] width 97 height 97
type input "03.10.2025 17:00"
type textarea "x"
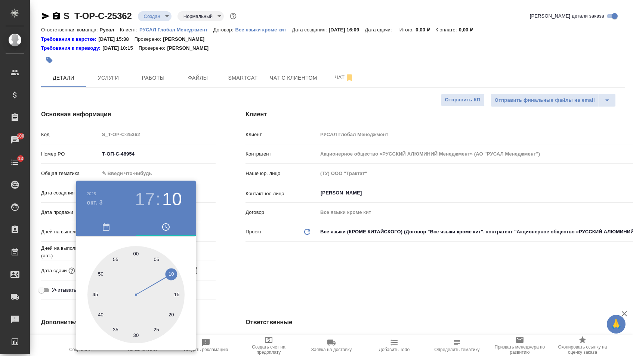
type textarea "x"
click at [234, 260] on div at bounding box center [316, 178] width 633 height 356
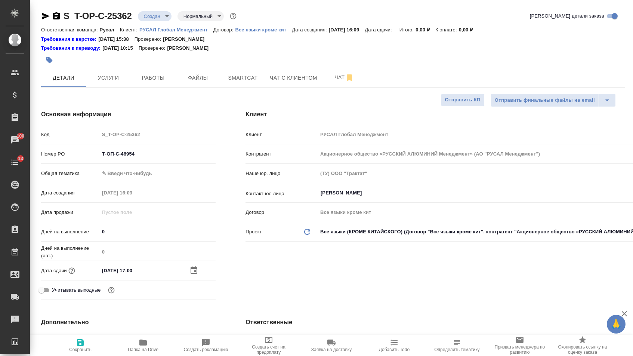
type textarea "x"
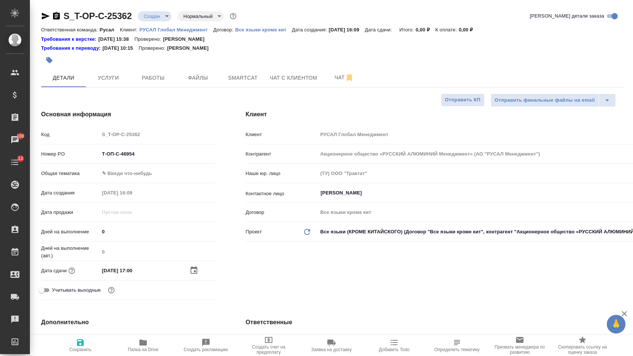
type textarea "x"
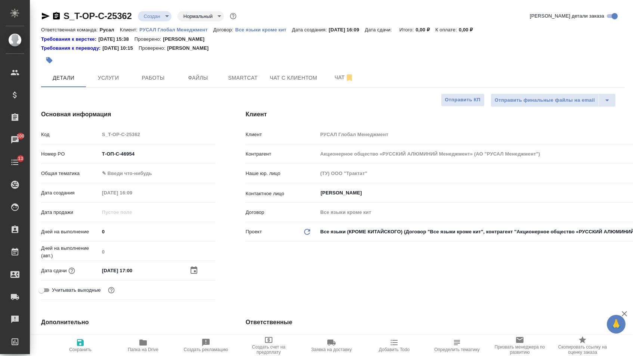
type textarea "x"
click at [137, 176] on body "🙏 .cls-1 fill:#fff; AWATERA Menshikova Aleksandra Клиенты Спецификации Заказы 1…" at bounding box center [316, 178] width 633 height 356
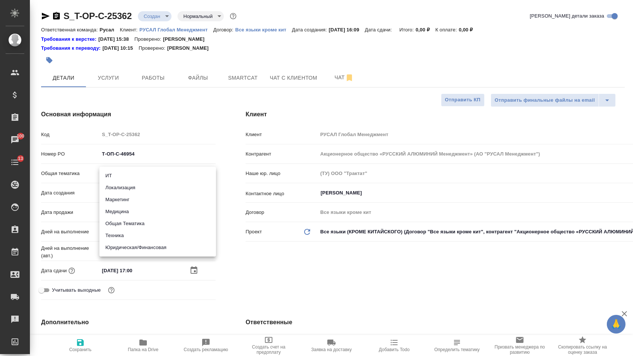
click at [126, 243] on li "Юридическая/Финансовая" at bounding box center [157, 247] width 117 height 12
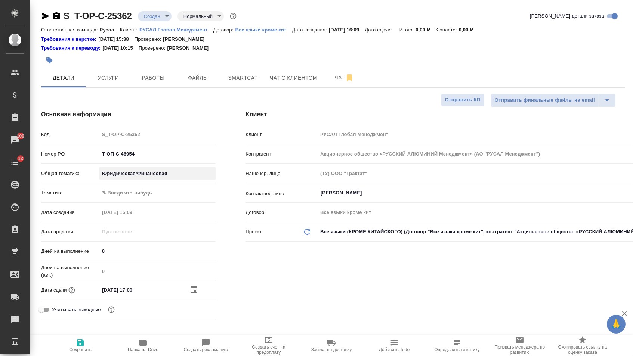
type input "yr-fn"
type textarea "x"
click at [129, 176] on body "🙏 .cls-1 fill:#fff; AWATERA Menshikova Aleksandra Клиенты Спецификации Заказы 1…" at bounding box center [316, 178] width 633 height 356
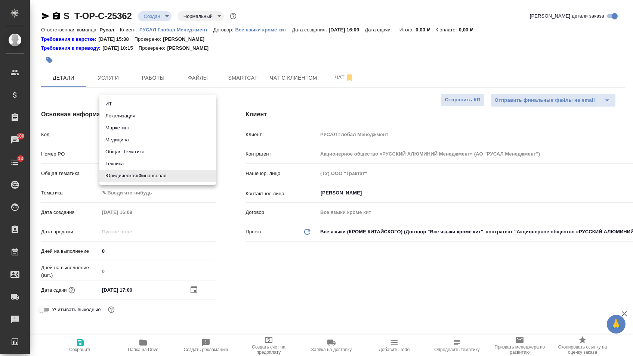
click at [126, 130] on li "Маркетинг" at bounding box center [157, 128] width 117 height 12
type input "marketing"
type textarea "x"
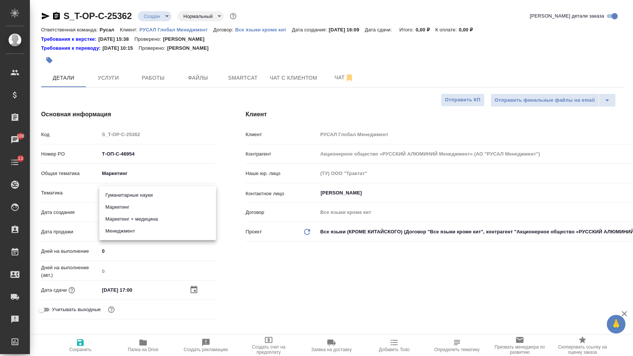
click at [126, 199] on body "🙏 .cls-1 fill:#fff; AWATERA Menshikova Aleksandra Клиенты Спецификации Заказы 1…" at bounding box center [316, 178] width 633 height 356
click at [127, 208] on li "Маркетинг" at bounding box center [157, 207] width 117 height 12
type textarea "x"
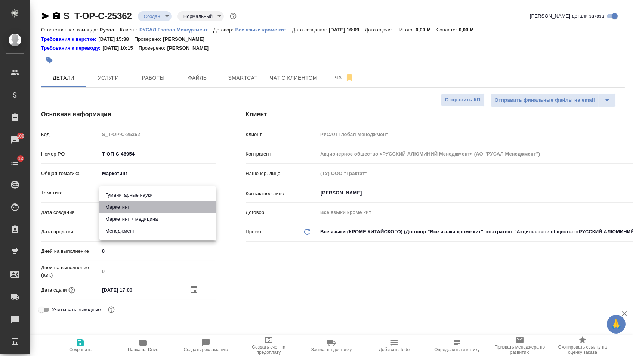
type input "5a8b8b956a9677013d343d63"
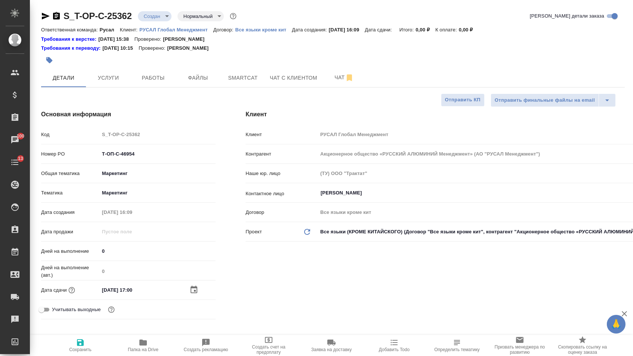
click at [79, 346] on icon "button" at bounding box center [80, 342] width 7 height 7
type textarea "x"
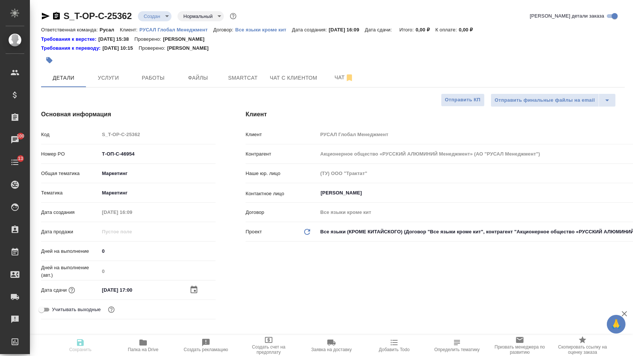
type textarea "x"
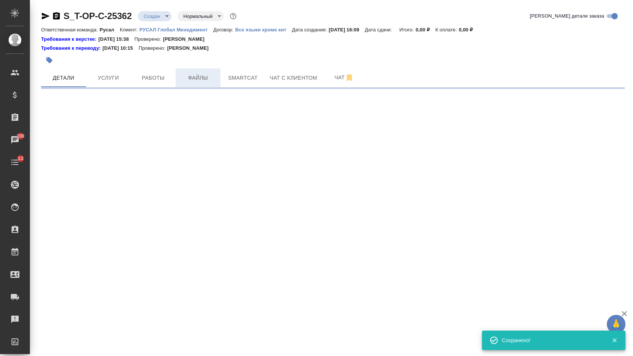
select select "RU"
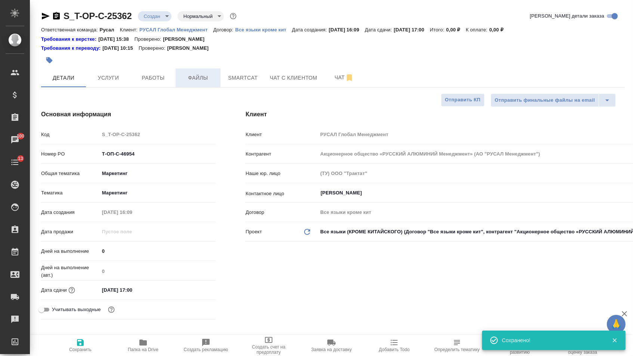
click at [200, 83] on span "Файлы" at bounding box center [198, 77] width 36 height 9
type textarea "x"
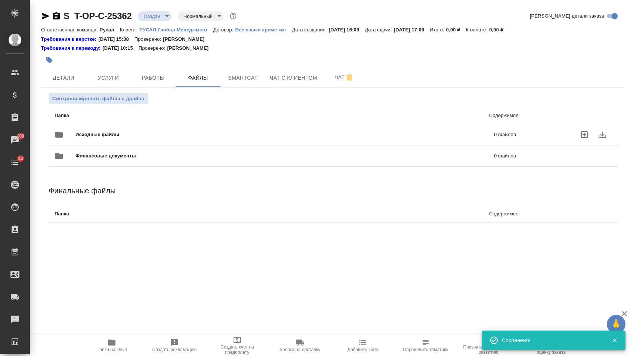
click at [143, 132] on div "Исходные файлы 0 файлов" at bounding box center [286, 135] width 462 height 18
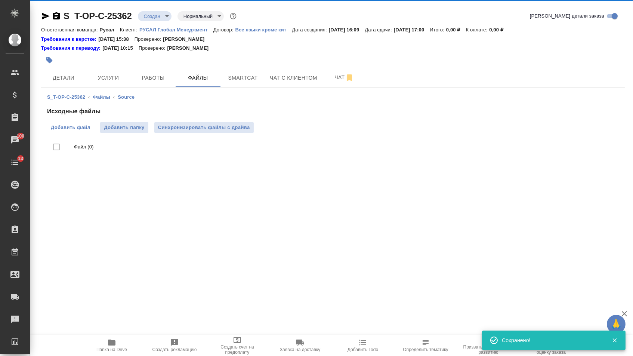
click at [73, 128] on span "Добавить файл" at bounding box center [71, 127] width 40 height 7
click at [0, 0] on input "Добавить файл" at bounding box center [0, 0] width 0 height 0
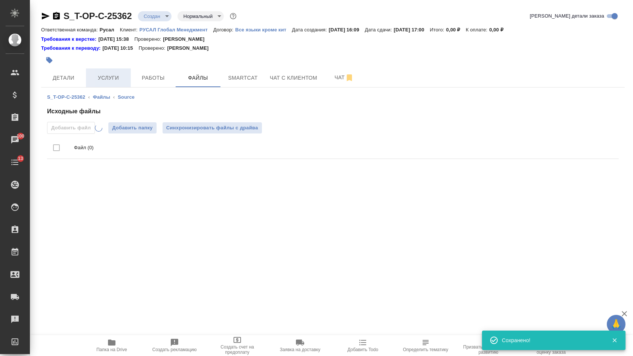
click at [91, 72] on button "Услуги" at bounding box center [108, 77] width 45 height 19
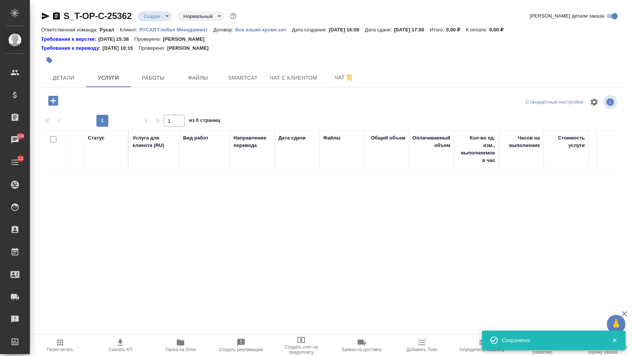
click at [58, 105] on icon "button" at bounding box center [53, 101] width 10 height 10
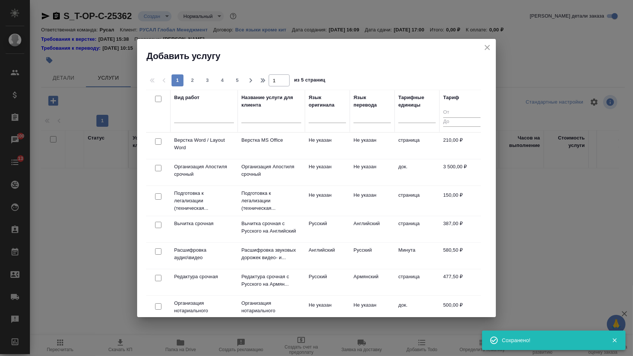
drag, startPoint x: 315, startPoint y: 117, endPoint x: 315, endPoint y: 129, distance: 11.6
click at [315, 117] on div at bounding box center [327, 115] width 37 height 11
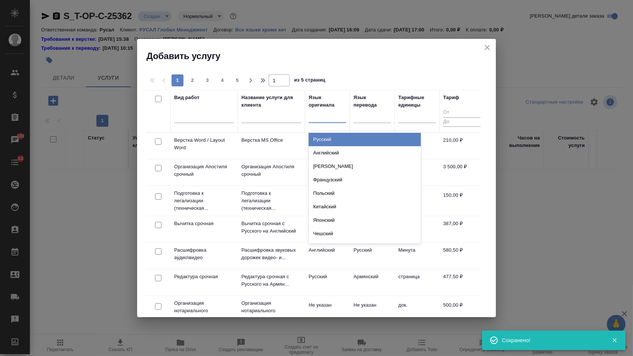
click at [315, 134] on div "Русский" at bounding box center [365, 139] width 112 height 13
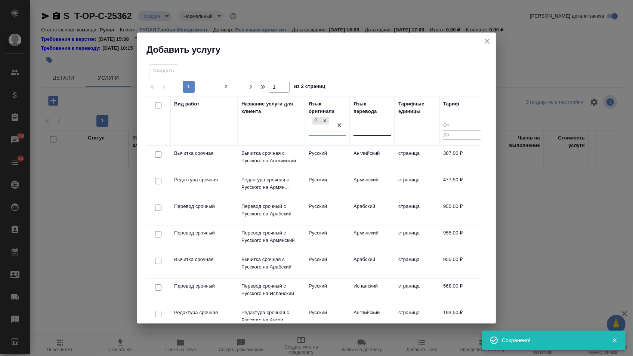
click at [370, 130] on div at bounding box center [372, 128] width 37 height 11
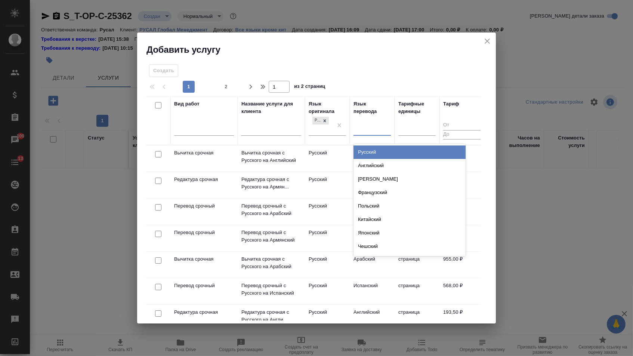
click at [370, 154] on div "Русский" at bounding box center [410, 151] width 112 height 13
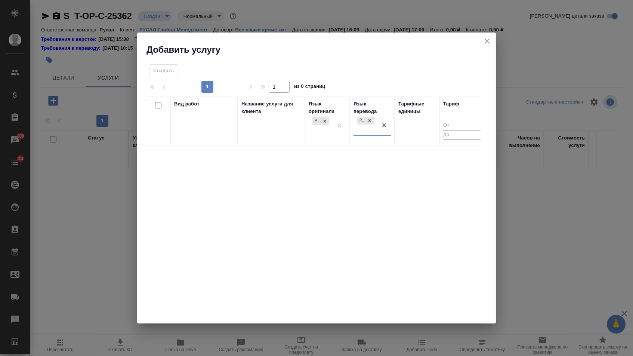
click at [377, 128] on div "Русский" at bounding box center [366, 125] width 24 height 20
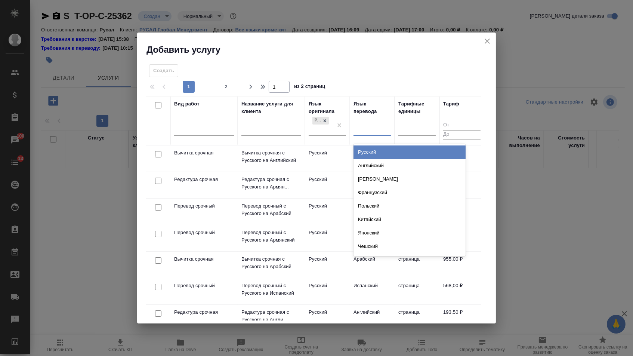
click at [380, 126] on div at bounding box center [372, 128] width 37 height 11
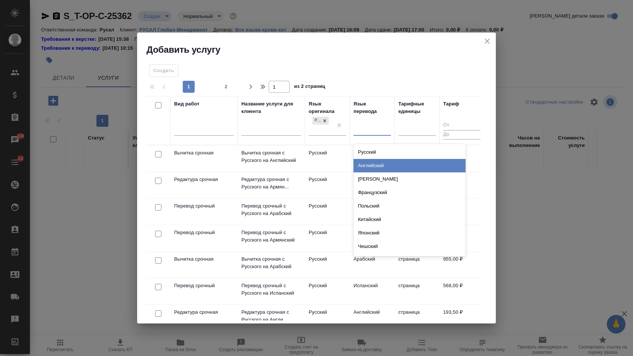
click at [370, 161] on div "Английский" at bounding box center [410, 165] width 112 height 13
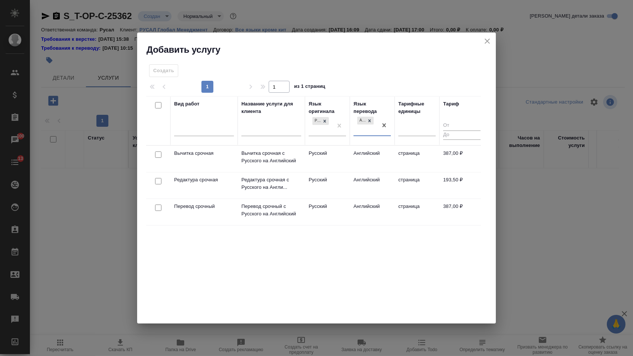
click at [158, 205] on input "checkbox" at bounding box center [158, 207] width 6 height 6
checkbox input "true"
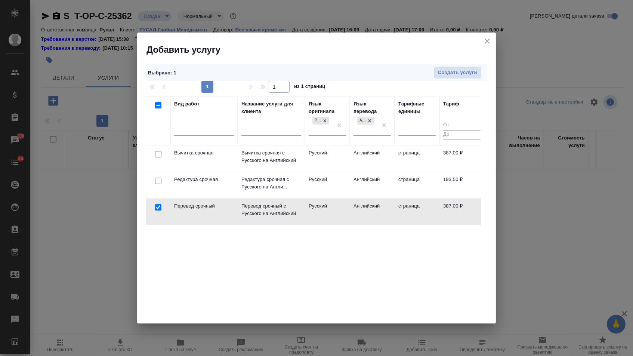
click at [158, 182] on input "checkbox" at bounding box center [158, 181] width 6 height 6
checkbox input "true"
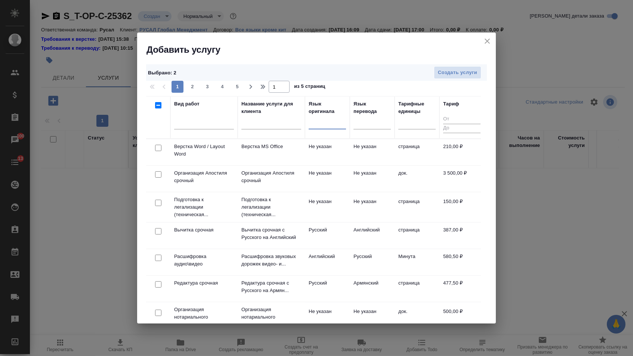
click at [159, 145] on input "checkbox" at bounding box center [158, 148] width 6 height 6
checkbox input "true"
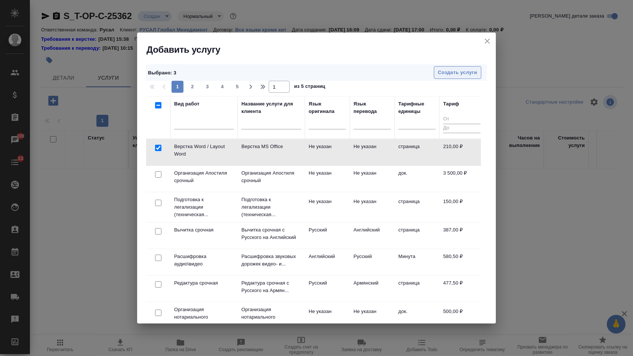
click at [471, 71] on span "Создать услуги" at bounding box center [457, 72] width 39 height 9
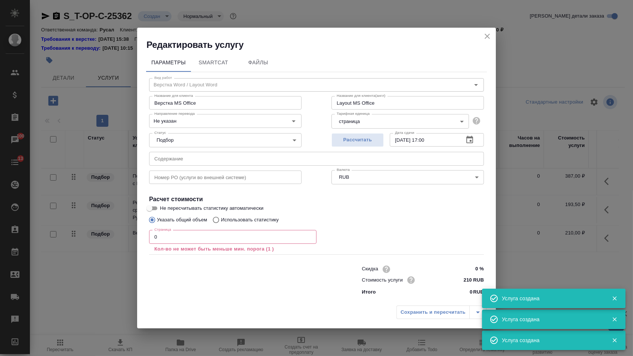
type input "Верстка Word / Layout Word"
type input "Верстка MS Office"
type input "Layout MS Office"
type input "Не указан"
type input "210 RUB"
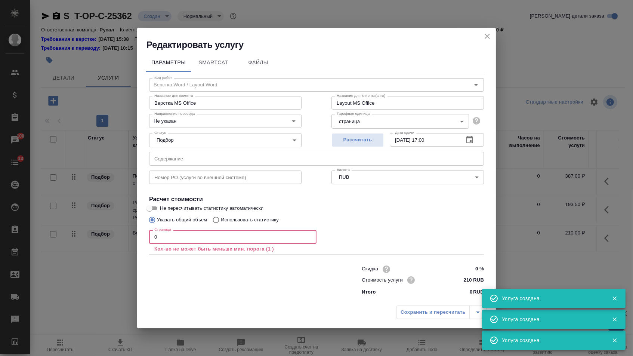
drag, startPoint x: 163, startPoint y: 237, endPoint x: 149, endPoint y: 237, distance: 13.8
click at [149, 237] on input "0" at bounding box center [232, 236] width 167 height 13
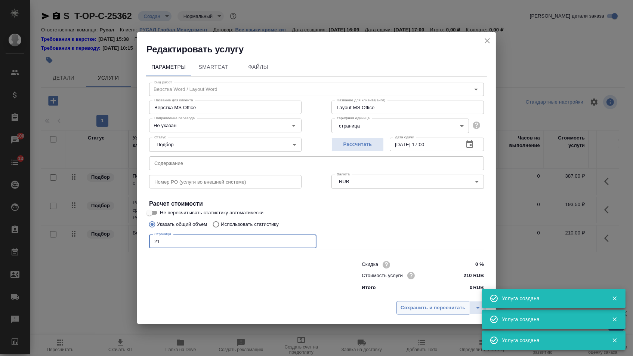
type input "21"
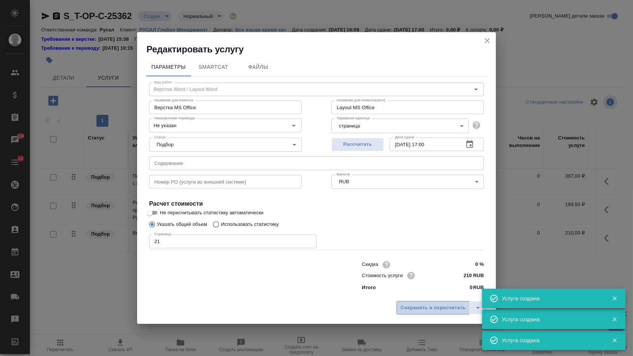
click at [428, 306] on span "Сохранить и пересчитать" at bounding box center [433, 307] width 65 height 9
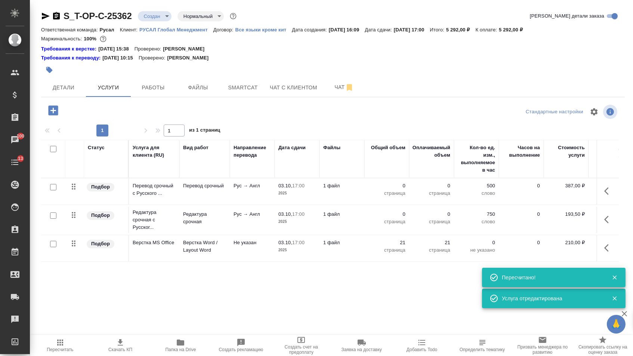
click at [610, 195] on icon "button" at bounding box center [608, 190] width 9 height 9
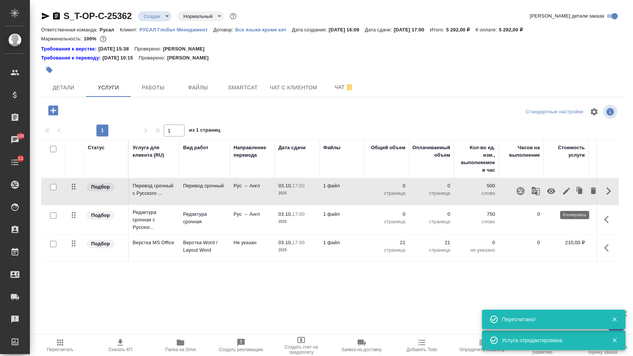
click at [563, 194] on icon "button" at bounding box center [566, 191] width 7 height 7
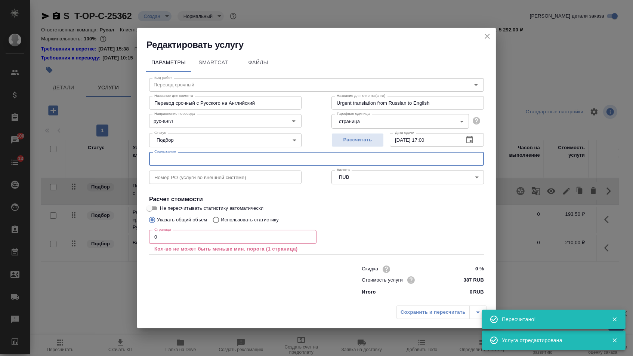
click at [280, 159] on input "text" at bounding box center [316, 158] width 335 height 13
paste input "РУСАЛ - флагман внедрения ТРИЗ"
type input "РУСАЛ - флагман внедрения ТРИЗ"
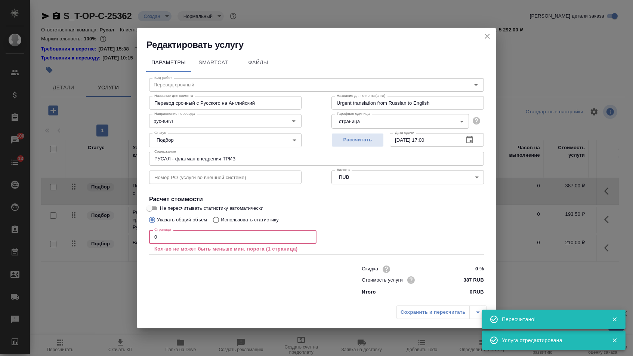
click at [213, 241] on input "0" at bounding box center [232, 236] width 167 height 13
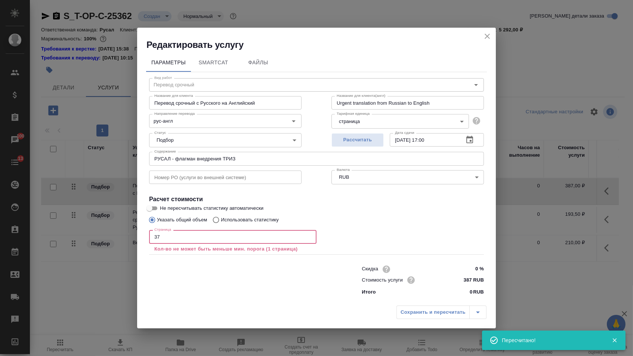
type input "378"
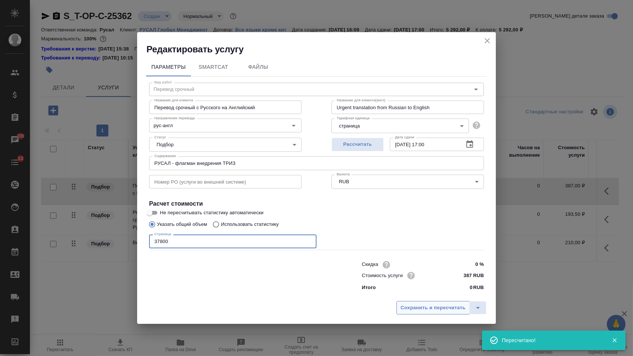
type input "37800"
click at [417, 308] on span "Сохранить и пересчитать" at bounding box center [433, 307] width 65 height 9
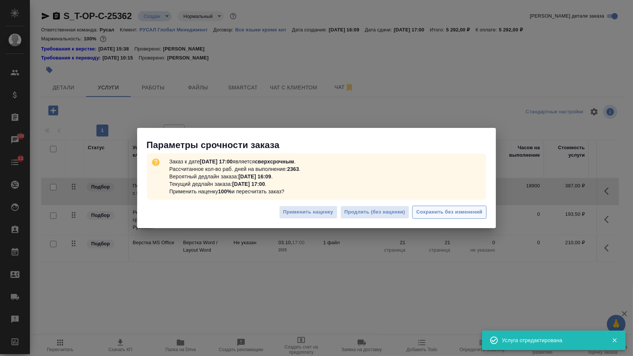
click at [449, 213] on span "Сохранить без изменений" at bounding box center [449, 212] width 66 height 9
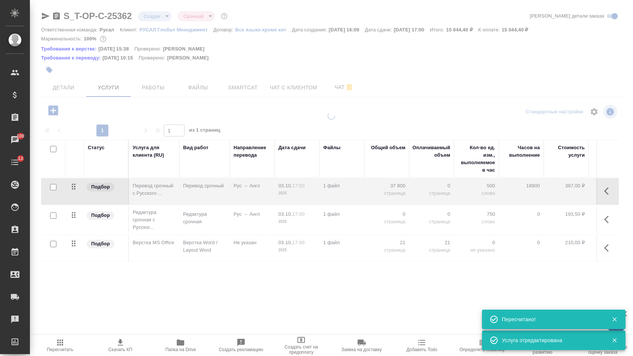
type input "urgent"
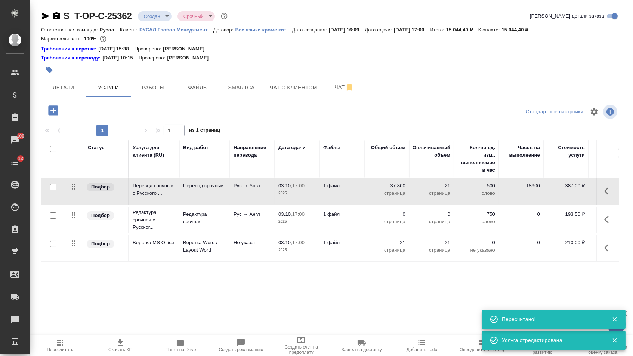
click at [391, 224] on p "страница" at bounding box center [386, 221] width 37 height 7
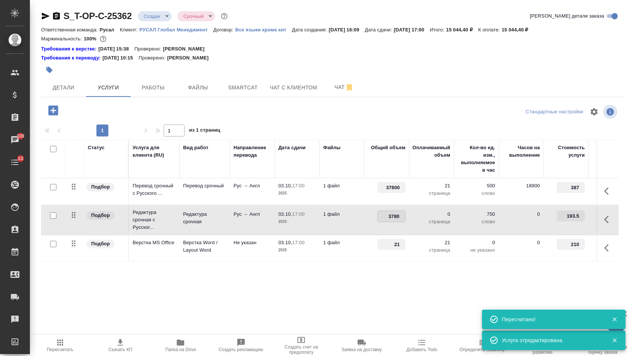
type input "37800"
click at [363, 284] on div "Статус Услуга для клиента (RU) Вид работ Направление перевода Дата сдачи Файлы …" at bounding box center [330, 220] width 578 height 161
click at [133, 108] on span "Сохранить и пересчитать" at bounding box center [106, 109] width 65 height 9
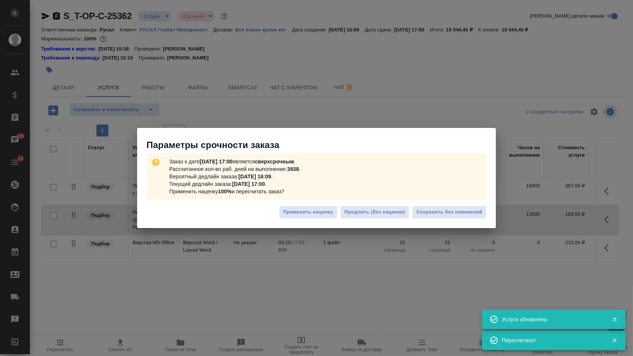
click at [458, 197] on div "Заказ к дате 03.10.2025, 17:00 является сверхсрочным . Рассчитанное кол-во раб.…" at bounding box center [316, 176] width 339 height 46
click at [456, 220] on div "Применить наценку Продлить (без наценки) Сохранить без изменений" at bounding box center [316, 215] width 359 height 26
click at [453, 210] on span "Сохранить без изменений" at bounding box center [449, 212] width 66 height 9
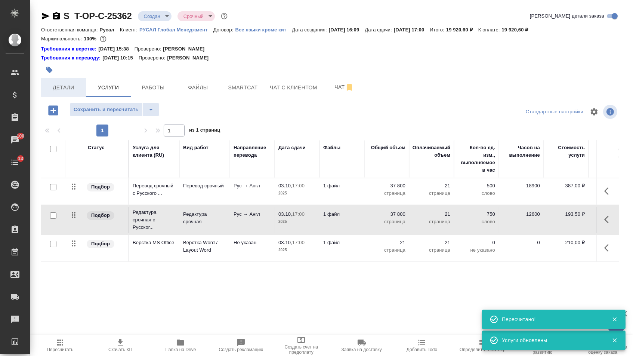
click at [77, 83] on button "Детали" at bounding box center [63, 87] width 45 height 19
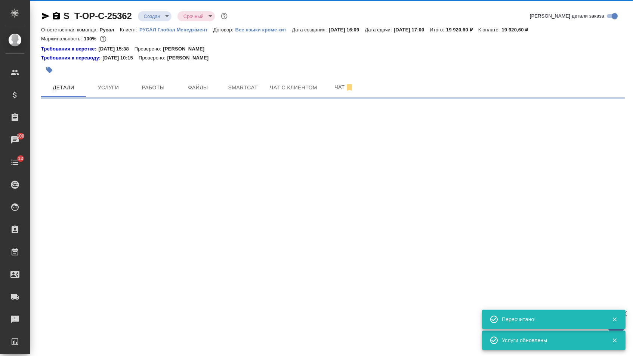
select select "RU"
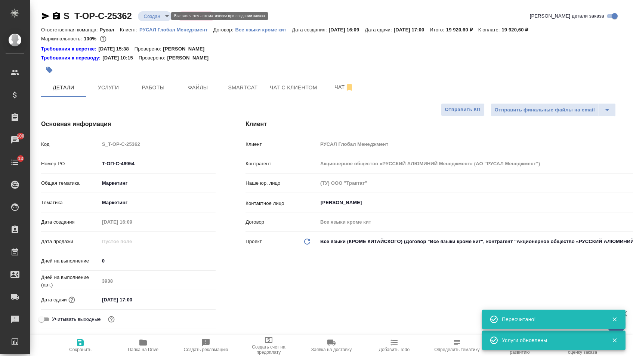
click at [158, 13] on body "🙏 .cls-1 fill:#fff; AWATERA Menshikova Aleksandra Клиенты Спецификации Заказы 1…" at bounding box center [316, 178] width 633 height 356
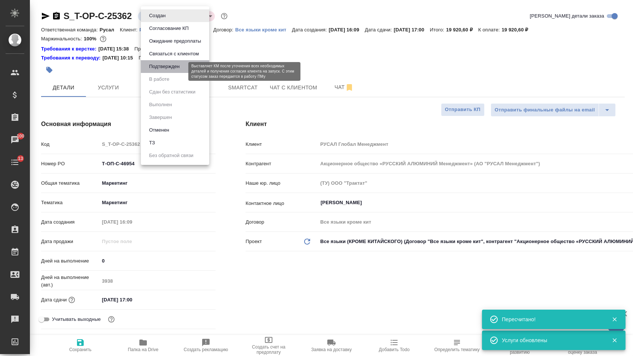
click at [160, 70] on button "Подтвержден" at bounding box center [164, 66] width 35 height 8
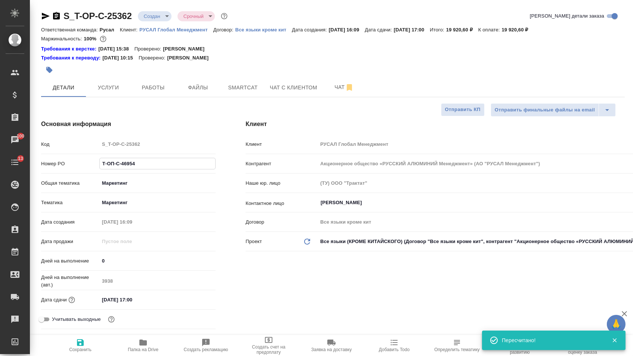
drag, startPoint x: 142, startPoint y: 166, endPoint x: 58, endPoint y: 166, distance: 83.3
click at [58, 166] on div "Номер PO Т-ОП-С-46954" at bounding box center [128, 163] width 175 height 13
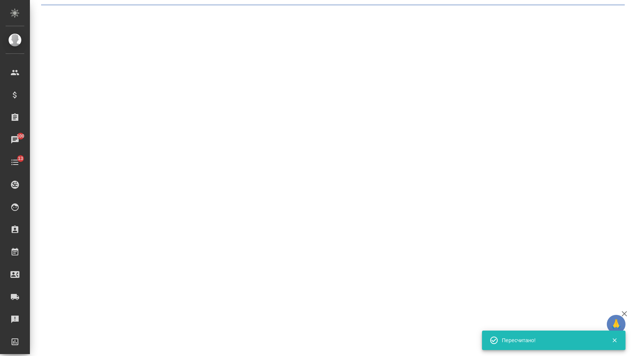
select select "RU"
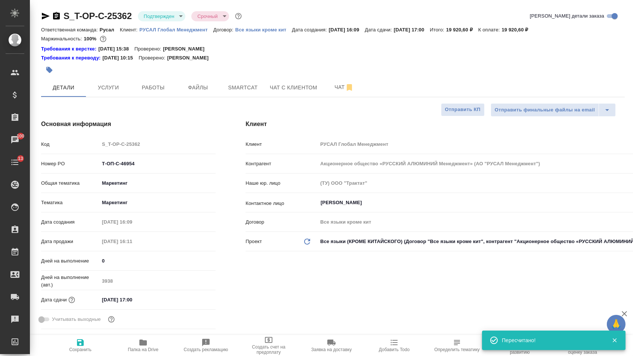
type textarea "x"
click at [43, 15] on icon "button" at bounding box center [45, 16] width 9 height 9
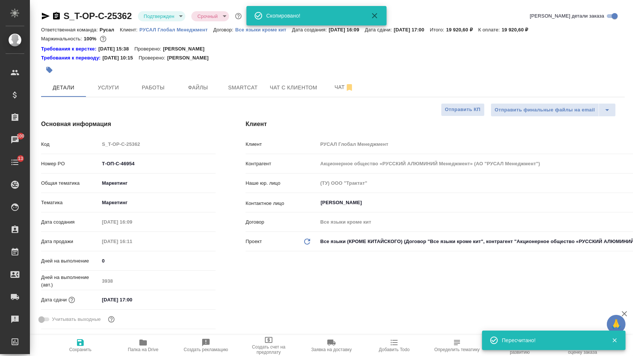
type textarea "x"
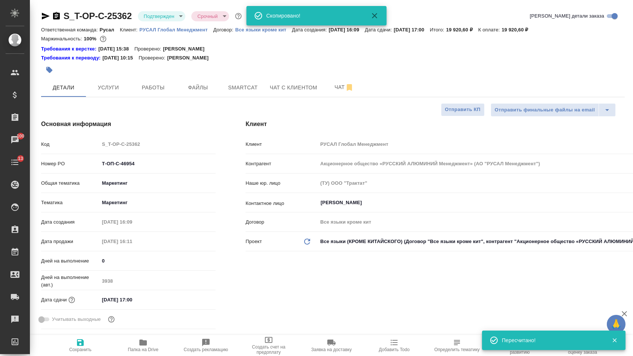
type textarea "x"
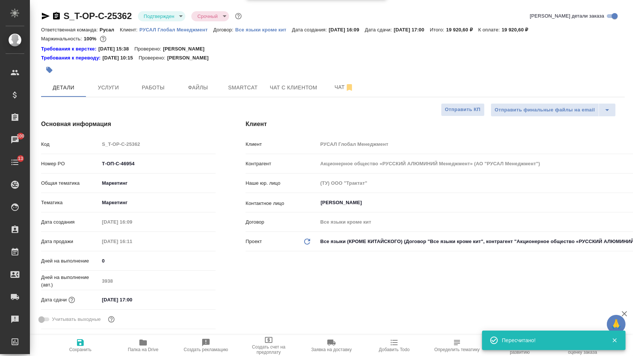
type textarea "x"
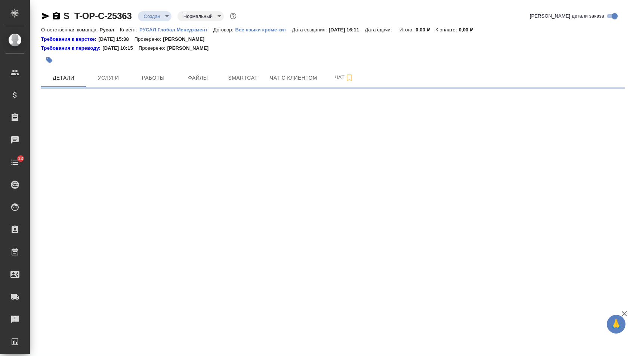
select select "RU"
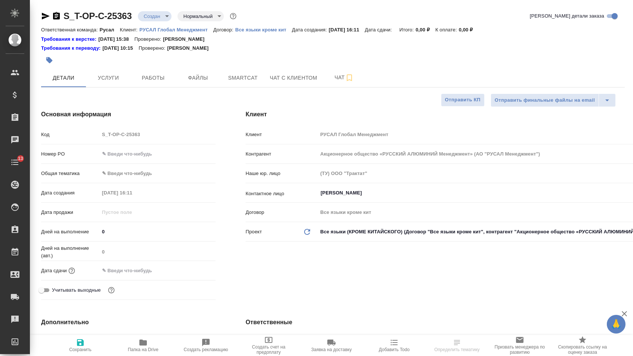
type textarea "x"
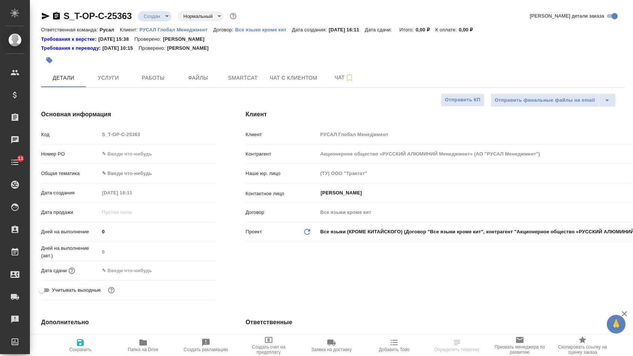
type textarea "x"
click at [137, 164] on div "Номер PO" at bounding box center [128, 156] width 175 height 19
type textarea "x"
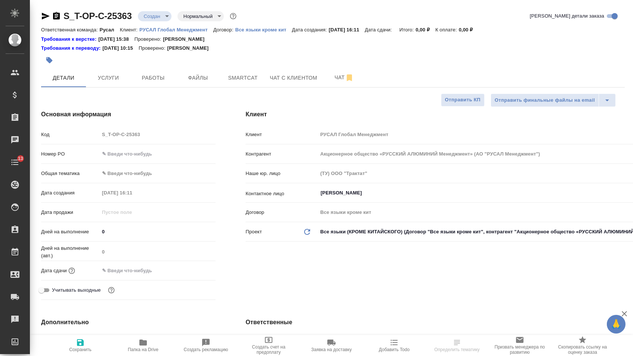
click at [137, 156] on input "text" at bounding box center [157, 153] width 117 height 11
paste input "Т-ОП-С-46955"
type input "Т-ОП-С-46955"
type textarea "x"
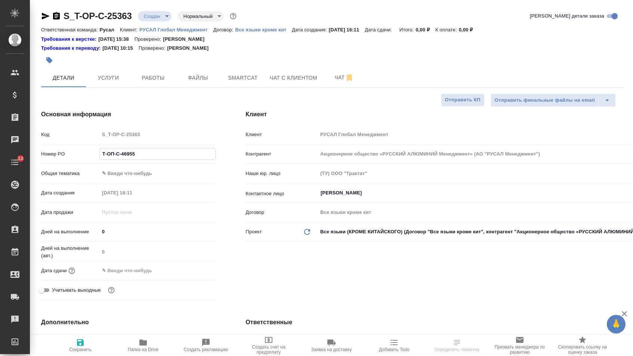
type textarea "x"
type input "Т-ОП-С-46955"
click at [145, 270] on input "text" at bounding box center [131, 270] width 65 height 11
click at [191, 270] on icon "button" at bounding box center [194, 269] width 7 height 7
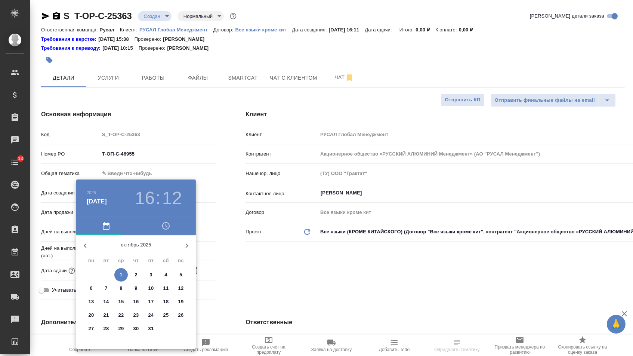
click at [91, 287] on p "6" at bounding box center [91, 287] width 3 height 7
type input "[DATE] 16:12"
type textarea "x"
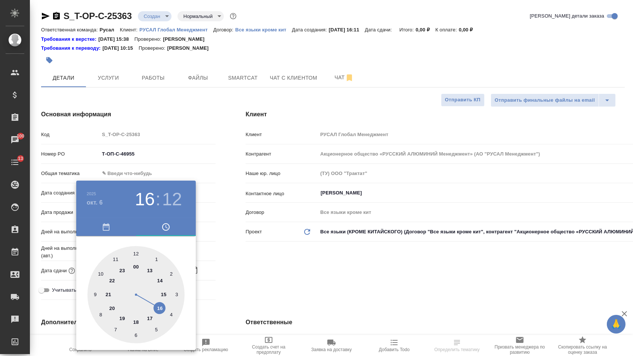
type textarea "x"
type input "[DATE] 17:12"
click at [153, 317] on div at bounding box center [135, 294] width 97 height 97
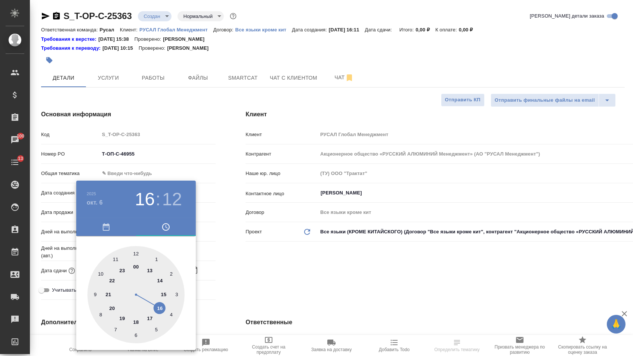
type textarea "x"
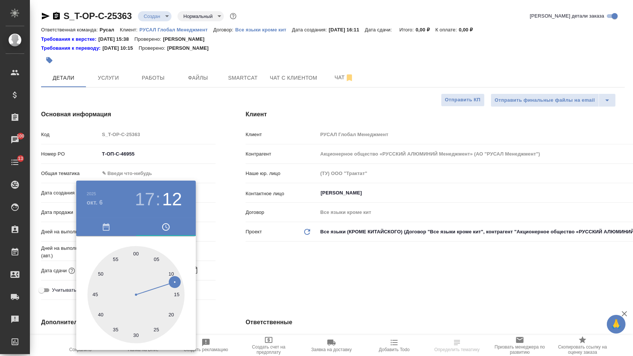
type textarea "x"
type input "[DATE] 17:00"
click at [135, 252] on div at bounding box center [135, 294] width 97 height 97
type textarea "x"
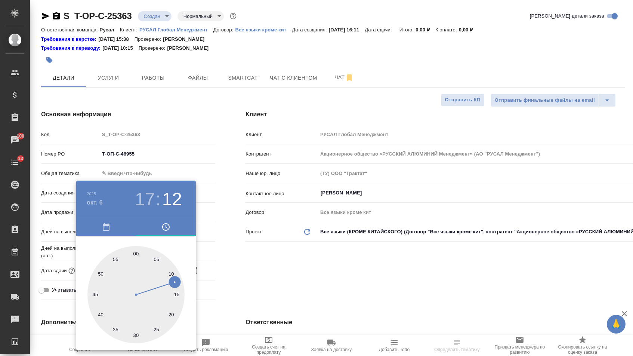
type textarea "x"
click at [250, 268] on div at bounding box center [316, 178] width 633 height 356
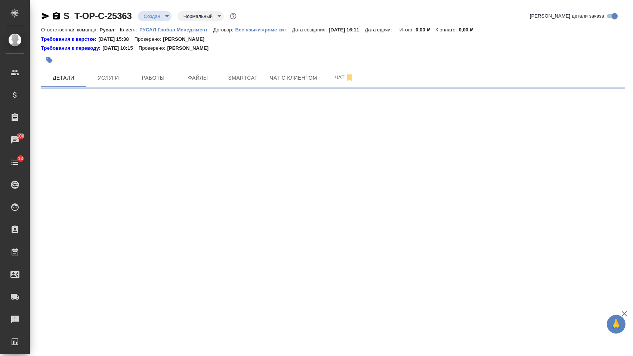
select select "RU"
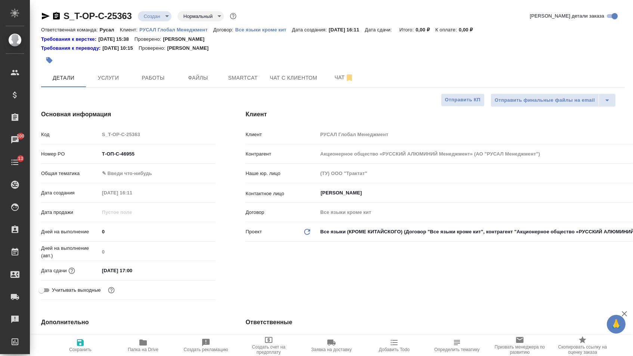
type textarea "x"
click at [145, 178] on body "🙏 .cls-1 fill:#fff; AWATERA [PERSON_NAME] Спецификации Заказы 100 Чаты 13 Todo …" at bounding box center [316, 178] width 633 height 356
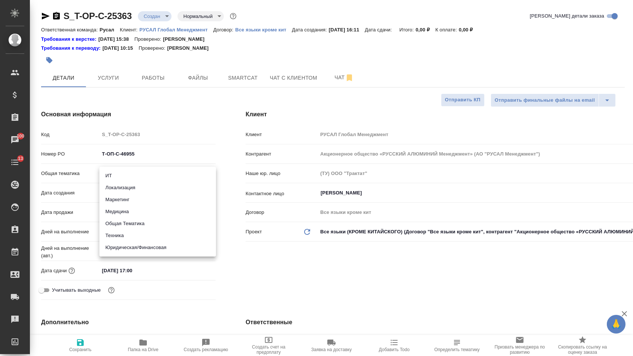
click at [133, 245] on li "Юридическая/Финансовая" at bounding box center [157, 247] width 117 height 12
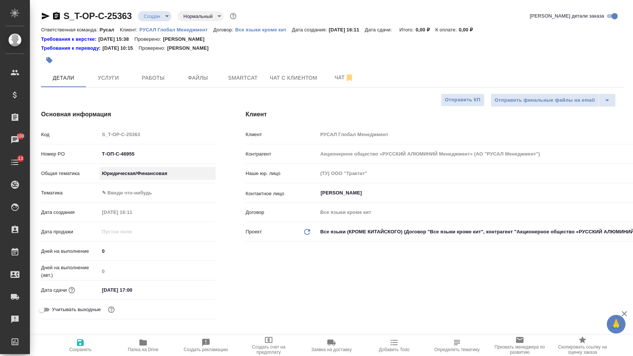
type input "yr-fn"
type textarea "x"
click at [133, 197] on body "🙏 .cls-1 fill:#fff; AWATERA [PERSON_NAME] Спецификации Заказы 100 Чаты 13 Todo …" at bounding box center [316, 178] width 633 height 356
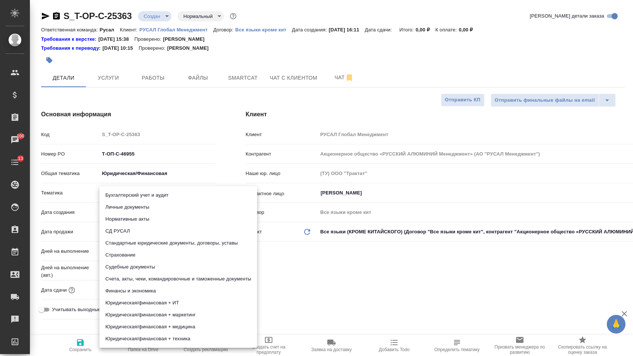
click at [134, 274] on li "Счета, акты, чеки, командировочные и таможенные документы" at bounding box center [178, 279] width 158 height 12
type textarea "x"
type input "5f647205b73bc97568ca66c0"
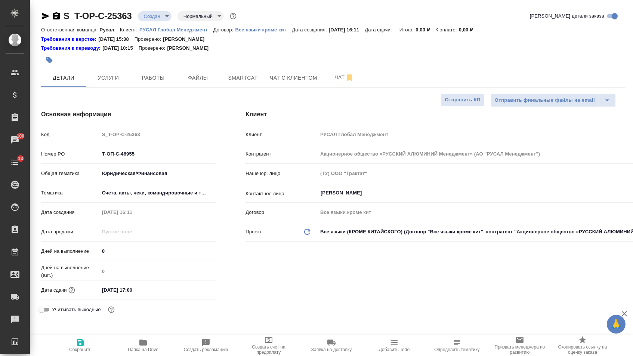
click at [65, 355] on button "Сохранить" at bounding box center [80, 345] width 63 height 21
type textarea "x"
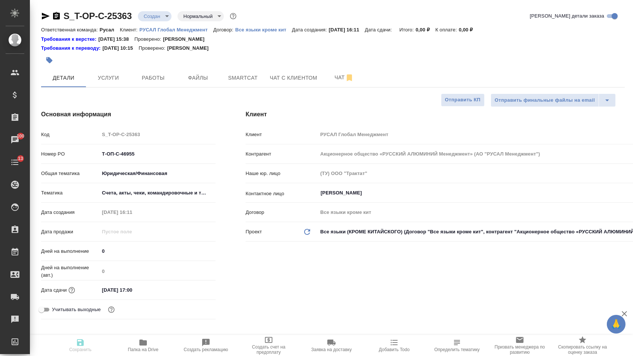
type textarea "x"
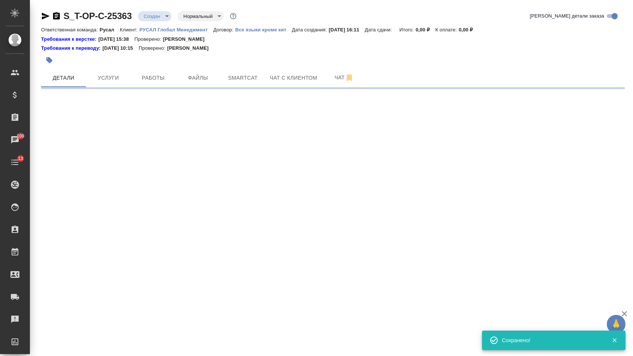
select select "RU"
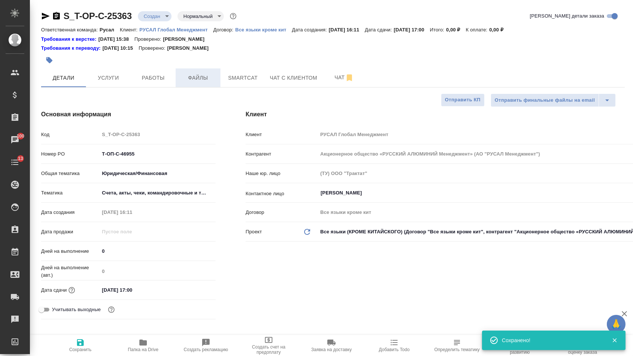
type textarea "x"
click at [193, 78] on span "Файлы" at bounding box center [198, 77] width 36 height 9
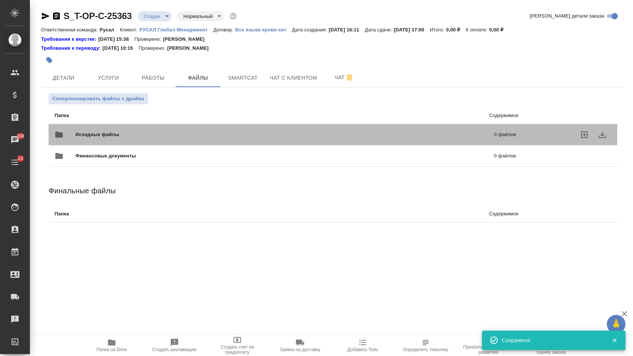
click at [123, 130] on div "Исходные файлы 0 файлов" at bounding box center [286, 135] width 462 height 18
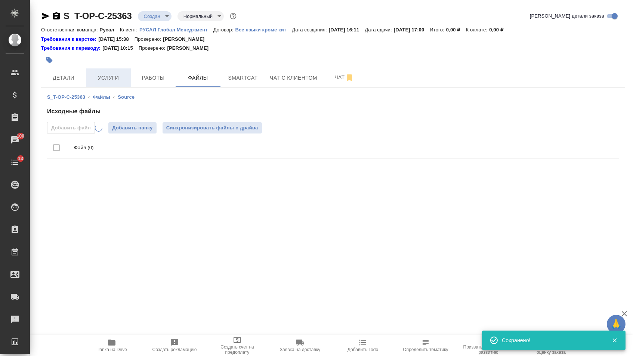
click at [126, 71] on button "Услуги" at bounding box center [108, 77] width 45 height 19
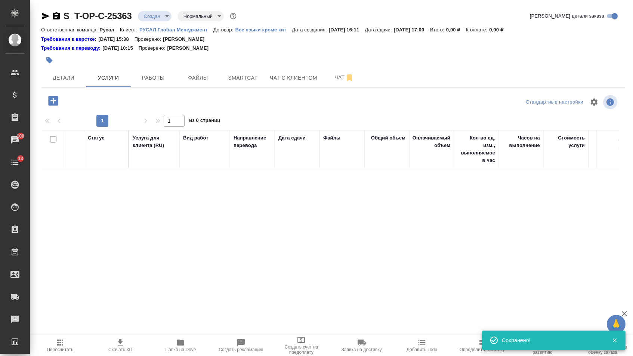
click at [56, 101] on icon "button" at bounding box center [53, 101] width 10 height 10
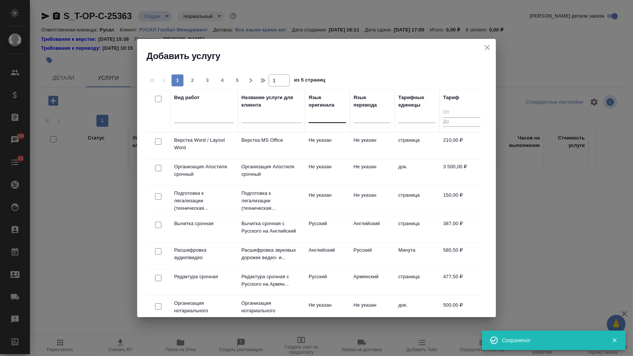
click at [323, 112] on div at bounding box center [327, 115] width 37 height 11
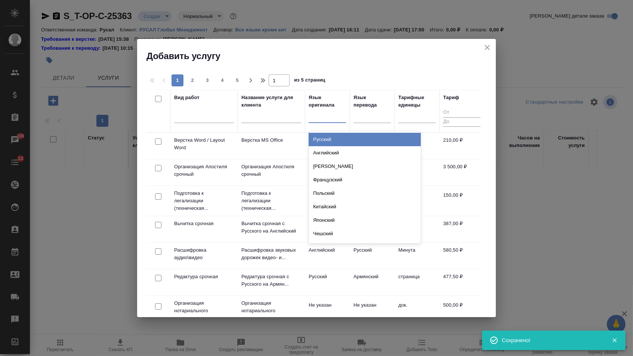
click at [324, 138] on div "Русский" at bounding box center [365, 139] width 112 height 13
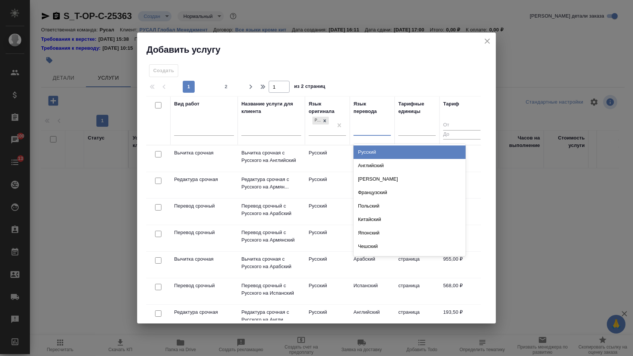
click at [383, 131] on div at bounding box center [372, 128] width 37 height 11
click at [375, 164] on div "Английский" at bounding box center [410, 165] width 112 height 13
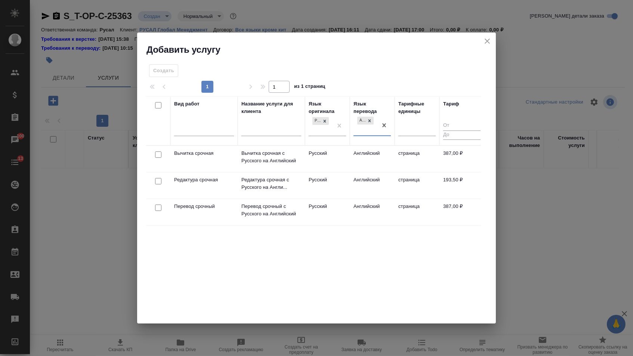
click at [157, 203] on div at bounding box center [158, 208] width 17 height 10
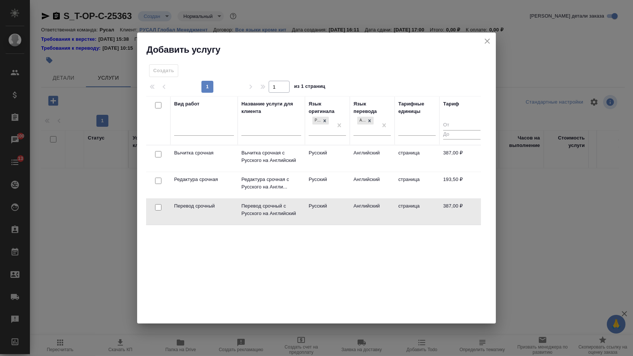
click at [157, 204] on input "checkbox" at bounding box center [158, 207] width 6 height 6
checkbox input "true"
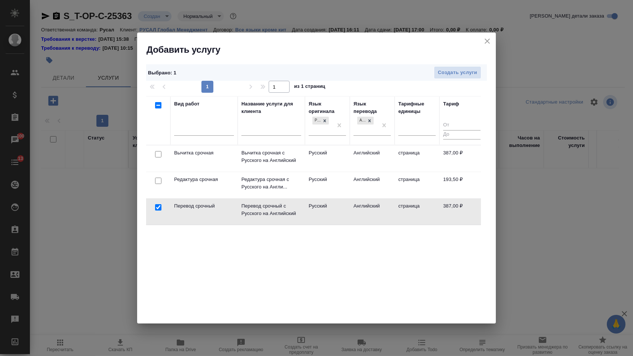
click at [157, 182] on input "checkbox" at bounding box center [158, 181] width 6 height 6
checkbox input "true"
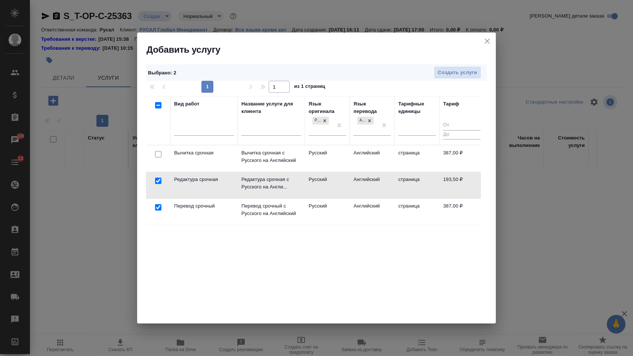
drag, startPoint x: 380, startPoint y: 121, endPoint x: 350, endPoint y: 121, distance: 29.9
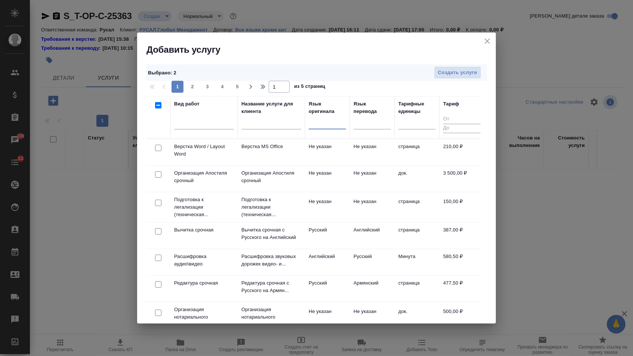
click at [156, 150] on input "checkbox" at bounding box center [158, 148] width 6 height 6
checkbox input "true"
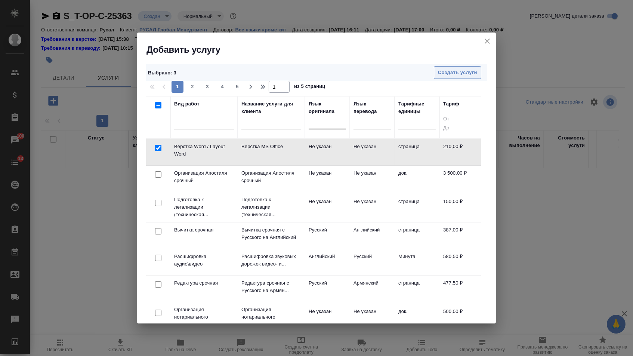
click at [448, 71] on span "Создать услуги" at bounding box center [457, 72] width 39 height 9
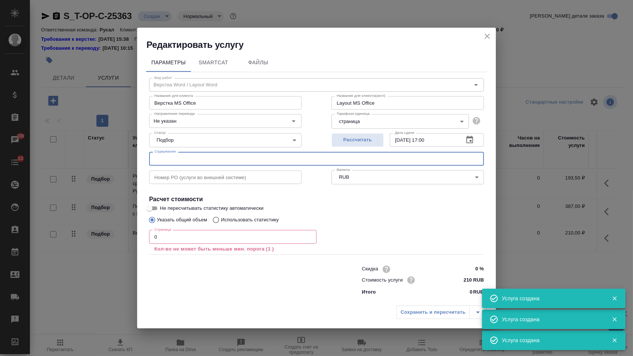
click at [235, 163] on input "text" at bounding box center [316, 158] width 335 height 13
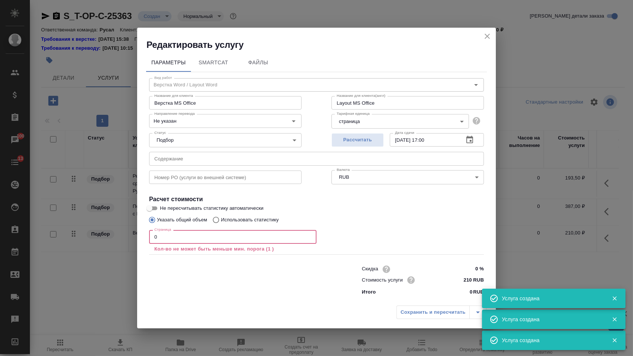
drag, startPoint x: 158, startPoint y: 236, endPoint x: 142, endPoint y: 232, distance: 16.9
click at [142, 232] on div "Параметры SmartCat Файлы Вид работ Верстка Word / Layout Word Вид работ Названи…" at bounding box center [316, 176] width 359 height 251
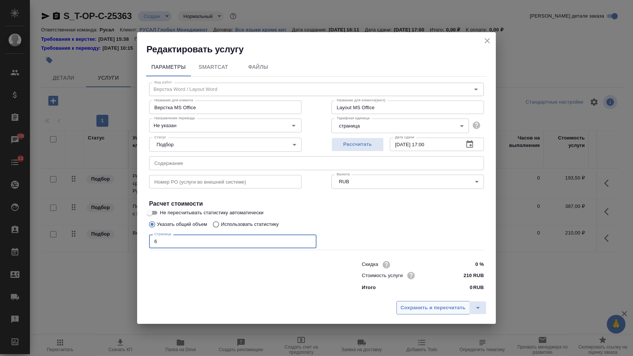
type input "6"
click at [428, 307] on span "Сохранить и пересчитать" at bounding box center [433, 307] width 65 height 9
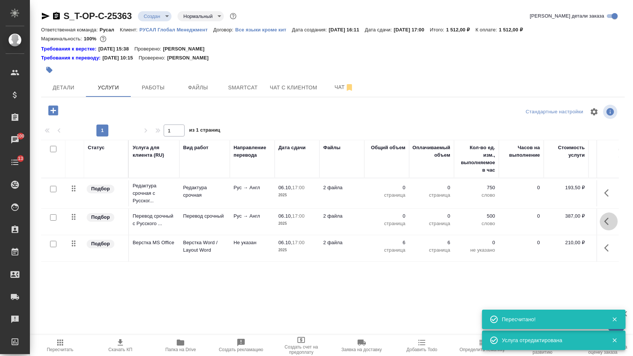
click at [607, 223] on icon "button" at bounding box center [608, 221] width 9 height 9
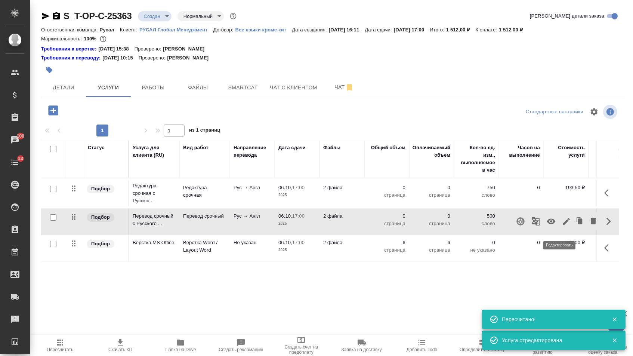
click at [562, 226] on icon "button" at bounding box center [566, 221] width 9 height 9
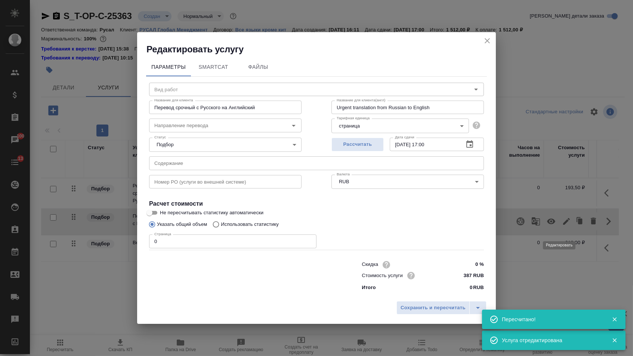
type input "Перевод срочный"
type input "рус-англ"
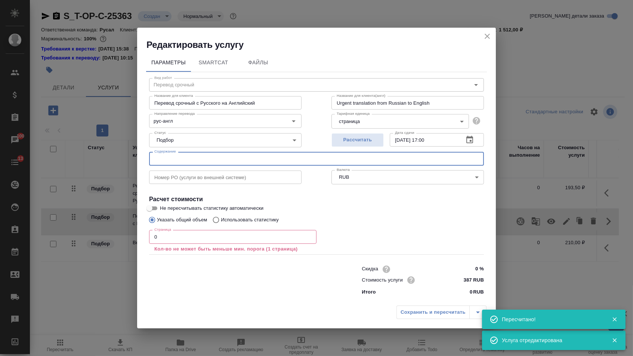
click at [255, 158] on input "text" at bounding box center [316, 158] width 335 height 13
paste input "INGO COBAD [DATE]"
type input "INGO COBAD [DATE]"
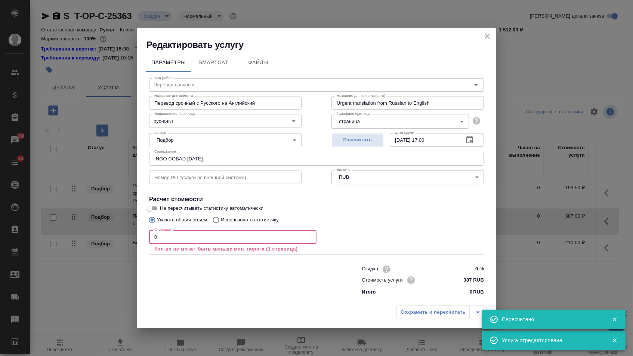
drag, startPoint x: 173, startPoint y: 238, endPoint x: 75, endPoint y: 231, distance: 97.8
click at [75, 231] on div "Редактировать услугу Параметры SmartCat Файлы Вид работ Перевод срочный Вид раб…" at bounding box center [316, 178] width 633 height 356
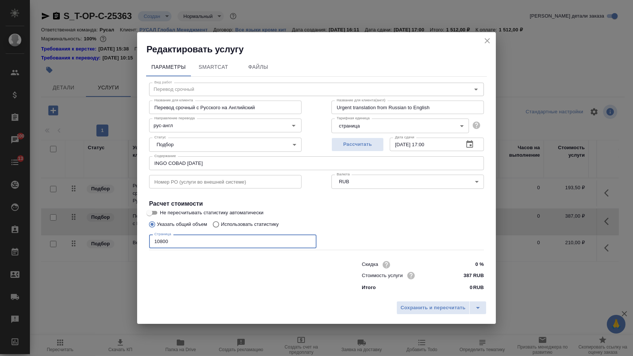
type input "10800"
click at [393, 311] on div "Сохранить и пересчитать" at bounding box center [316, 310] width 359 height 27
click at [403, 312] on span "Сохранить и пересчитать" at bounding box center [433, 307] width 65 height 9
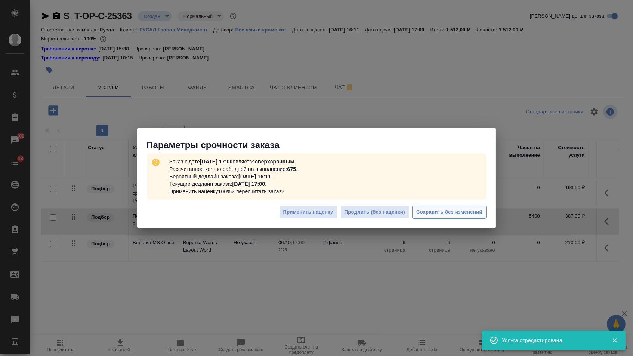
click at [432, 212] on span "Сохранить без изменений" at bounding box center [449, 212] width 66 height 9
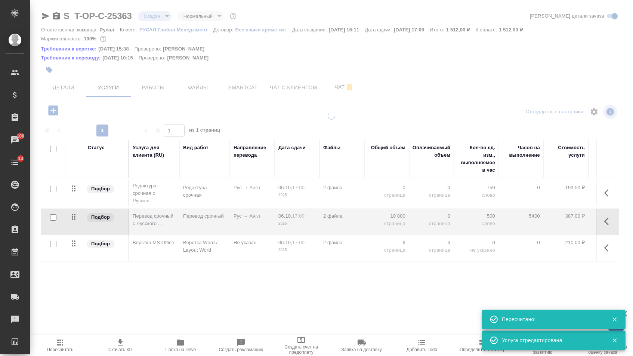
type input "urgent"
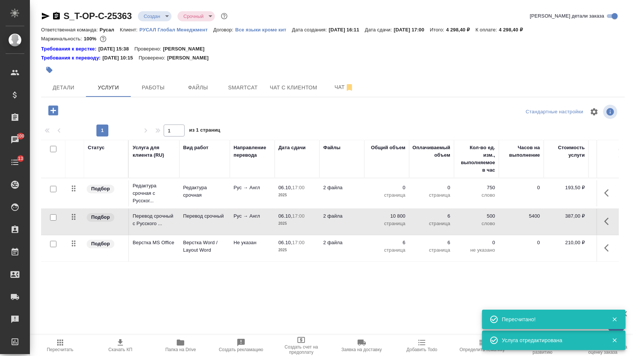
click at [387, 196] on p "страница" at bounding box center [386, 194] width 37 height 7
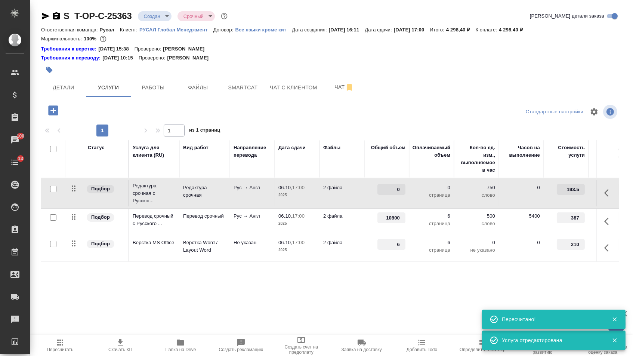
click at [387, 195] on input "0" at bounding box center [391, 189] width 28 height 11
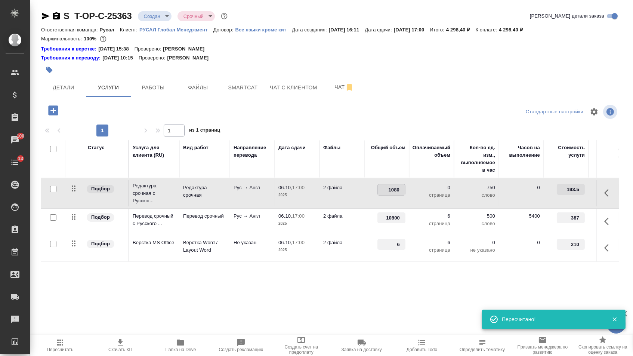
type input "10800"
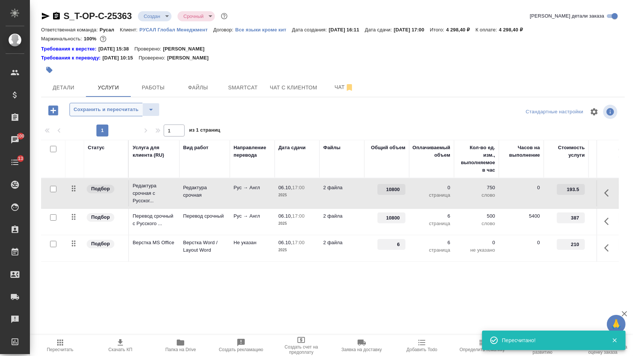
click at [129, 110] on span "Сохранить и пересчитать" at bounding box center [106, 109] width 65 height 9
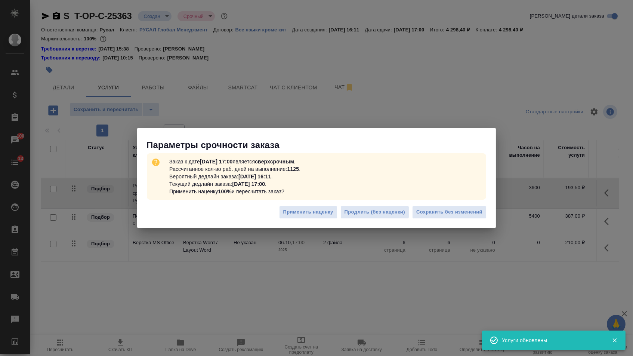
click at [482, 227] on div "Применить наценку Продлить (без наценки) Сохранить без изменений" at bounding box center [316, 215] width 359 height 26
click at [473, 216] on span "Сохранить без изменений" at bounding box center [449, 212] width 66 height 9
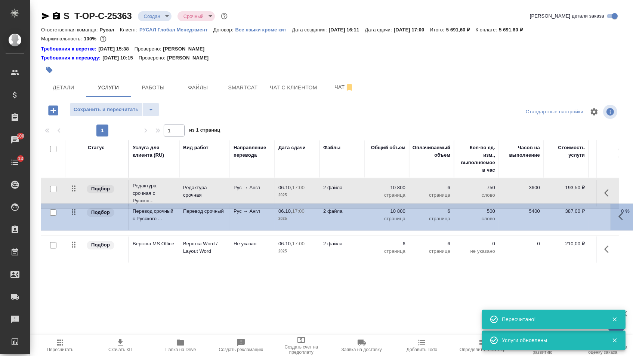
drag, startPoint x: 76, startPoint y: 220, endPoint x: 76, endPoint y: 203, distance: 17.6
click at [76, 203] on tbody "Подбор Редактура срочная с Русског... Редактура срочная Рус → Англ 06.10, 17:00…" at bounding box center [393, 220] width 704 height 84
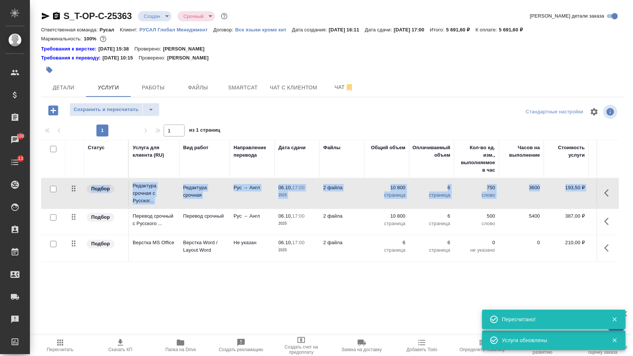
drag, startPoint x: 68, startPoint y: 227, endPoint x: 68, endPoint y: 192, distance: 35.1
click at [68, 192] on tbody "Подбор Редактура срочная с Русског... Редактура срочная Рус → Англ 06.10, 17:00…" at bounding box center [393, 219] width 704 height 83
drag, startPoint x: 73, startPoint y: 220, endPoint x: 73, endPoint y: 185, distance: 35.5
click at [73, 185] on tbody "Подбор Редактура срочная с Русског... Редактура срочная Рус → Англ 06.10, 17:00…" at bounding box center [393, 219] width 704 height 83
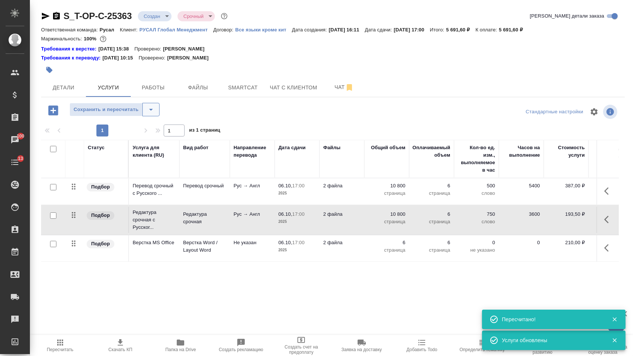
click at [154, 111] on icon "split button" at bounding box center [150, 109] width 9 height 9
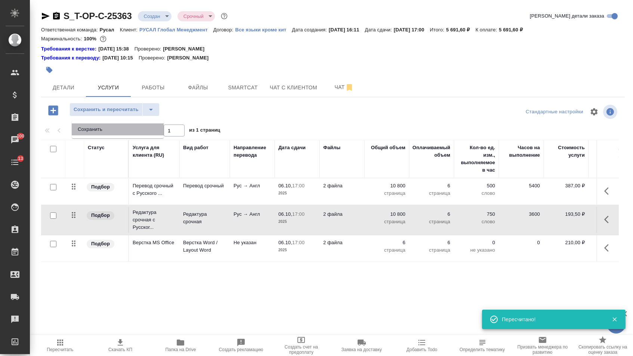
click at [153, 126] on li "Сохранить" at bounding box center [118, 129] width 92 height 12
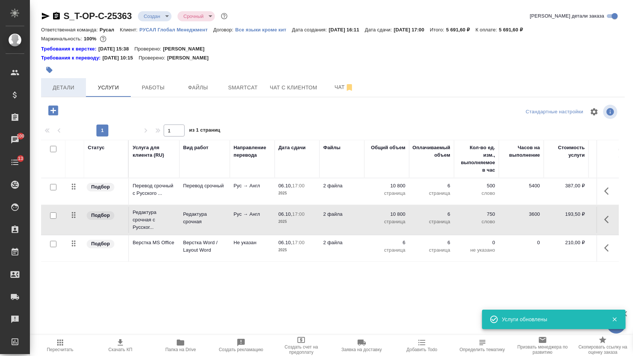
click at [67, 86] on span "Детали" at bounding box center [64, 87] width 36 height 9
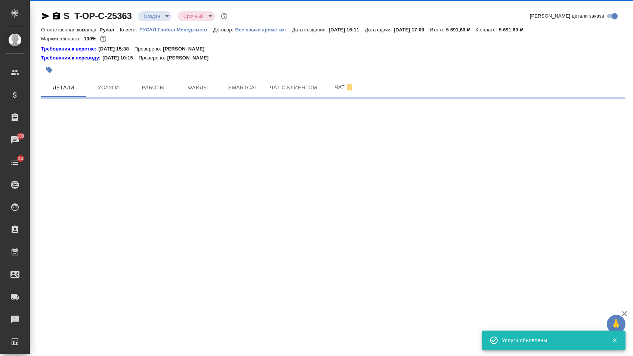
select select "RU"
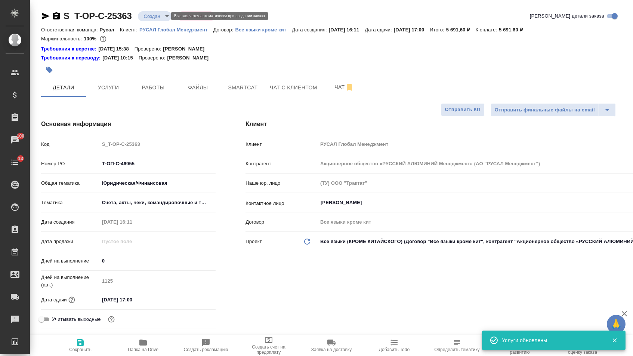
click at [158, 19] on body "🙏 .cls-1 fill:#fff; AWATERA [PERSON_NAME] Спецификации Заказы 100 Чаты 13 Todo …" at bounding box center [316, 178] width 633 height 356
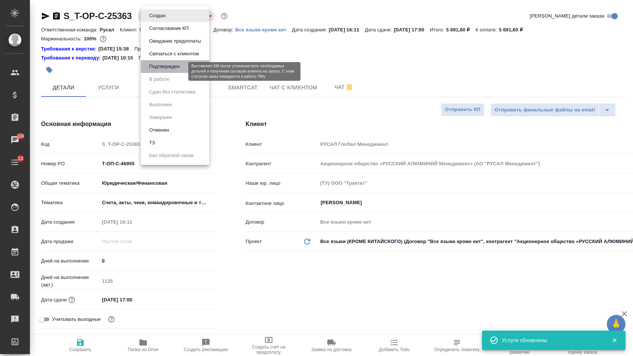
click at [158, 71] on button "Подтвержден" at bounding box center [164, 66] width 35 height 8
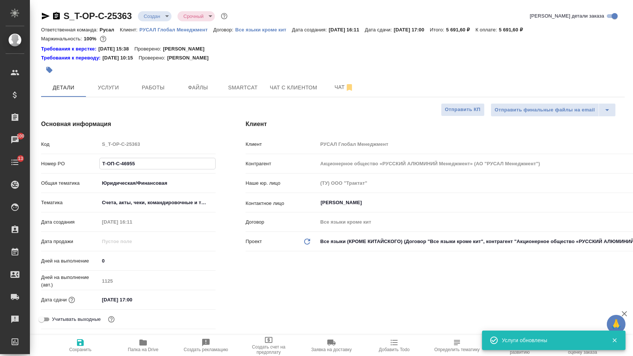
drag, startPoint x: 139, startPoint y: 168, endPoint x: 83, endPoint y: 165, distance: 56.1
click at [83, 165] on div "Номер PO Т-ОП-С-46955" at bounding box center [128, 163] width 175 height 13
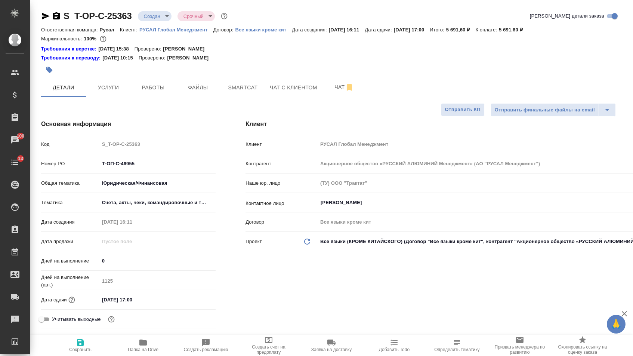
select select "RU"
type textarea "x"
click at [44, 13] on icon "button" at bounding box center [46, 16] width 8 height 7
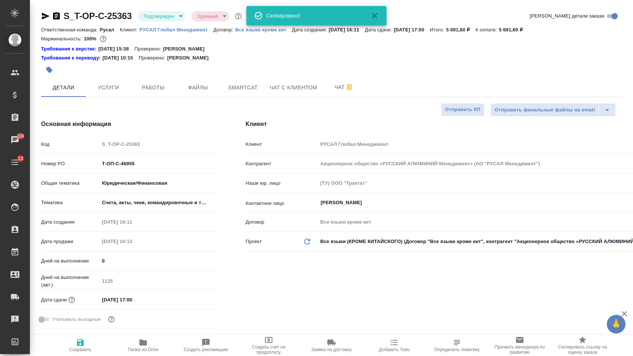
type textarea "x"
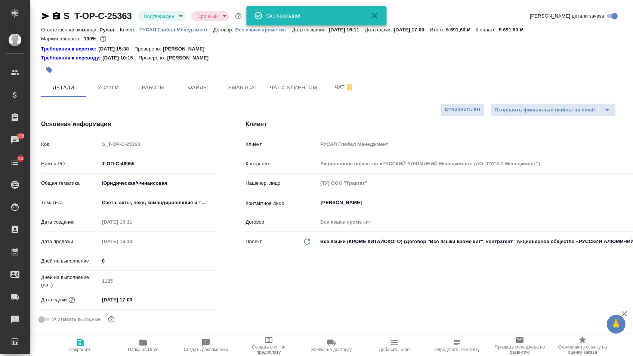
type textarea "x"
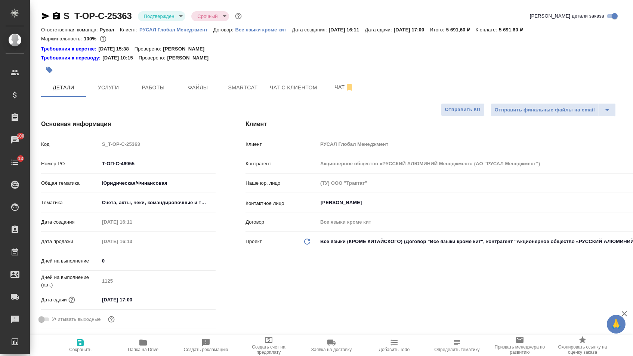
type textarea "x"
